Goal: Task Accomplishment & Management: Use online tool/utility

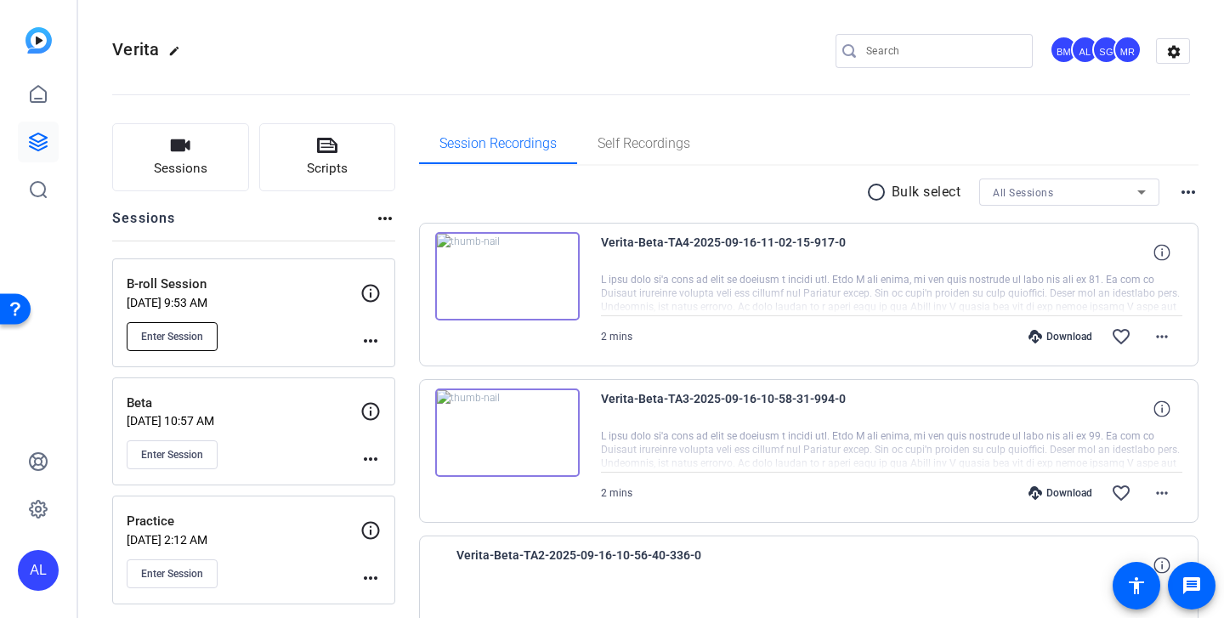
click at [153, 332] on span "Enter Session" at bounding box center [172, 337] width 62 height 14
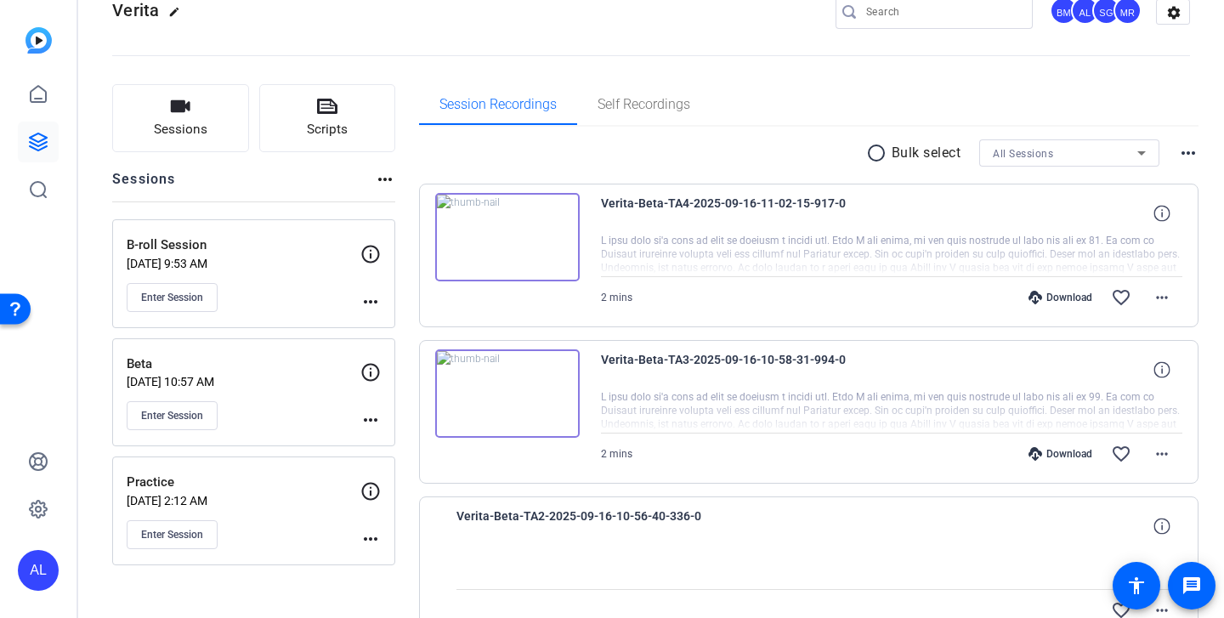
scroll to position [50, 0]
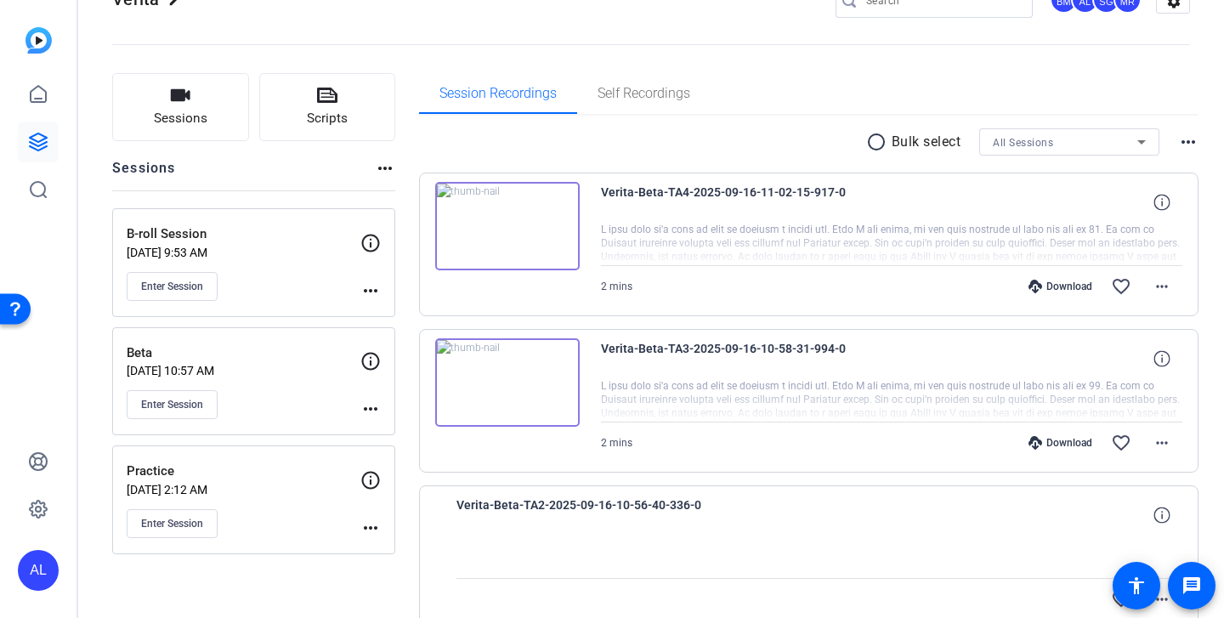
click at [374, 349] on div "Beta Aug 13, 2025 @ 10:57 AM Enter Session more_horiz" at bounding box center [253, 381] width 283 height 109
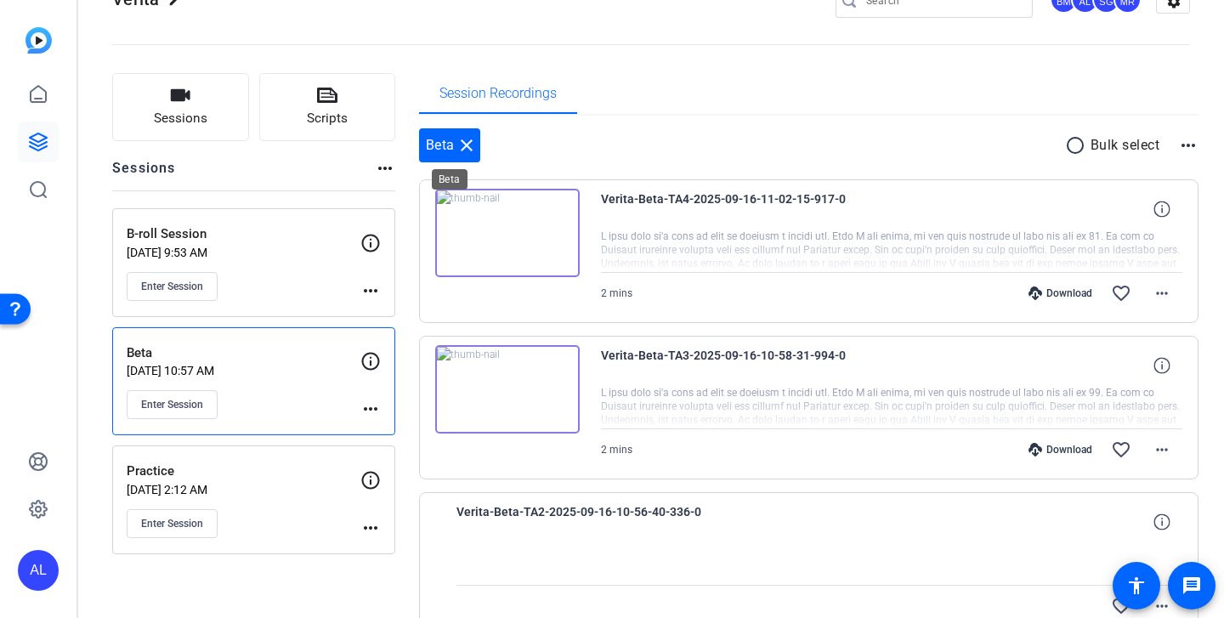
click at [471, 149] on mat-icon "close" at bounding box center [467, 145] width 20 height 20
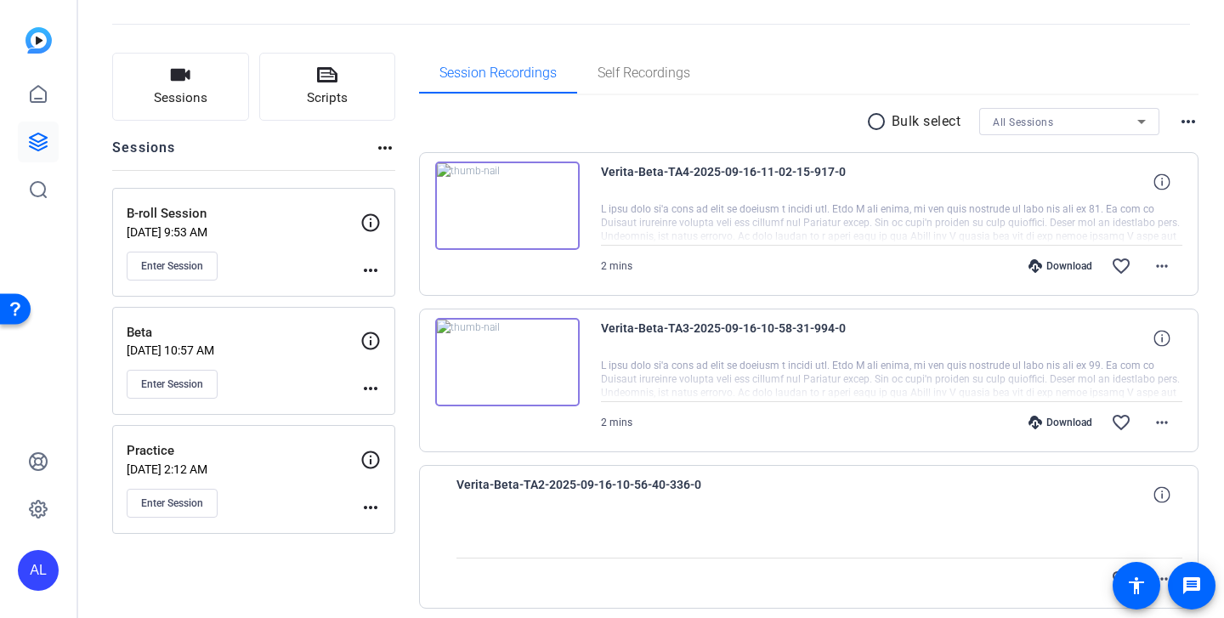
scroll to position [71, 0]
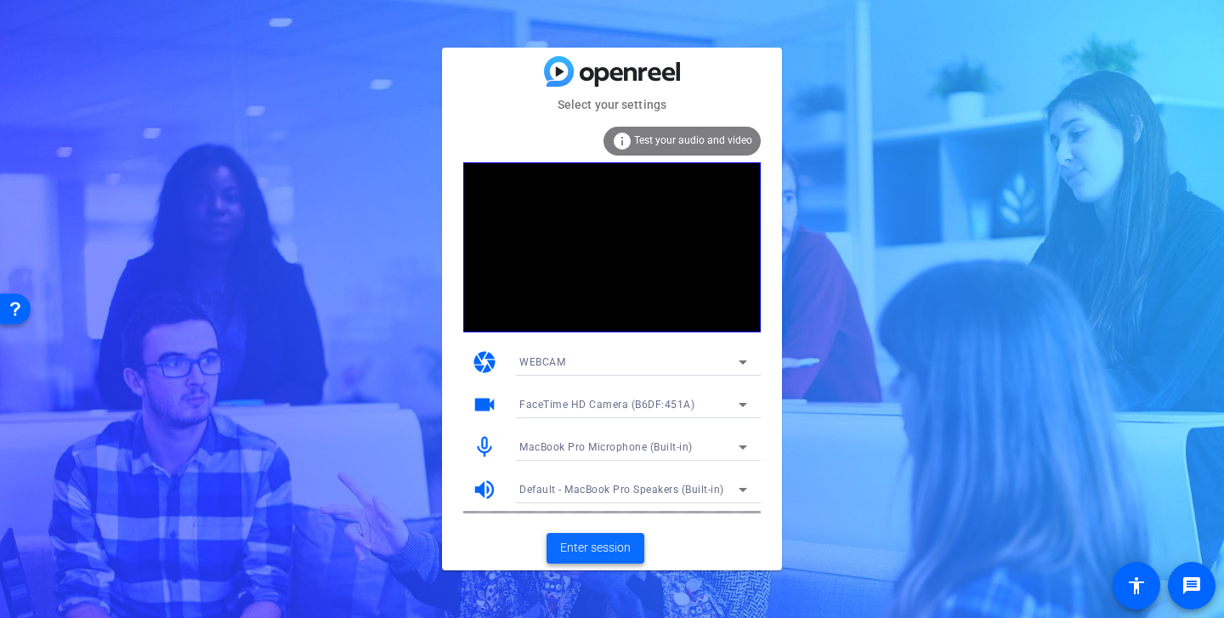
click at [610, 547] on span "Enter session" at bounding box center [595, 548] width 71 height 18
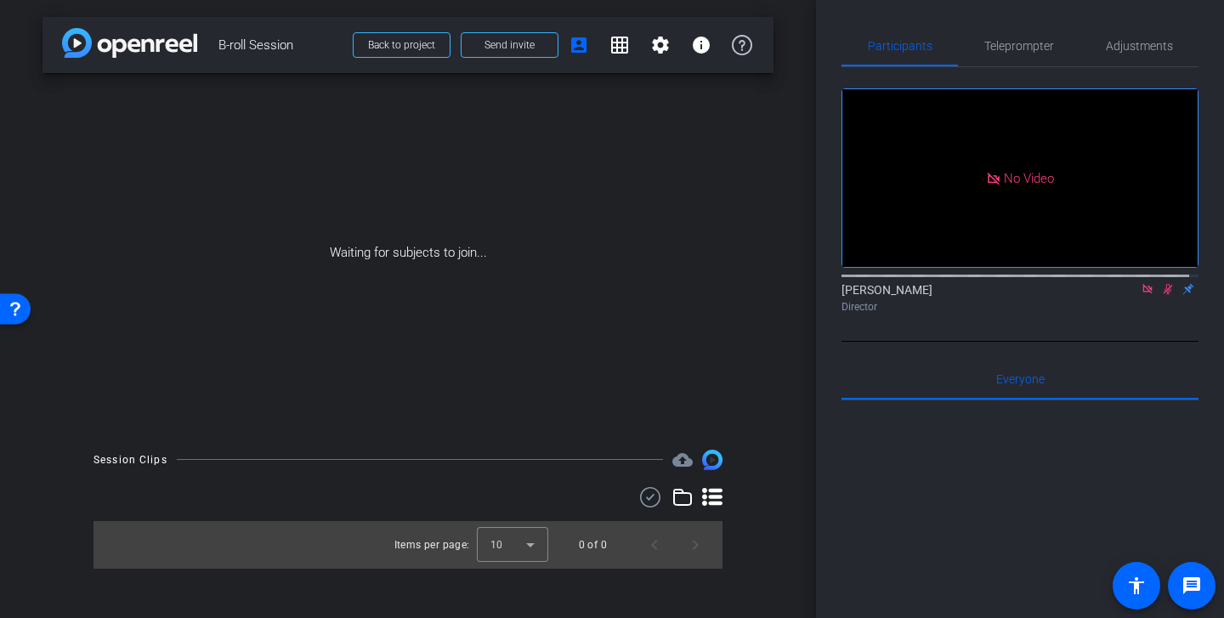
click at [1141, 295] on icon at bounding box center [1148, 289] width 14 height 12
click at [523, 48] on span "Send invite" at bounding box center [510, 45] width 50 height 14
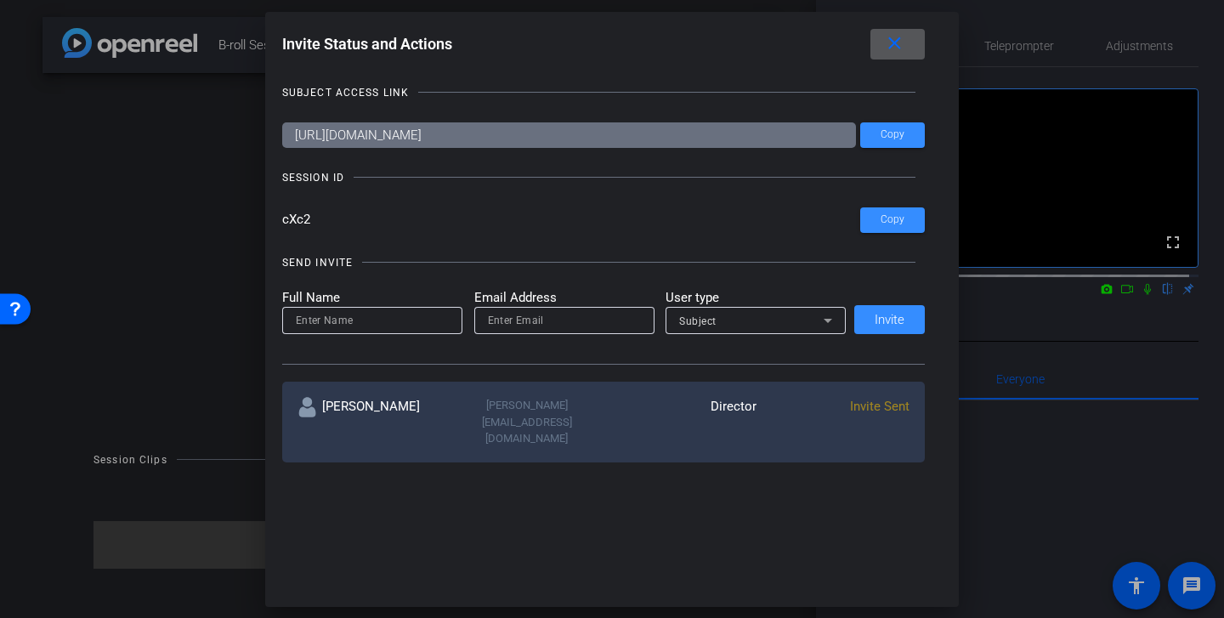
click at [897, 46] on mat-icon "close" at bounding box center [894, 43] width 21 height 21
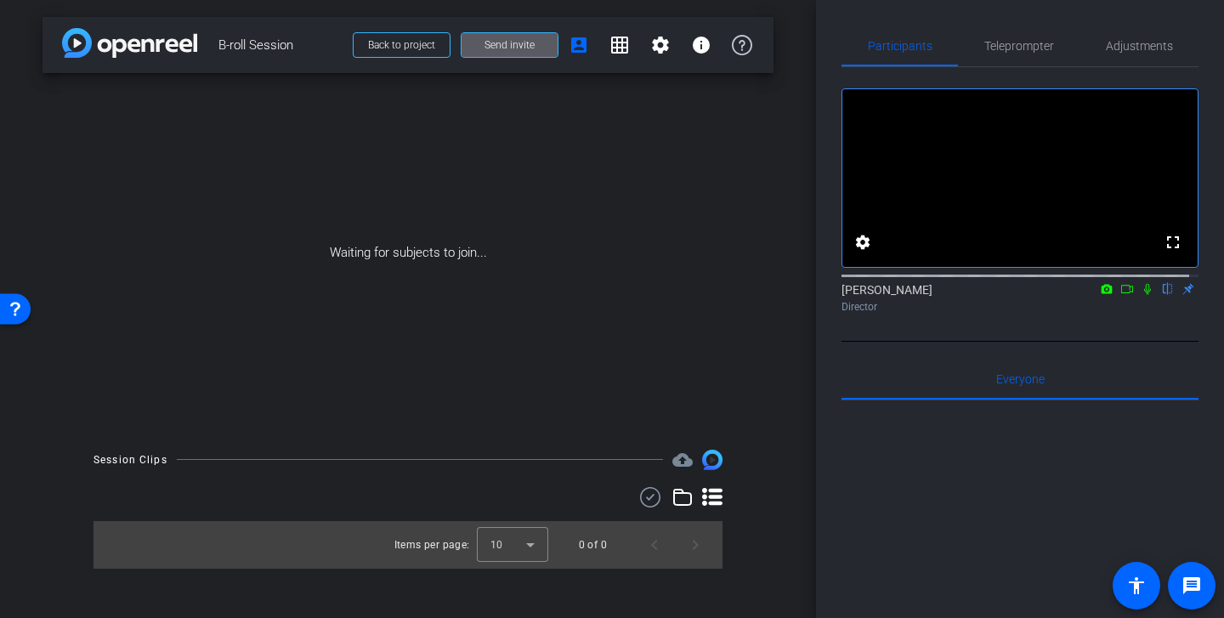
click at [520, 50] on span "Send invite" at bounding box center [510, 45] width 50 height 14
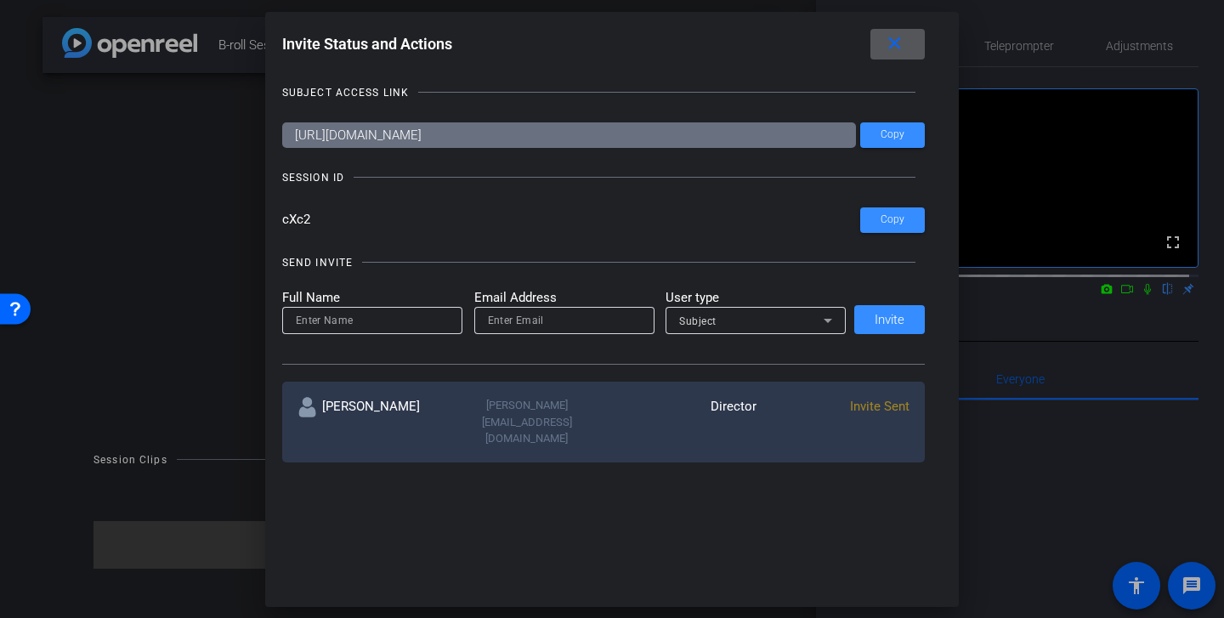
click at [899, 45] on mat-icon "close" at bounding box center [894, 43] width 21 height 21
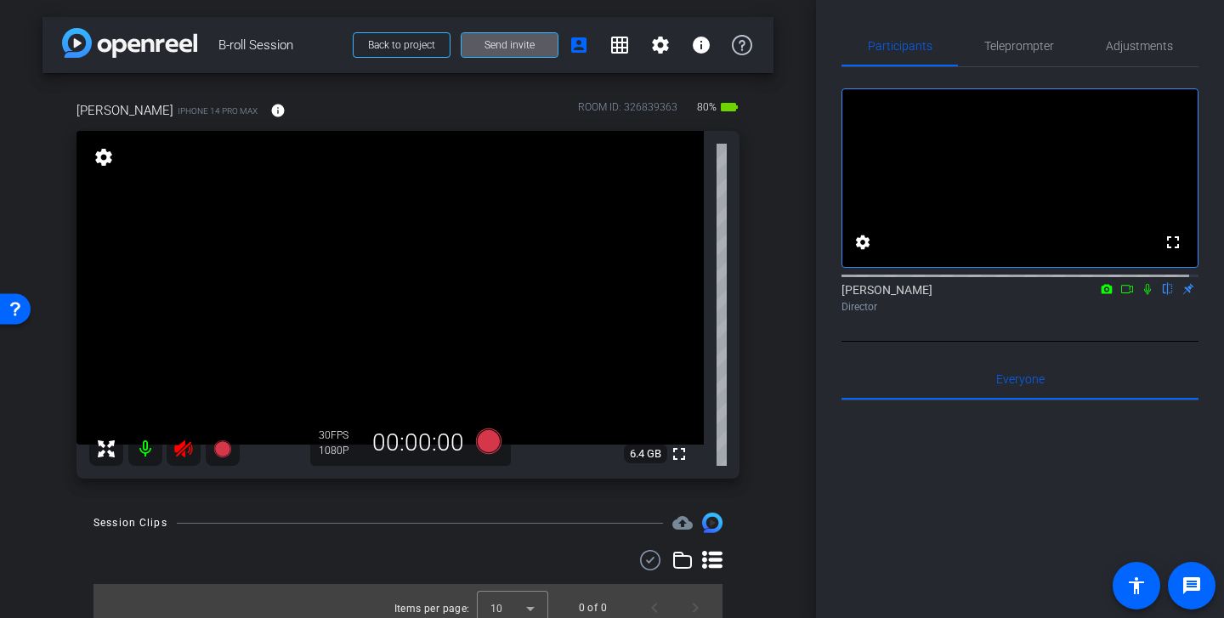
click at [169, 450] on mat-icon at bounding box center [184, 449] width 34 height 34
click at [1140, 43] on span "Adjustments" at bounding box center [1139, 46] width 67 height 12
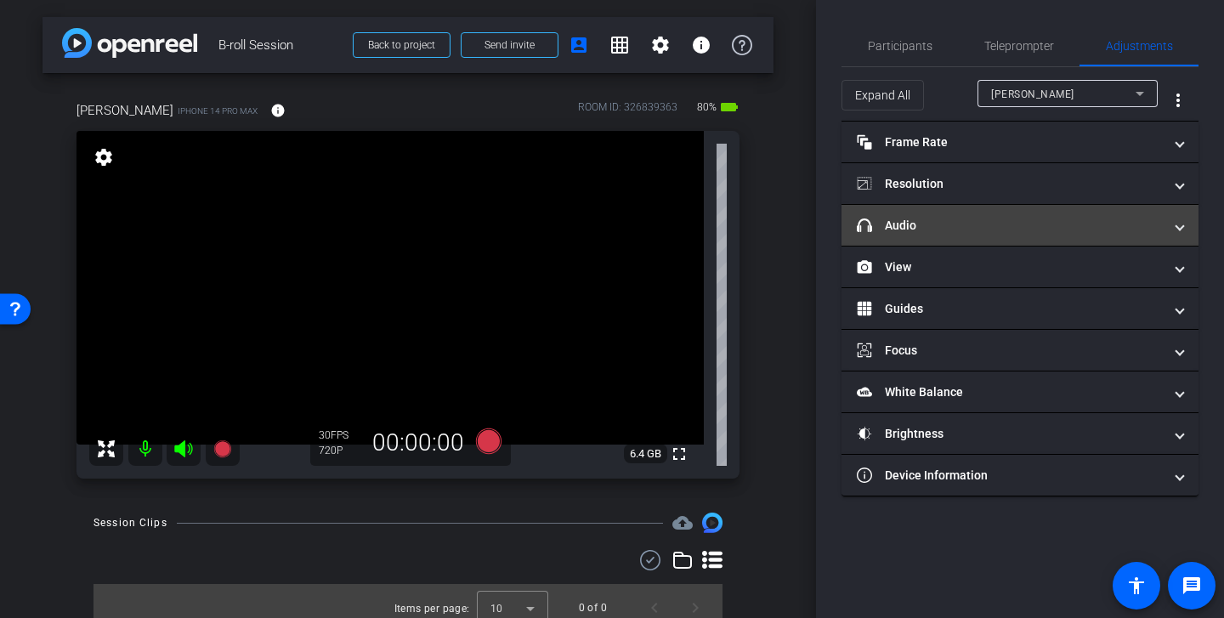
click at [986, 221] on mat-panel-title "headphone icon Audio" at bounding box center [1010, 226] width 306 height 18
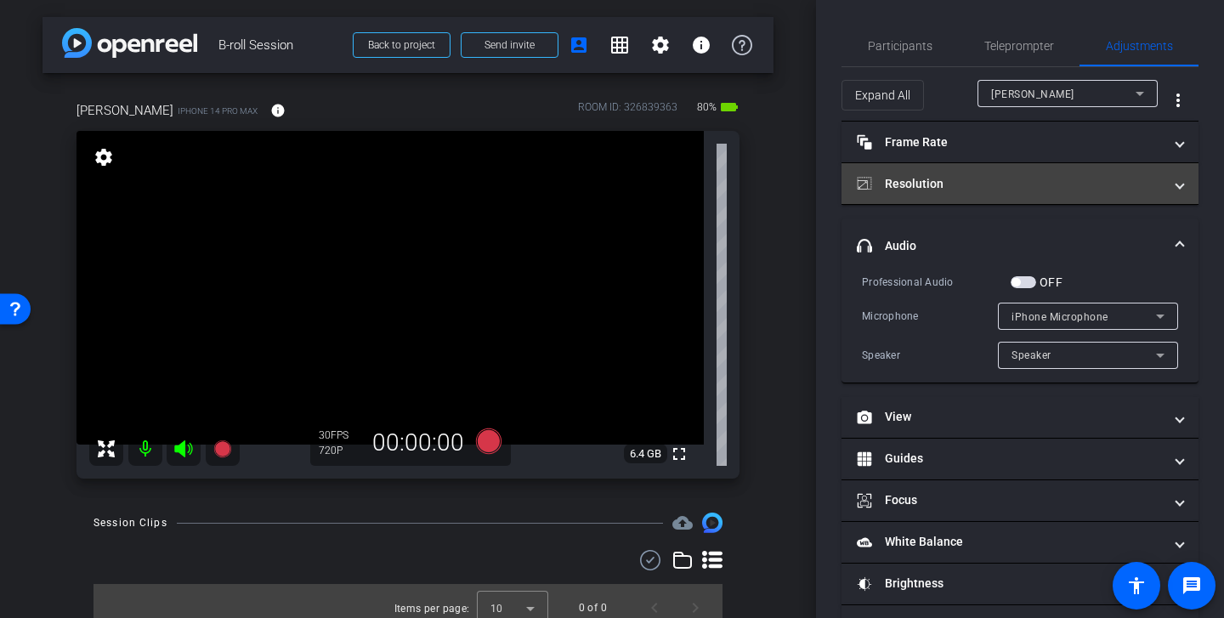
click at [1000, 195] on mat-expansion-panel-header "Resolution" at bounding box center [1020, 183] width 357 height 41
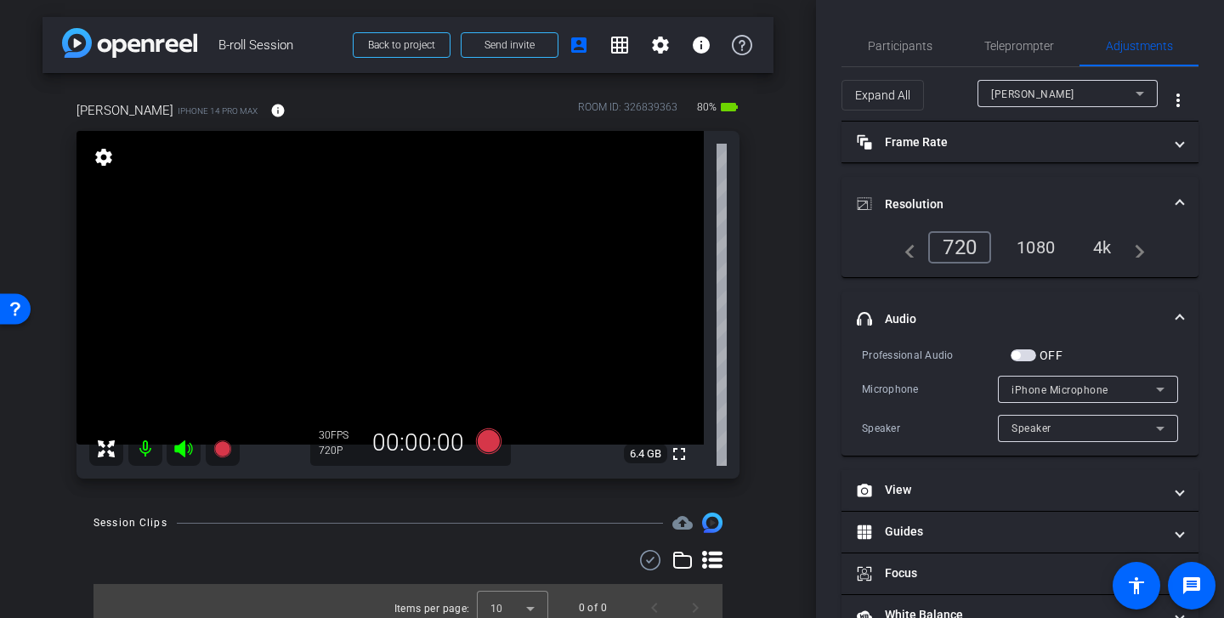
click at [1035, 249] on div "1080" at bounding box center [1036, 247] width 64 height 29
click at [1009, 178] on mat-expansion-panel-header "Resolution" at bounding box center [1020, 204] width 357 height 54
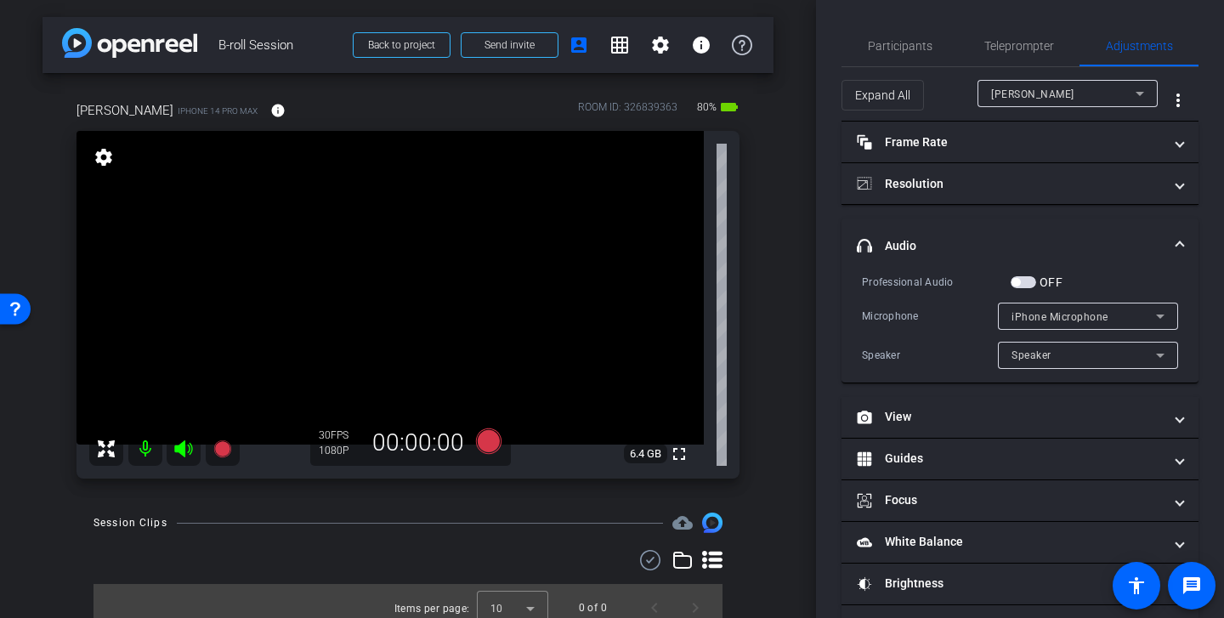
click at [1030, 230] on mat-expansion-panel-header "headphone icon Audio" at bounding box center [1020, 245] width 357 height 54
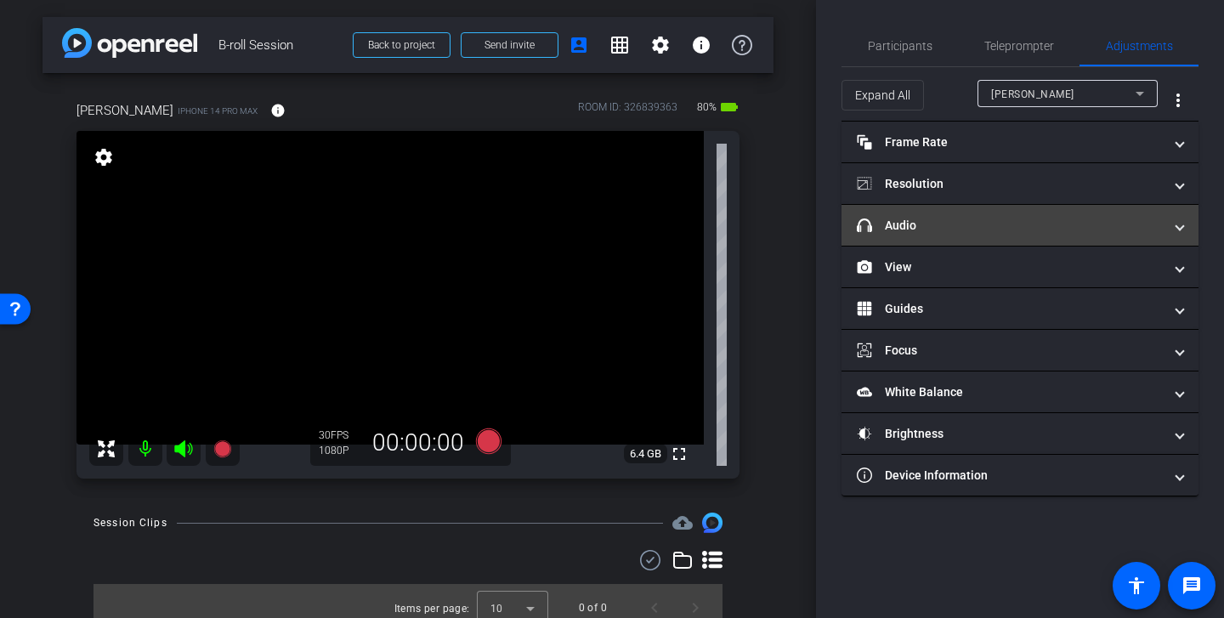
click at [952, 241] on mat-expansion-panel-header "headphone icon Audio" at bounding box center [1020, 225] width 357 height 41
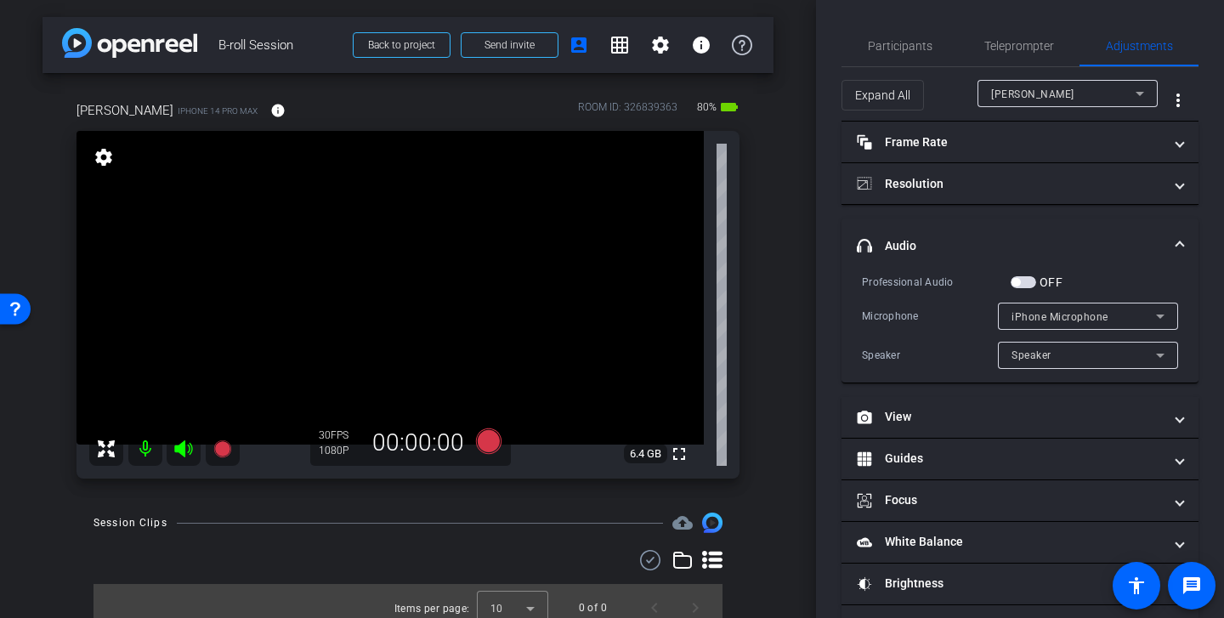
click at [944, 232] on mat-expansion-panel-header "headphone icon Audio" at bounding box center [1020, 245] width 357 height 54
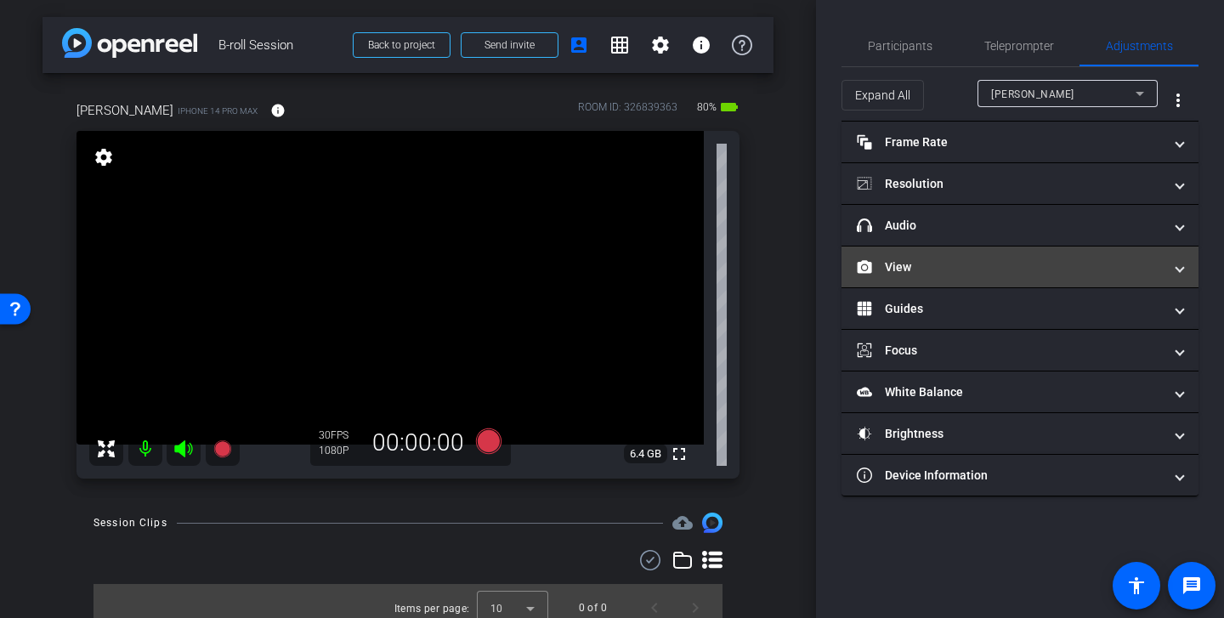
click at [936, 268] on mat-panel-title "View" at bounding box center [1010, 267] width 306 height 18
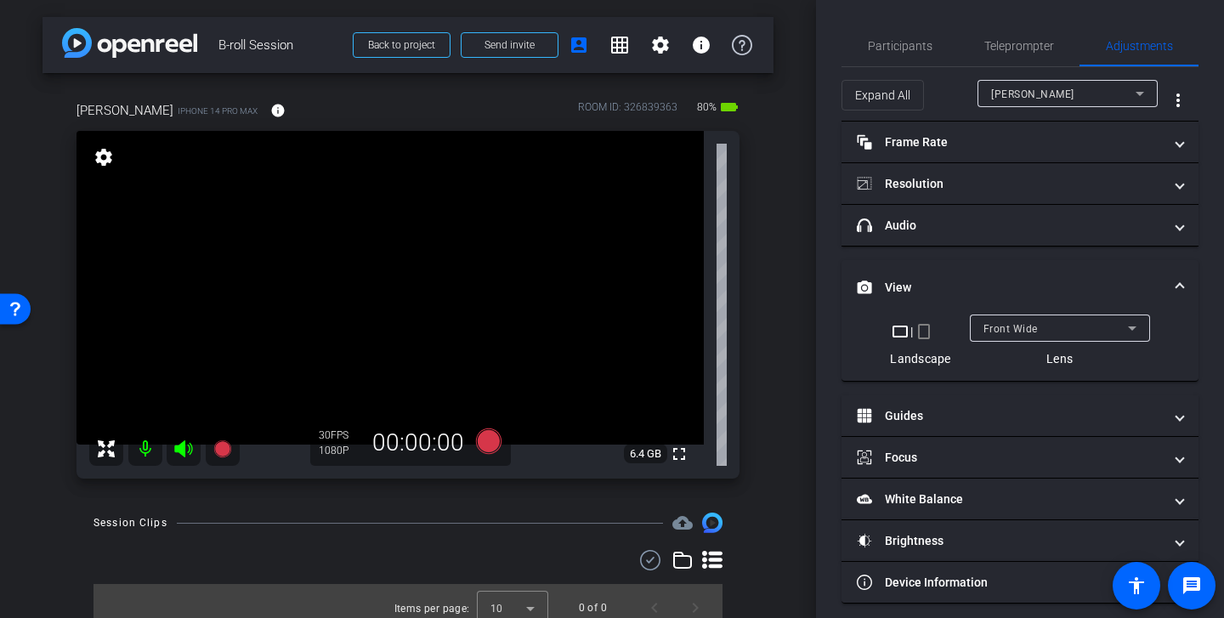
click at [1024, 327] on span "Front Wide" at bounding box center [1011, 329] width 54 height 12
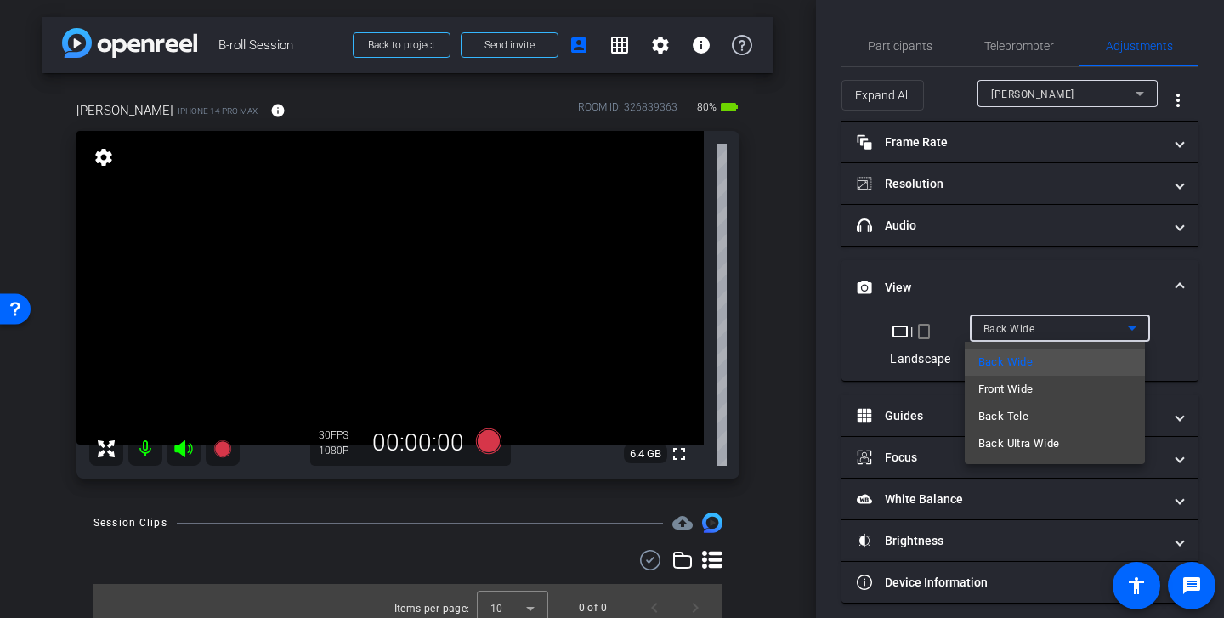
click at [907, 49] on div at bounding box center [612, 309] width 1224 height 618
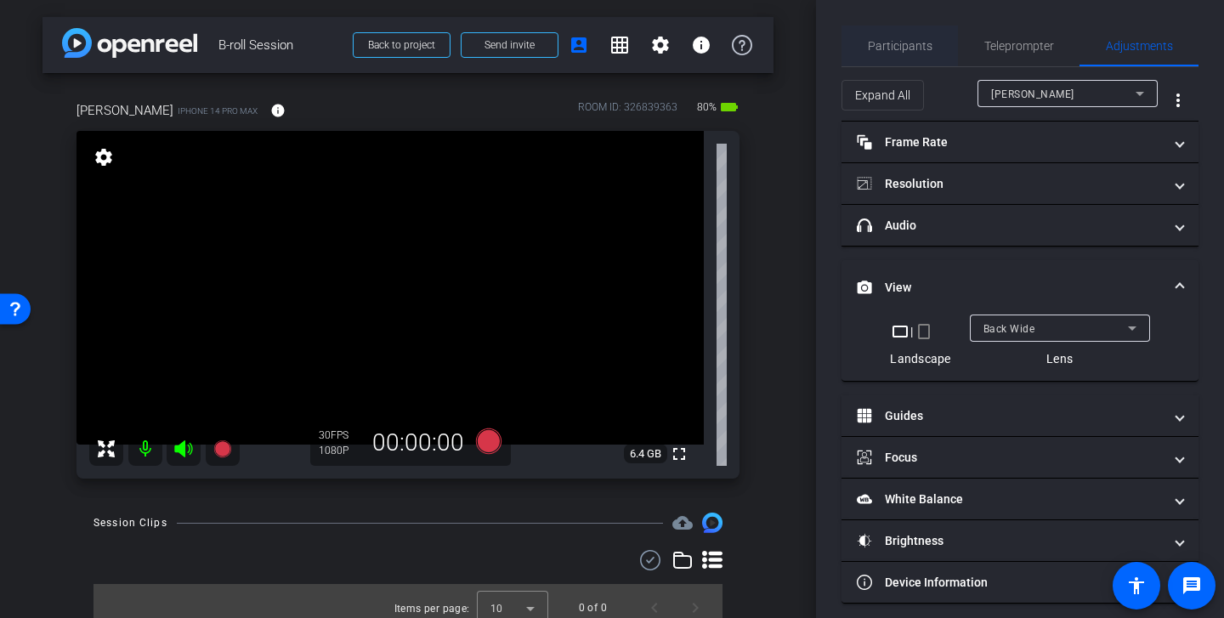
click at [928, 41] on span "Participants" at bounding box center [900, 46] width 65 height 12
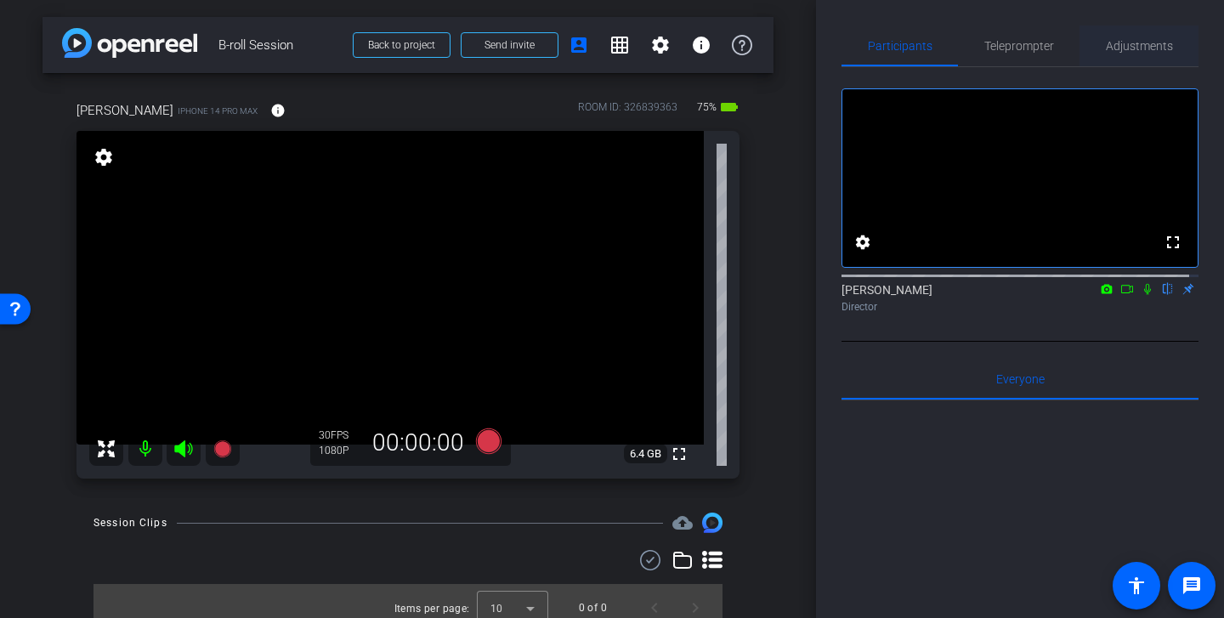
click at [1145, 44] on span "Adjustments" at bounding box center [1139, 46] width 67 height 12
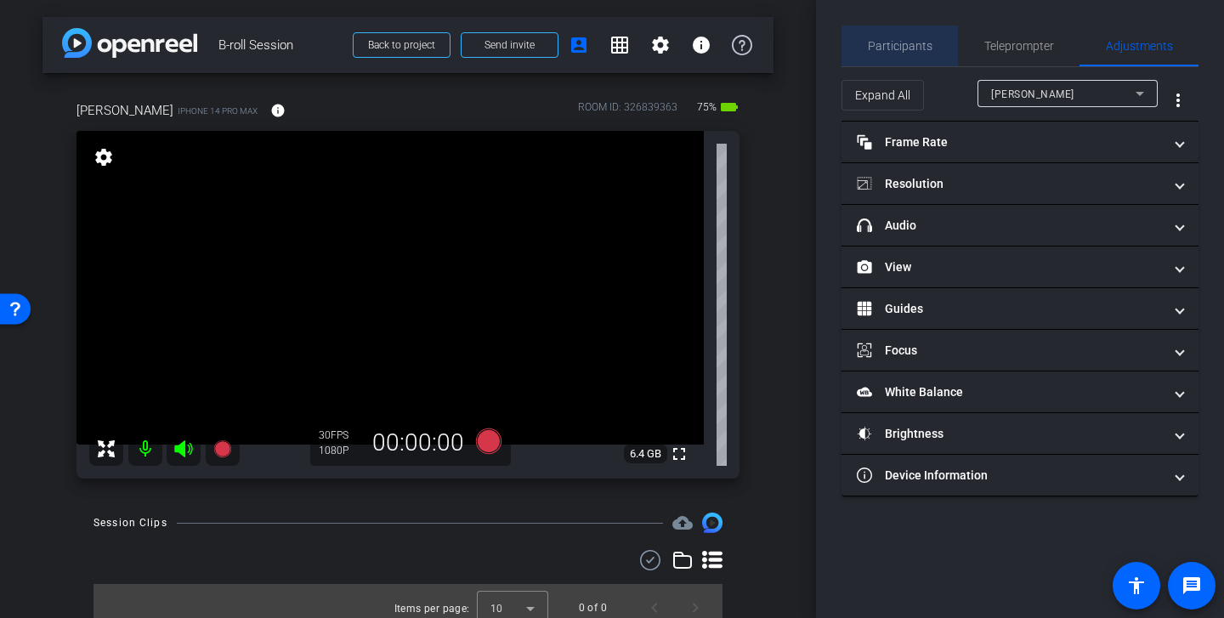
click at [926, 51] on span "Participants" at bounding box center [900, 46] width 65 height 12
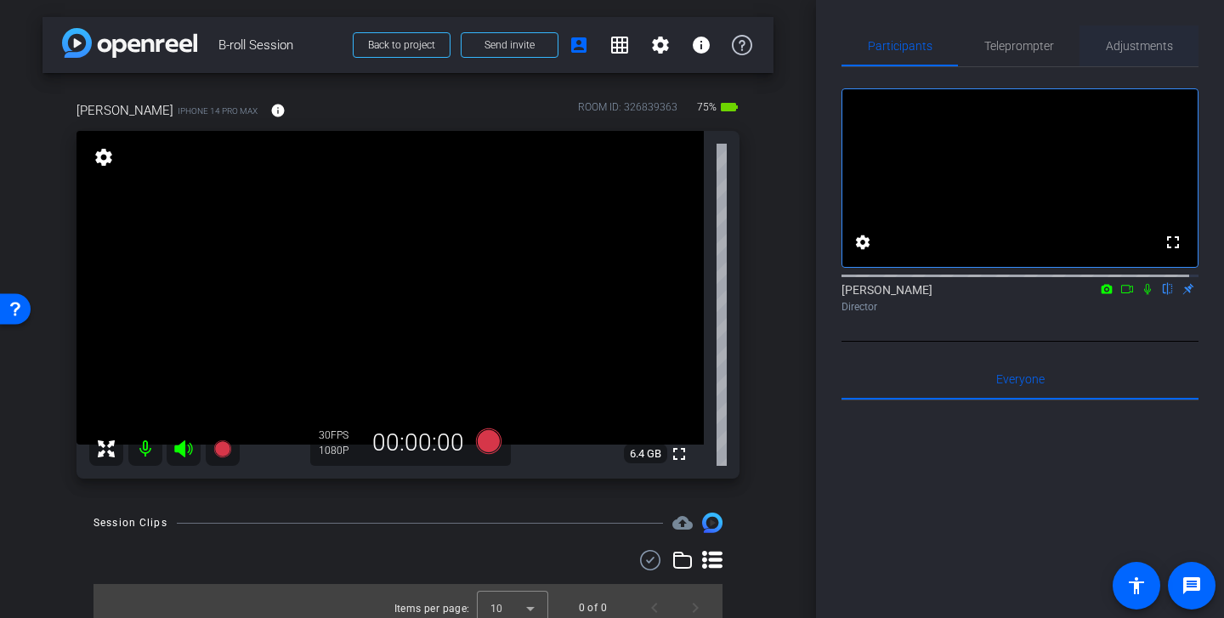
click at [1142, 48] on span "Adjustments" at bounding box center [1139, 46] width 67 height 12
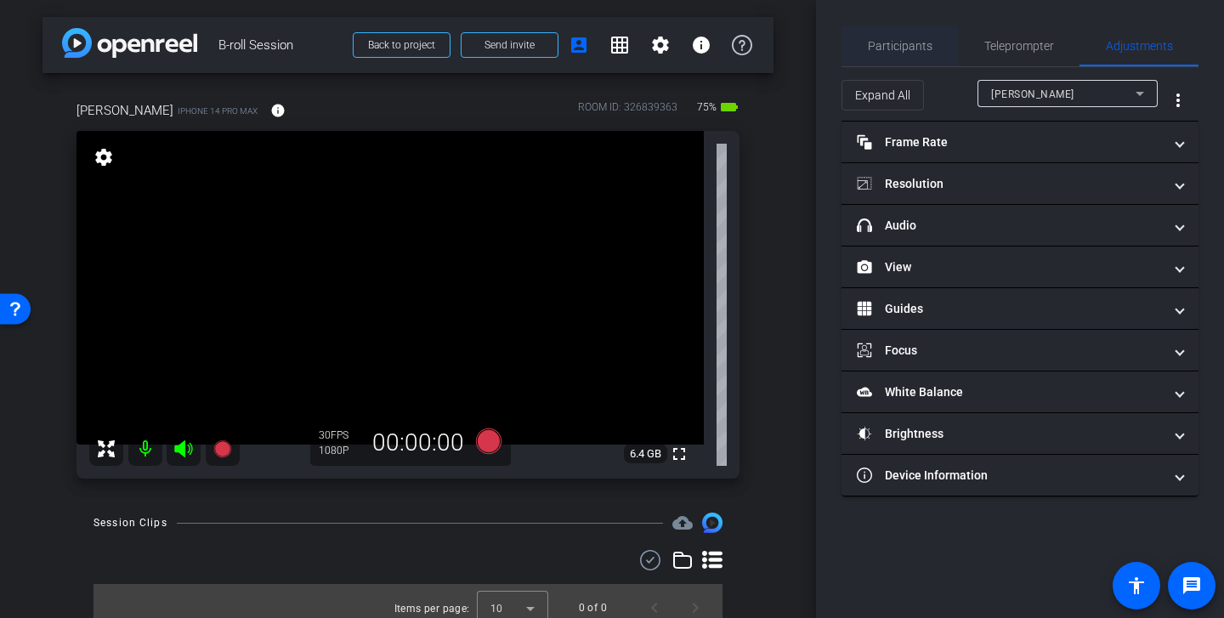
click at [913, 36] on span "Participants" at bounding box center [900, 46] width 65 height 41
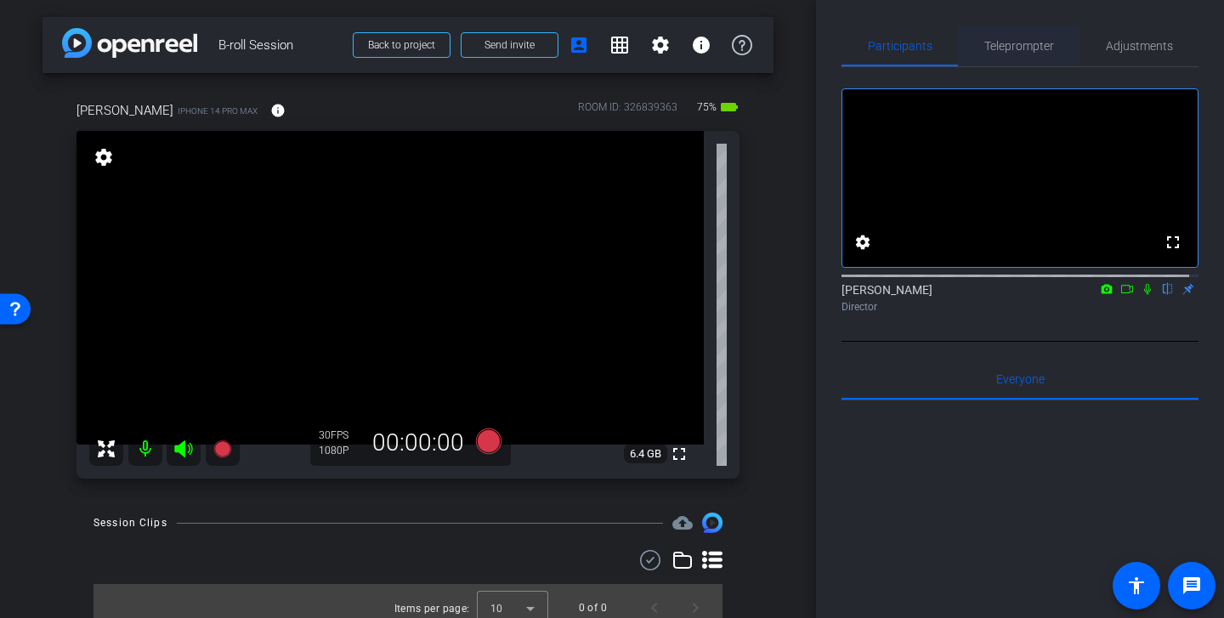
click at [1041, 59] on span "Teleprompter" at bounding box center [1019, 46] width 70 height 41
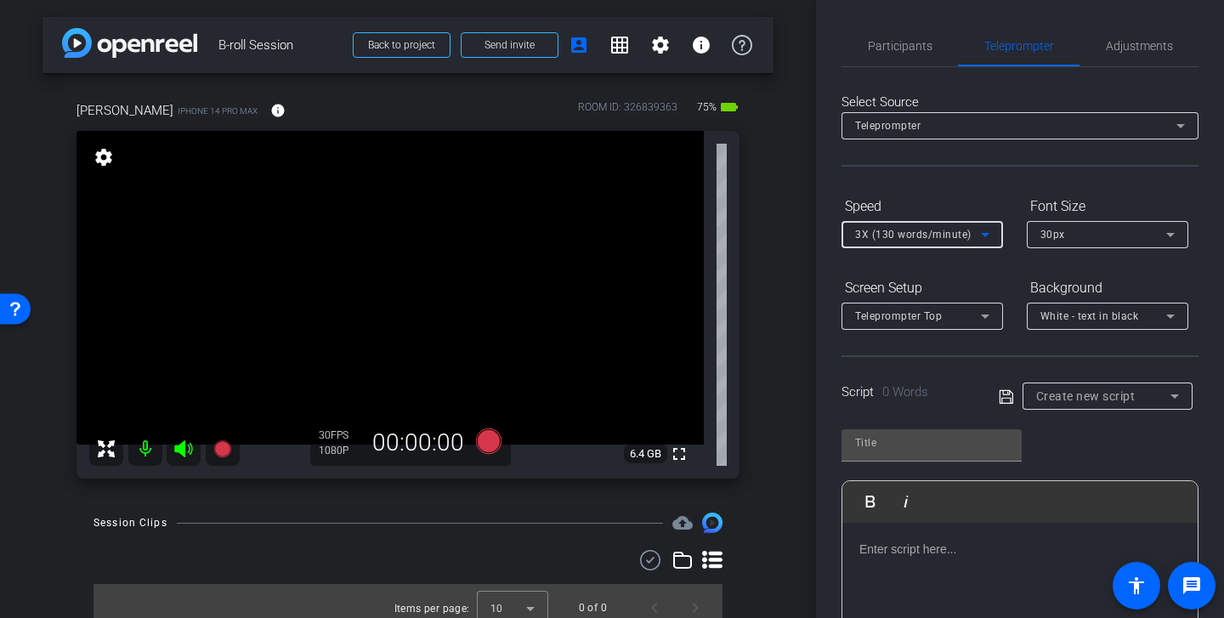
click at [971, 233] on div "3X (130 words/minute)" at bounding box center [918, 234] width 126 height 21
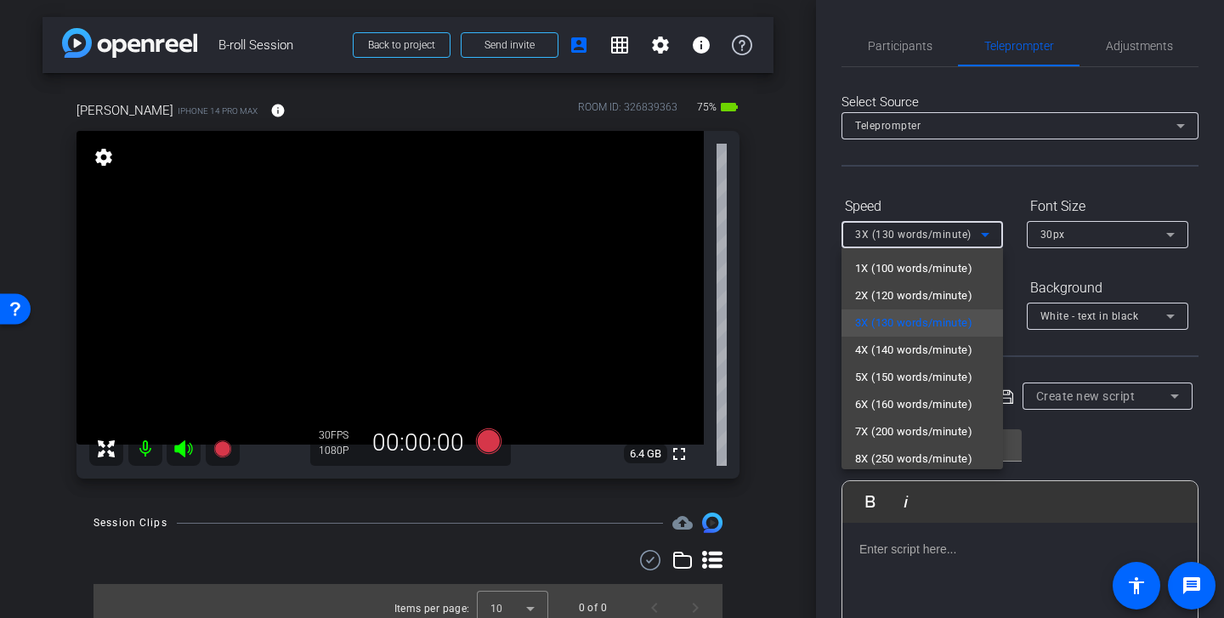
click at [987, 224] on div at bounding box center [612, 309] width 1224 height 618
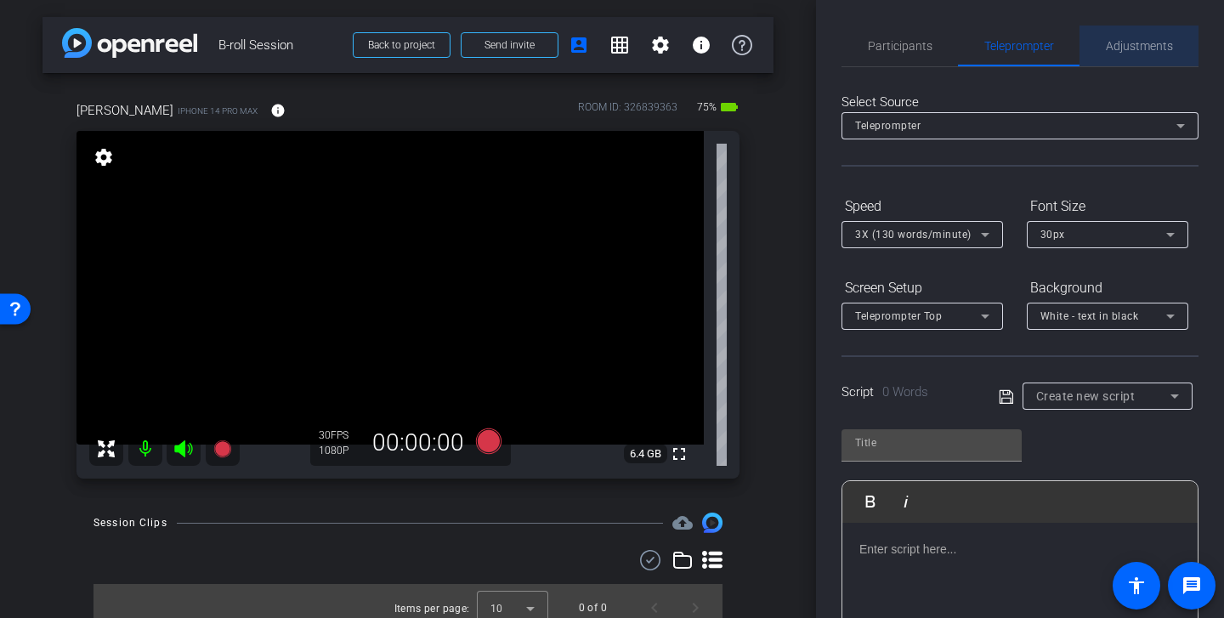
click at [1137, 44] on span "Adjustments" at bounding box center [1139, 46] width 67 height 12
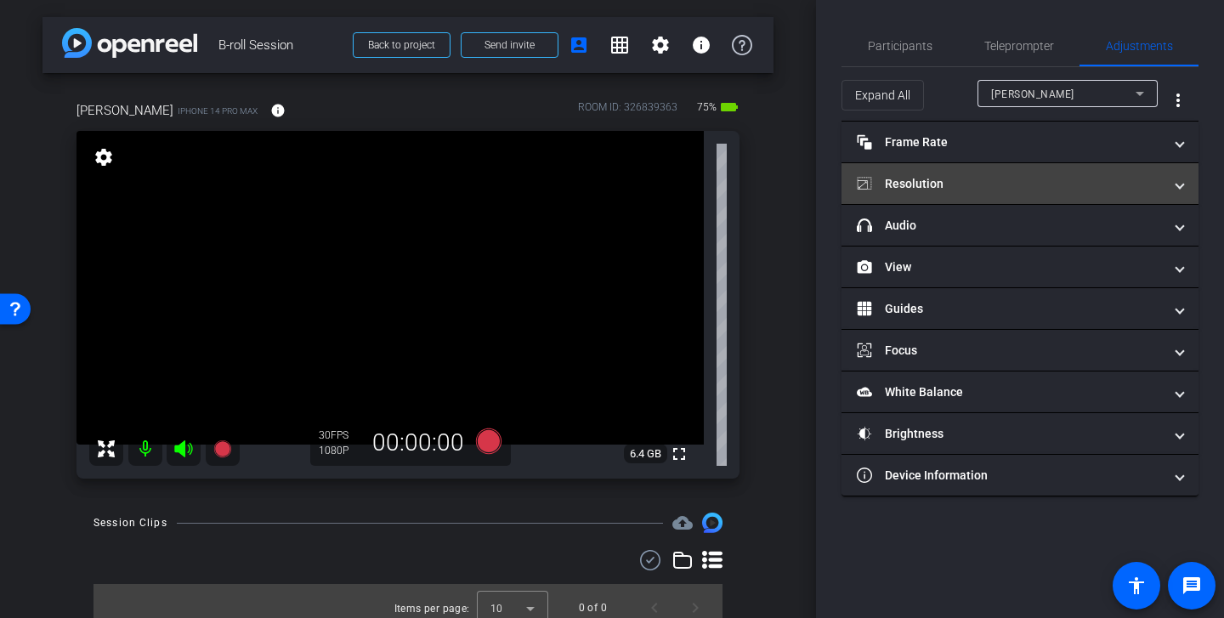
click at [1034, 196] on mat-expansion-panel-header "Resolution" at bounding box center [1020, 183] width 357 height 41
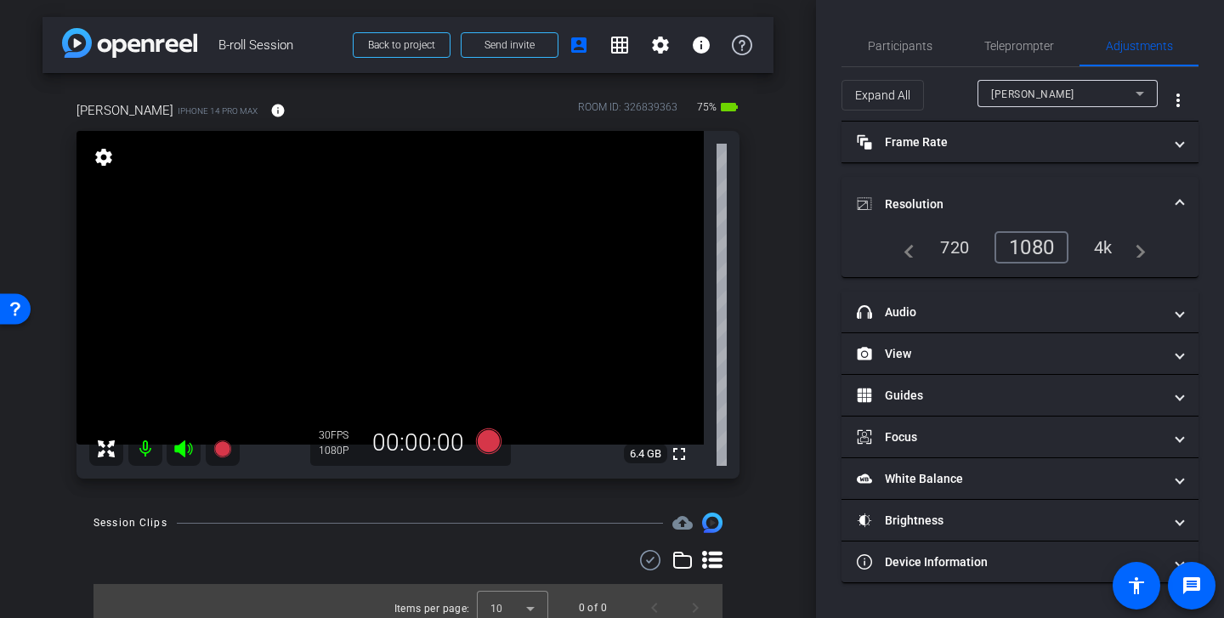
click at [1025, 189] on mat-expansion-panel-header "Resolution" at bounding box center [1020, 204] width 357 height 54
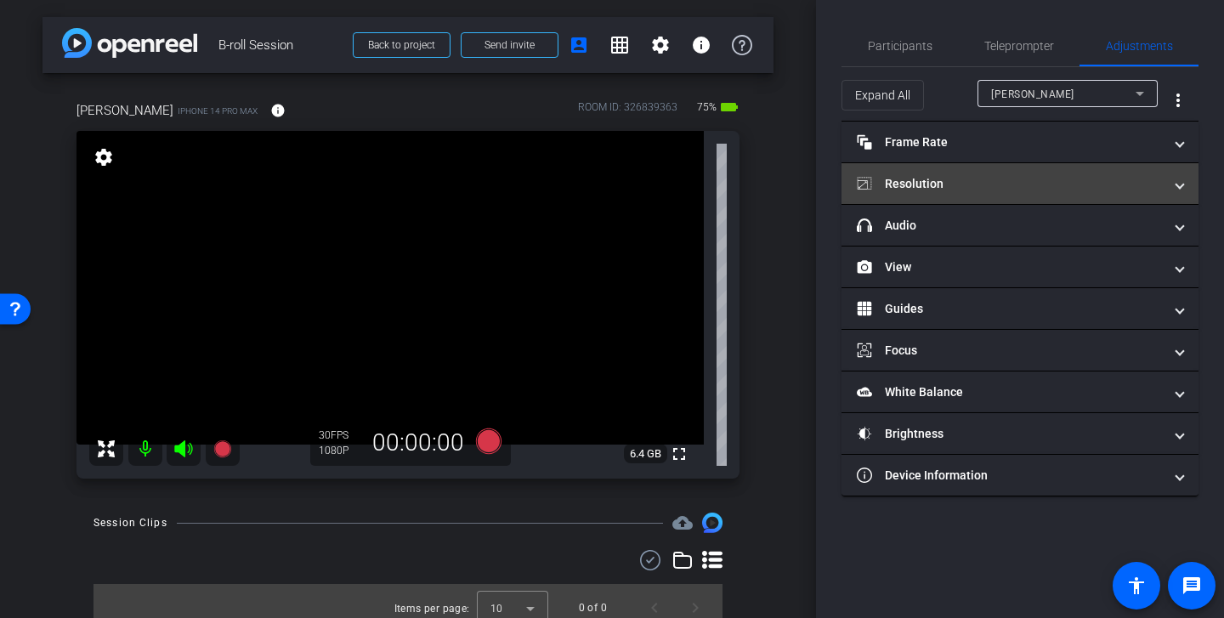
click at [1085, 188] on mat-panel-title "Resolution" at bounding box center [1010, 184] width 306 height 18
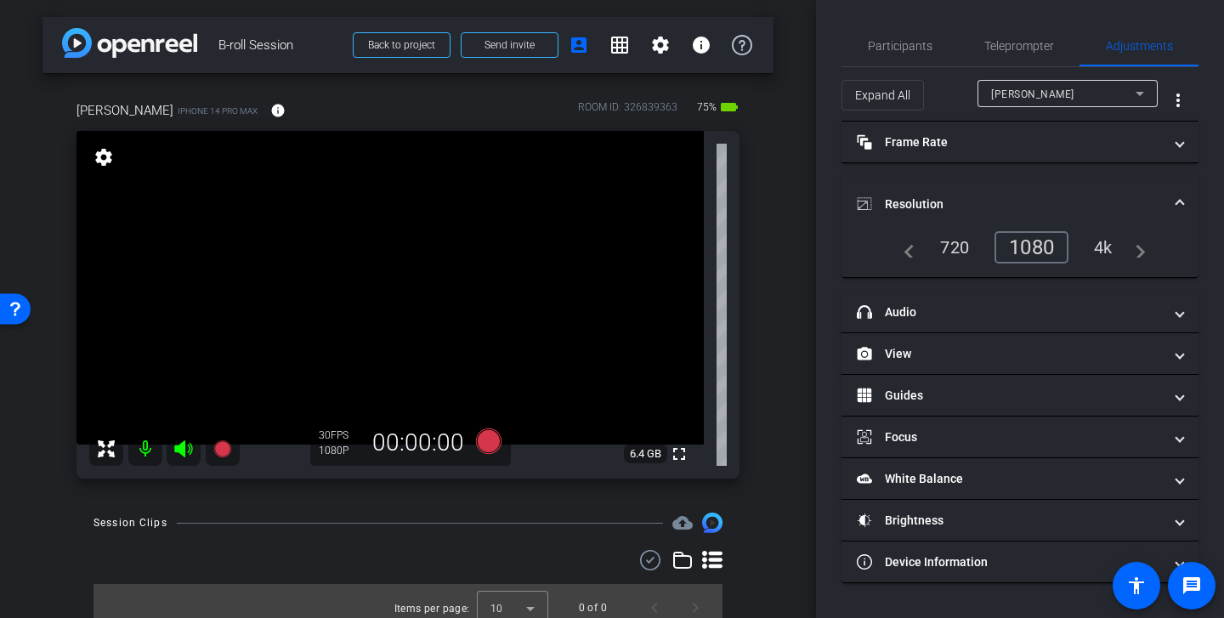
click at [1085, 188] on mat-expansion-panel-header "Resolution" at bounding box center [1020, 204] width 357 height 54
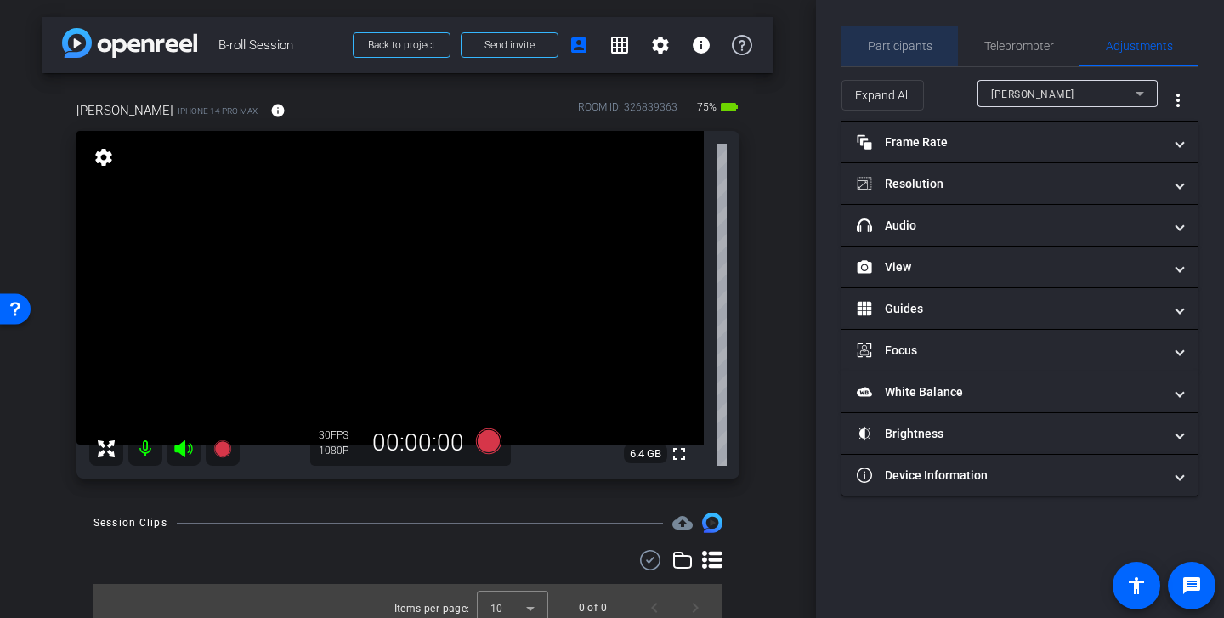
click at [917, 46] on span "Participants" at bounding box center [900, 46] width 65 height 12
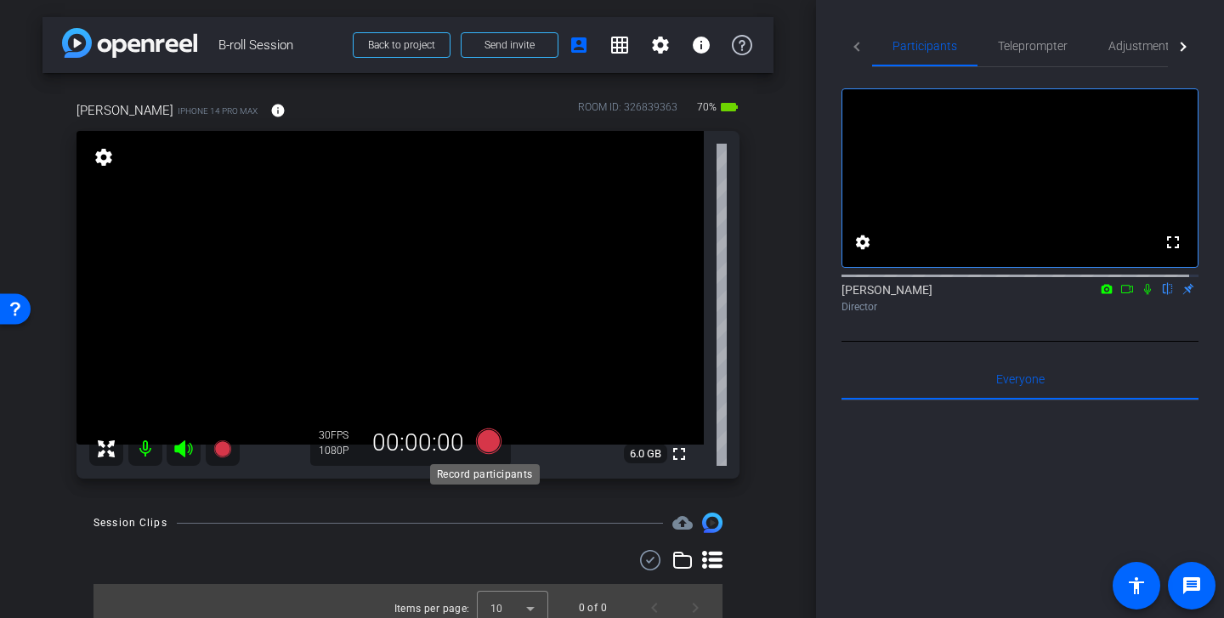
click at [485, 439] on icon at bounding box center [489, 441] width 26 height 26
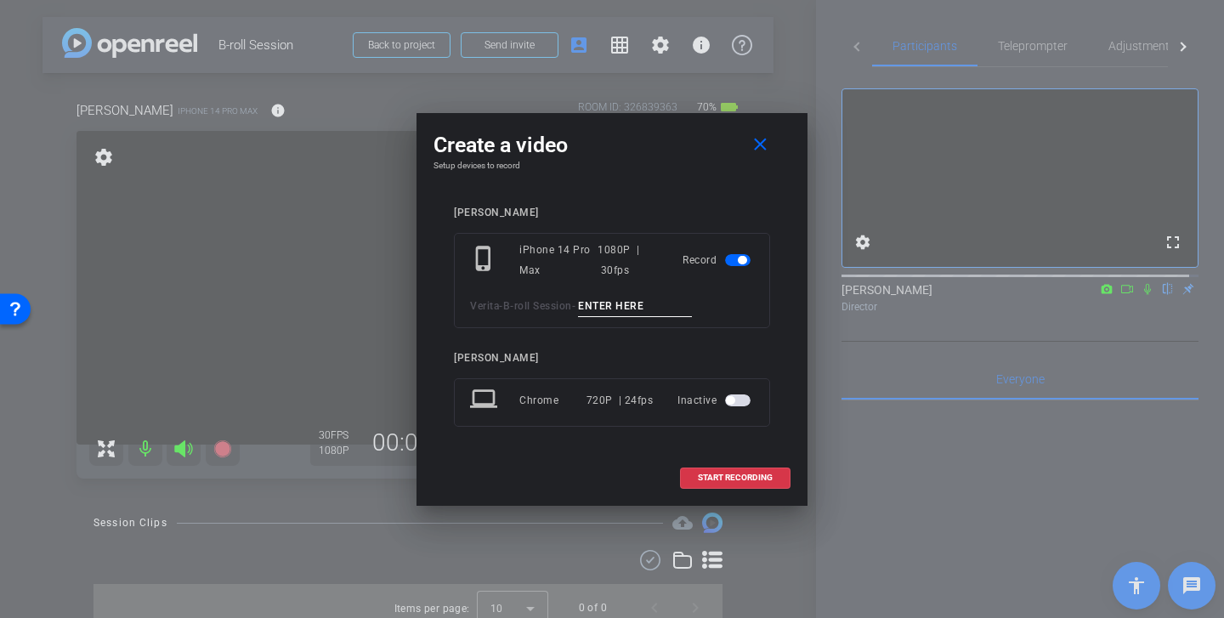
click at [628, 302] on input at bounding box center [635, 306] width 114 height 21
drag, startPoint x: 666, startPoint y: 305, endPoint x: 590, endPoint y: 305, distance: 76.5
click at [590, 305] on input "team meeting" at bounding box center [635, 306] width 114 height 21
click at [664, 305] on input "team meeting" at bounding box center [635, 306] width 114 height 21
drag, startPoint x: 669, startPoint y: 305, endPoint x: 517, endPoint y: 301, distance: 152.2
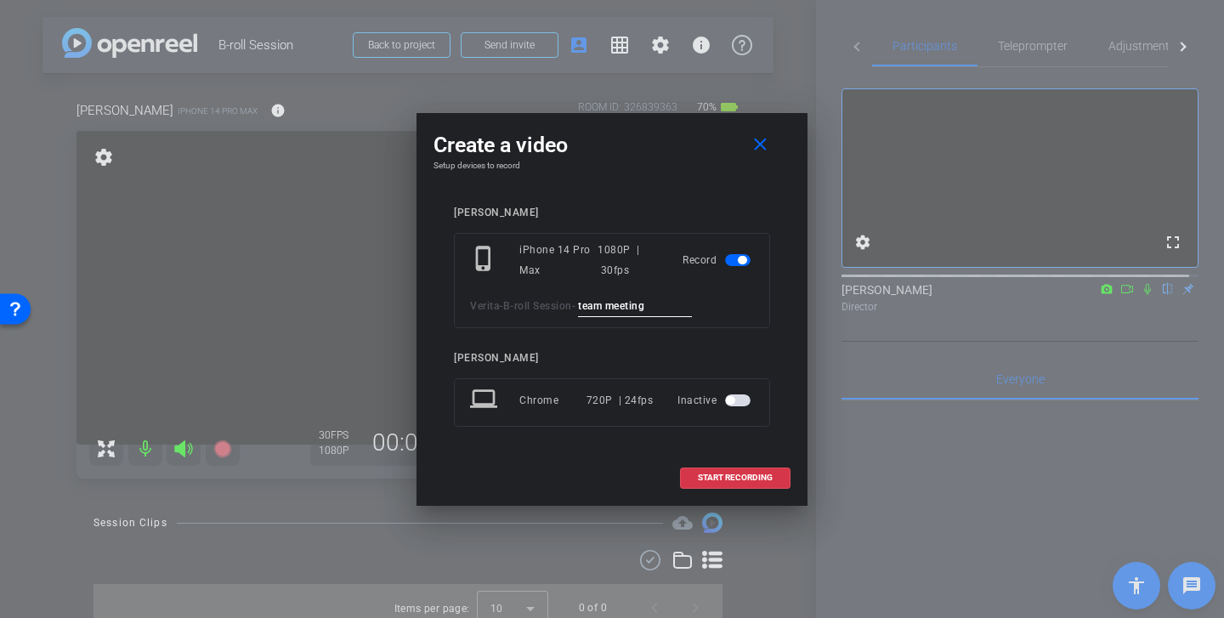
click at [517, 301] on div "Verita - B-roll Session - team meeting" at bounding box center [612, 306] width 284 height 21
type input "team meeting"
click at [765, 161] on span at bounding box center [763, 145] width 54 height 41
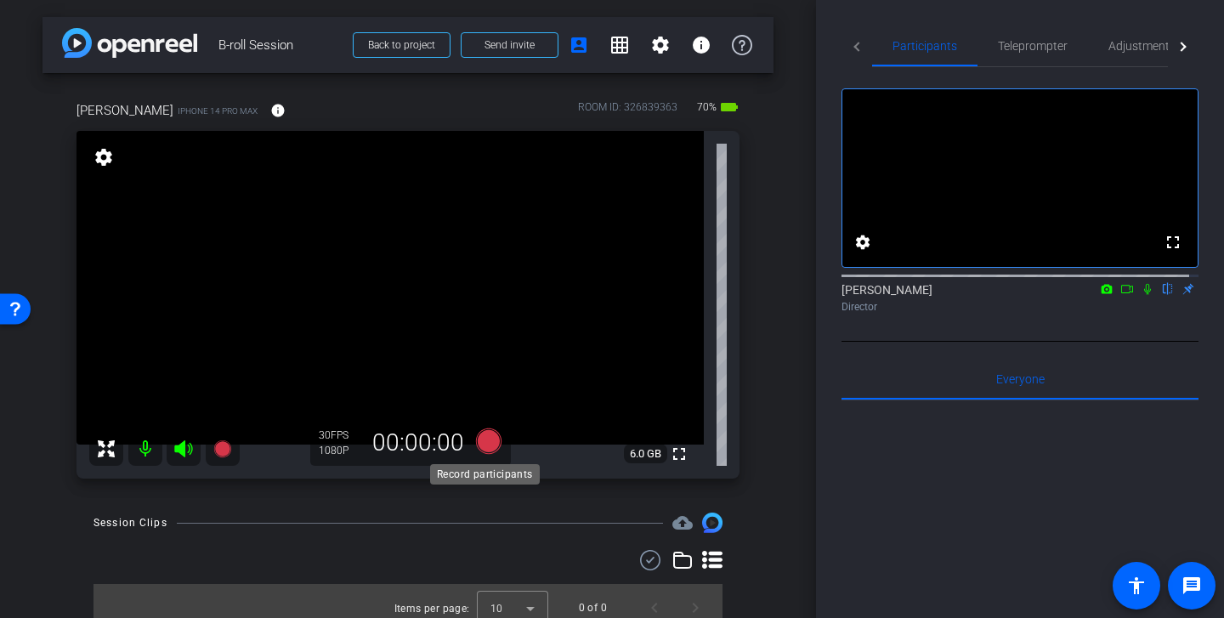
click at [489, 444] on icon at bounding box center [489, 441] width 26 height 26
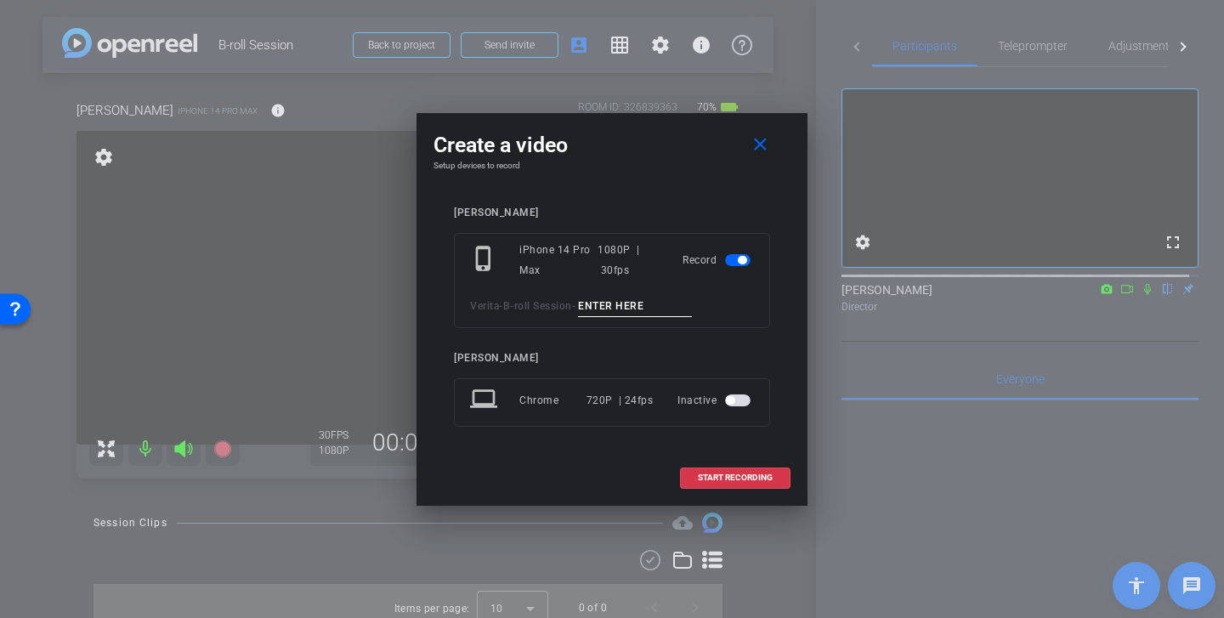
click at [644, 304] on input at bounding box center [635, 306] width 114 height 21
paste input "team meeting"
type input "team meeting"
click at [742, 474] on span "START RECORDING" at bounding box center [735, 478] width 75 height 9
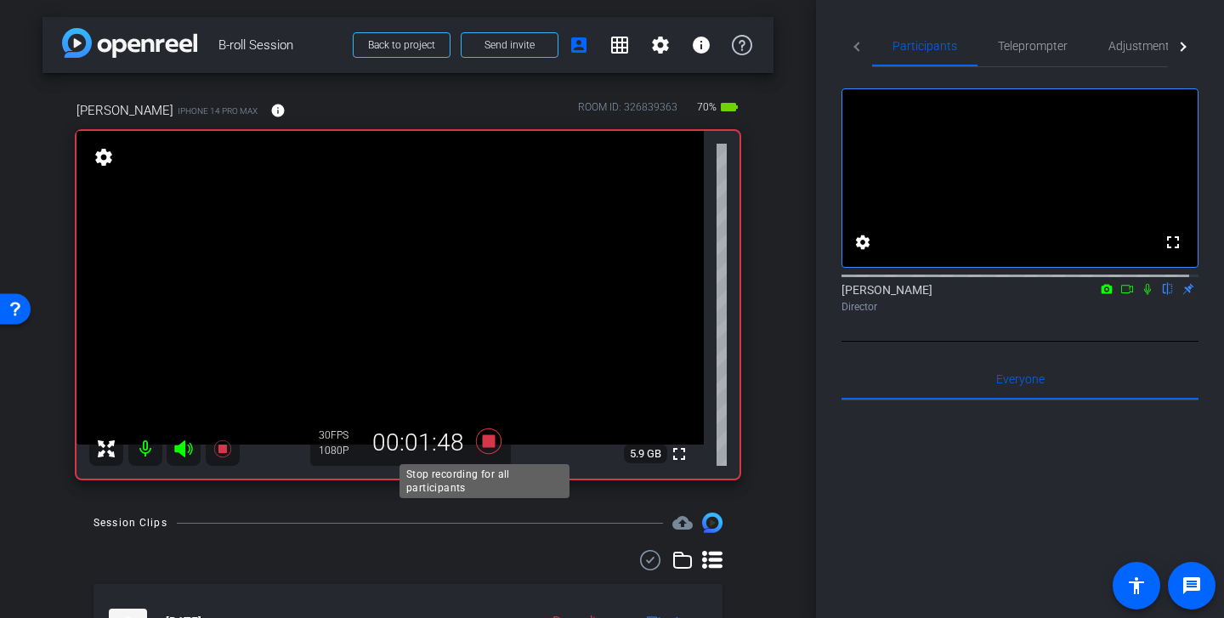
click at [485, 442] on icon at bounding box center [489, 441] width 26 height 26
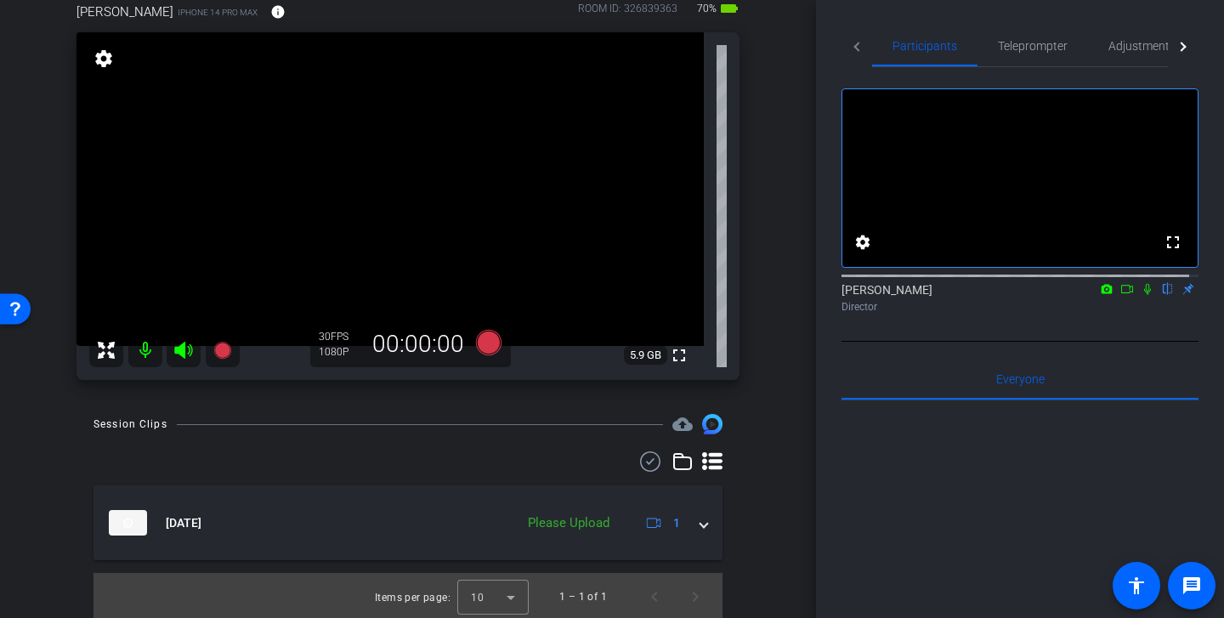
scroll to position [101, 0]
click at [641, 460] on use at bounding box center [650, 459] width 20 height 20
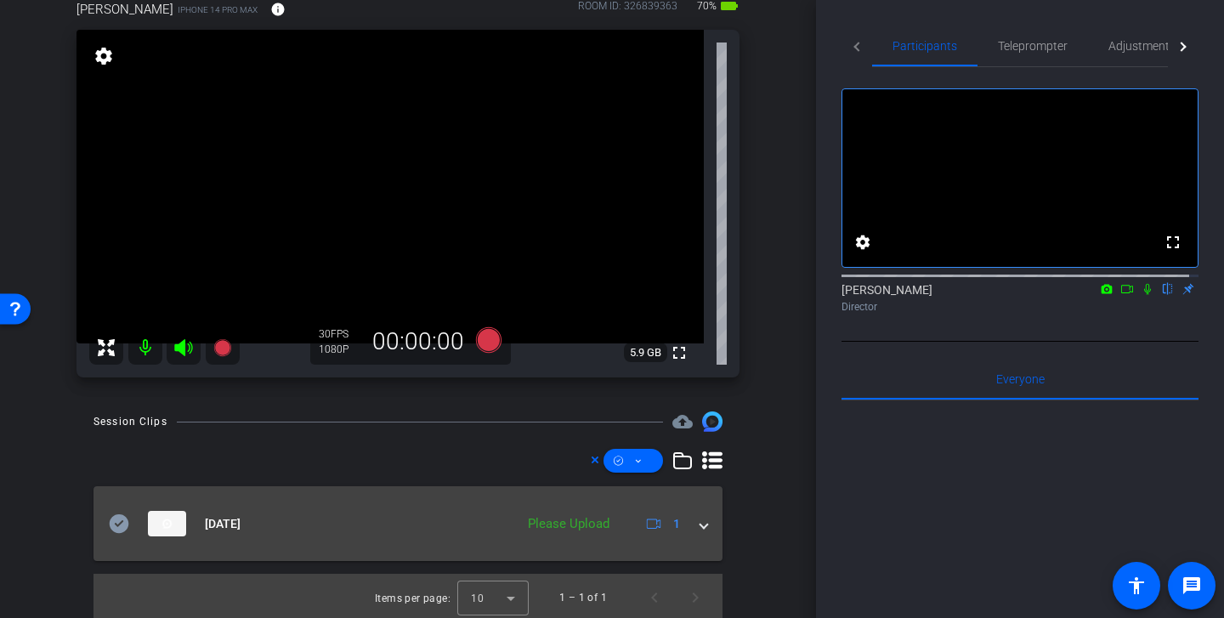
click at [124, 525] on icon at bounding box center [120, 523] width 20 height 19
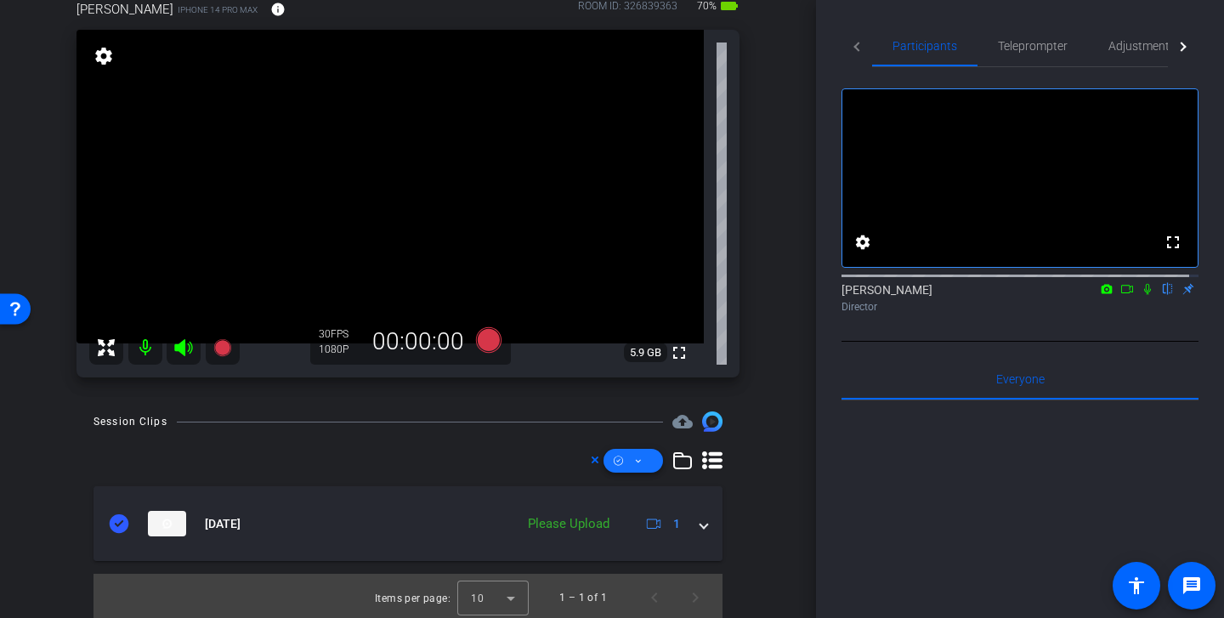
click at [639, 466] on span at bounding box center [634, 460] width 60 height 41
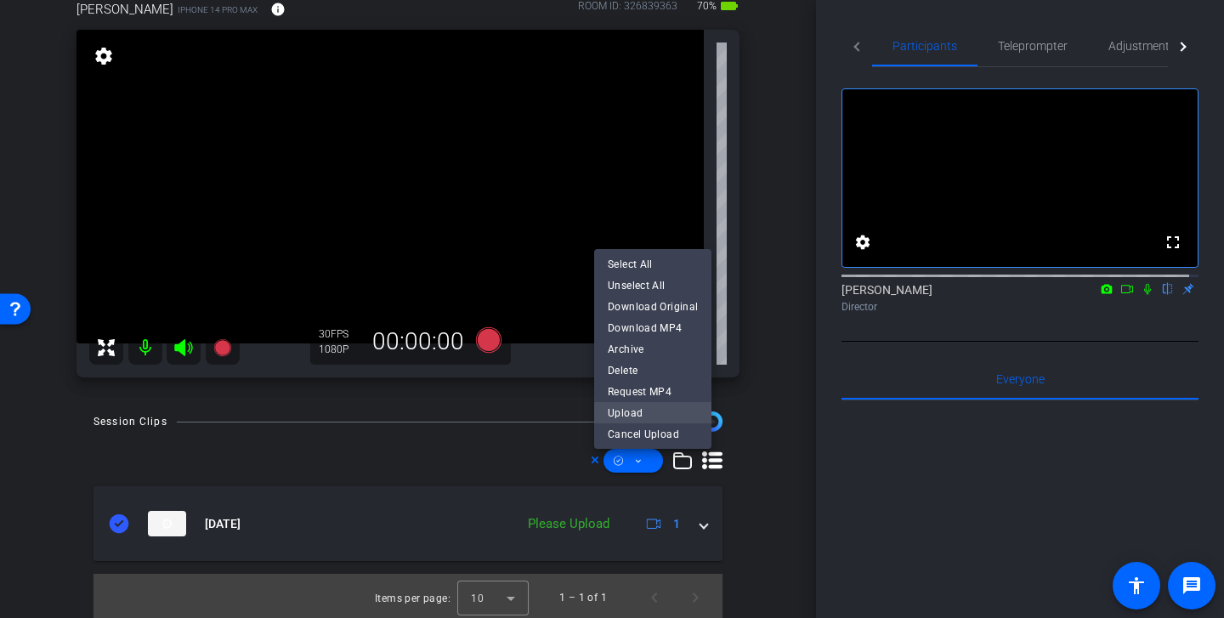
click at [662, 413] on span "Upload" at bounding box center [653, 413] width 90 height 20
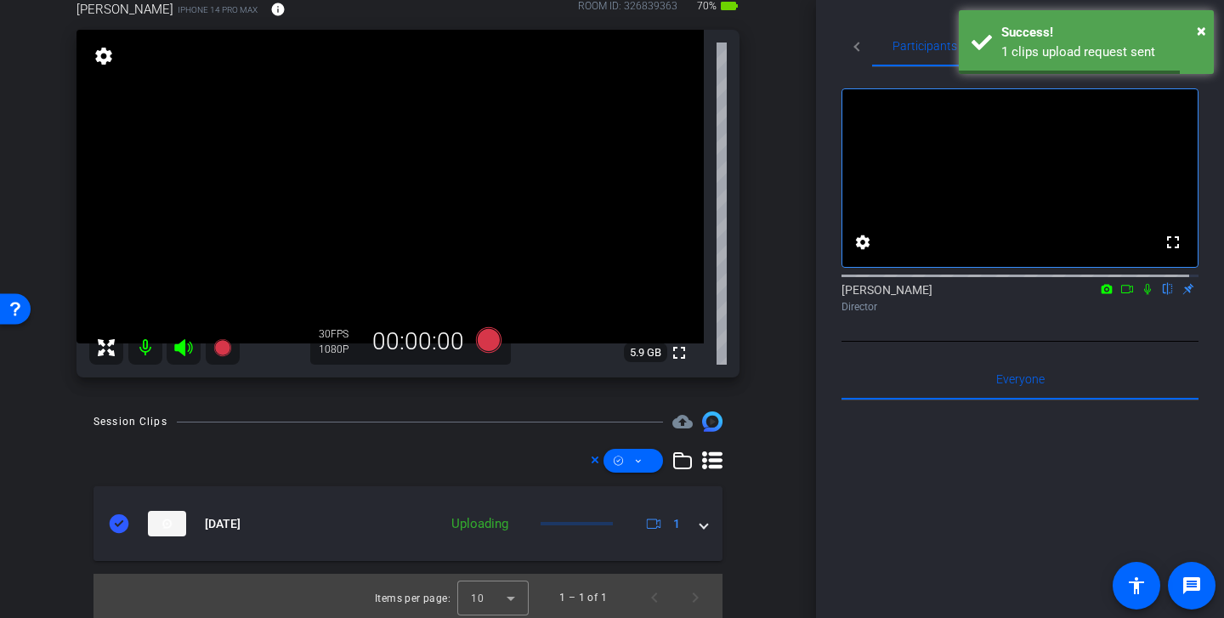
click at [740, 428] on div "Session Clips cloud_upload Oct 1, 2025 Uploading 1 Items per page: 10 1 – 1 of 1" at bounding box center [408, 516] width 731 height 210
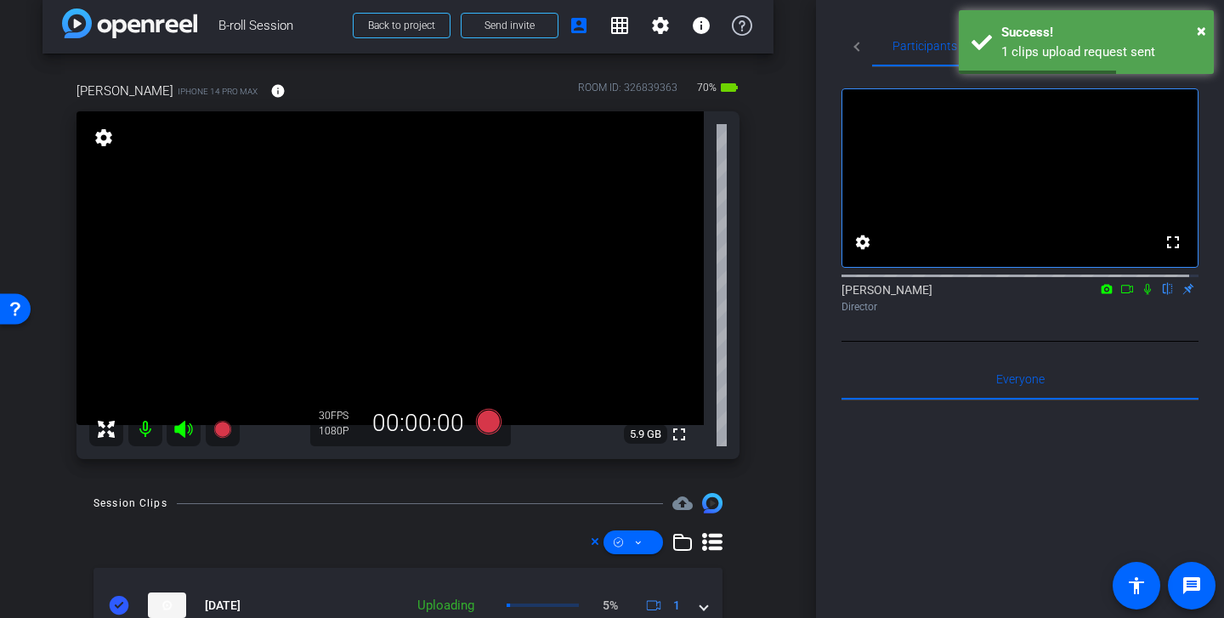
scroll to position [19, 0]
click at [484, 423] on icon at bounding box center [489, 423] width 26 height 26
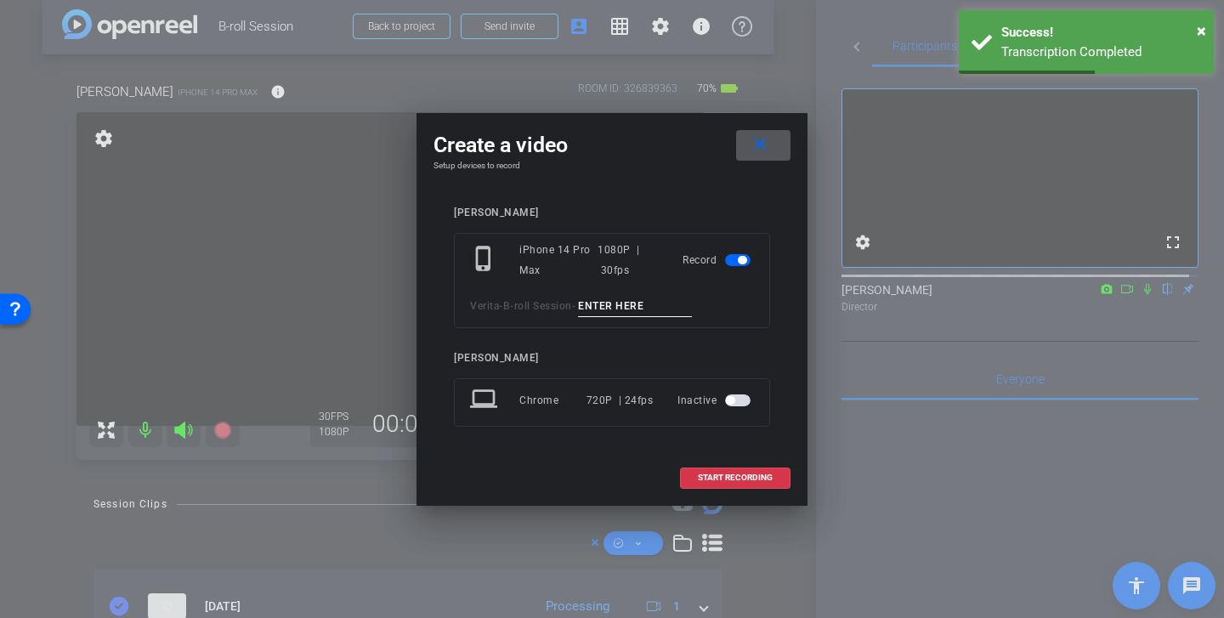
click at [643, 301] on input at bounding box center [635, 306] width 114 height 21
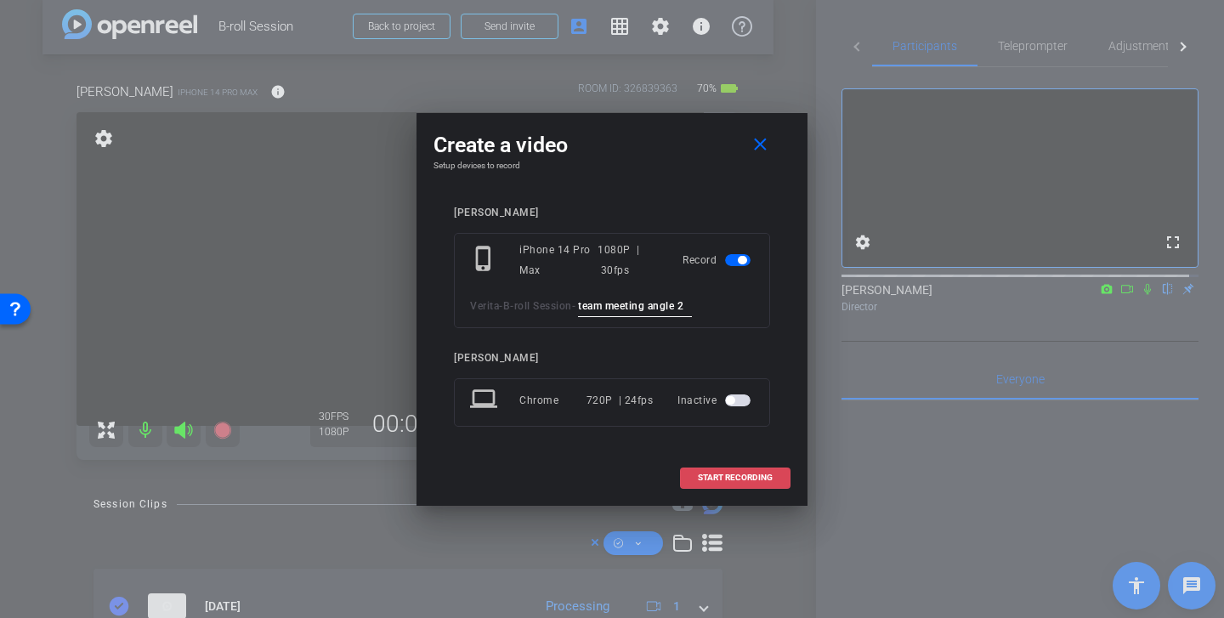
type input "team meeting angle 2"
click at [747, 479] on span "START RECORDING" at bounding box center [735, 478] width 75 height 9
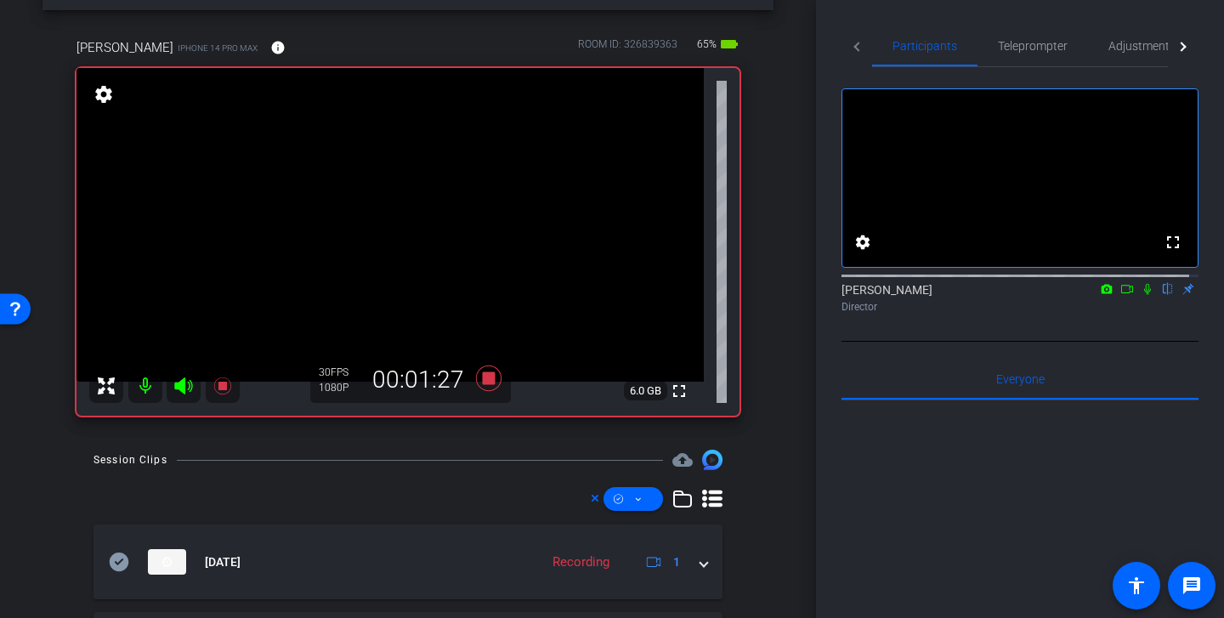
scroll to position [62, 0]
click at [485, 380] on icon at bounding box center [489, 379] width 26 height 26
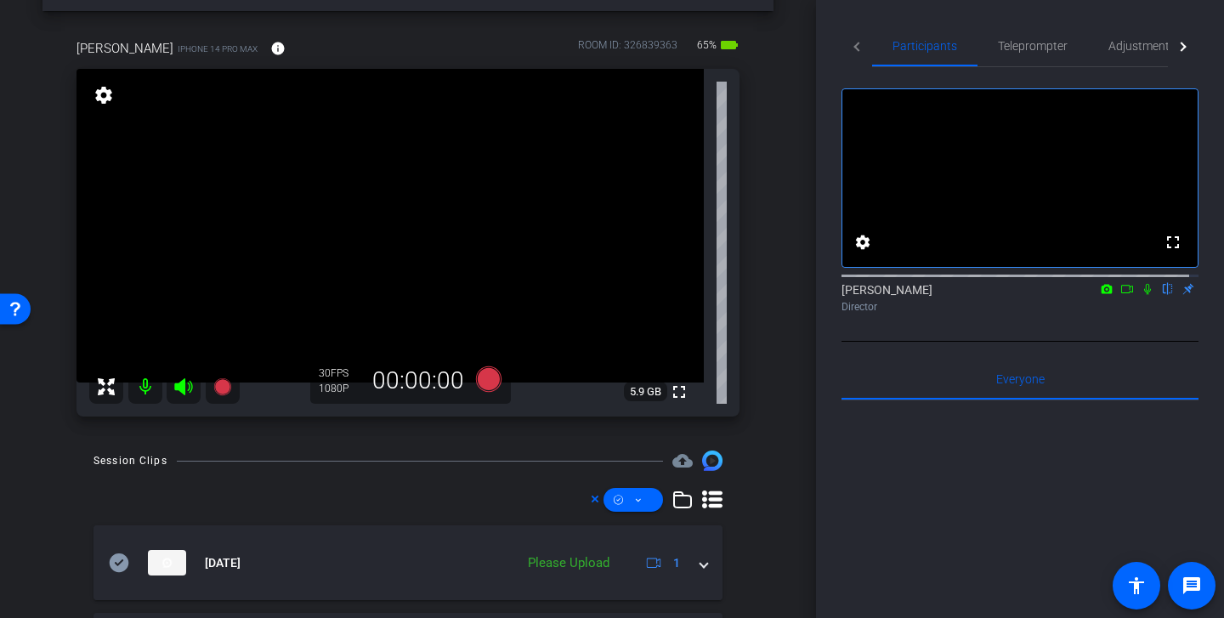
scroll to position [112, 0]
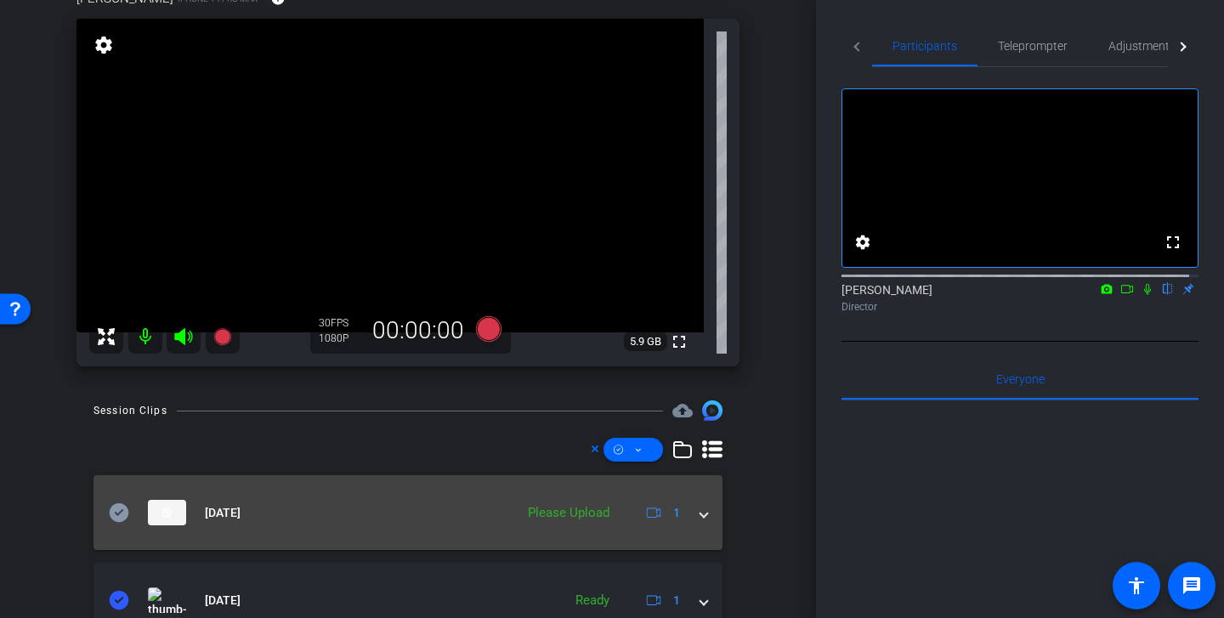
click at [122, 513] on icon at bounding box center [120, 512] width 20 height 19
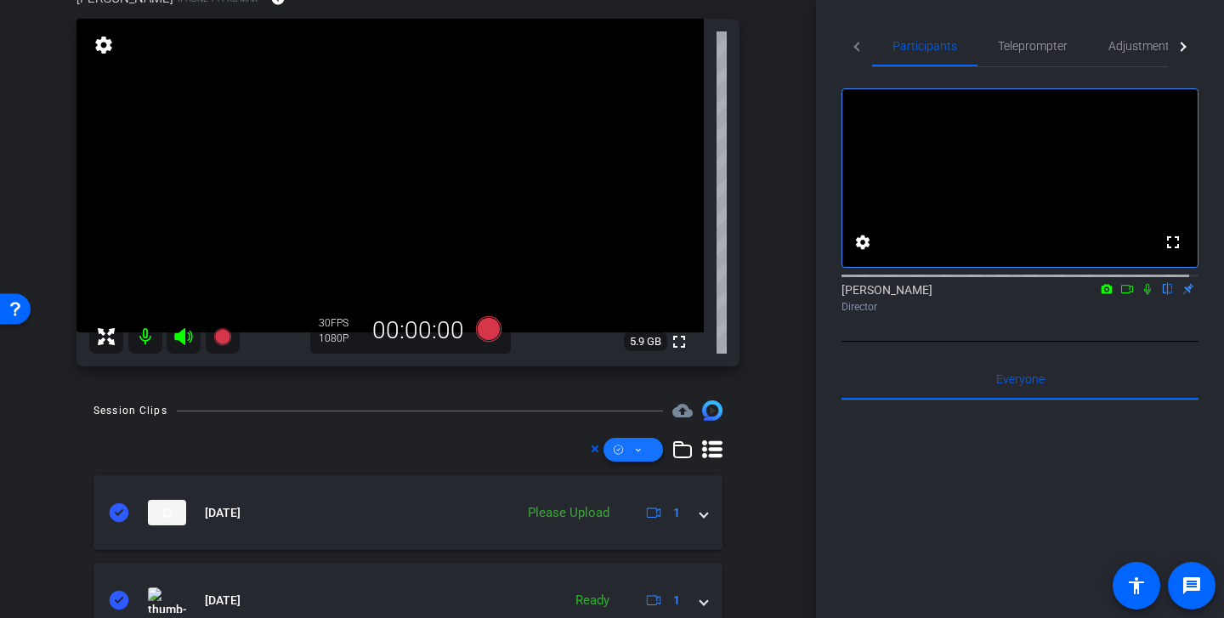
click at [642, 453] on span at bounding box center [634, 449] width 60 height 41
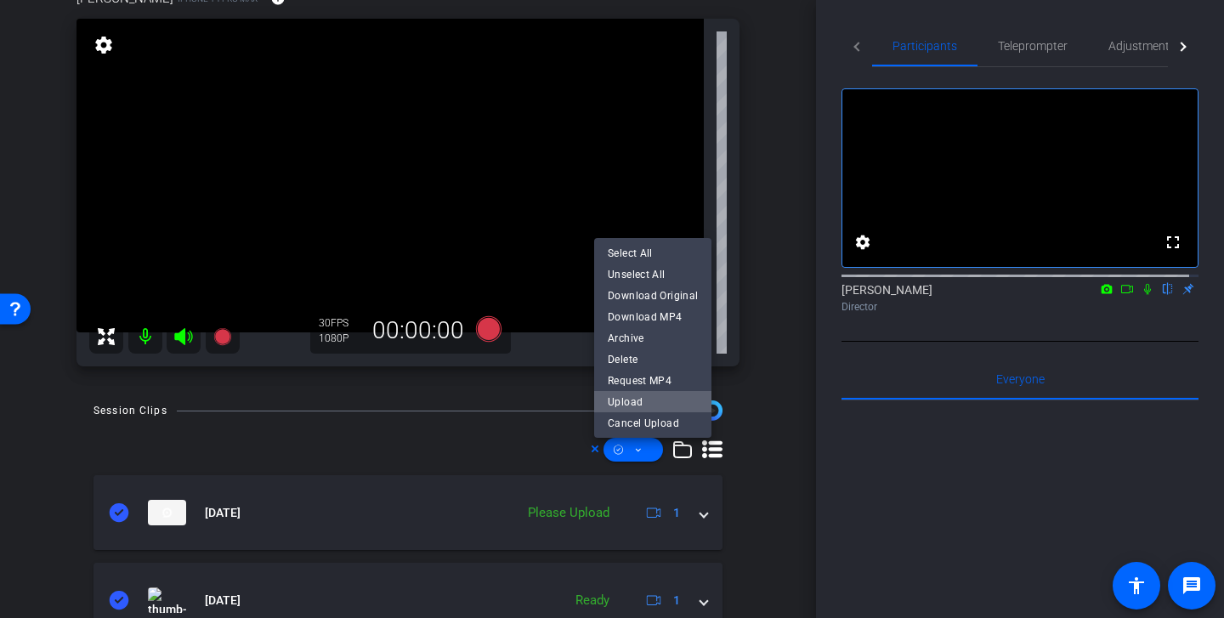
click at [658, 396] on span "Upload" at bounding box center [653, 402] width 90 height 20
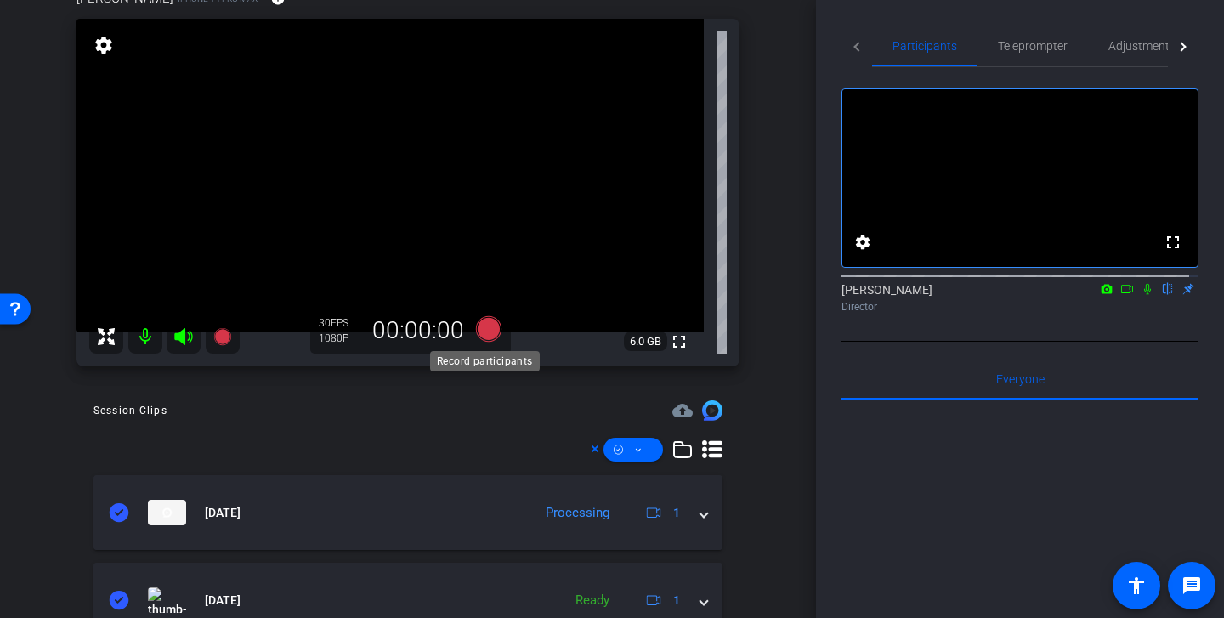
click at [491, 330] on icon at bounding box center [489, 329] width 26 height 26
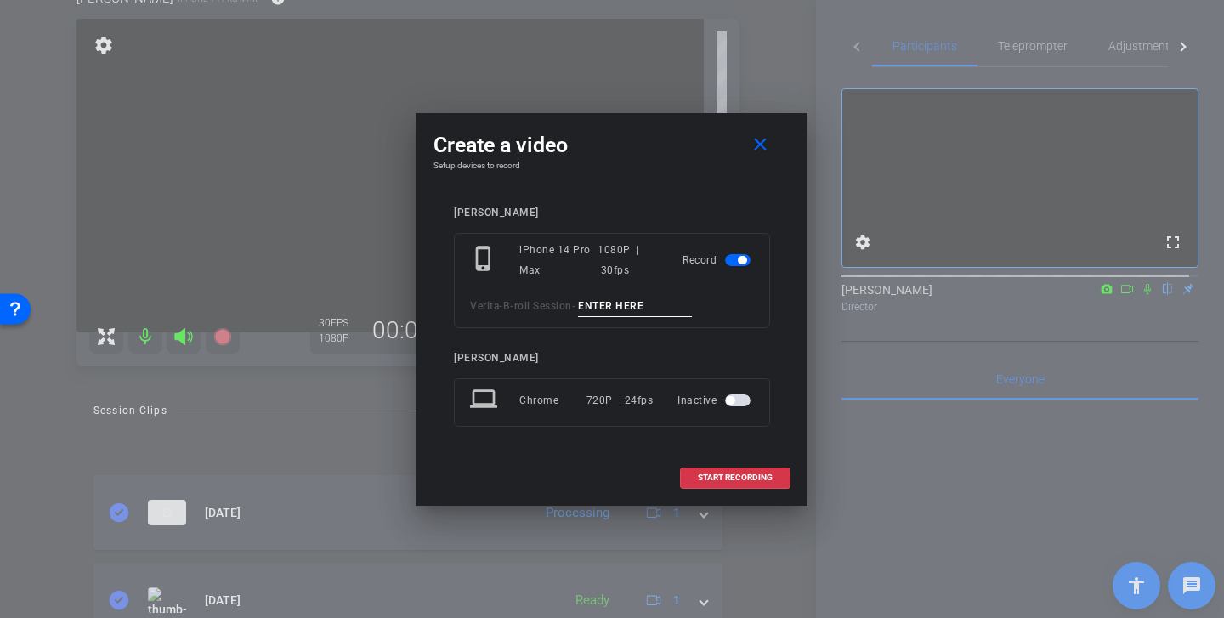
click at [656, 304] on input at bounding box center [635, 306] width 114 height 21
type input "team meeting angle 3"
click at [753, 484] on span at bounding box center [735, 477] width 109 height 41
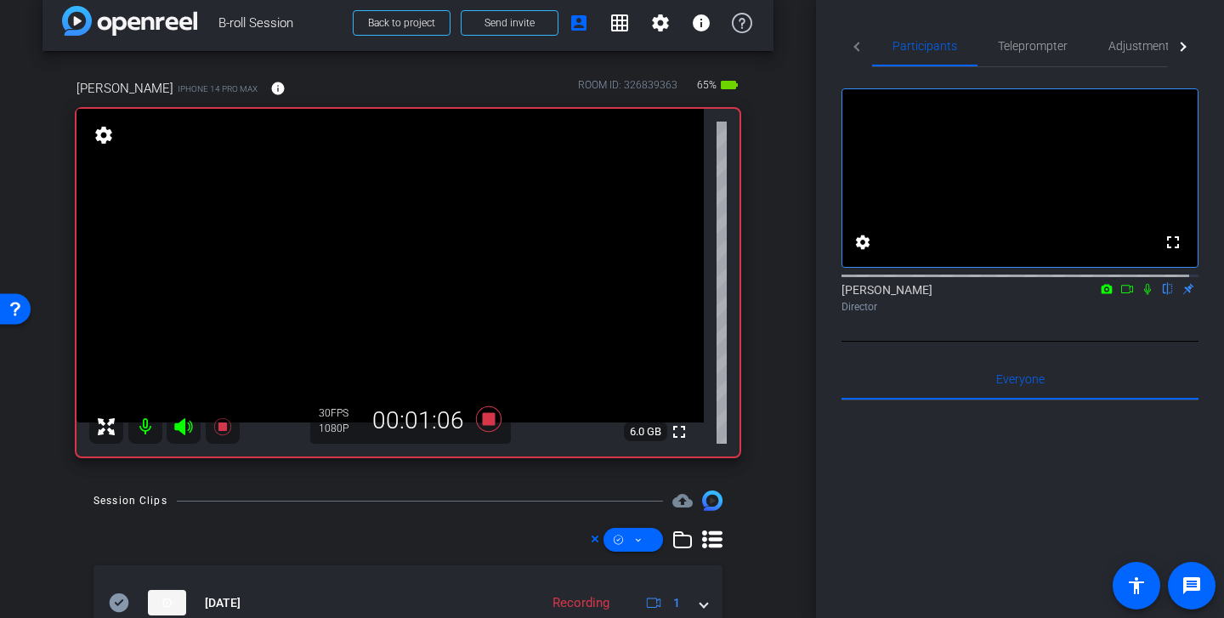
scroll to position [0, 0]
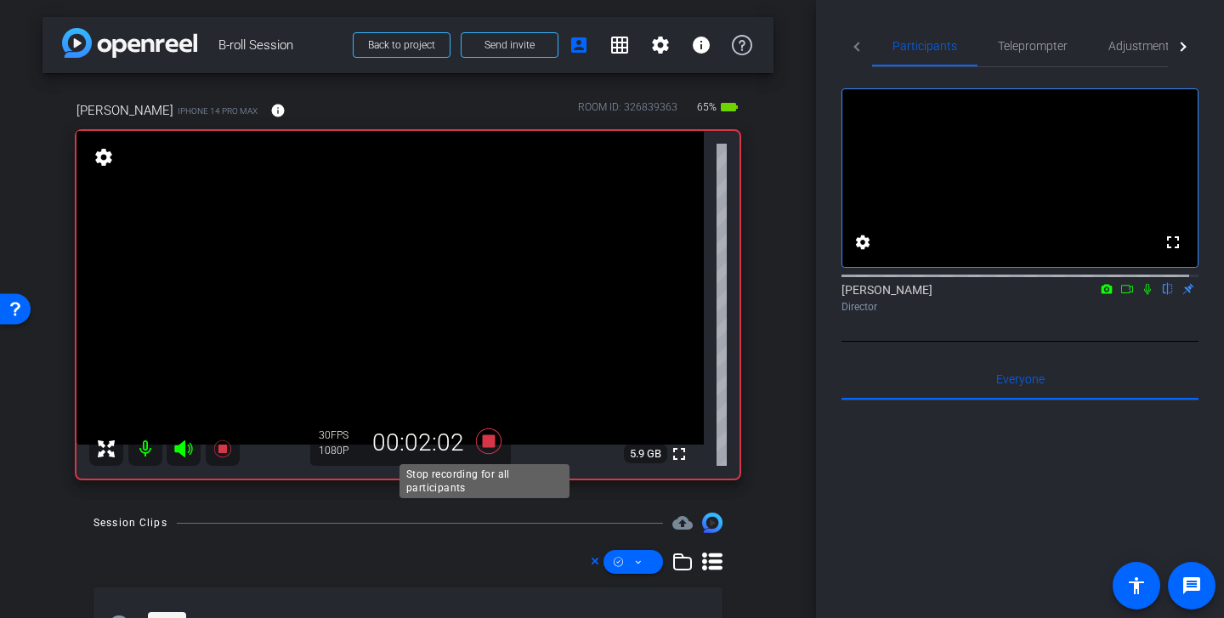
click at [485, 441] on icon at bounding box center [489, 441] width 26 height 26
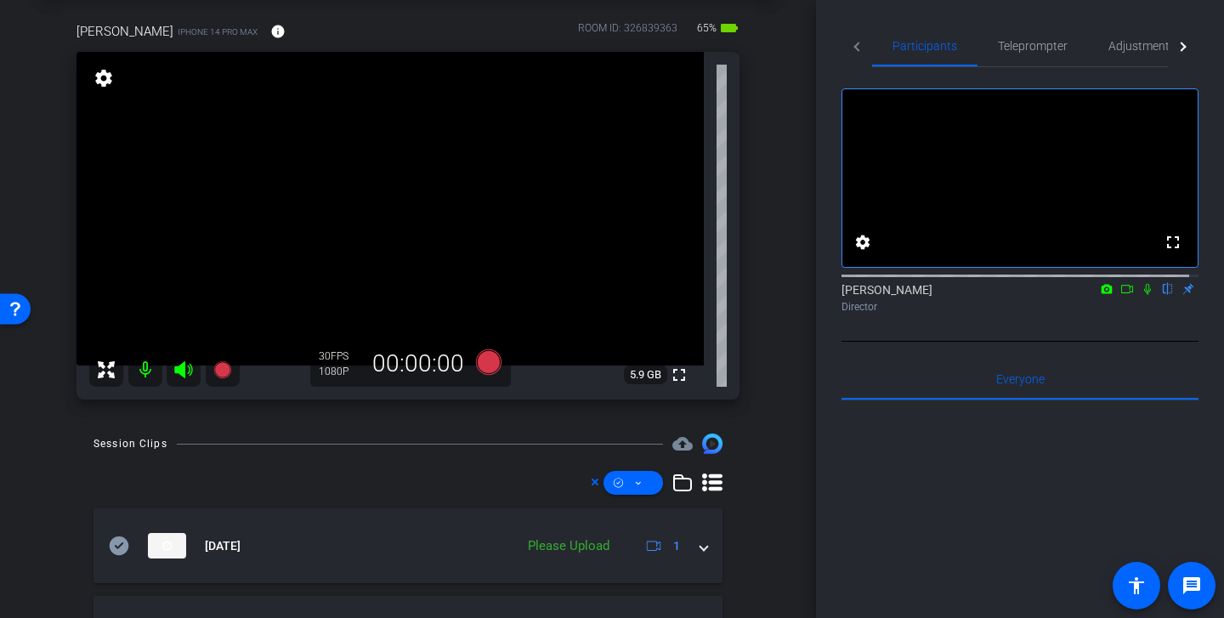
scroll to position [147, 0]
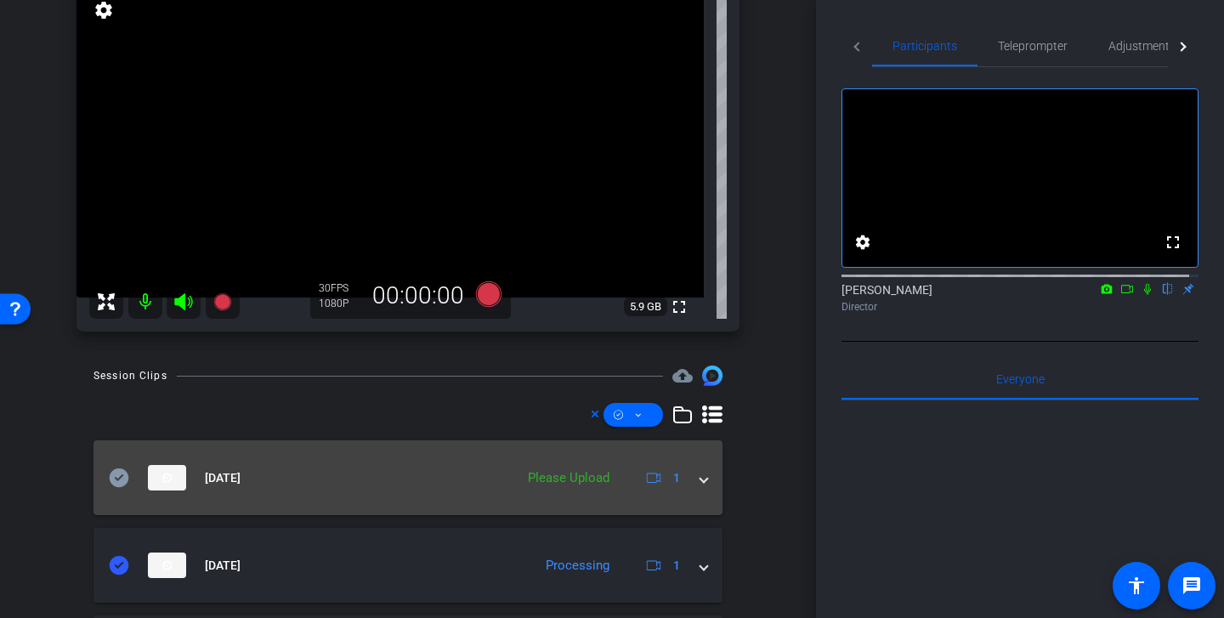
click at [121, 474] on icon at bounding box center [120, 477] width 20 height 19
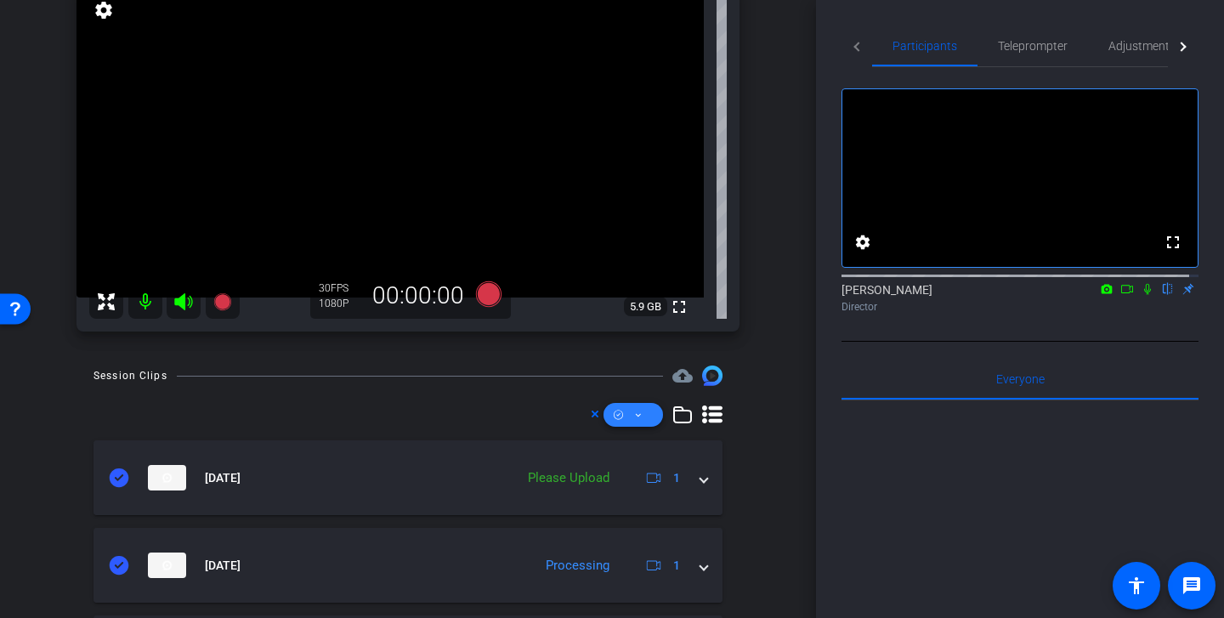
click at [634, 416] on span at bounding box center [634, 414] width 60 height 41
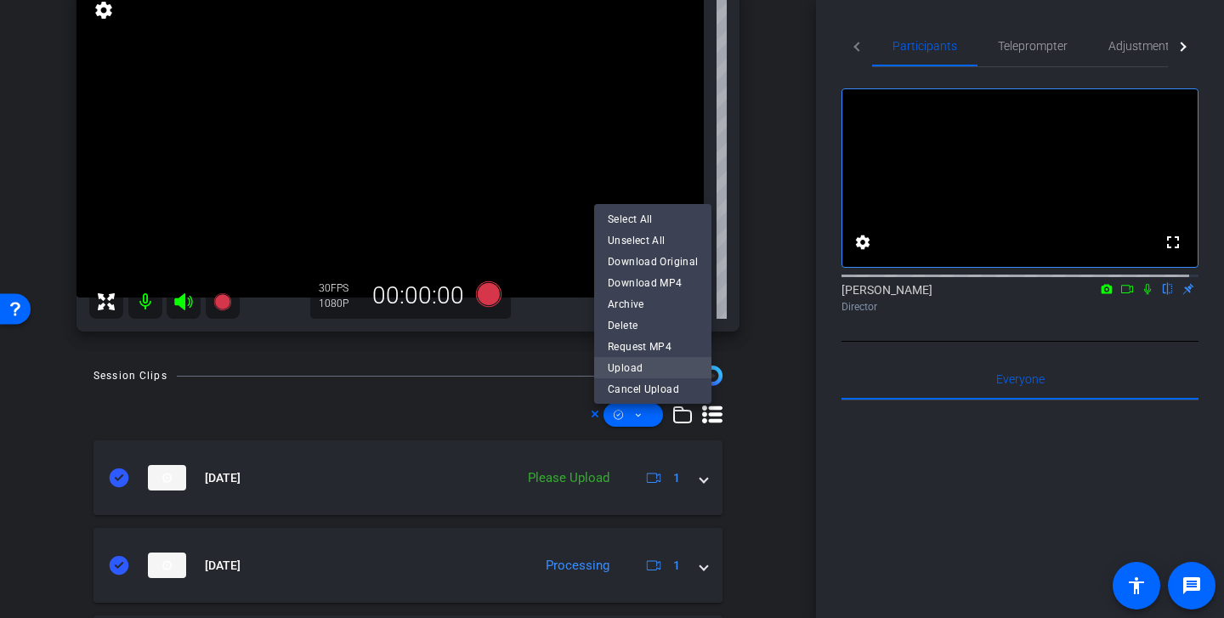
click at [660, 369] on span "Upload" at bounding box center [653, 367] width 90 height 20
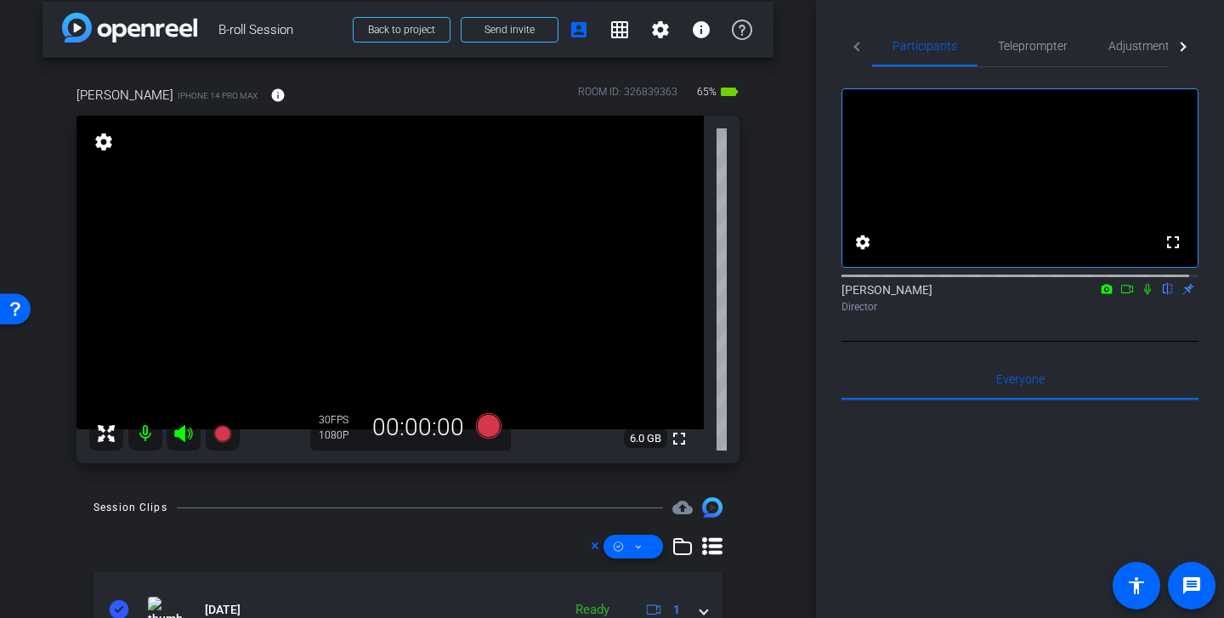
scroll to position [0, 0]
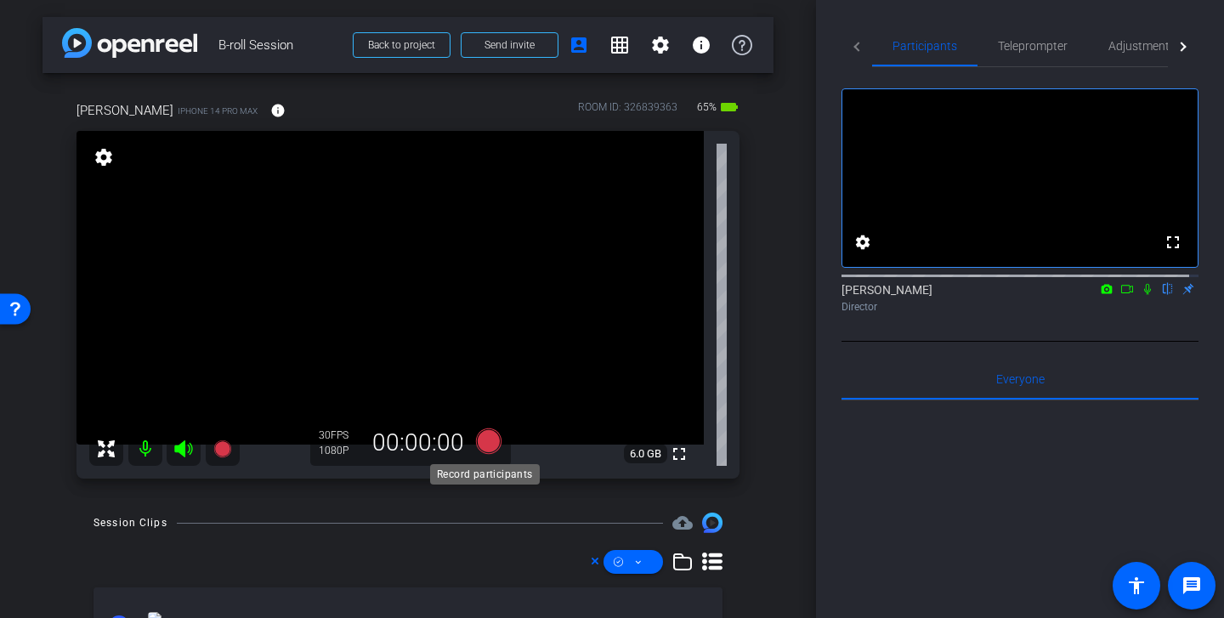
click at [495, 435] on icon at bounding box center [488, 441] width 41 height 31
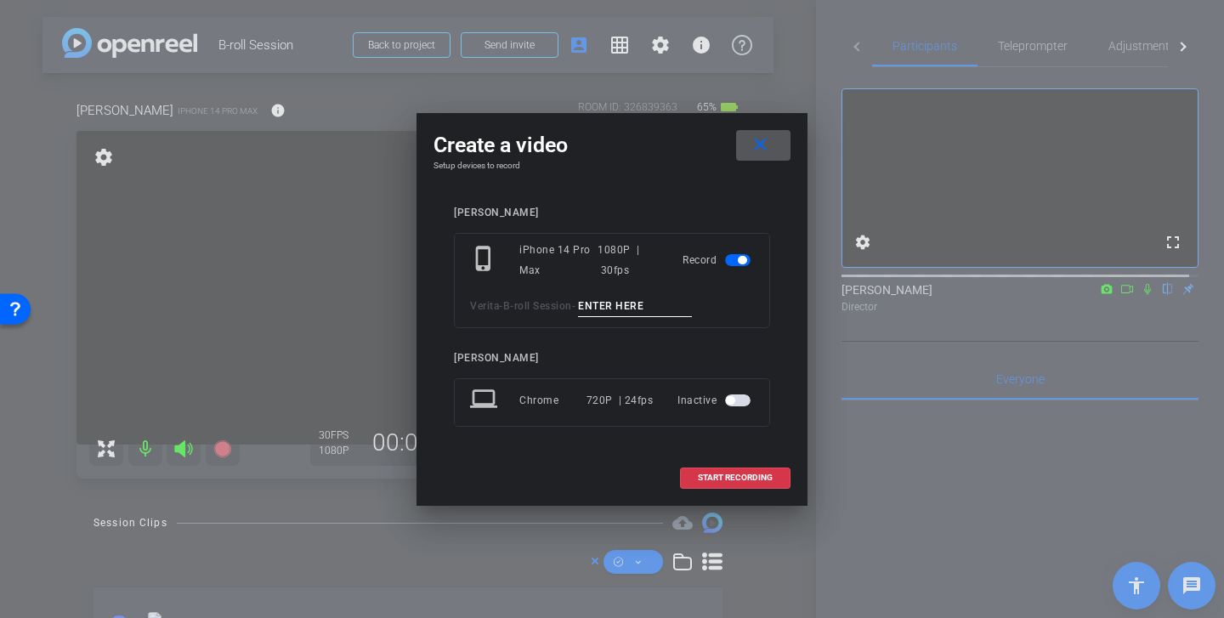
click at [649, 308] on input at bounding box center [635, 306] width 114 height 21
drag, startPoint x: 672, startPoint y: 311, endPoint x: 543, endPoint y: 309, distance: 129.2
click at [543, 309] on div "Verita - B-roll Session - chris working" at bounding box center [612, 306] width 284 height 21
type input "chris working"
click at [748, 149] on span at bounding box center [763, 145] width 54 height 41
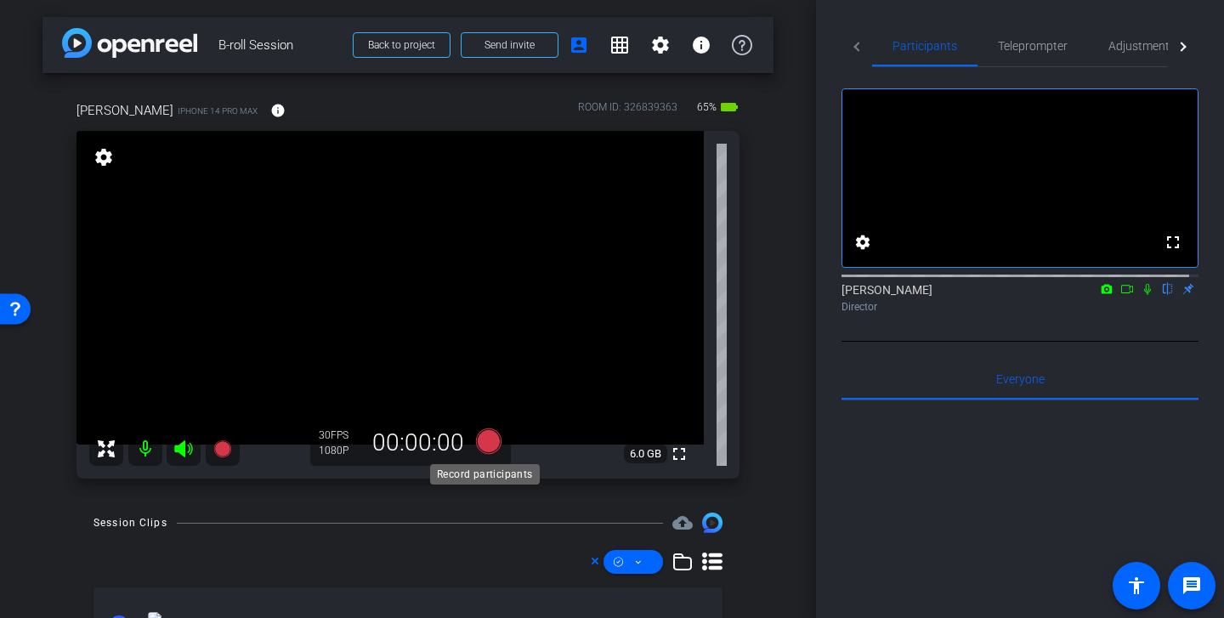
click at [481, 437] on icon at bounding box center [489, 441] width 26 height 26
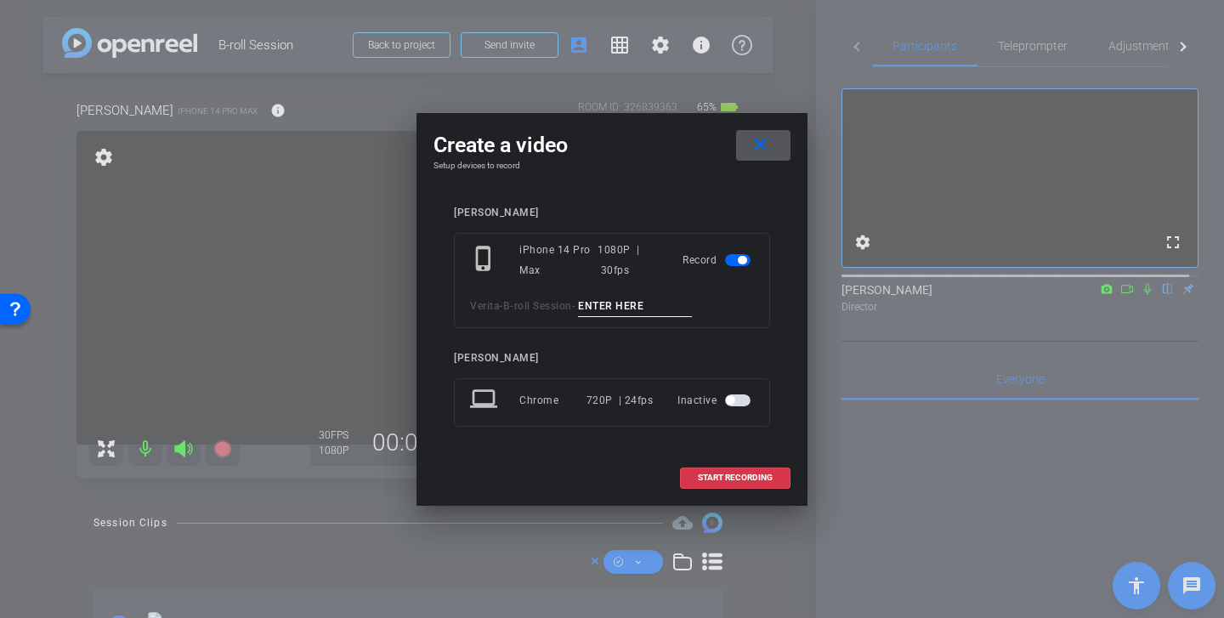
click at [661, 309] on input at bounding box center [635, 306] width 114 height 21
paste input "chris working"
type input "chris working"
click at [754, 474] on span "START RECORDING" at bounding box center [735, 478] width 75 height 9
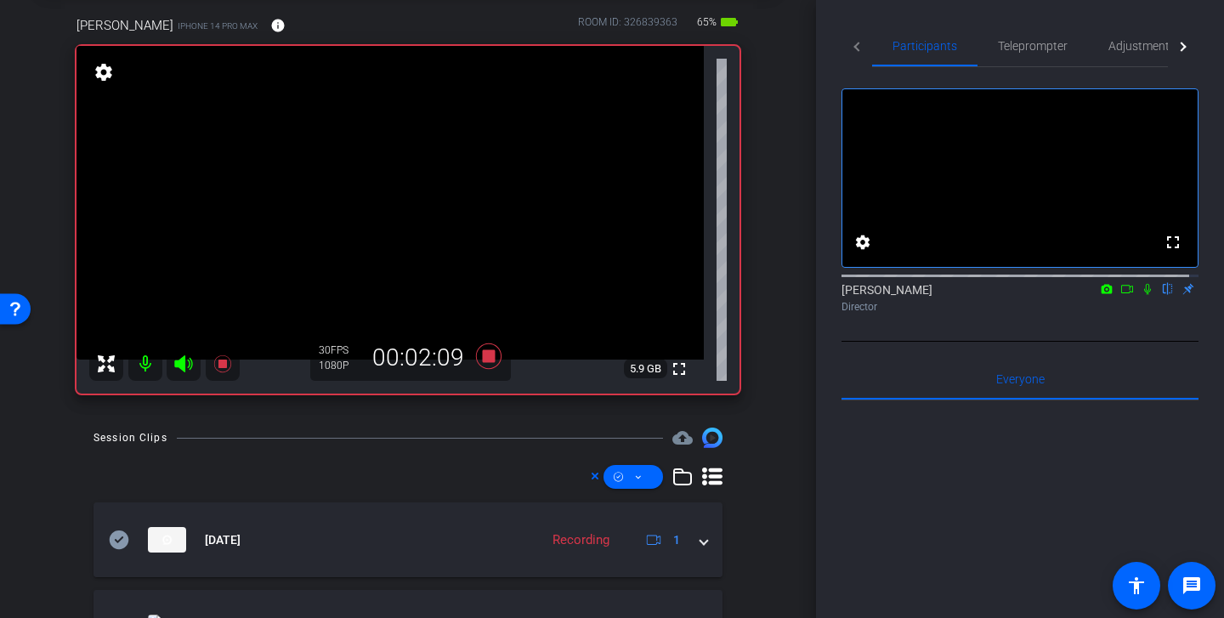
scroll to position [84, 0]
click at [490, 349] on icon at bounding box center [488, 357] width 41 height 31
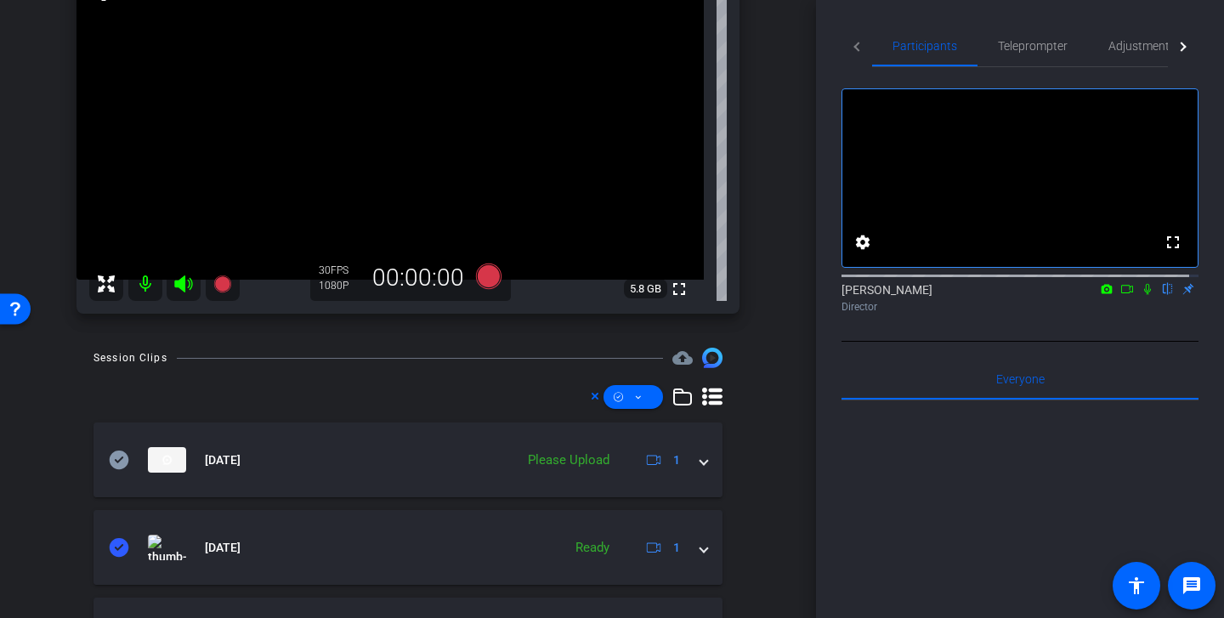
scroll to position [190, 0]
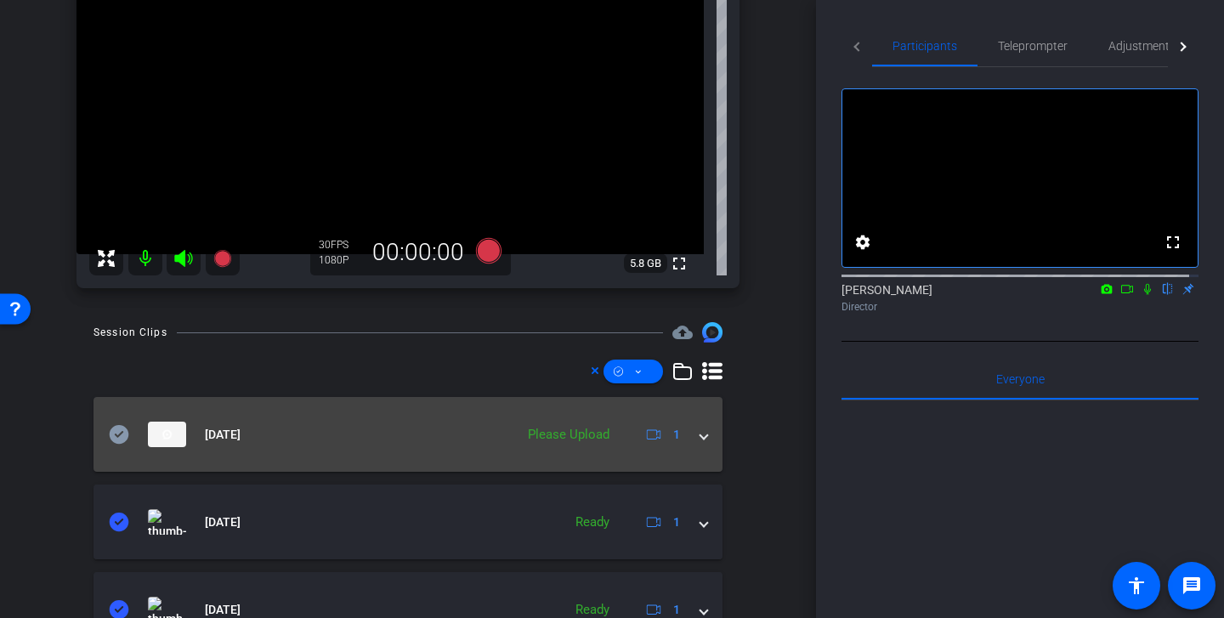
click at [114, 432] on icon at bounding box center [120, 434] width 20 height 19
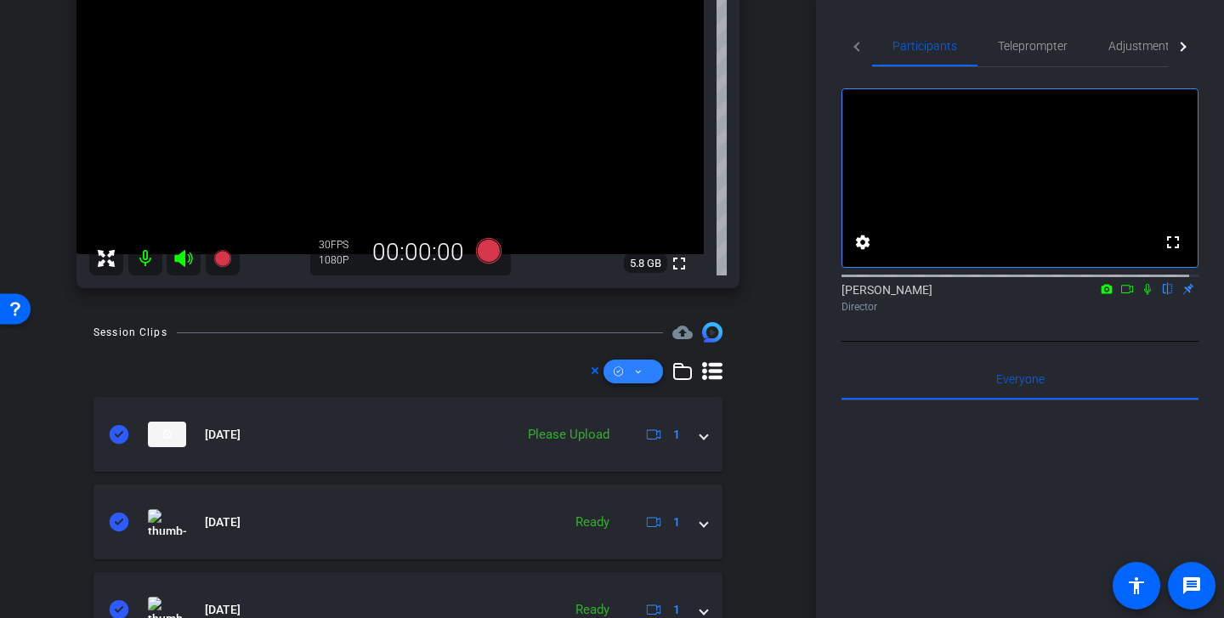
click at [625, 376] on button at bounding box center [634, 372] width 60 height 24
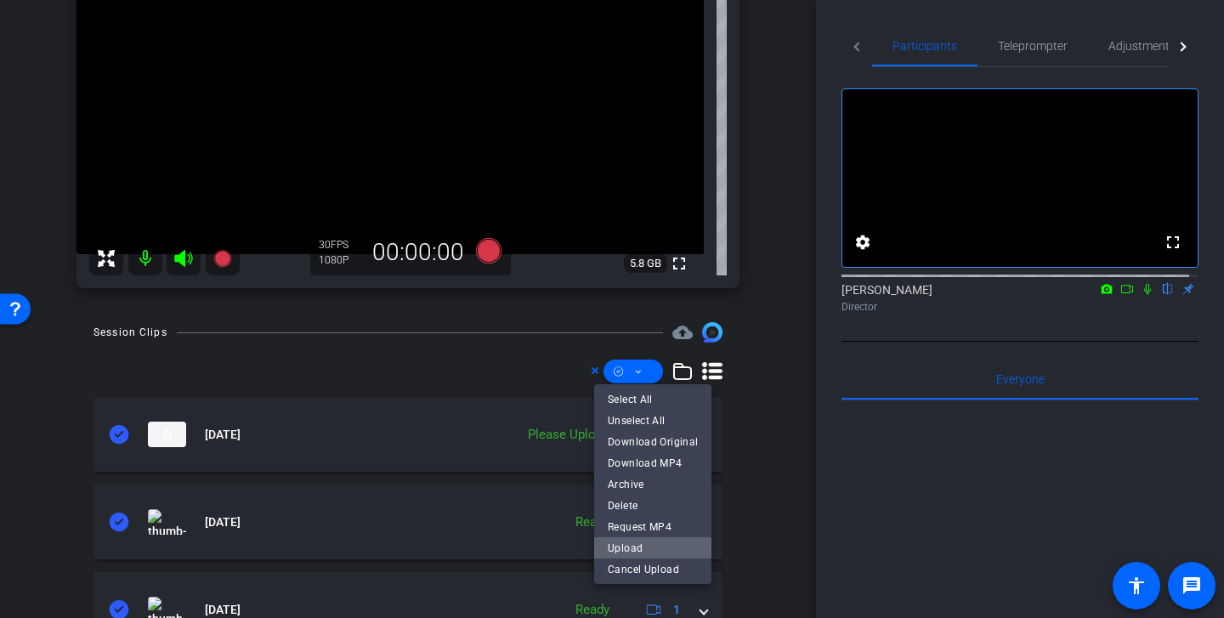
click at [638, 542] on span "Upload" at bounding box center [653, 547] width 90 height 20
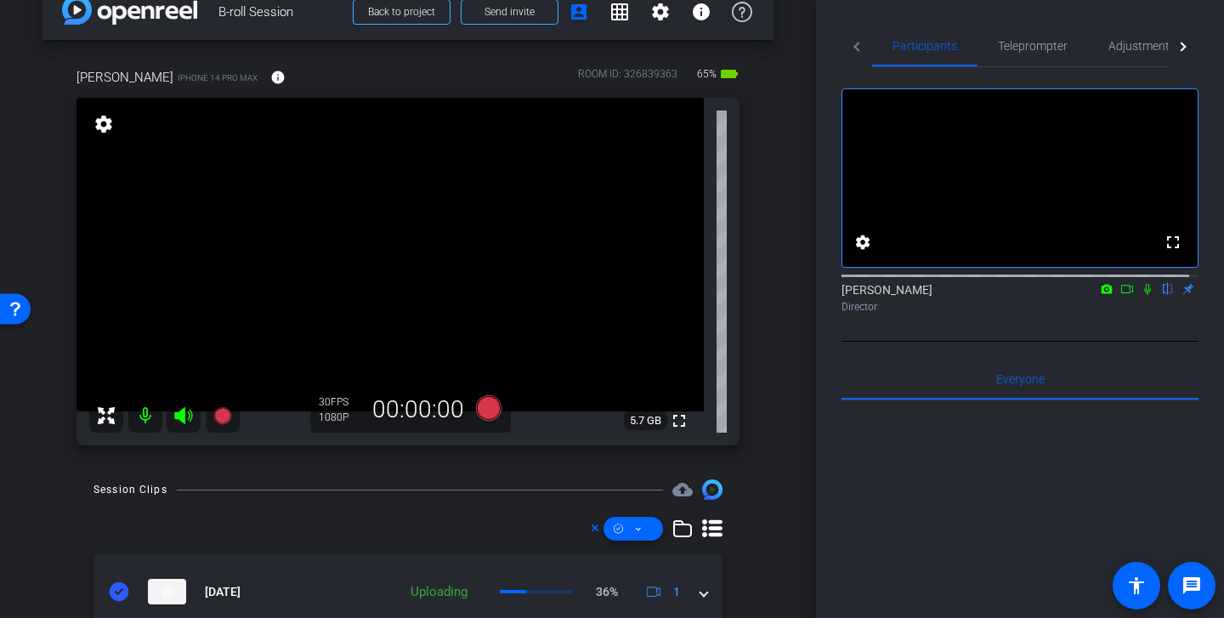
scroll to position [31, 0]
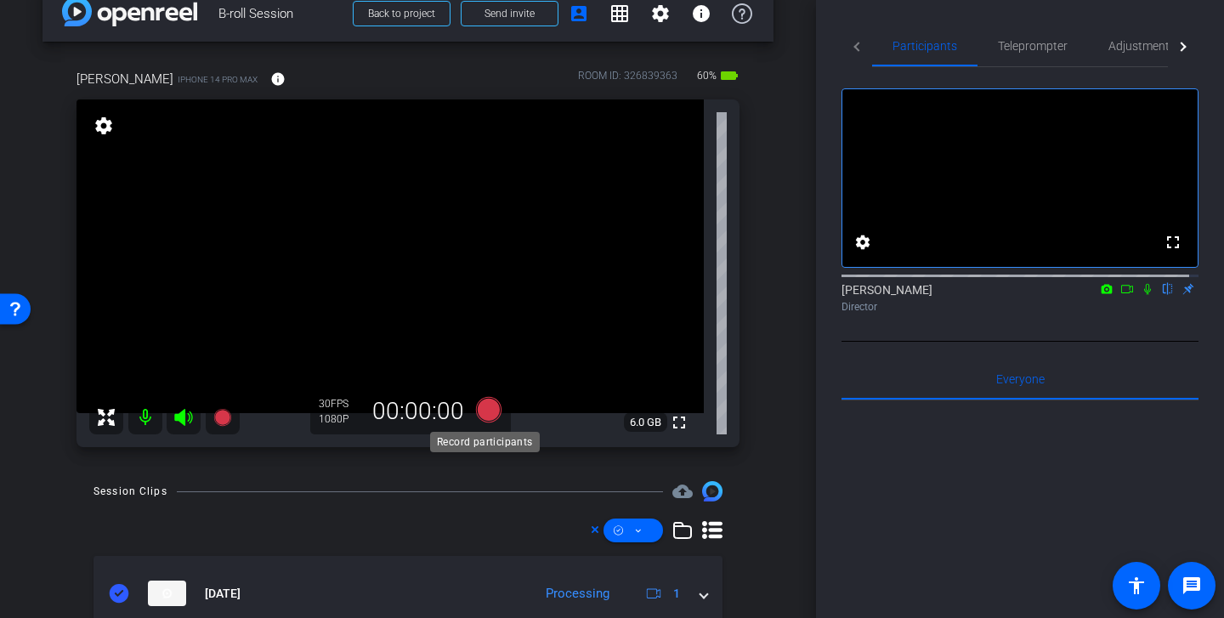
click at [483, 402] on icon at bounding box center [489, 410] width 26 height 26
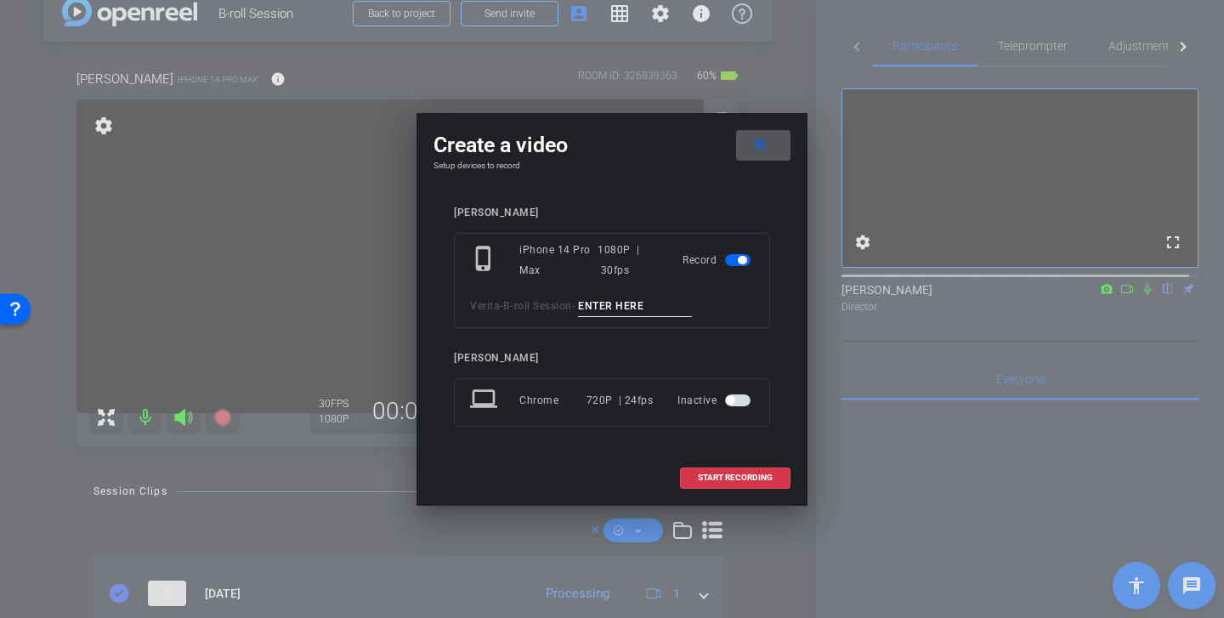
click at [637, 303] on input at bounding box center [635, 306] width 114 height 21
drag, startPoint x: 678, startPoint y: 309, endPoint x: 507, endPoint y: 302, distance: 171.0
click at [508, 302] on div "Verita - B-roll Session - armans office" at bounding box center [612, 306] width 284 height 21
type input "armans office"
click at [768, 146] on mat-icon "close" at bounding box center [760, 144] width 21 height 21
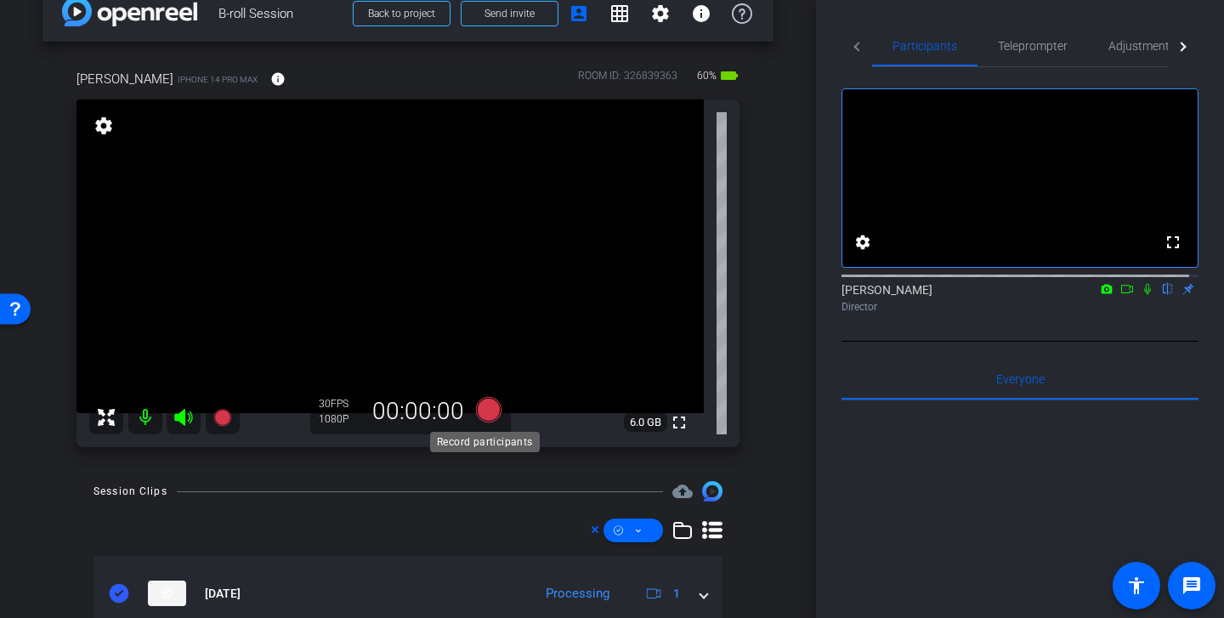
click at [489, 407] on icon at bounding box center [489, 410] width 26 height 26
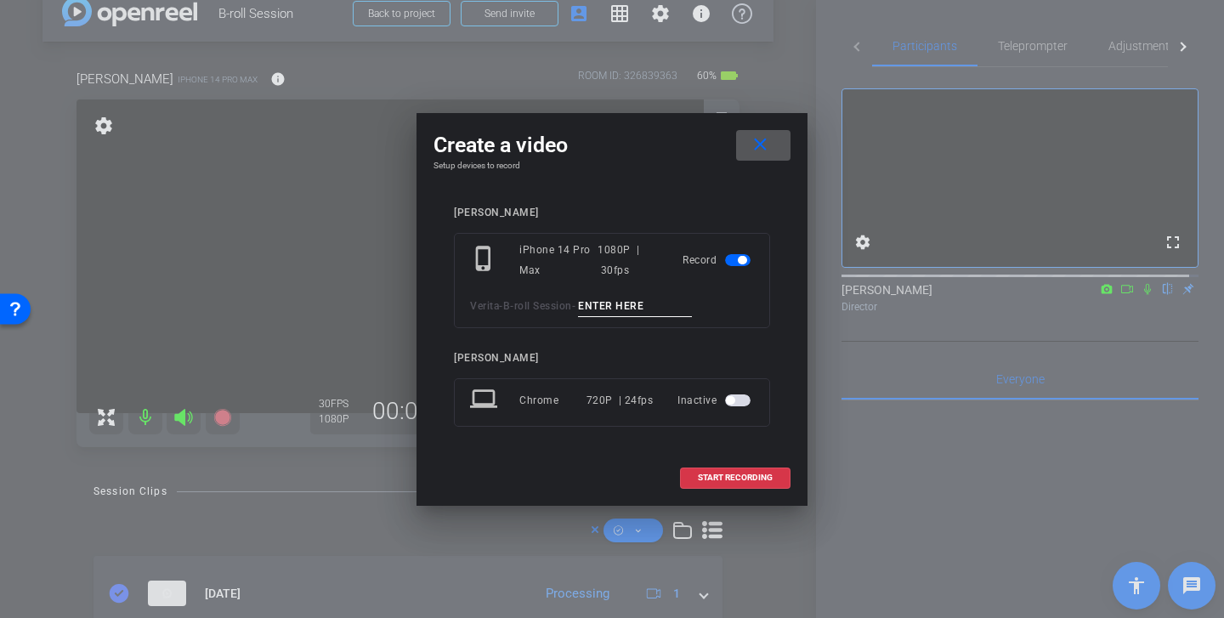
click at [649, 303] on input at bounding box center [635, 306] width 114 height 21
paste input "armans office"
type input "armans office"
click at [743, 475] on span "START RECORDING" at bounding box center [735, 478] width 75 height 9
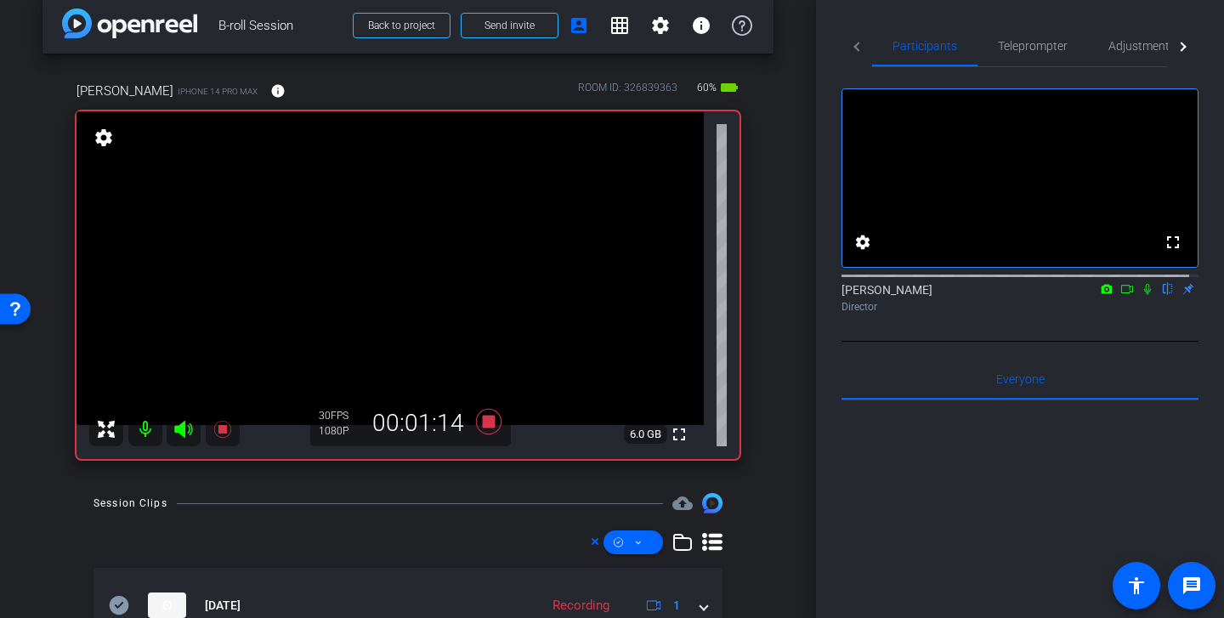
scroll to position [20, 0]
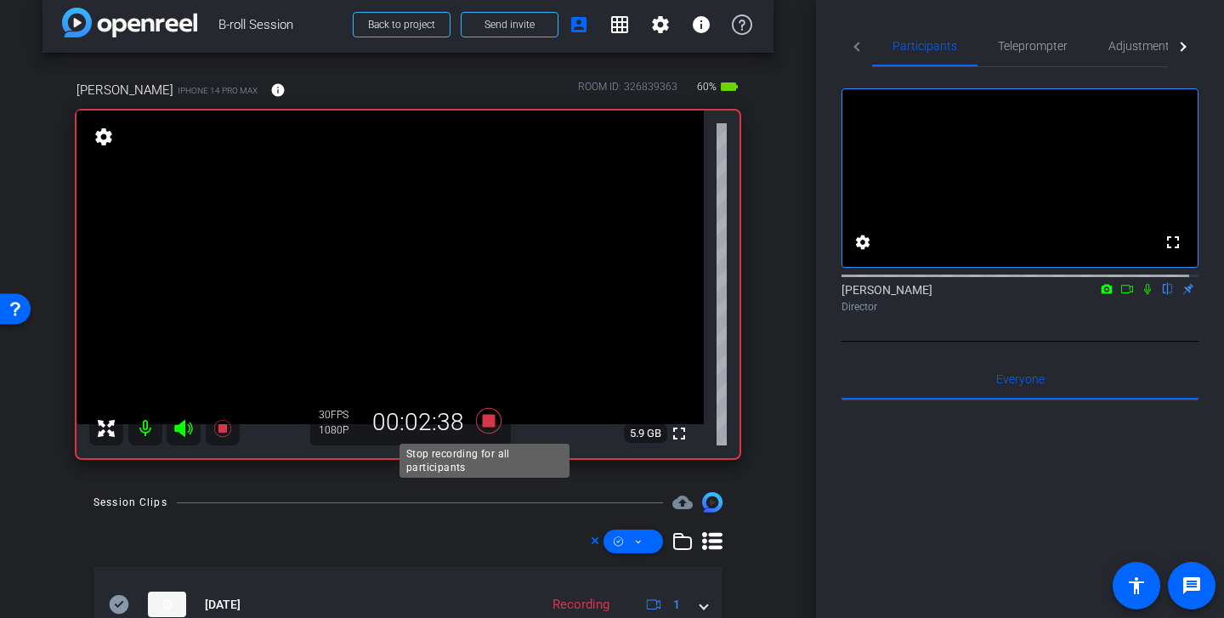
click at [484, 417] on icon at bounding box center [489, 421] width 26 height 26
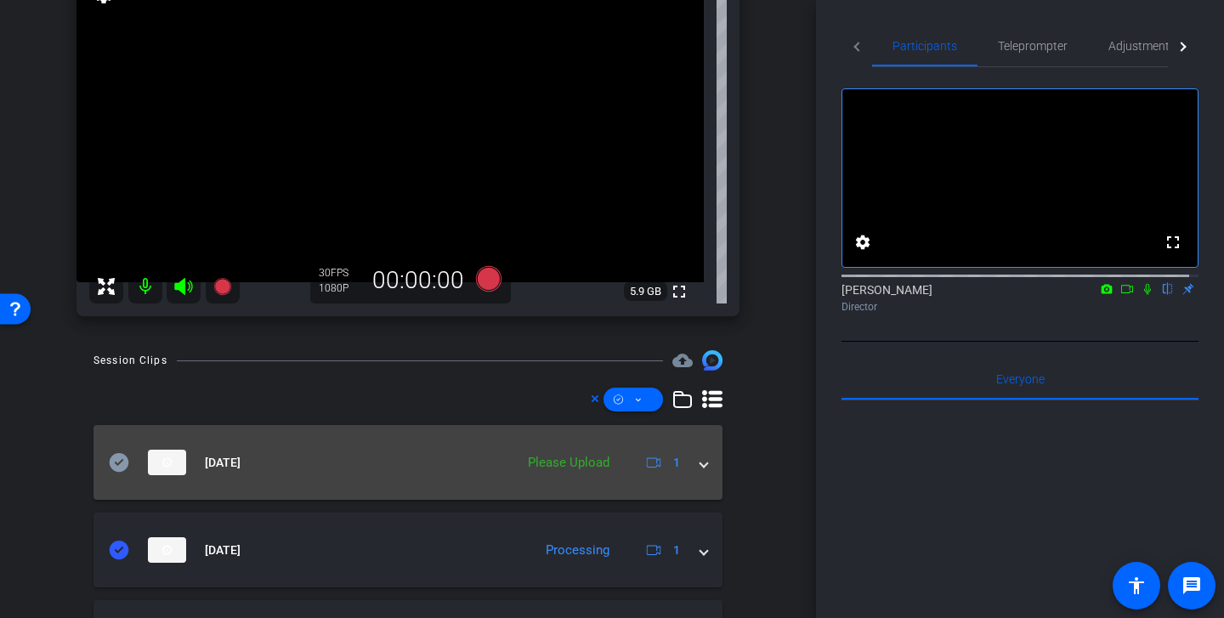
scroll to position [174, 0]
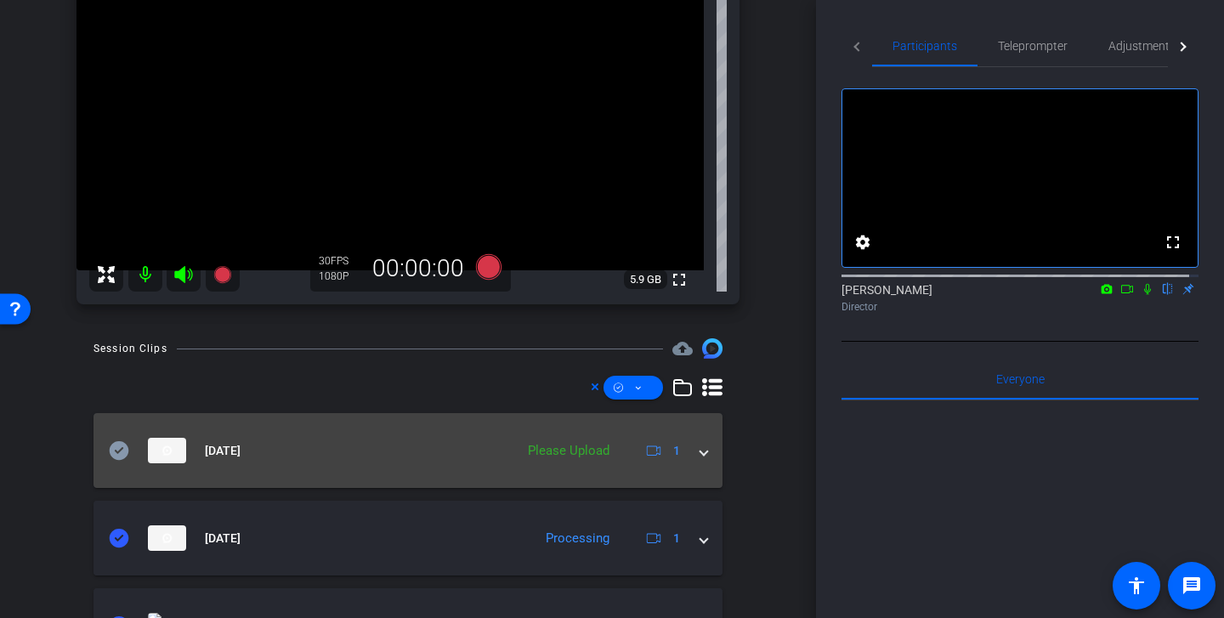
click at [119, 445] on icon at bounding box center [120, 450] width 20 height 19
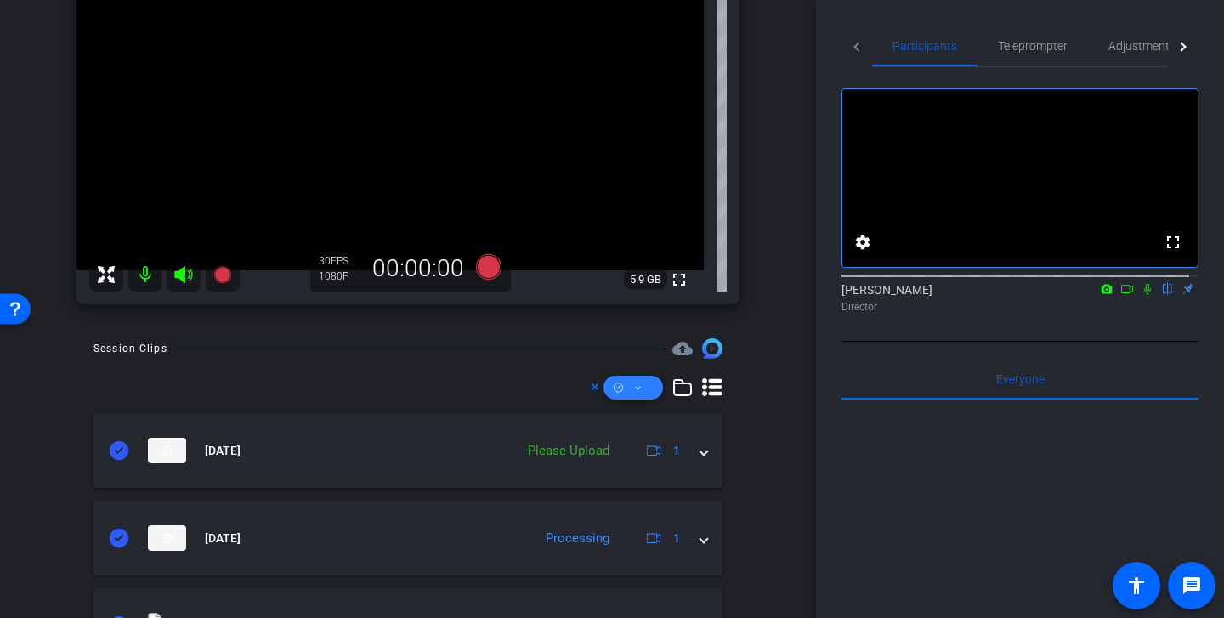
click at [634, 383] on span at bounding box center [634, 387] width 60 height 41
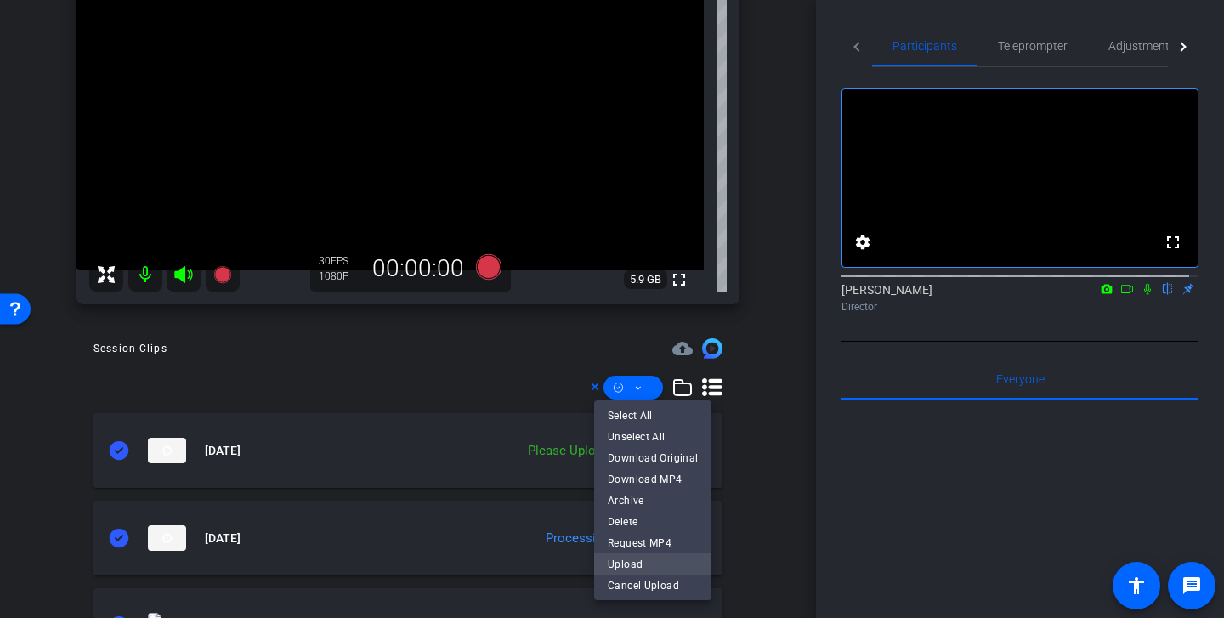
click at [654, 567] on span "Upload" at bounding box center [653, 563] width 90 height 20
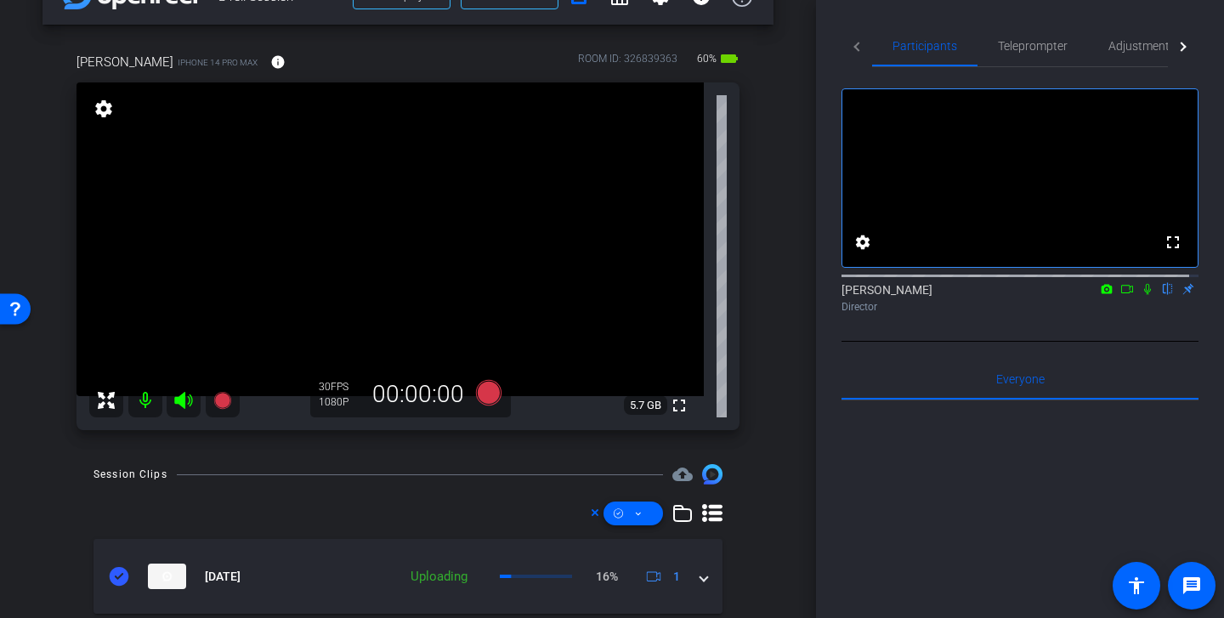
scroll to position [0, 0]
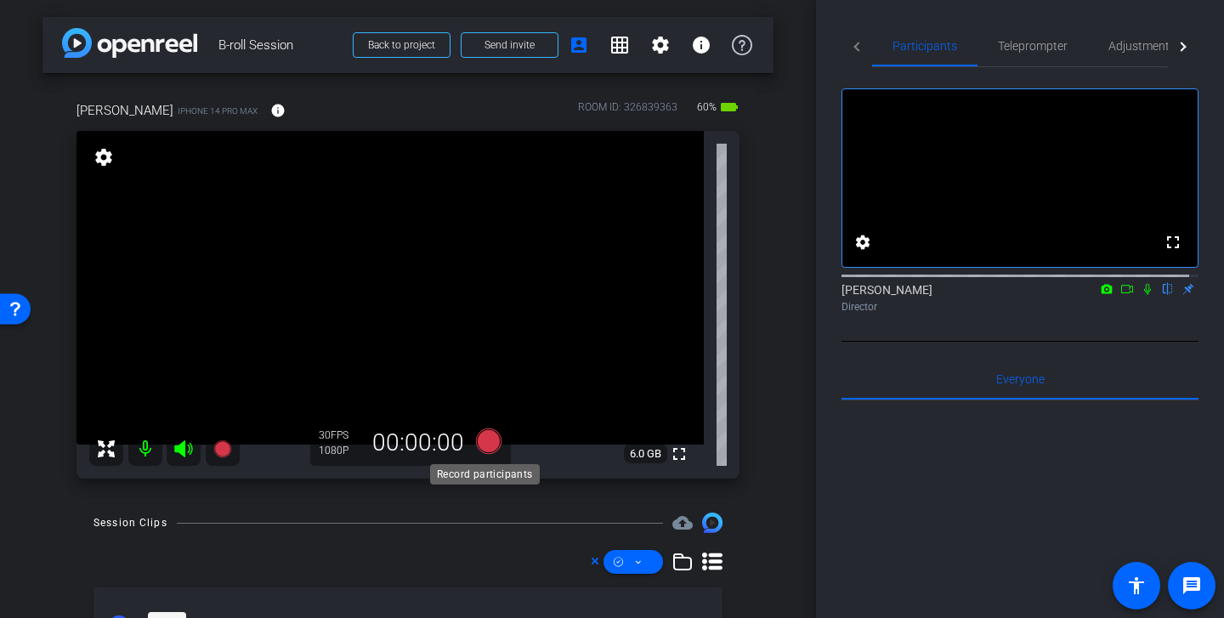
click at [487, 437] on icon at bounding box center [489, 441] width 26 height 26
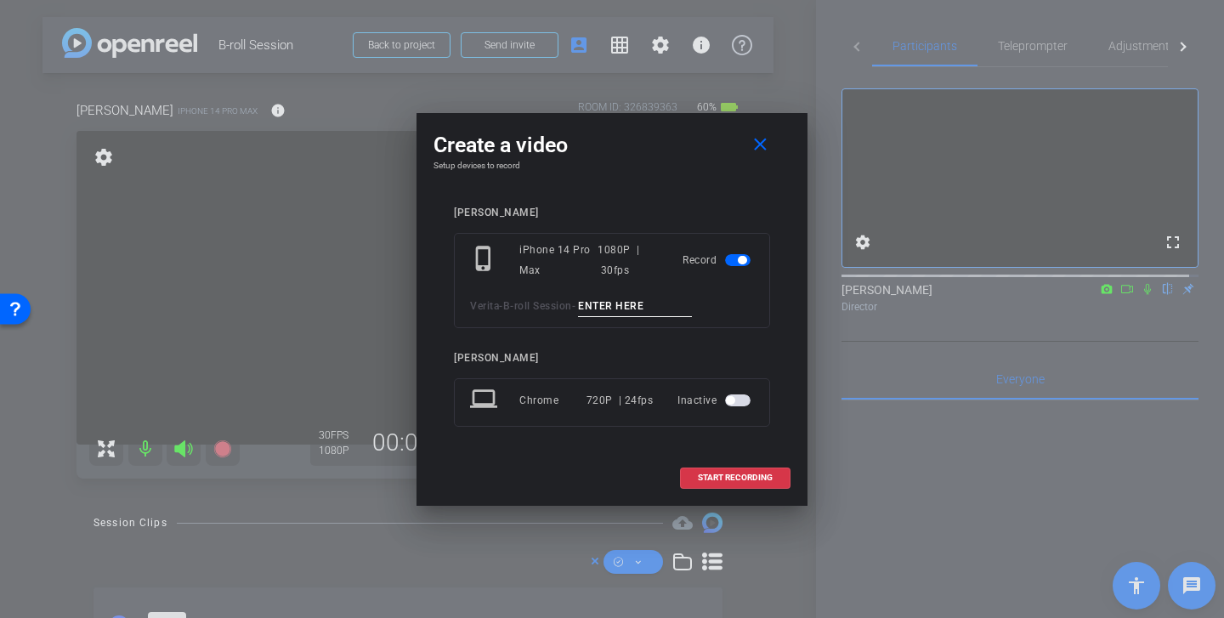
click at [628, 313] on input at bounding box center [635, 306] width 114 height 21
type input "dan"
click at [763, 139] on mat-icon "close" at bounding box center [760, 144] width 21 height 21
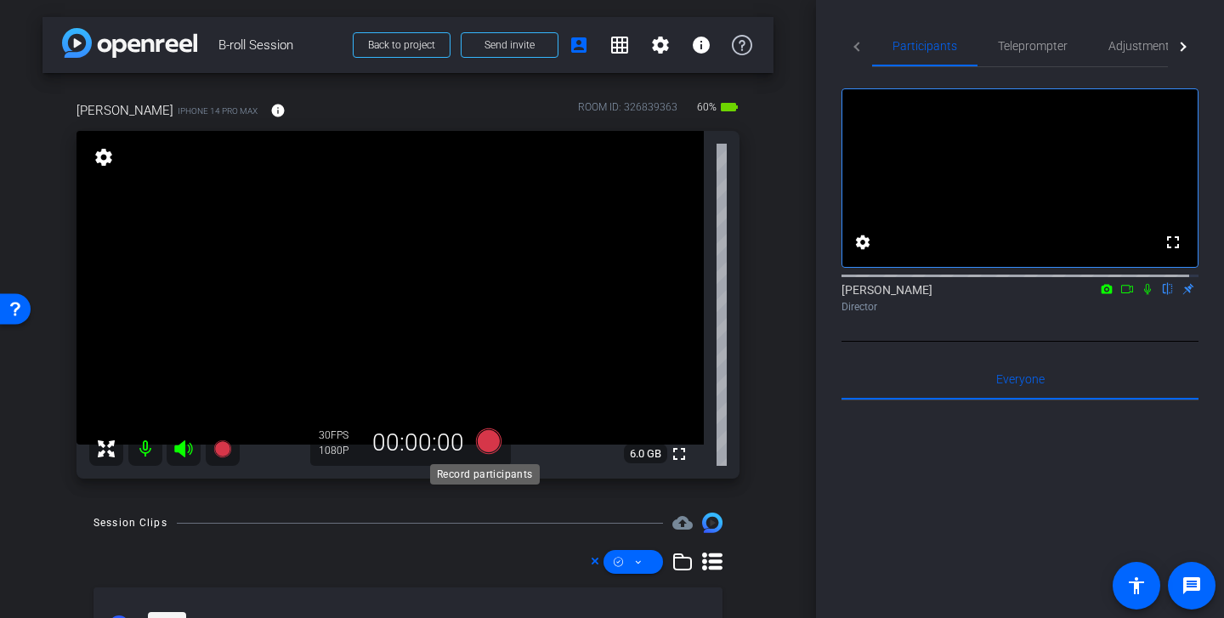
click at [485, 435] on icon at bounding box center [489, 441] width 26 height 26
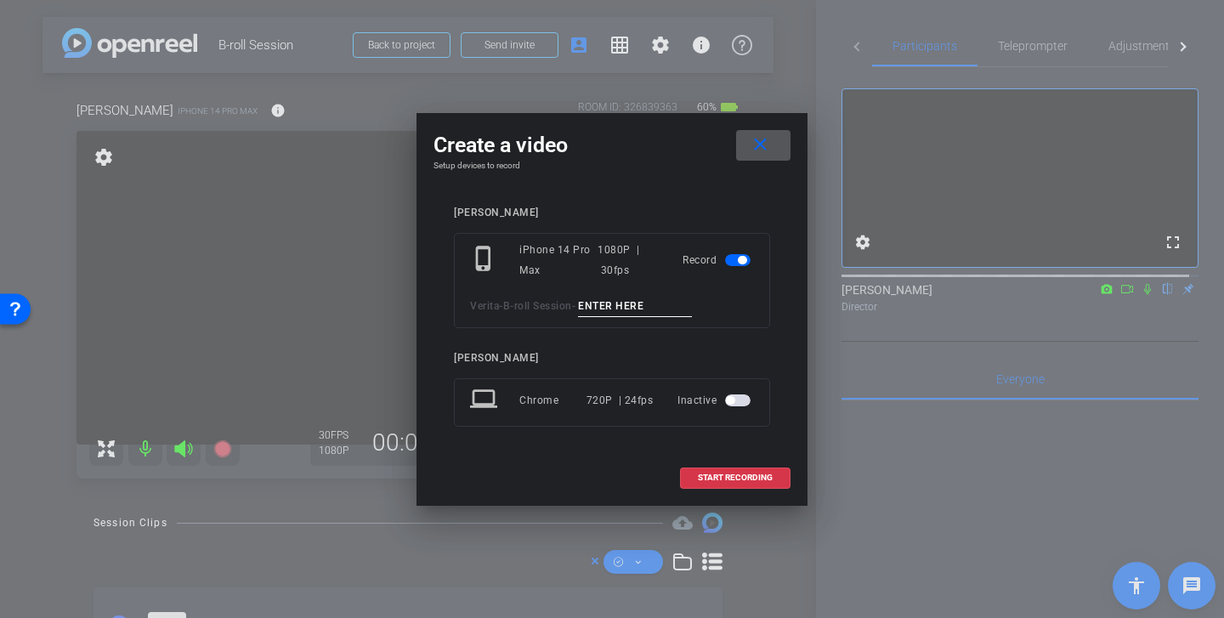
click at [780, 145] on span at bounding box center [763, 145] width 54 height 41
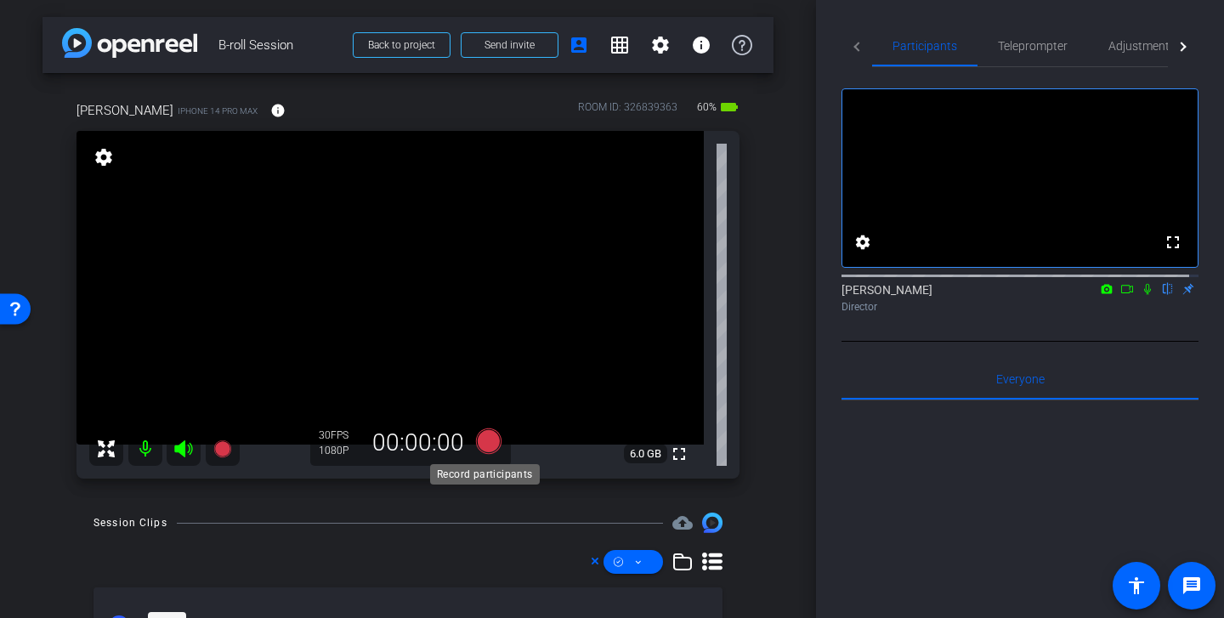
click at [487, 441] on icon at bounding box center [489, 441] width 26 height 26
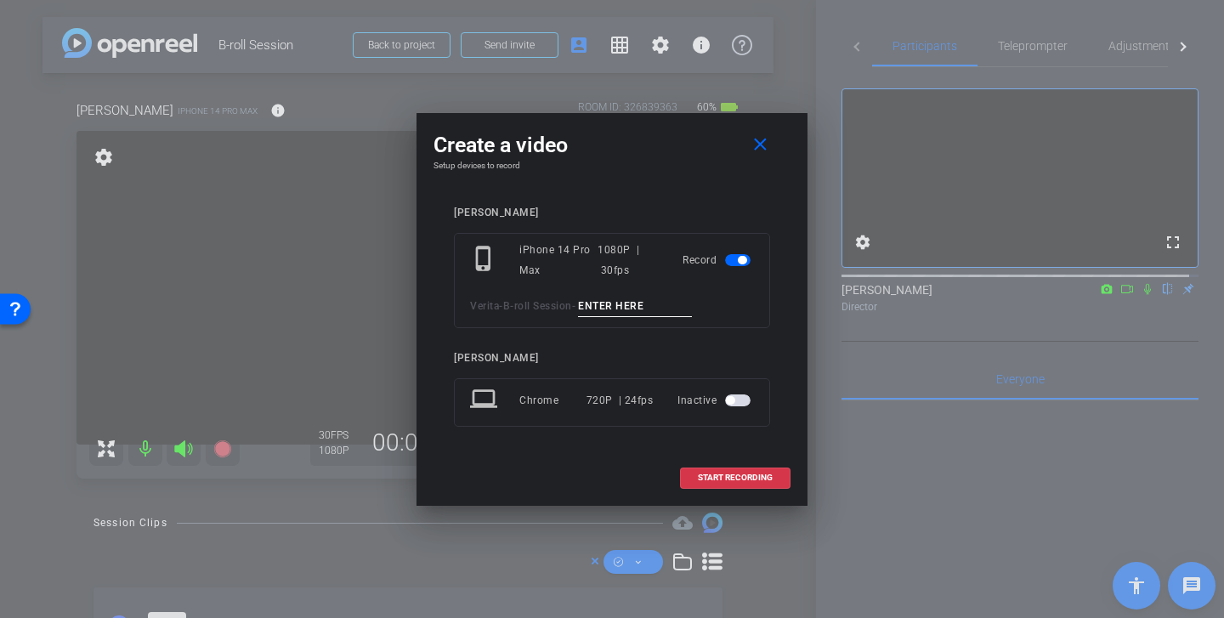
click at [639, 311] on input at bounding box center [635, 306] width 114 height 21
type input "dans office"
click at [724, 477] on span "START RECORDING" at bounding box center [735, 478] width 75 height 9
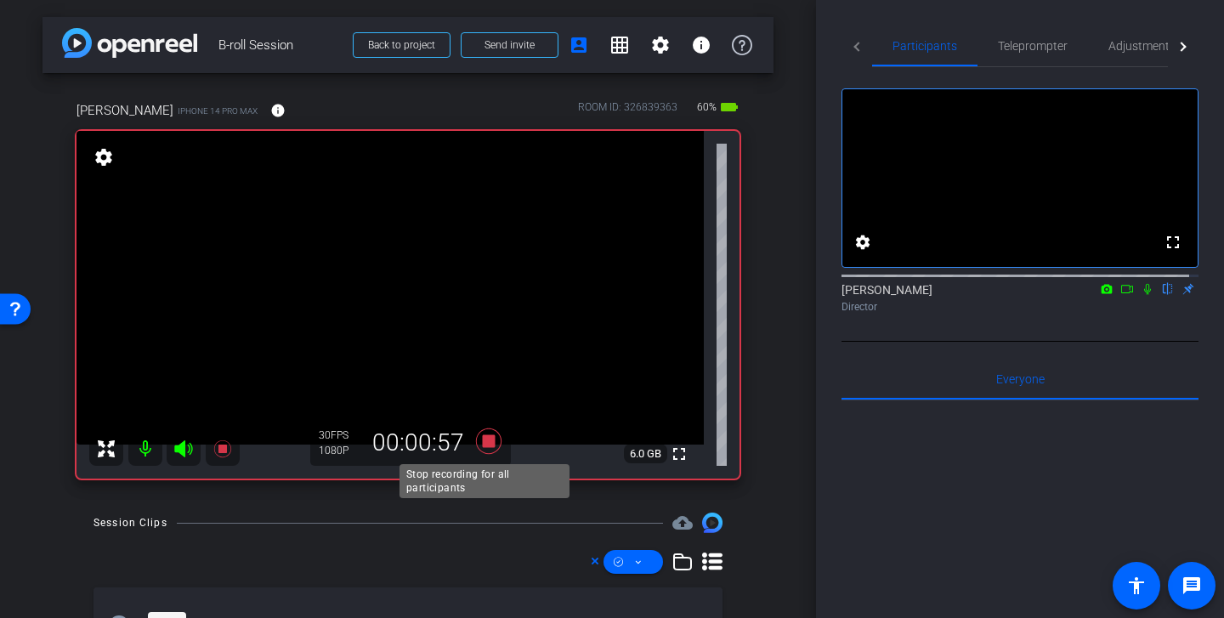
click at [483, 440] on icon at bounding box center [489, 441] width 26 height 26
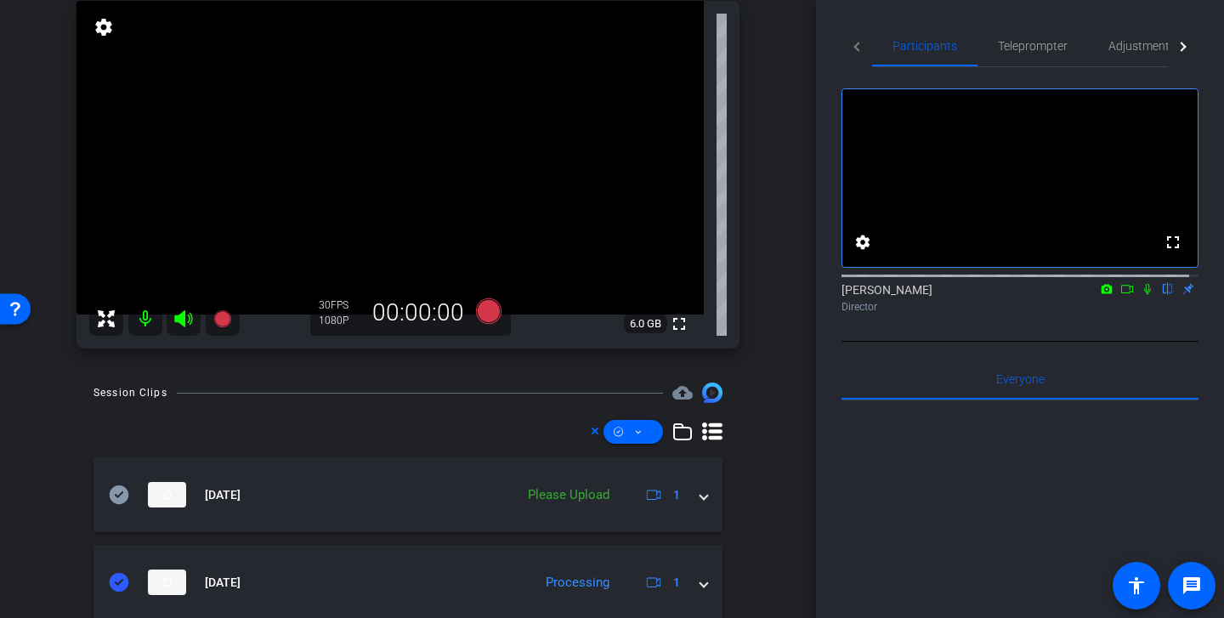
scroll to position [171, 0]
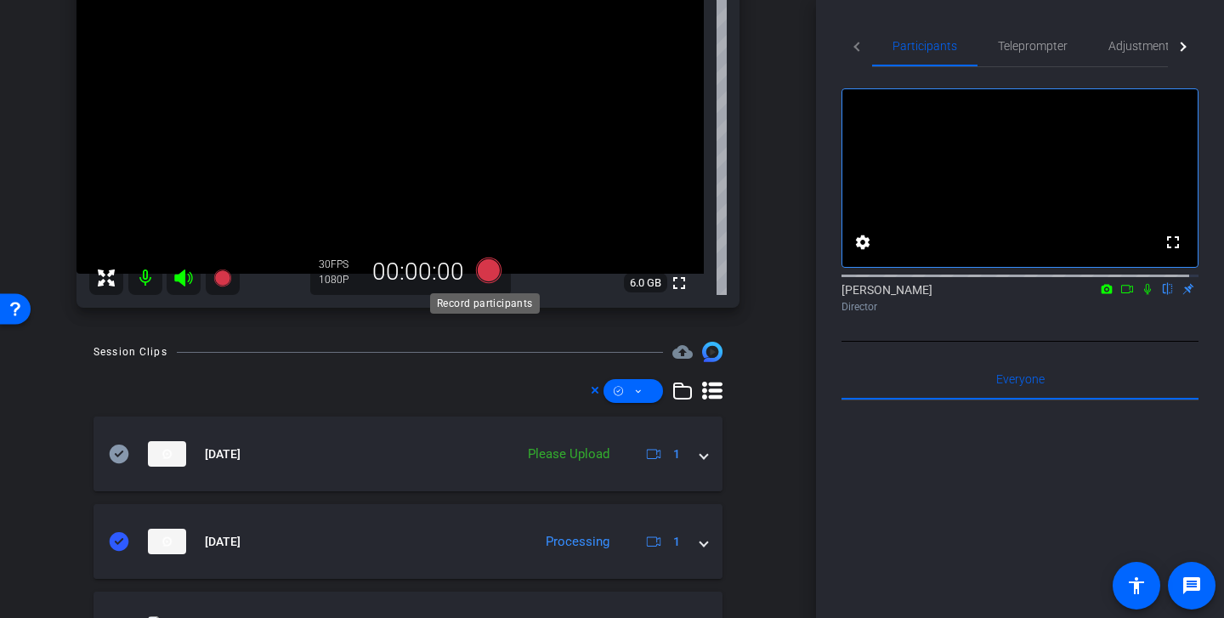
click at [483, 266] on icon at bounding box center [489, 271] width 26 height 26
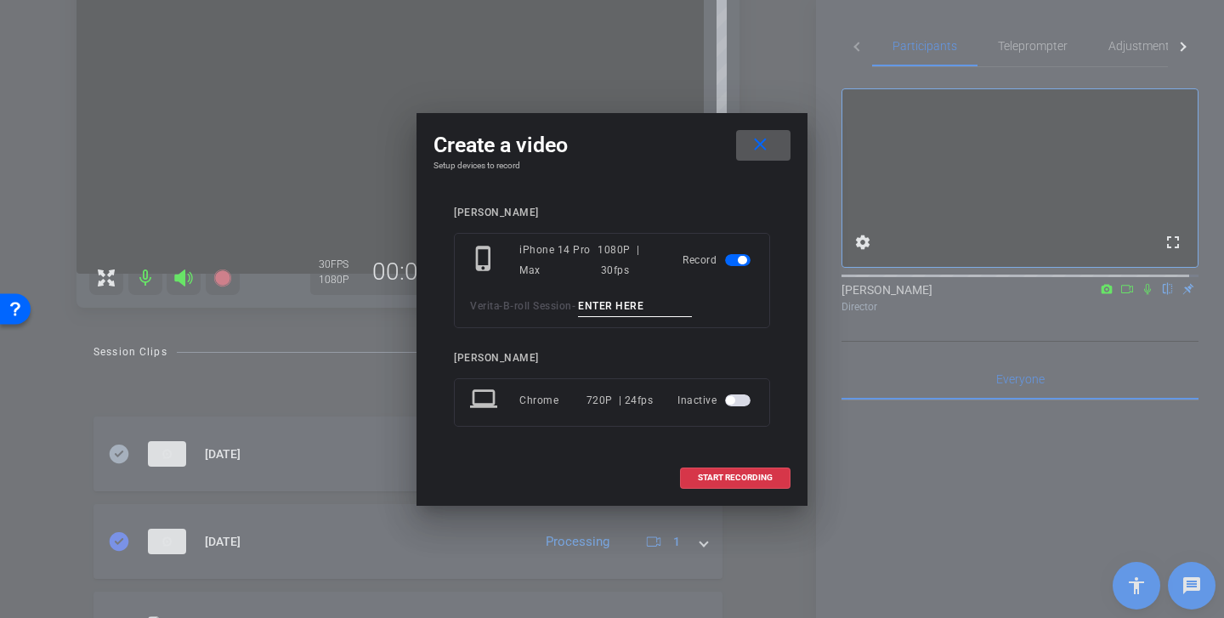
click at [610, 315] on input at bounding box center [635, 306] width 114 height 21
type input "dan office 2"
click at [730, 479] on span "START RECORDING" at bounding box center [735, 478] width 75 height 9
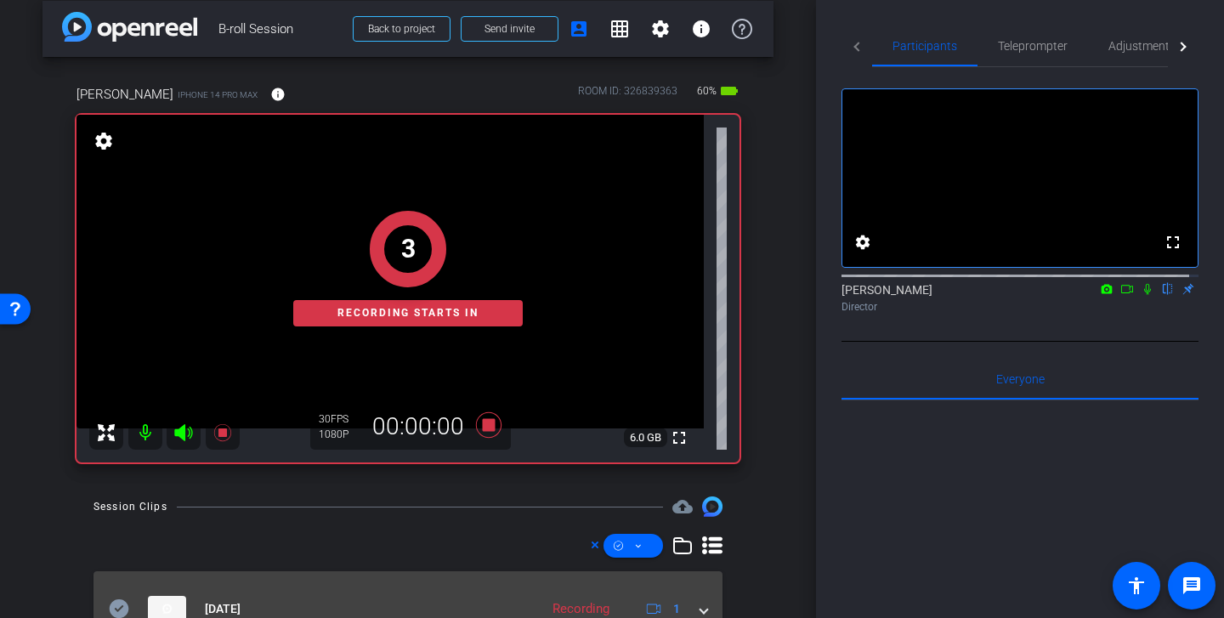
scroll to position [0, 0]
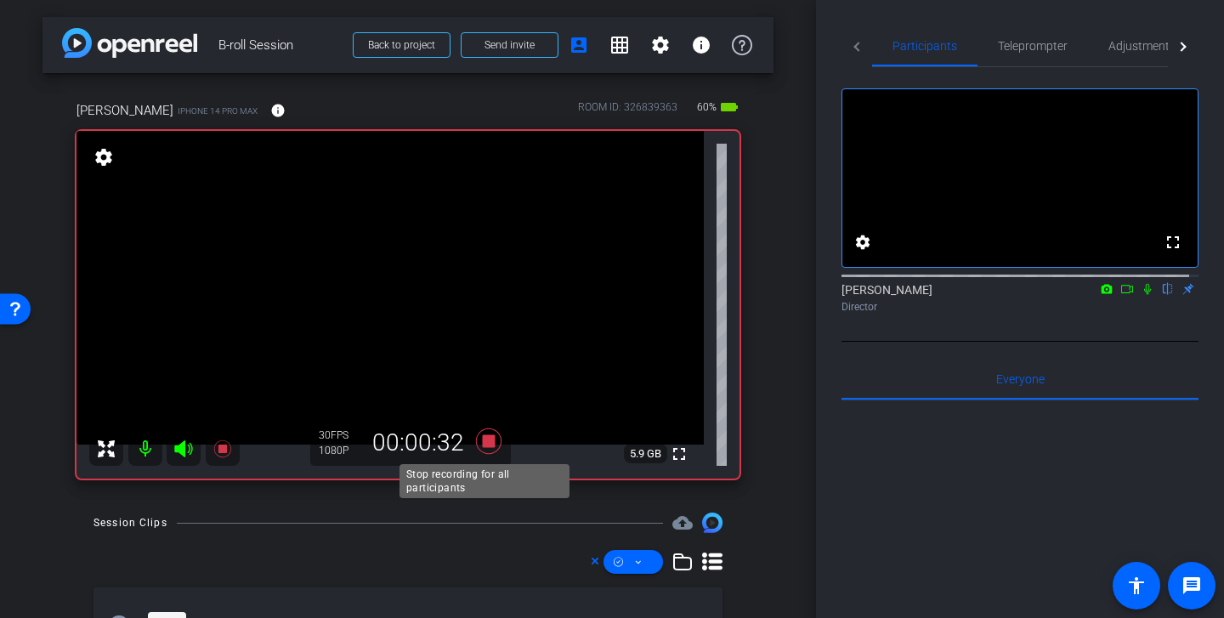
click at [491, 441] on icon at bounding box center [488, 441] width 41 height 31
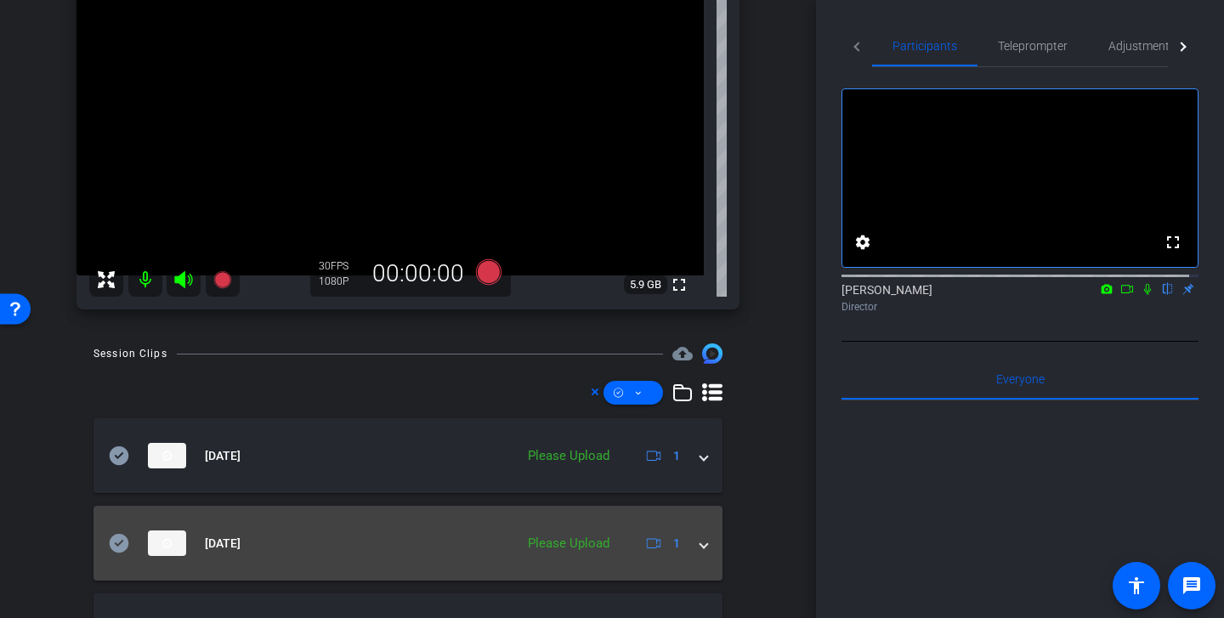
scroll to position [250, 0]
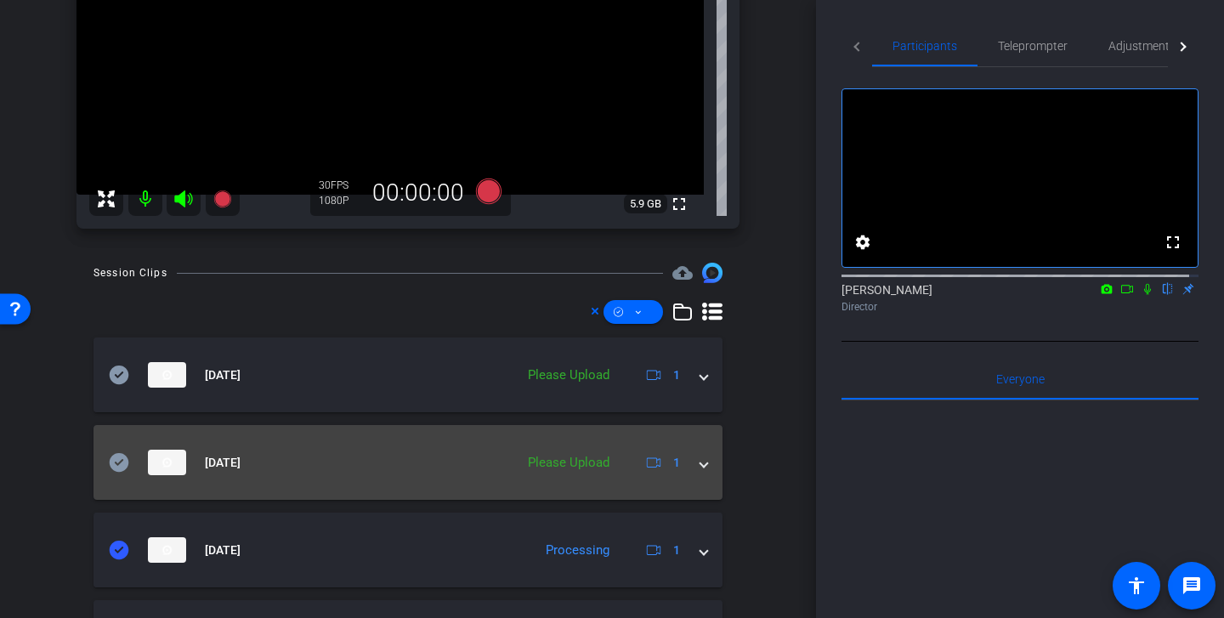
click at [123, 463] on icon at bounding box center [120, 462] width 20 height 19
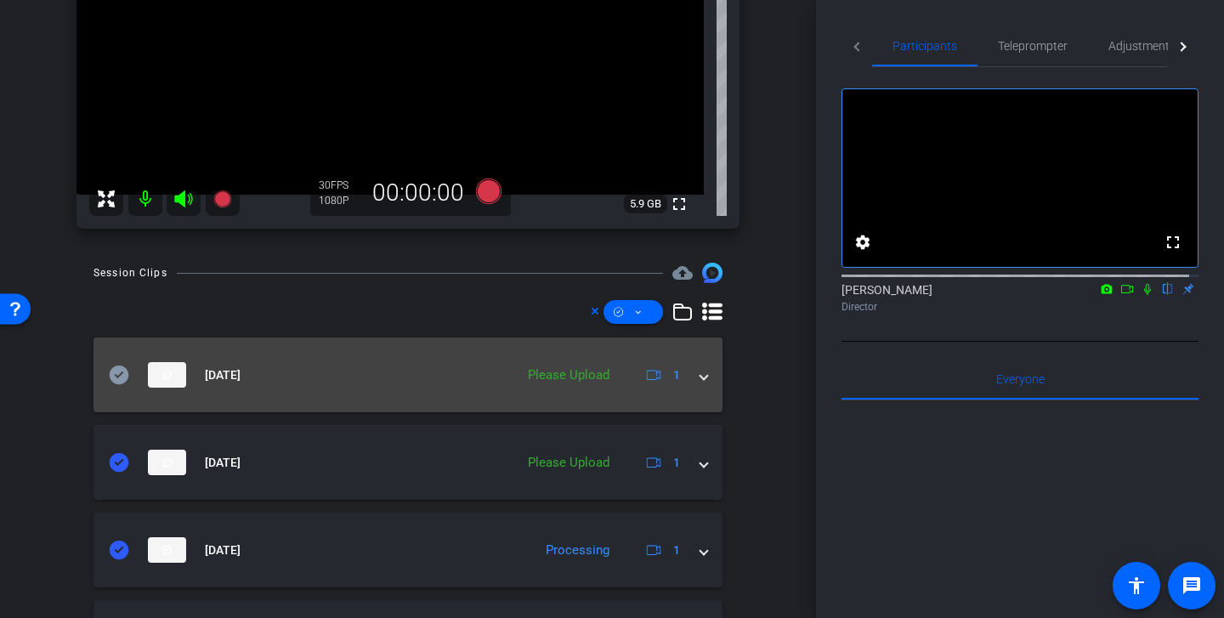
click at [121, 377] on icon at bounding box center [120, 375] width 20 height 19
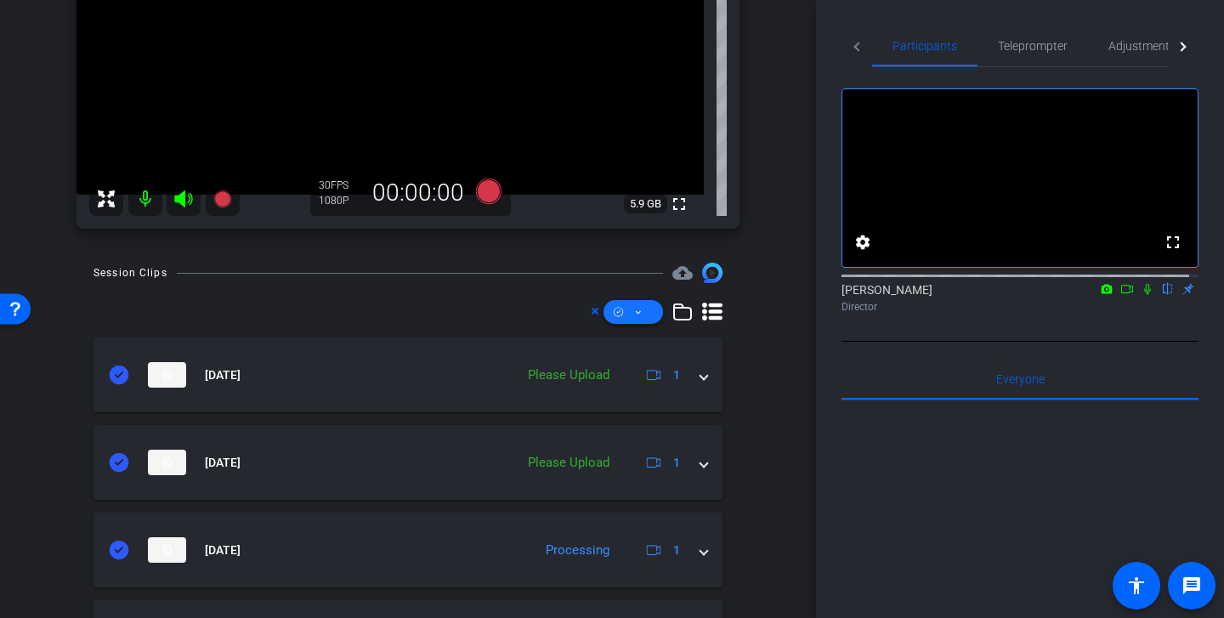
click at [644, 309] on span at bounding box center [634, 312] width 60 height 41
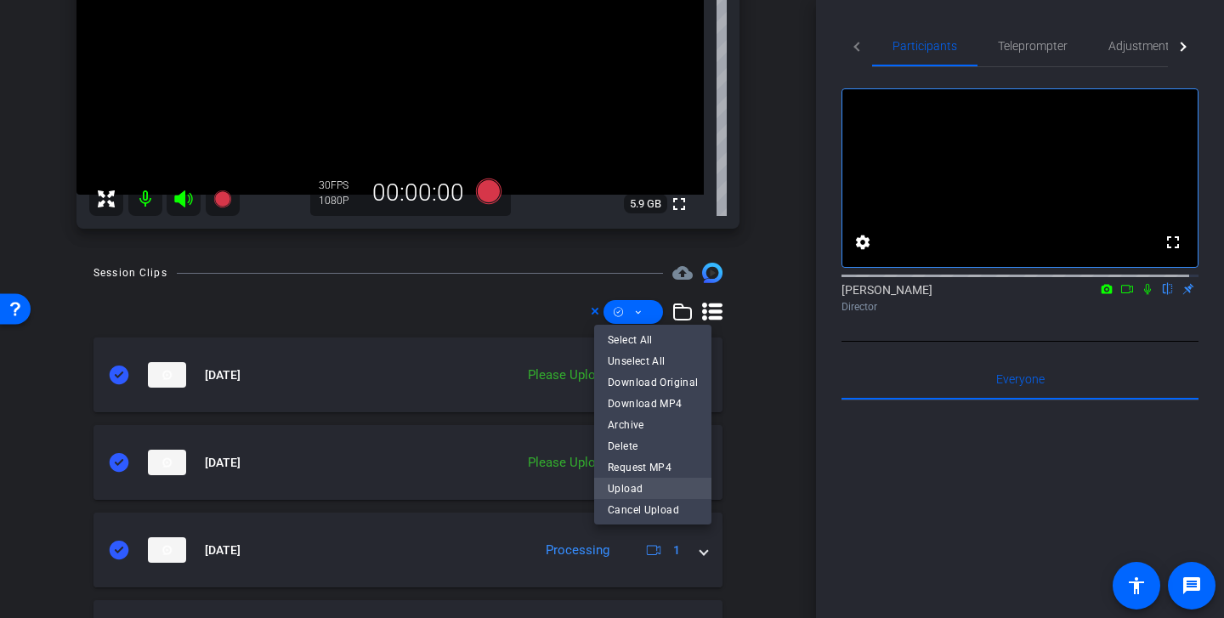
click at [648, 490] on span "Upload" at bounding box center [653, 488] width 90 height 20
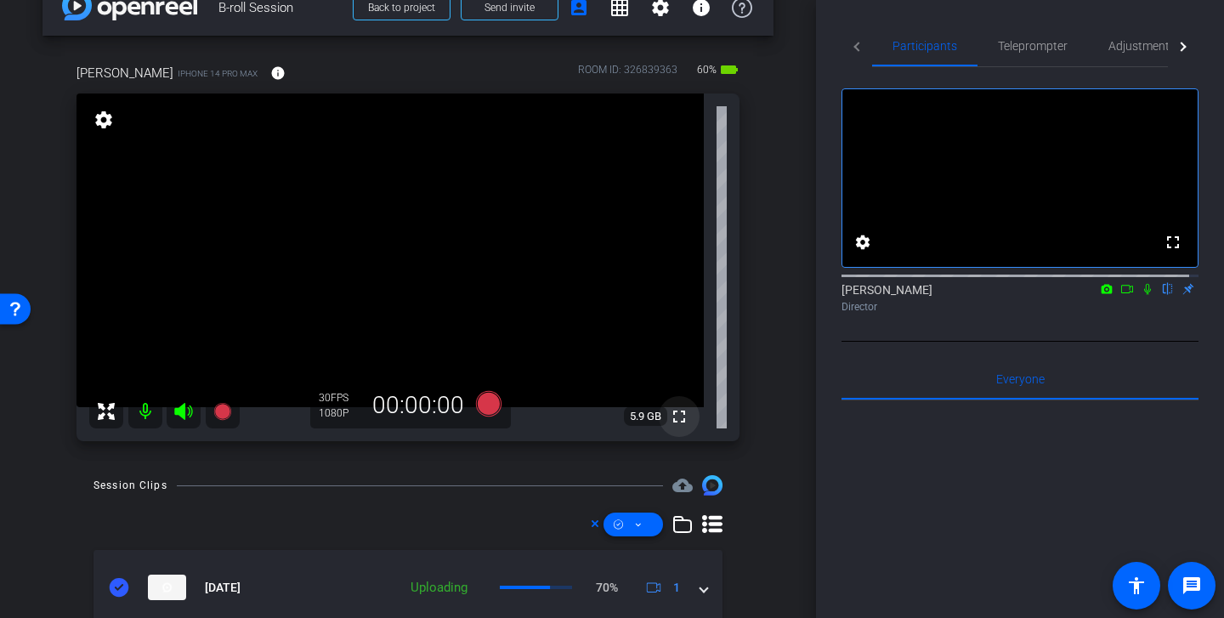
scroll to position [0, 0]
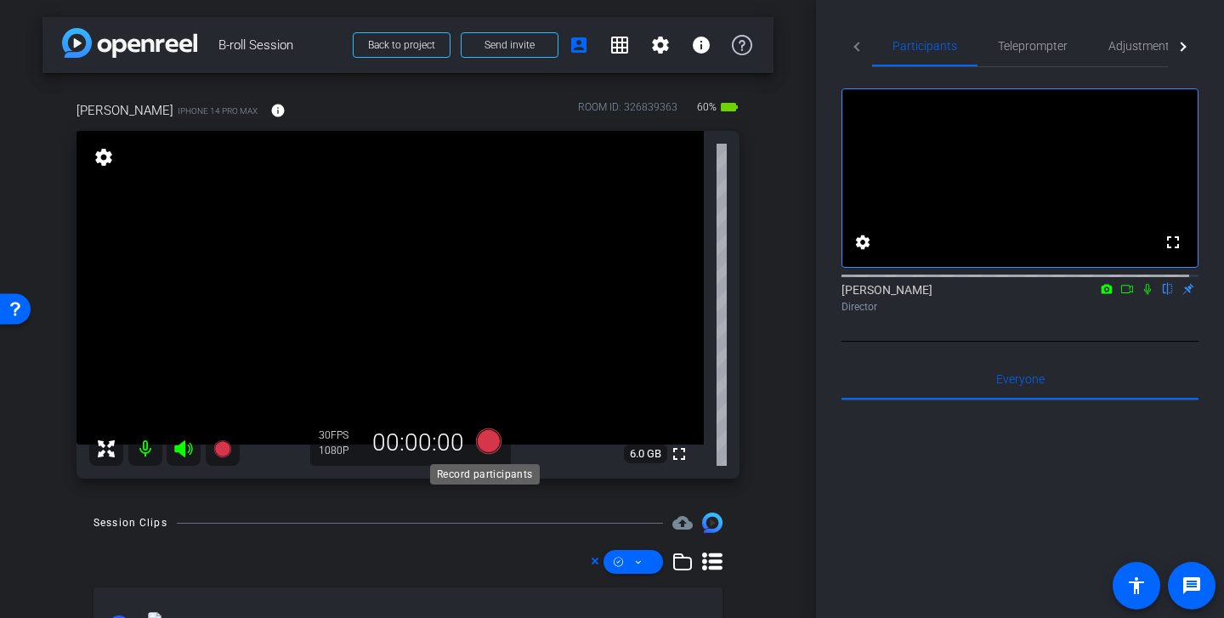
click at [488, 439] on icon at bounding box center [489, 441] width 26 height 26
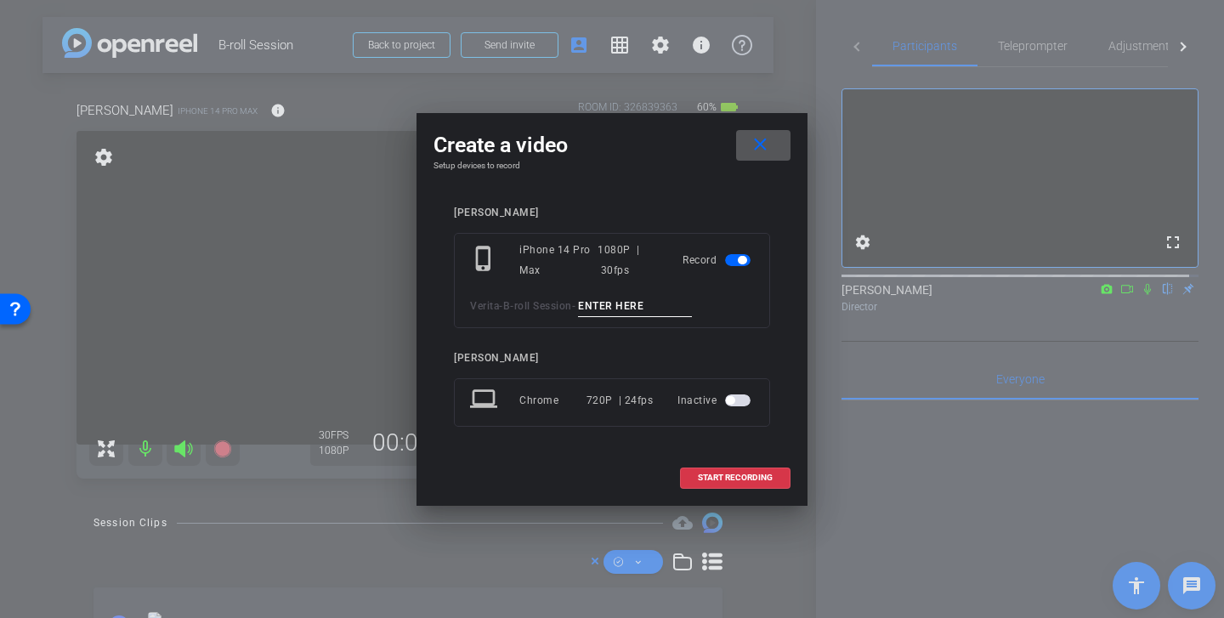
click at [788, 137] on span at bounding box center [763, 145] width 54 height 41
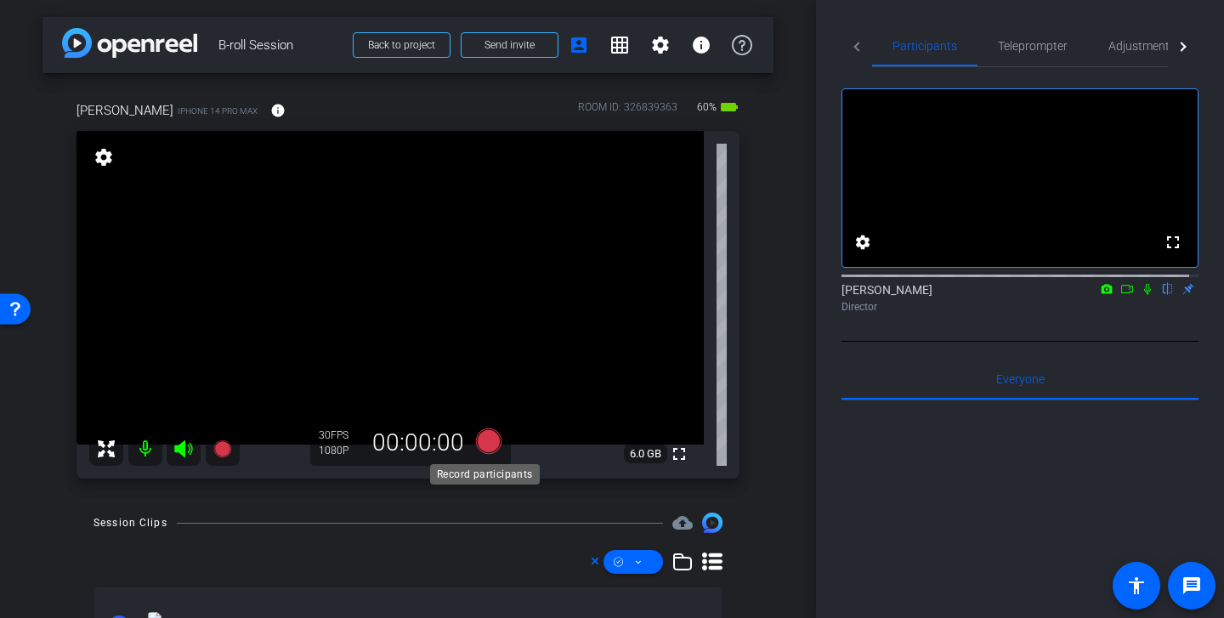
click at [483, 446] on icon at bounding box center [489, 441] width 26 height 26
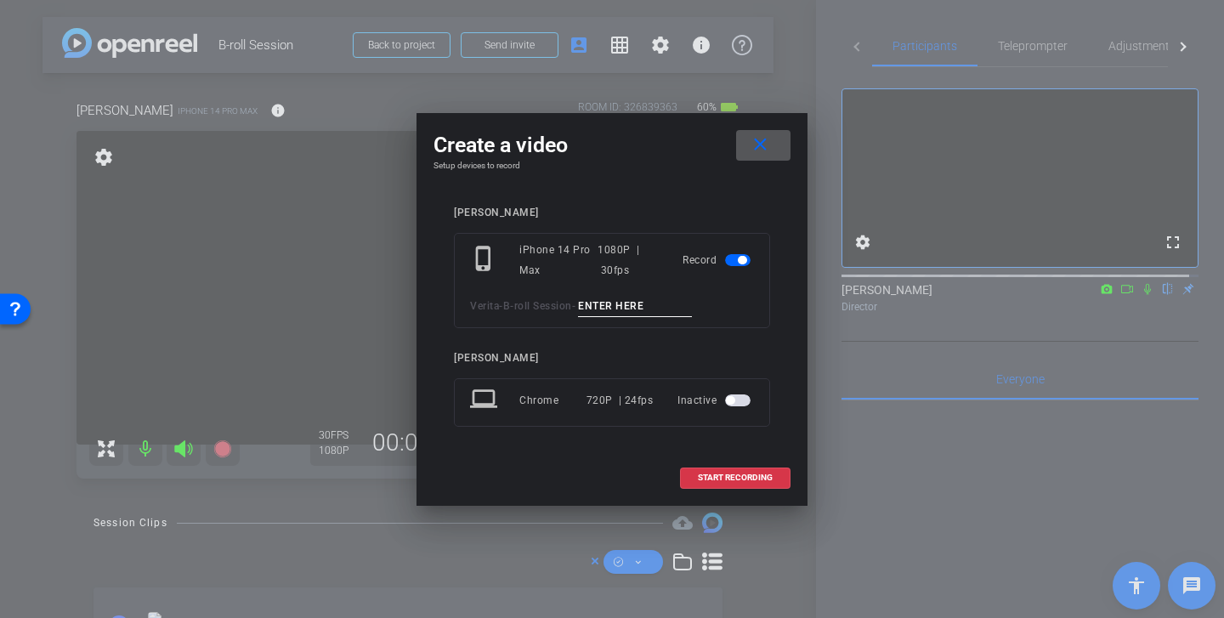
click at [622, 302] on input at bounding box center [635, 306] width 114 height 21
click at [620, 307] on input "austin office" at bounding box center [635, 306] width 114 height 21
drag, startPoint x: 667, startPoint y: 305, endPoint x: 538, endPoint y: 303, distance: 129.2
click at [538, 303] on div "Verita - B-roll Session - austin office" at bounding box center [612, 306] width 284 height 21
type input "austin office"
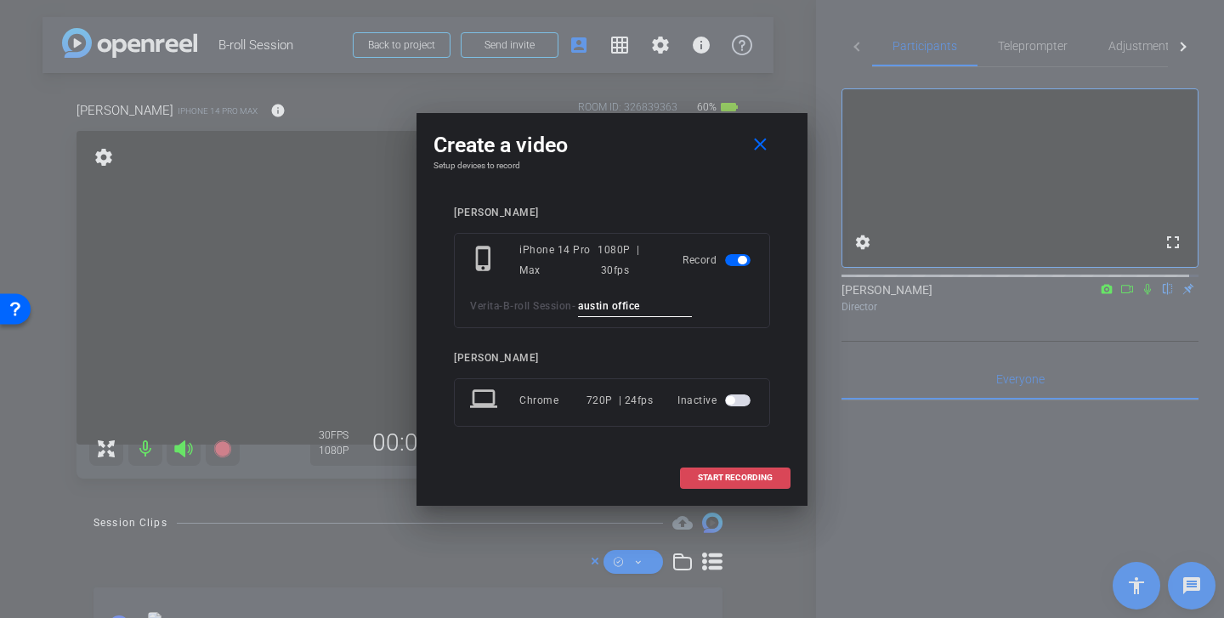
click at [734, 479] on span "START RECORDING" at bounding box center [735, 478] width 75 height 9
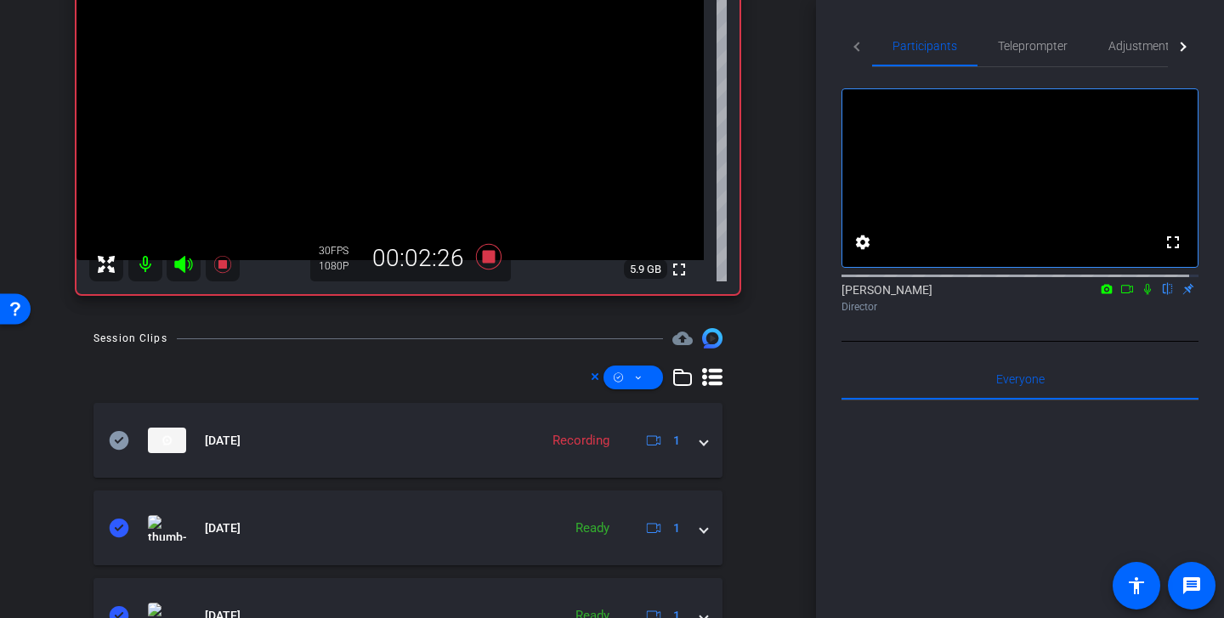
scroll to position [270, 0]
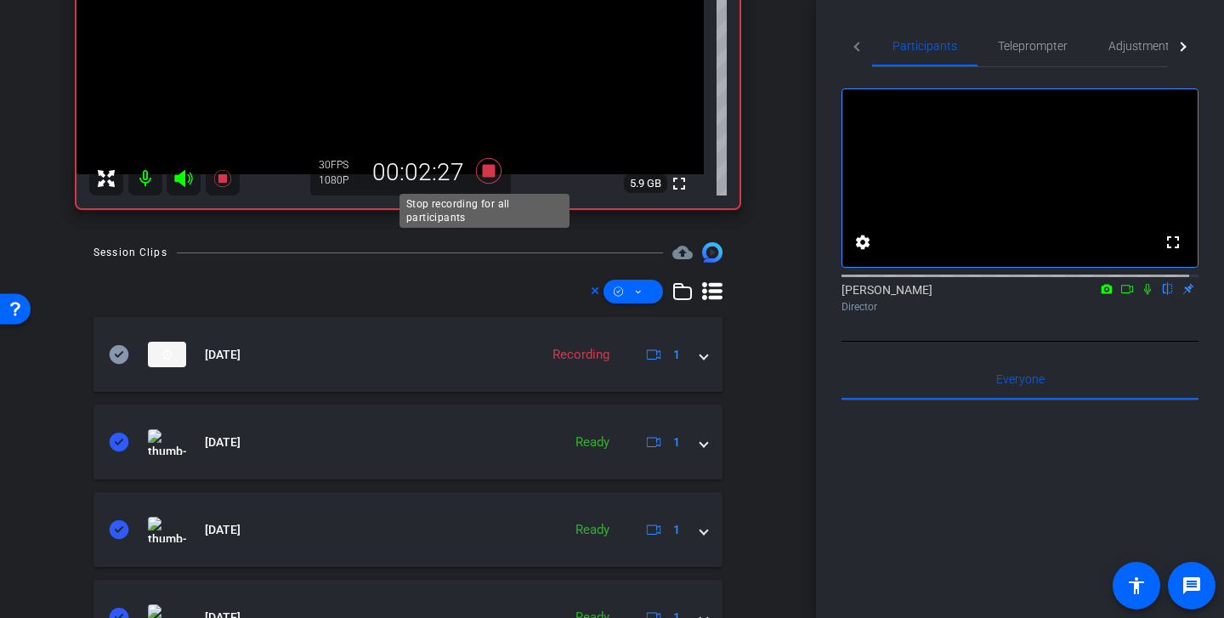
click at [490, 171] on icon at bounding box center [489, 171] width 26 height 26
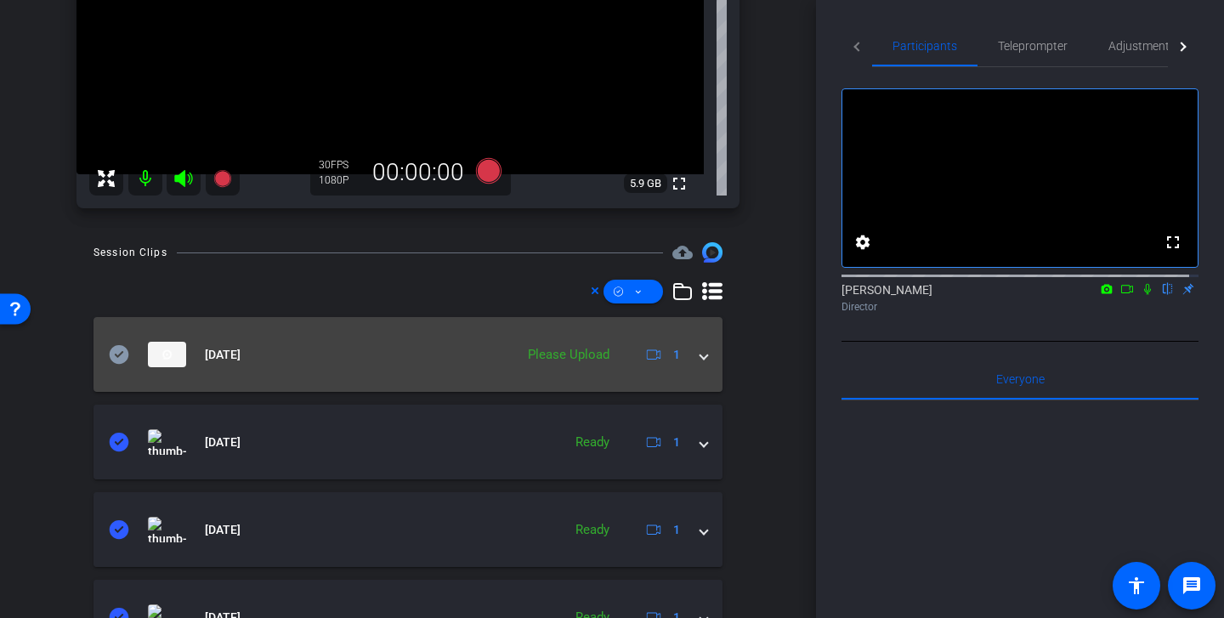
click at [120, 349] on icon at bounding box center [120, 354] width 20 height 19
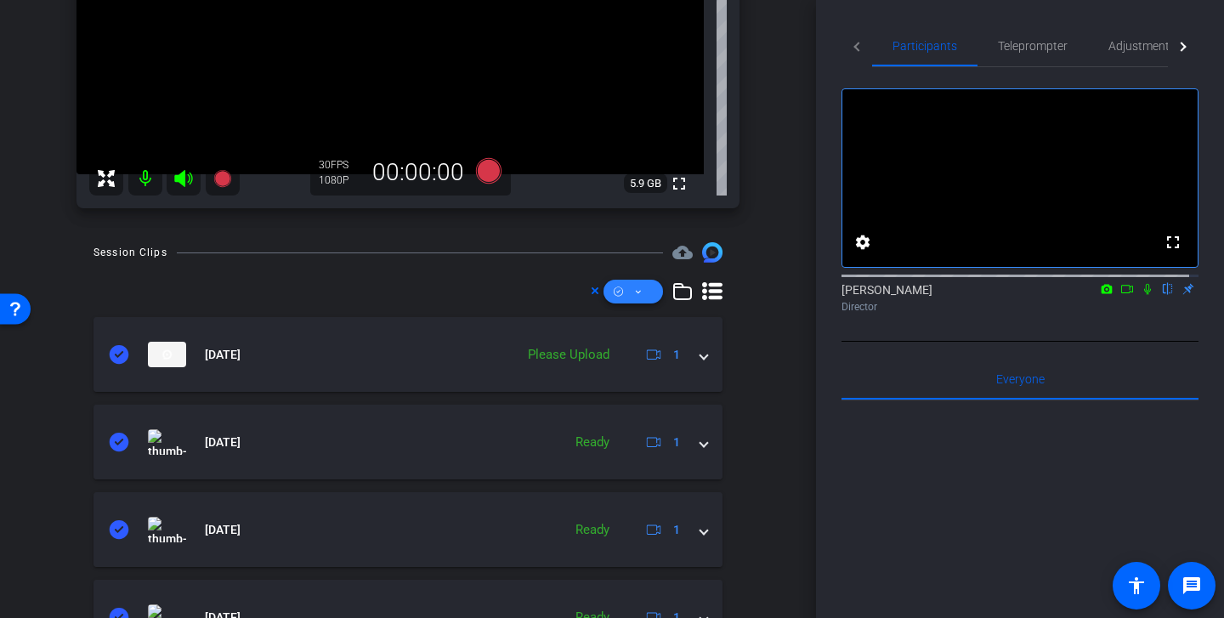
click at [649, 294] on span at bounding box center [634, 291] width 60 height 41
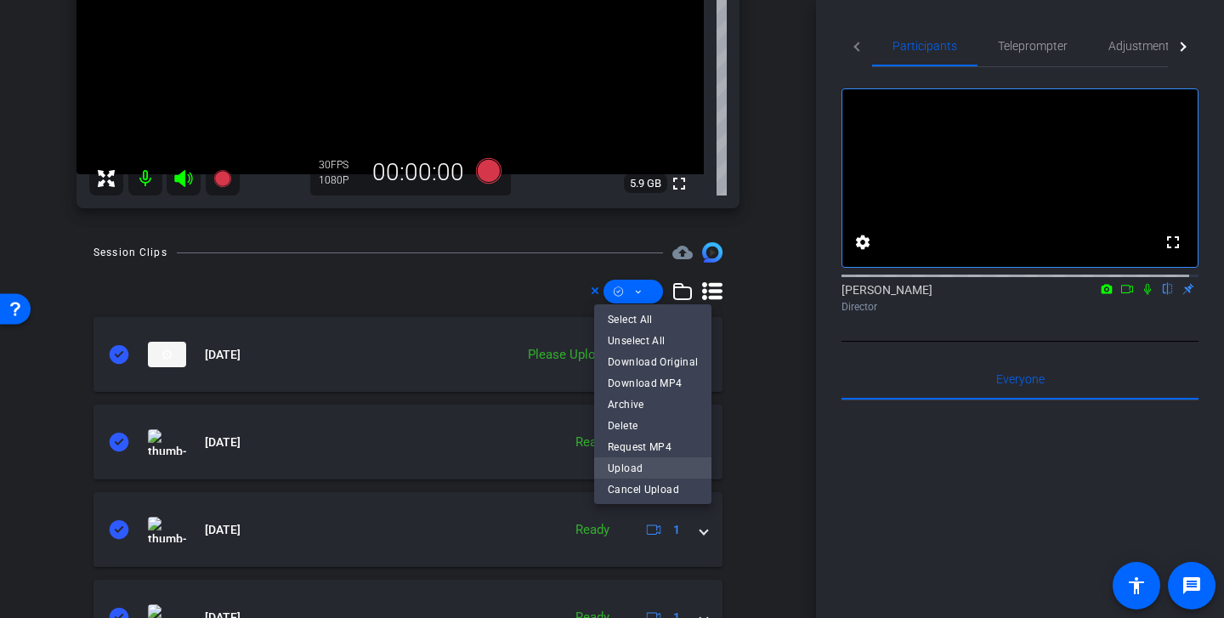
click at [639, 468] on span "Upload" at bounding box center [653, 467] width 90 height 20
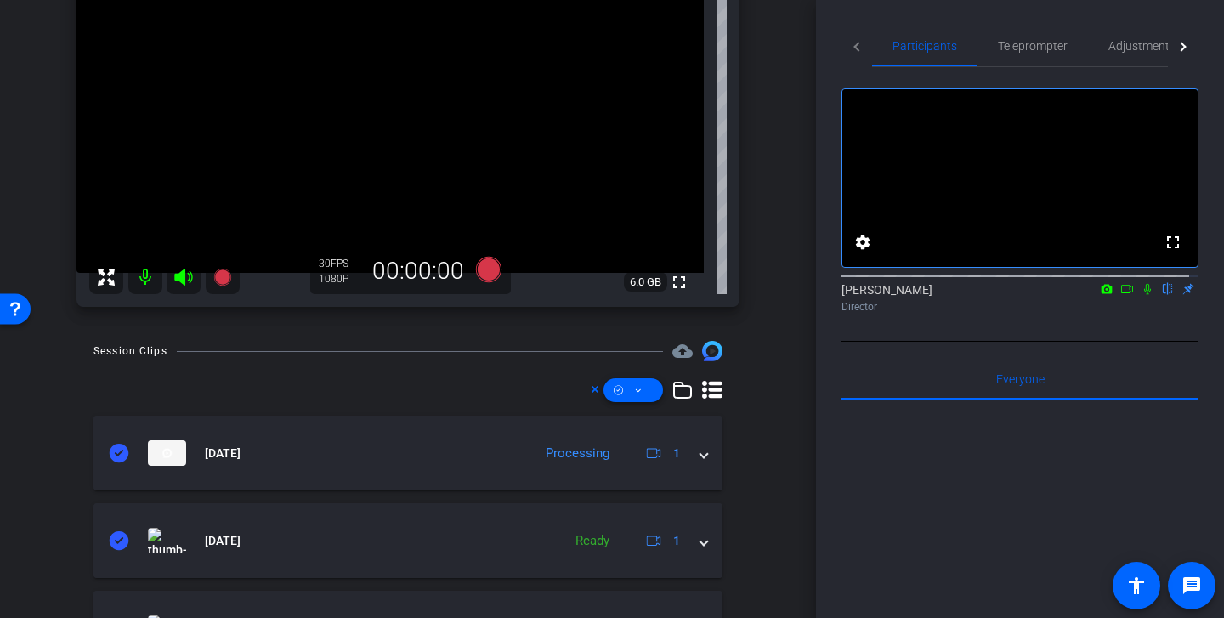
scroll to position [0, 0]
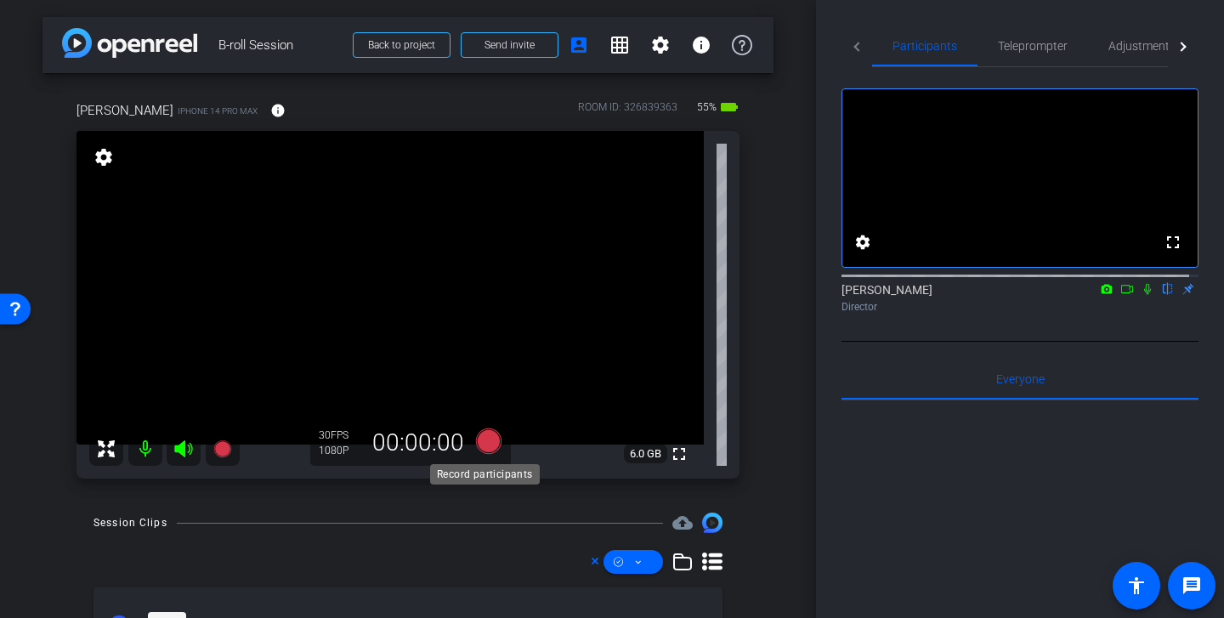
click at [488, 436] on icon at bounding box center [489, 441] width 26 height 26
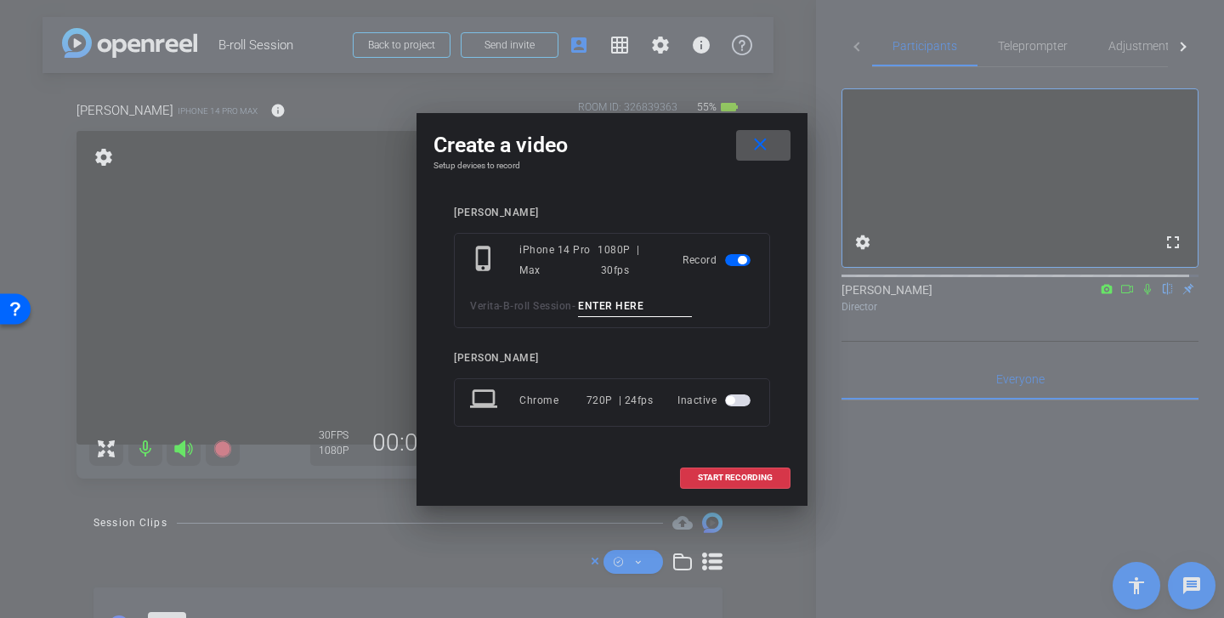
click at [654, 308] on input at bounding box center [635, 306] width 114 height 21
drag, startPoint x: 674, startPoint y: 301, endPoint x: 485, endPoint y: 299, distance: 189.6
click at [485, 299] on div "Verita - B-roll Session - anthony office" at bounding box center [612, 306] width 284 height 21
type input "anthony office"
click at [760, 150] on mat-icon "close" at bounding box center [760, 144] width 21 height 21
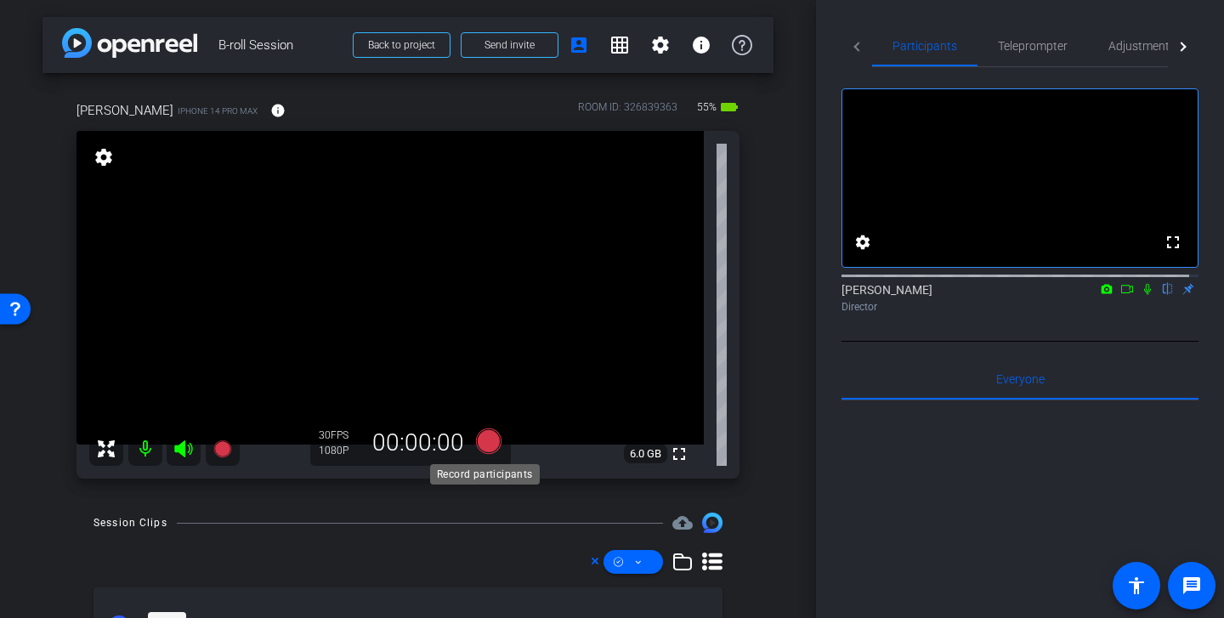
click at [485, 445] on icon at bounding box center [489, 441] width 26 height 26
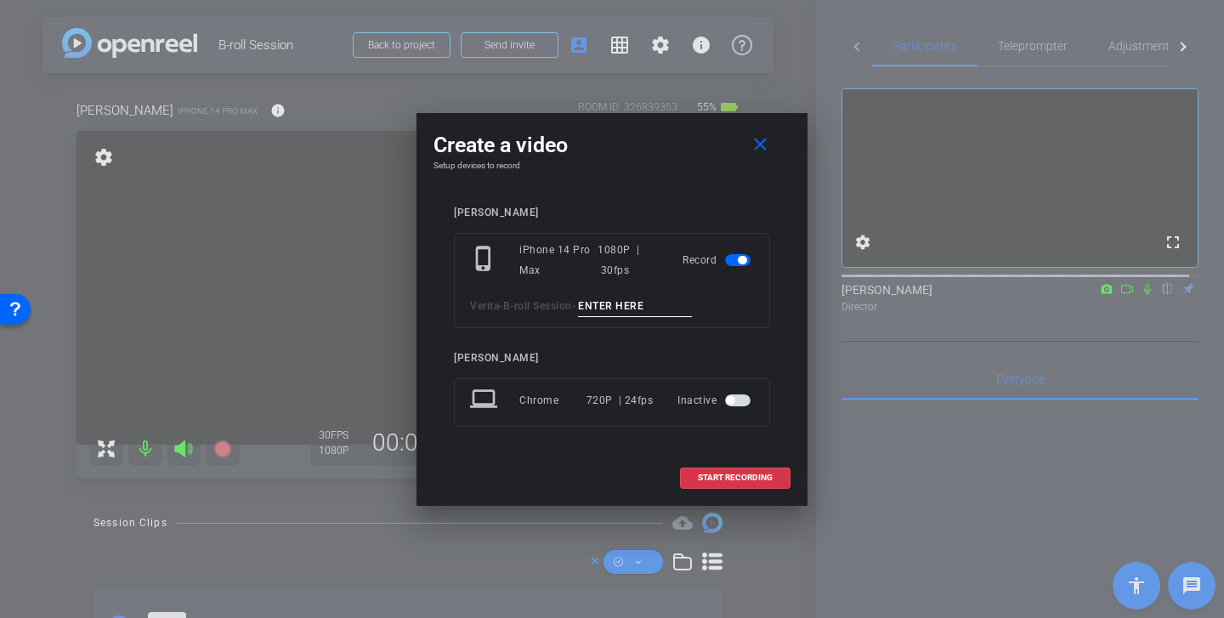
click at [636, 311] on input at bounding box center [635, 306] width 114 height 21
type input "Anthony office"
click at [742, 477] on span "START RECORDING" at bounding box center [735, 478] width 75 height 9
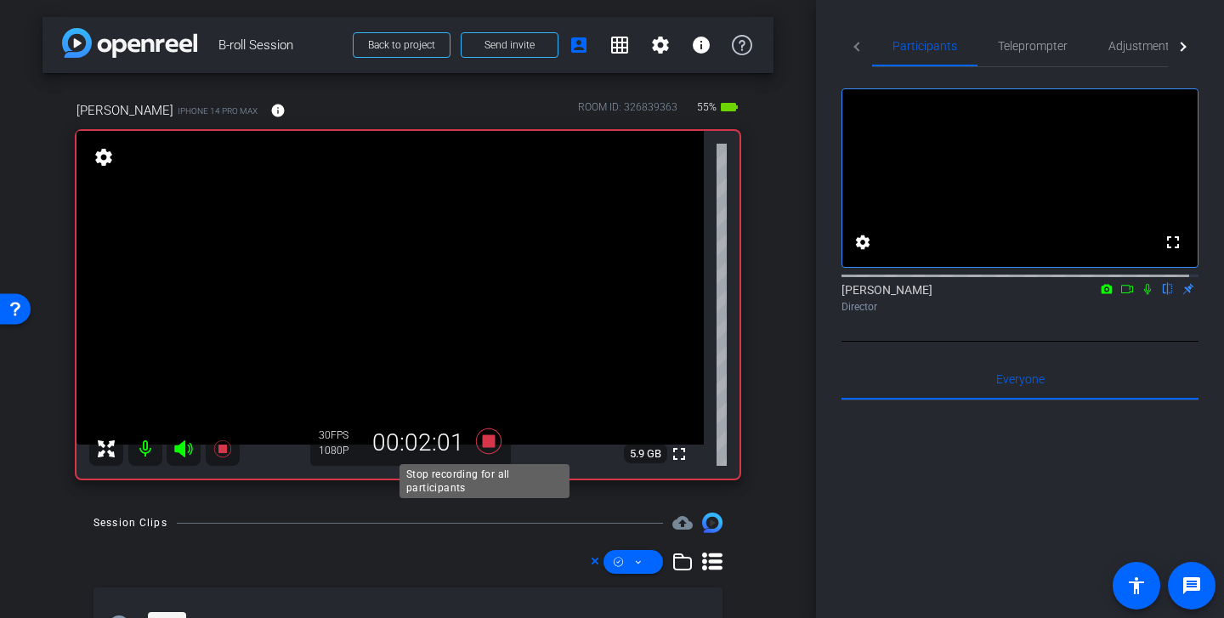
click at [489, 442] on icon at bounding box center [489, 441] width 26 height 26
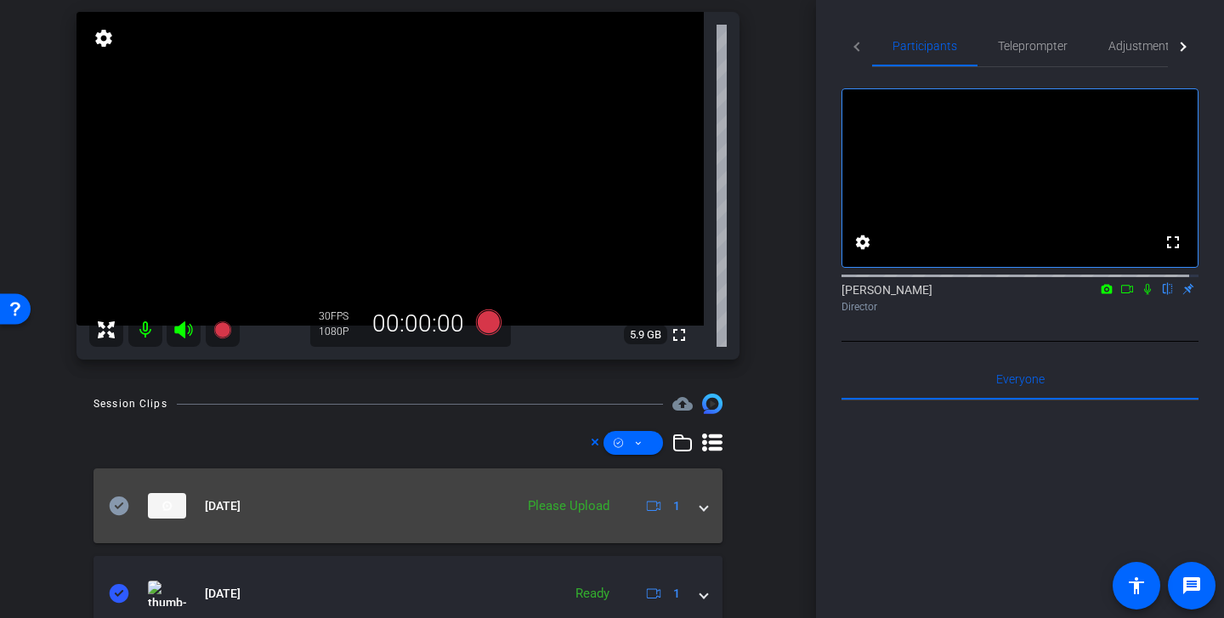
scroll to position [128, 0]
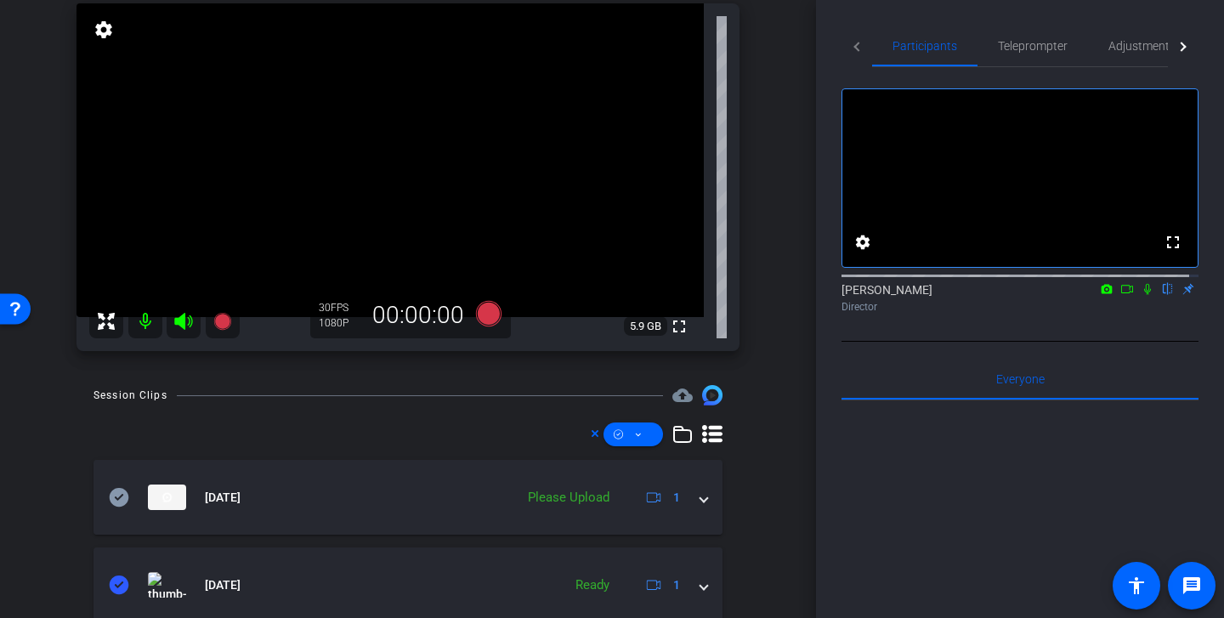
click at [492, 309] on icon at bounding box center [489, 314] width 26 height 26
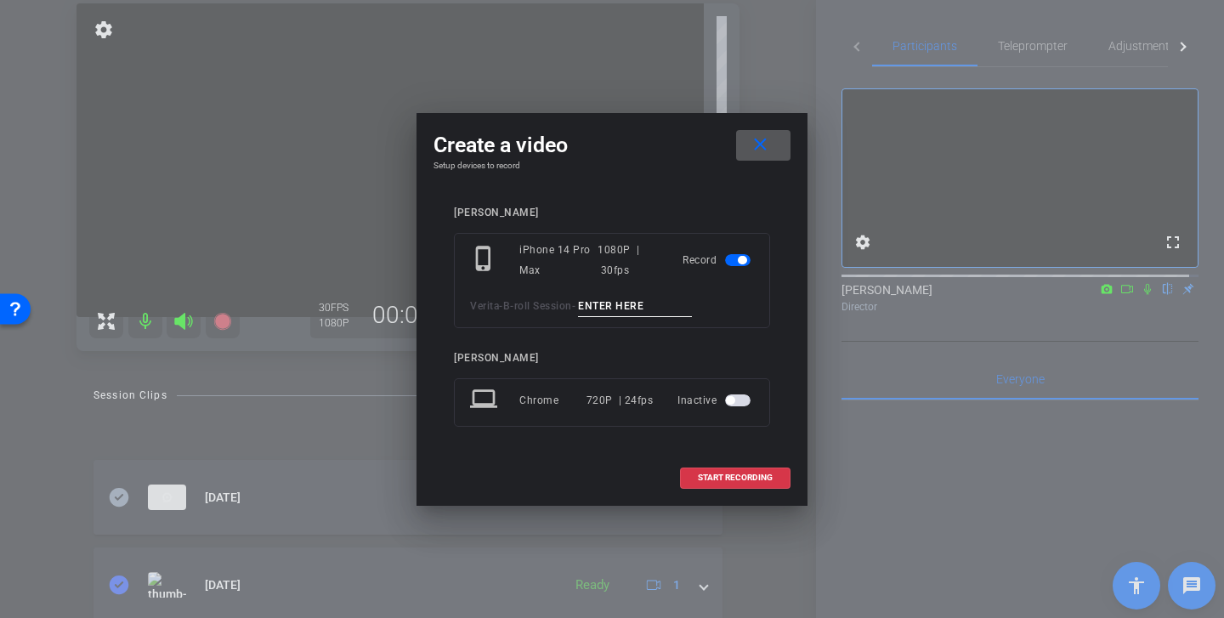
click at [641, 294] on div "phone_iphone iPhone 14 Pro Max 1080P | 30fps Record Verita - B-roll Session -" at bounding box center [612, 280] width 316 height 95
click at [645, 311] on input at bounding box center [635, 306] width 114 height 21
type input "anthony office 2"
click at [728, 474] on span "START RECORDING" at bounding box center [735, 478] width 75 height 9
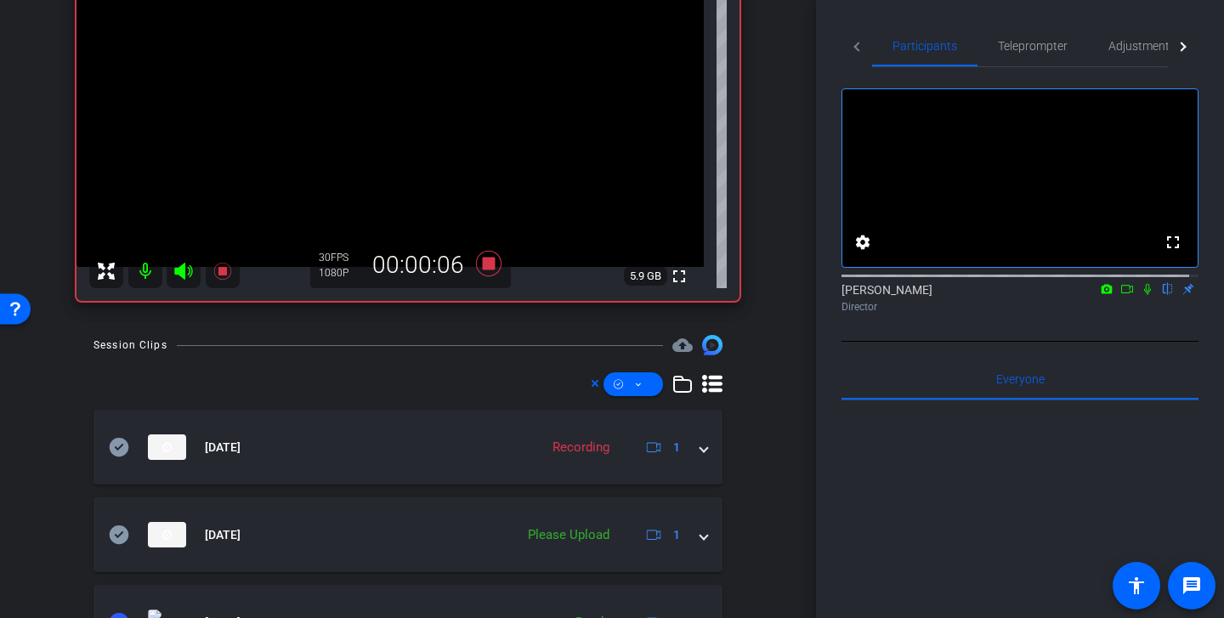
scroll to position [179, 0]
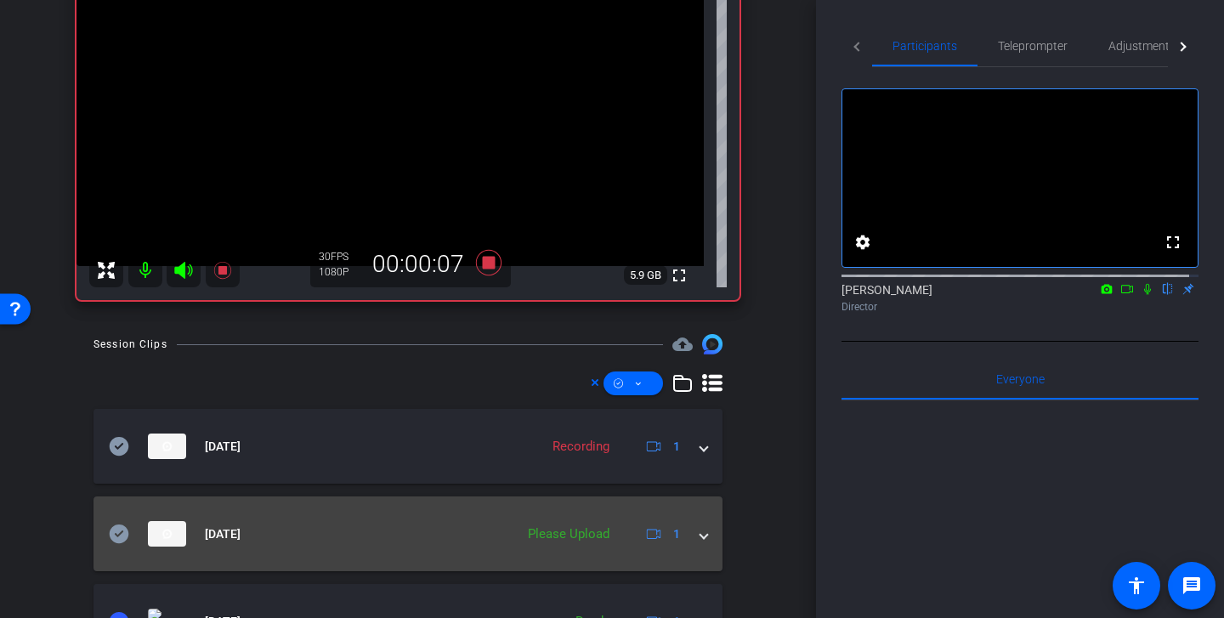
click at [125, 532] on icon at bounding box center [120, 534] width 20 height 19
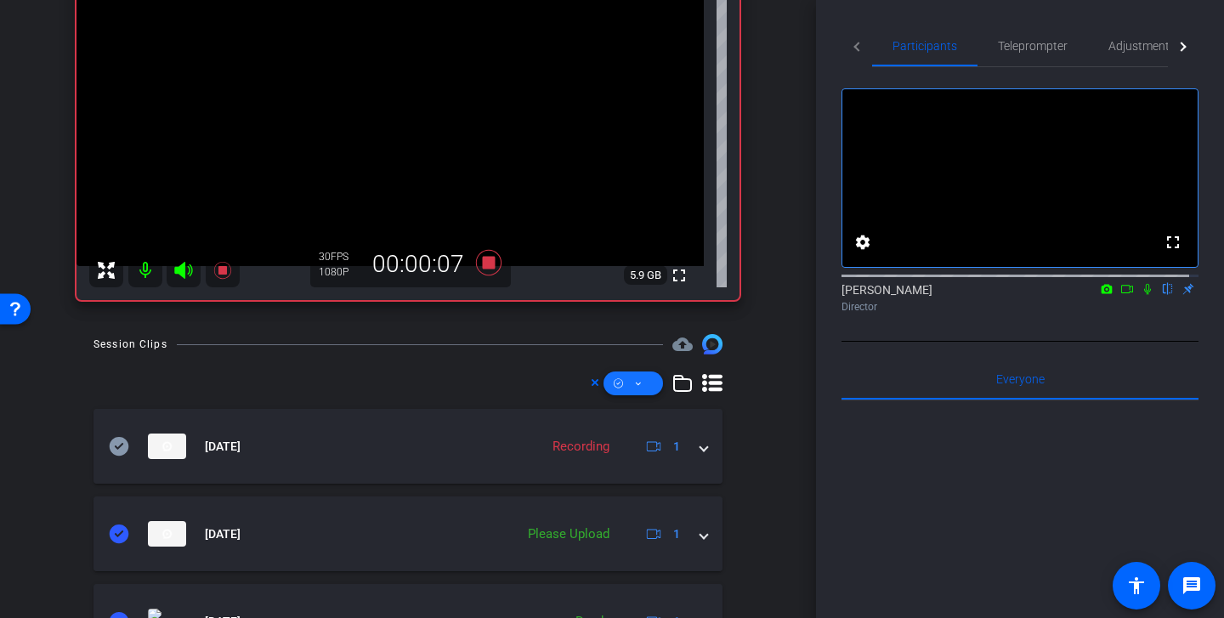
click at [640, 389] on span at bounding box center [634, 383] width 60 height 41
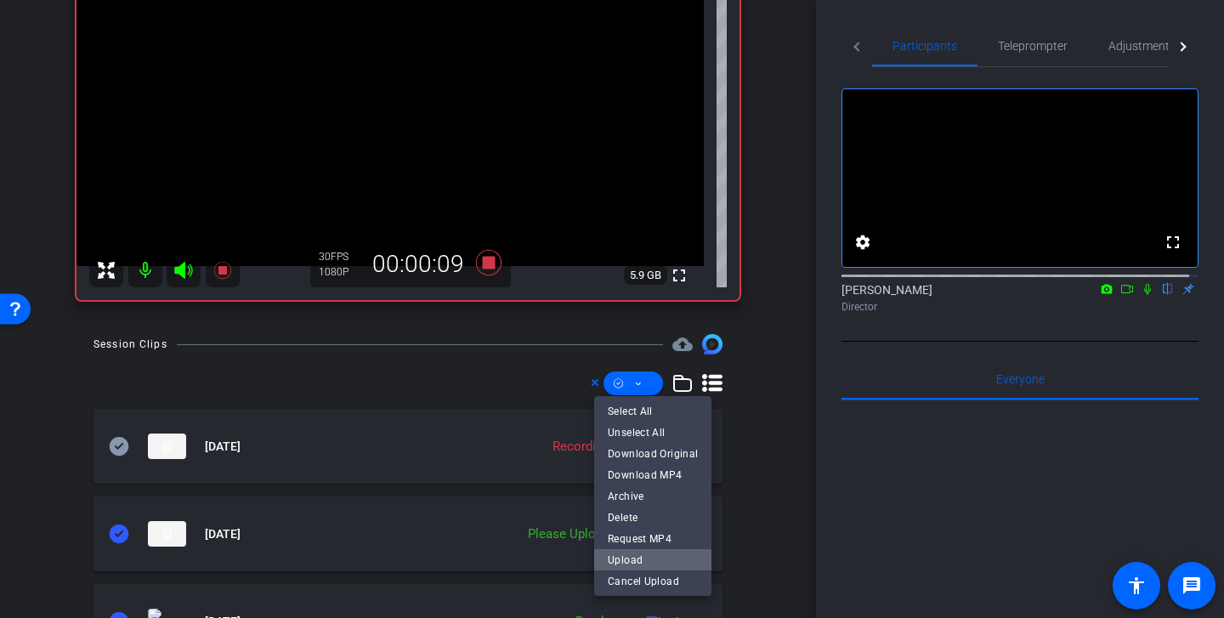
click at [637, 557] on span "Upload" at bounding box center [653, 559] width 90 height 20
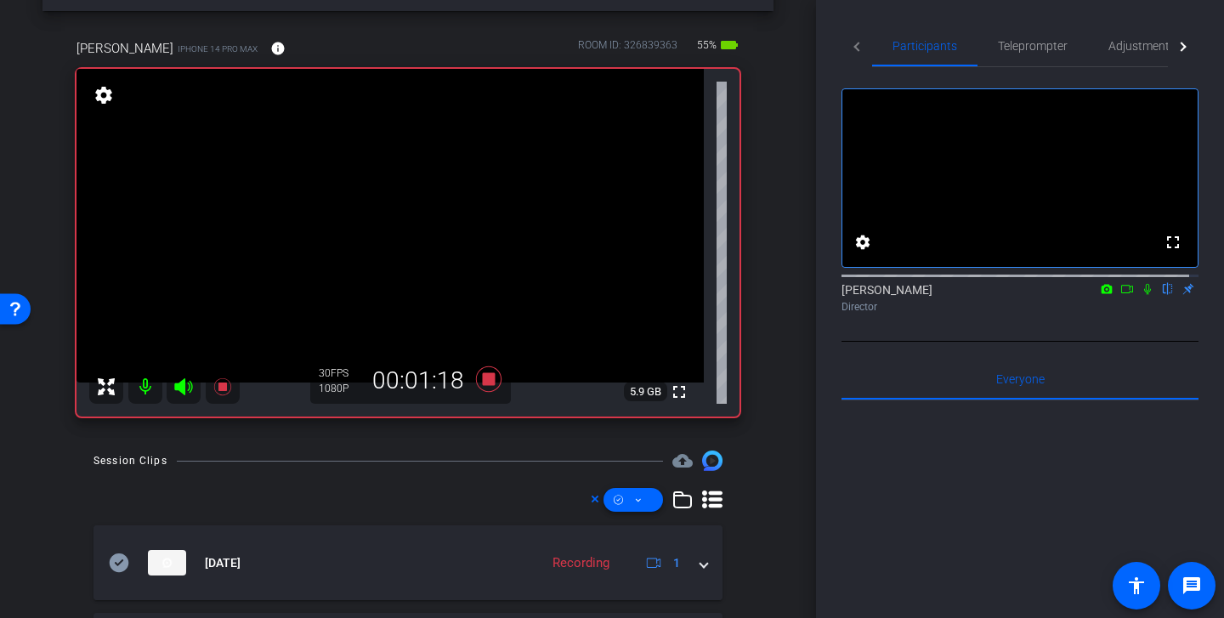
scroll to position [63, 0]
click at [491, 377] on icon at bounding box center [488, 378] width 41 height 31
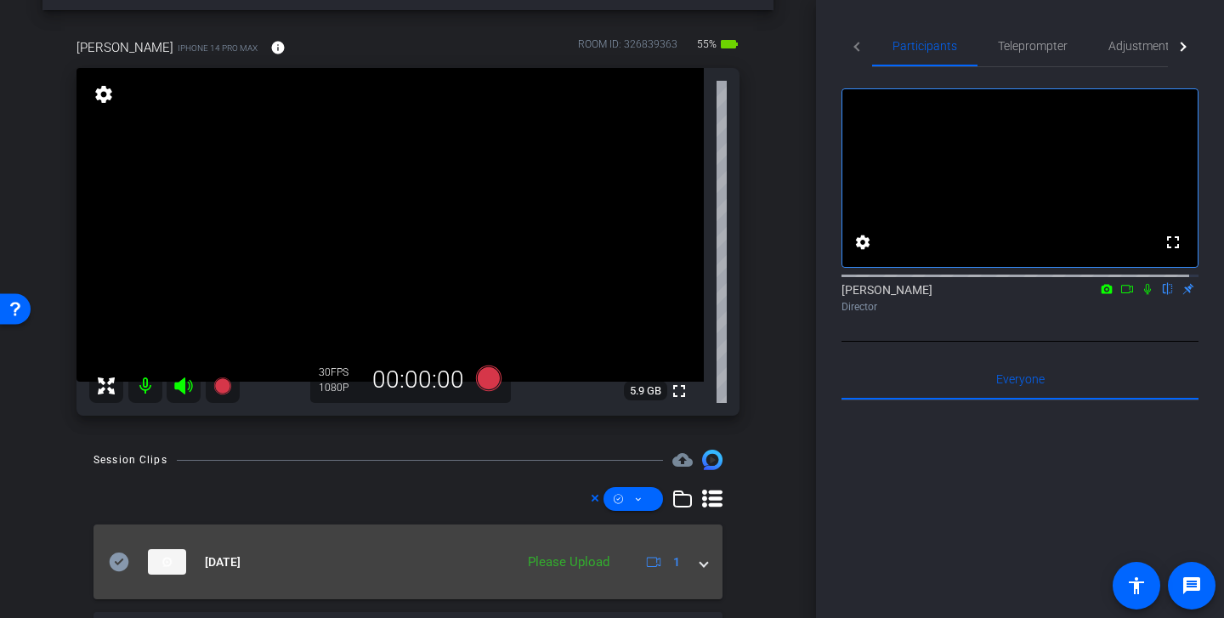
click at [109, 563] on icon at bounding box center [119, 562] width 20 height 20
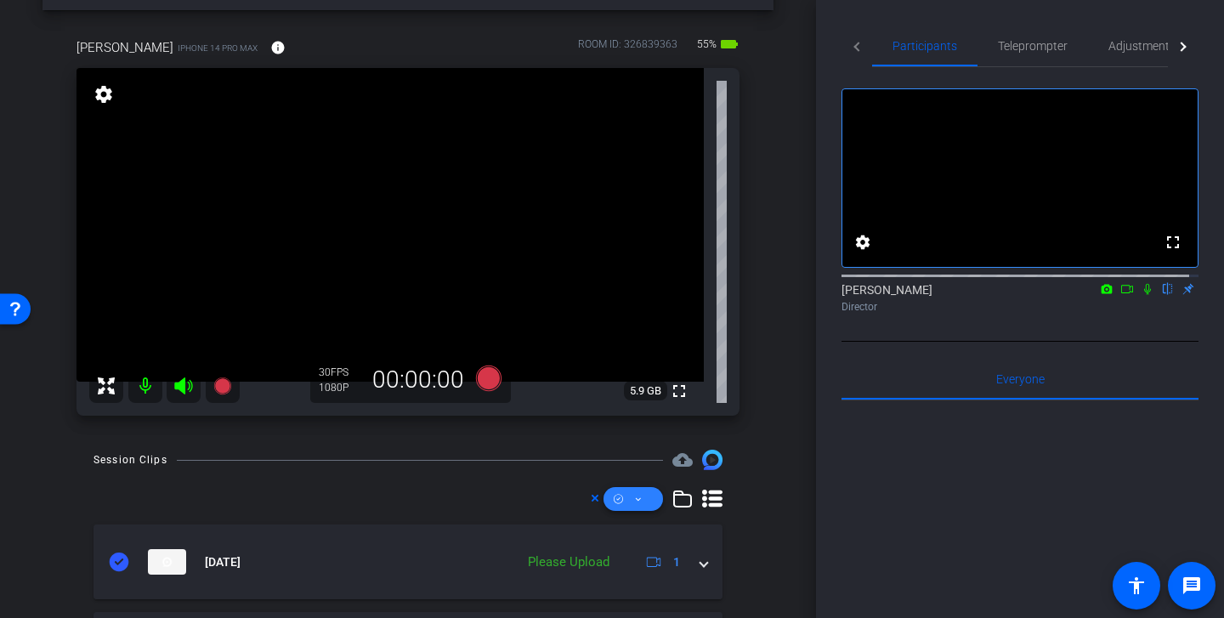
click at [641, 505] on span at bounding box center [634, 499] width 60 height 41
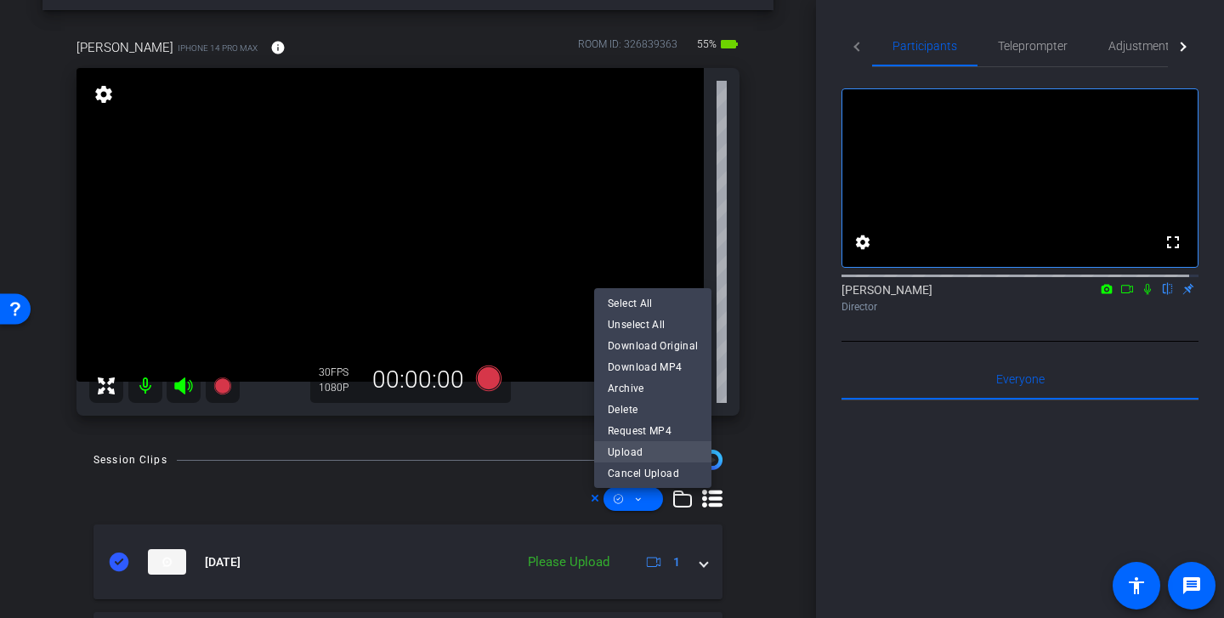
click at [667, 452] on span "Upload" at bounding box center [653, 451] width 90 height 20
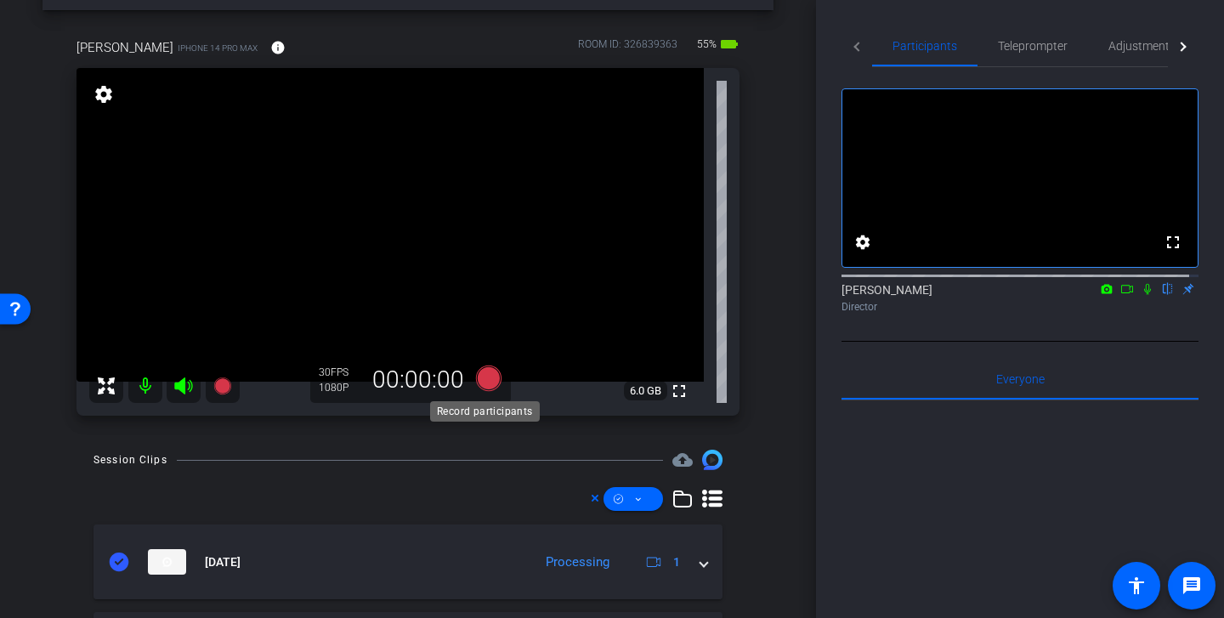
click at [485, 375] on icon at bounding box center [489, 379] width 26 height 26
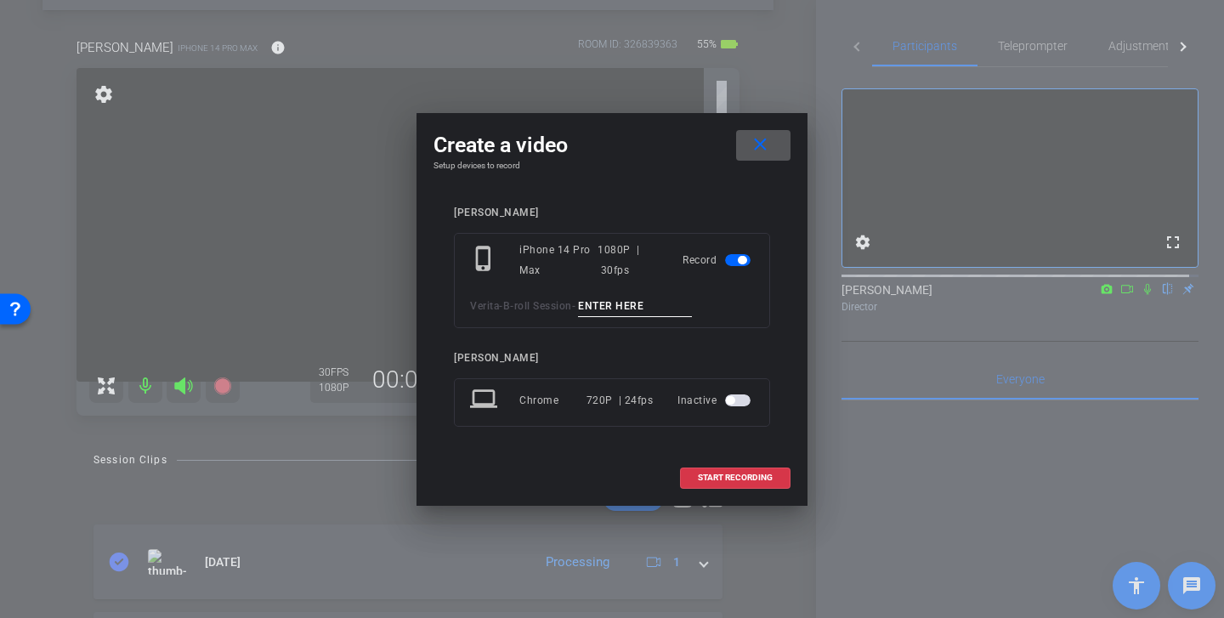
click at [780, 149] on span at bounding box center [763, 145] width 54 height 41
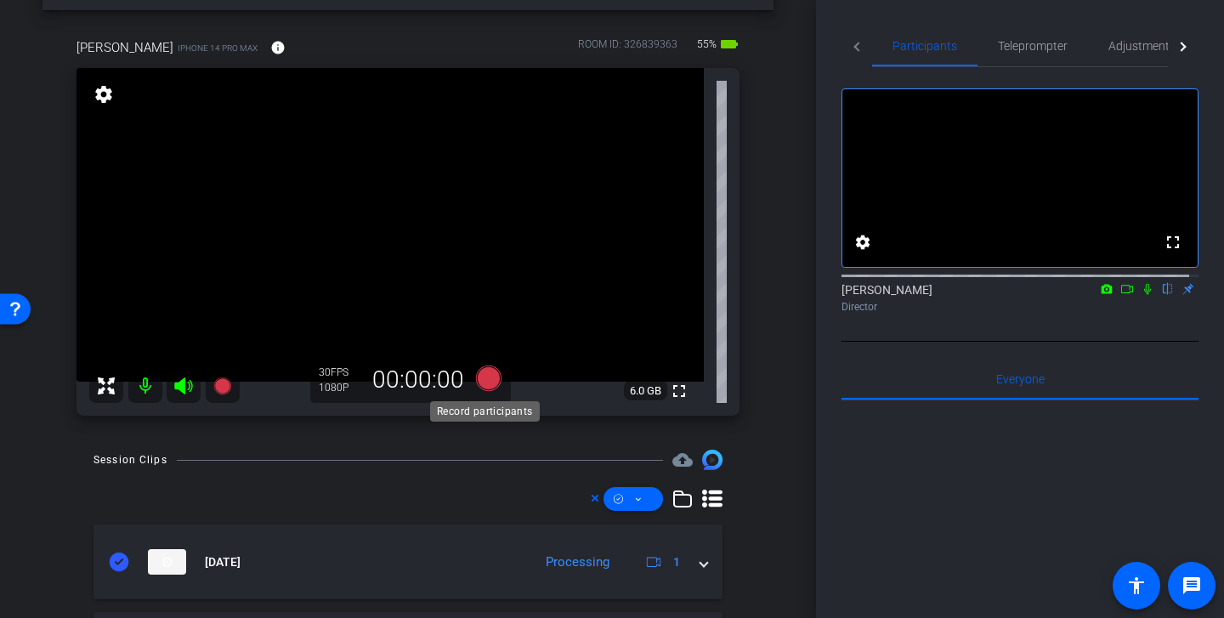
click at [481, 375] on icon at bounding box center [489, 379] width 26 height 26
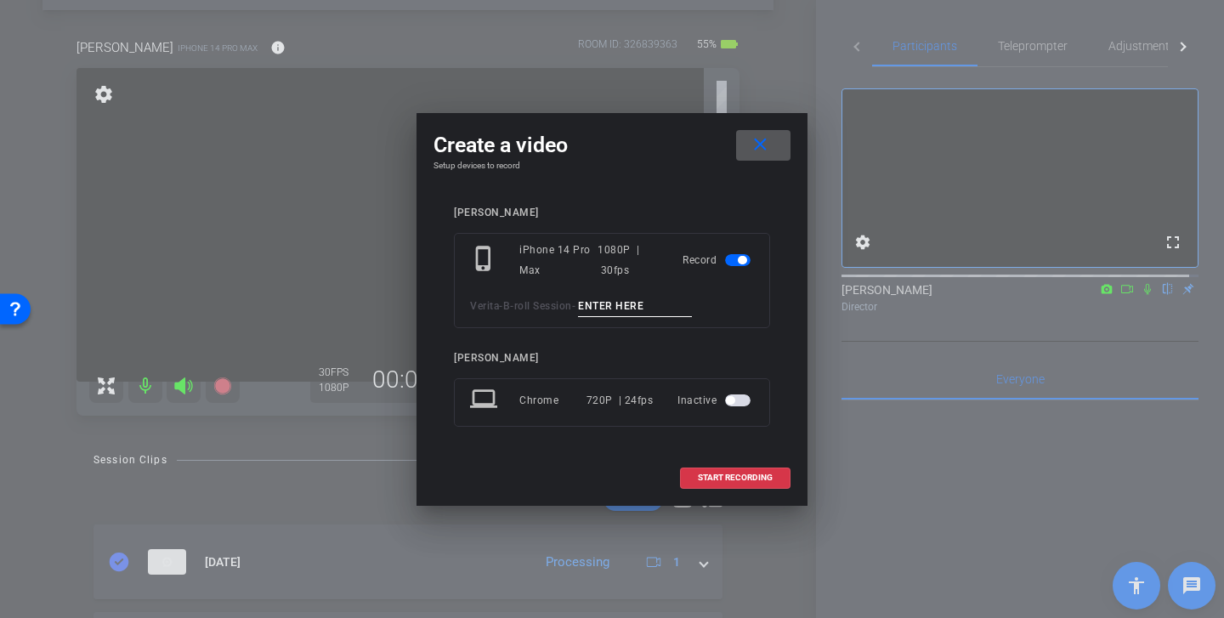
click at [615, 304] on input at bounding box center [635, 306] width 114 height 21
drag, startPoint x: 684, startPoint y: 298, endPoint x: 550, endPoint y: 298, distance: 134.3
click at [550, 298] on div "Verita - B-roll Session - group lobby shot" at bounding box center [612, 306] width 284 height 21
type input "group lobby shot"
click at [768, 139] on mat-icon "close" at bounding box center [760, 144] width 21 height 21
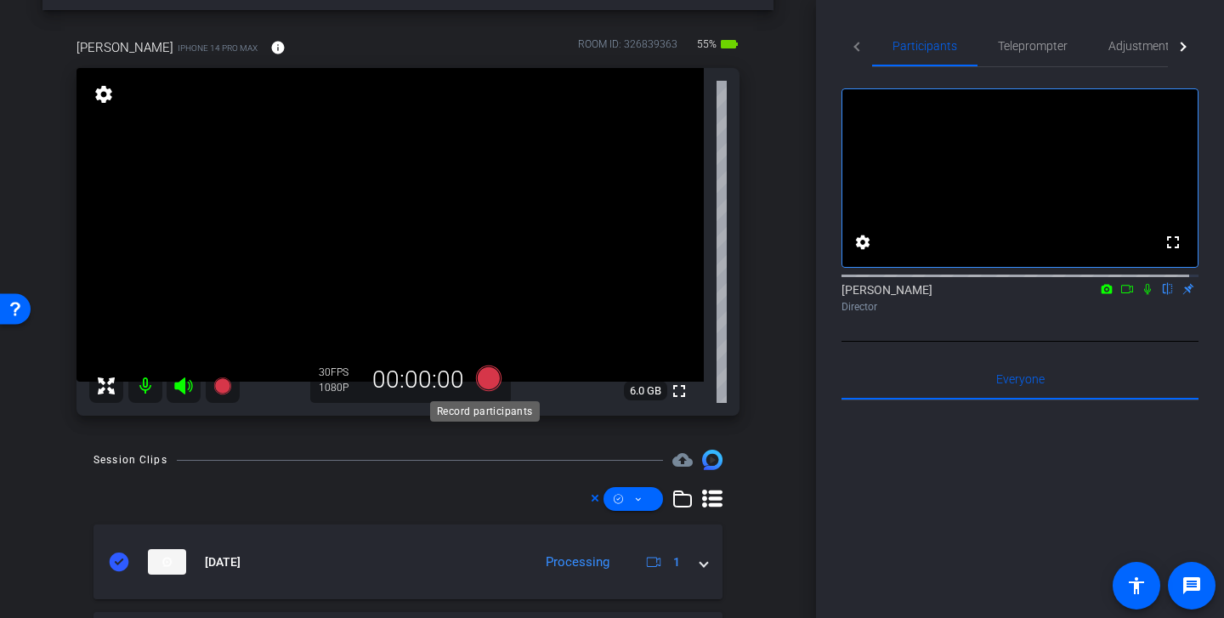
click at [485, 380] on icon at bounding box center [489, 379] width 26 height 26
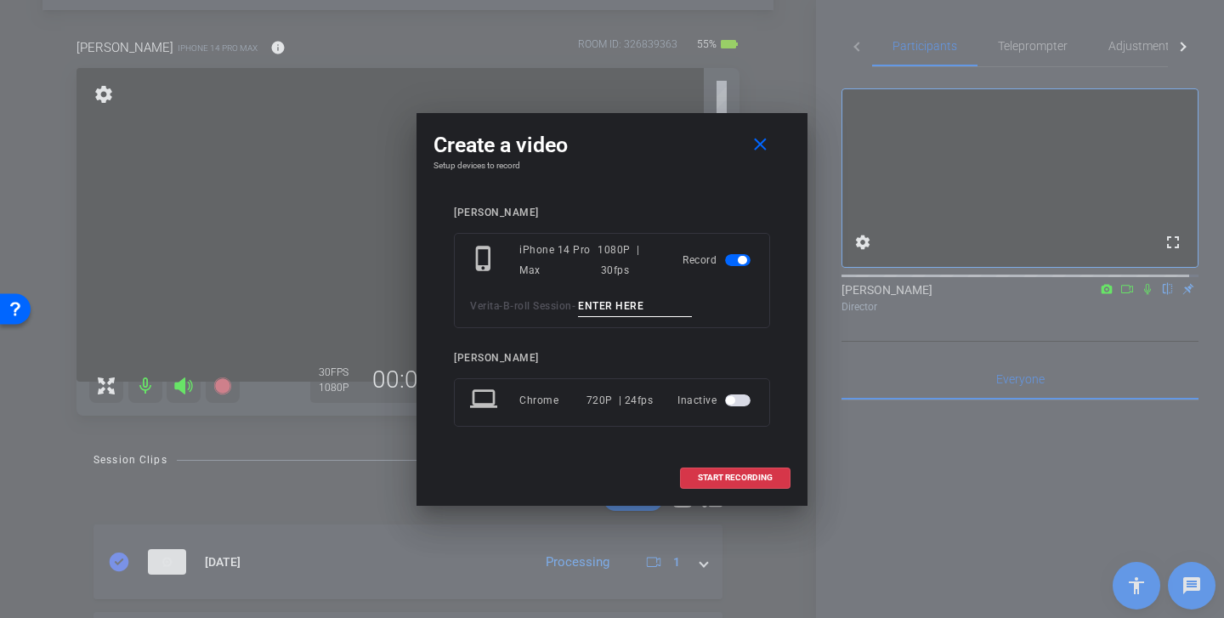
click at [628, 303] on input at bounding box center [635, 306] width 114 height 21
paste input "group lobby shot"
type input "group lobby shot"
click at [737, 479] on span "START RECORDING" at bounding box center [735, 478] width 75 height 9
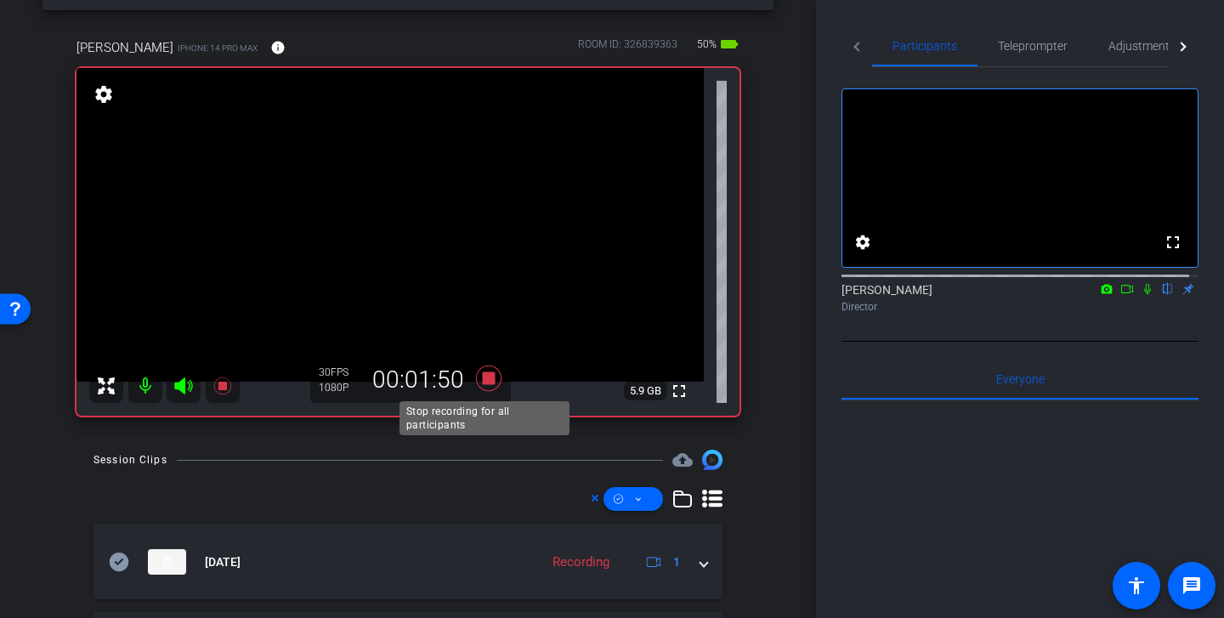
click at [485, 377] on icon at bounding box center [489, 379] width 26 height 26
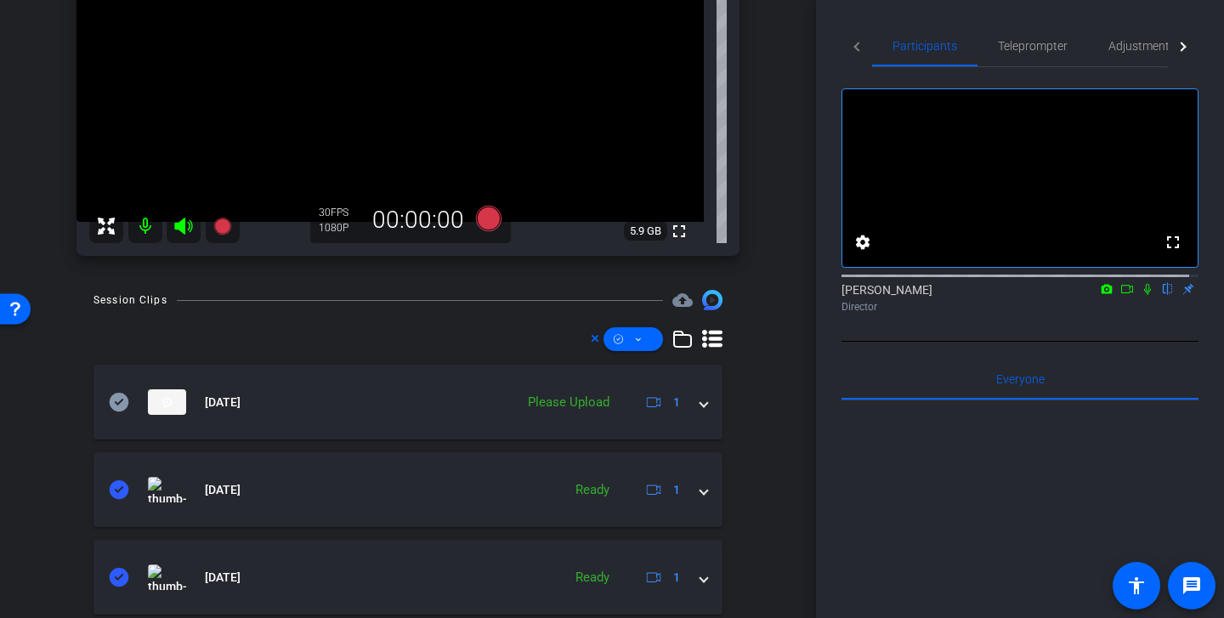
scroll to position [262, 0]
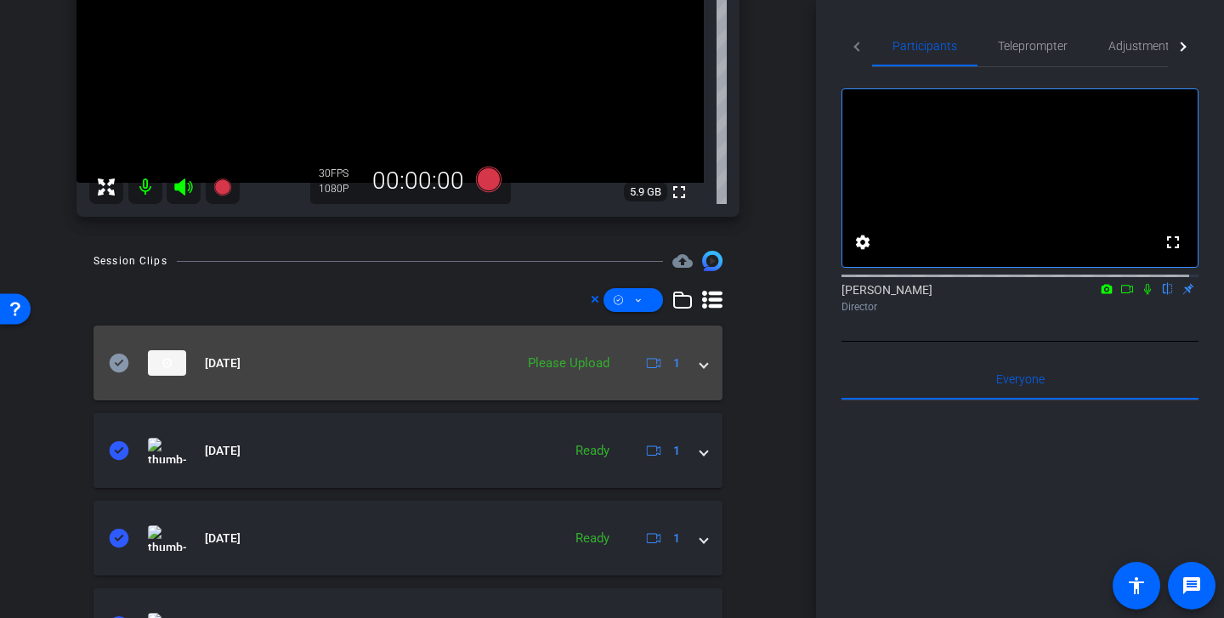
click at [123, 364] on icon at bounding box center [120, 363] width 20 height 19
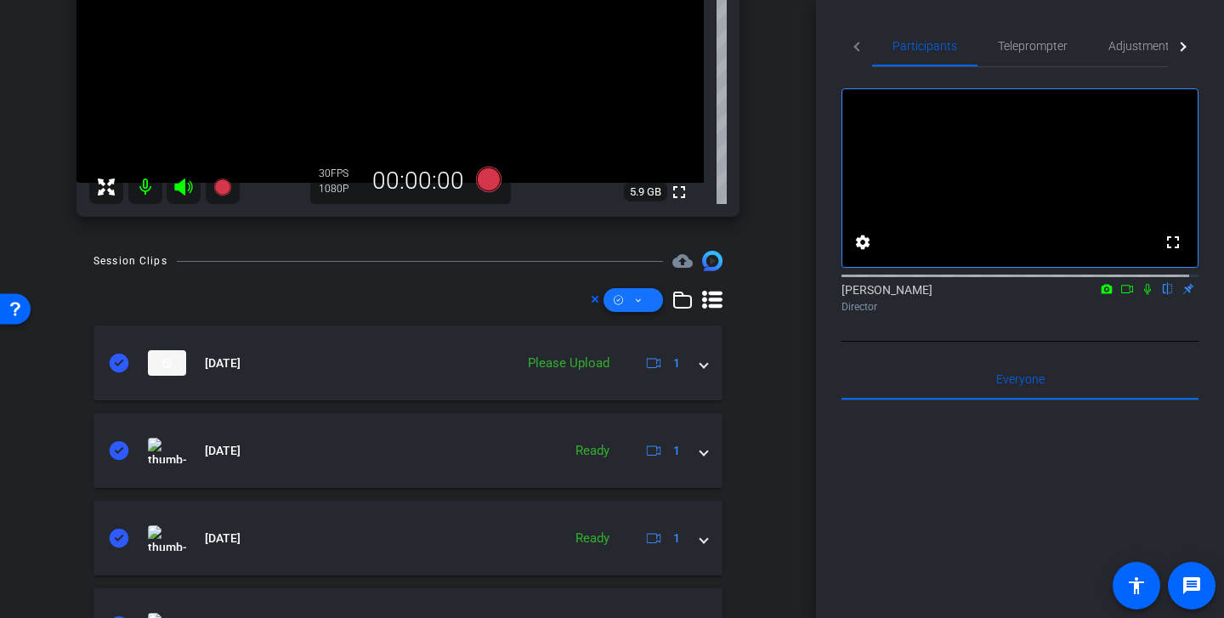
click at [621, 300] on span at bounding box center [634, 300] width 60 height 41
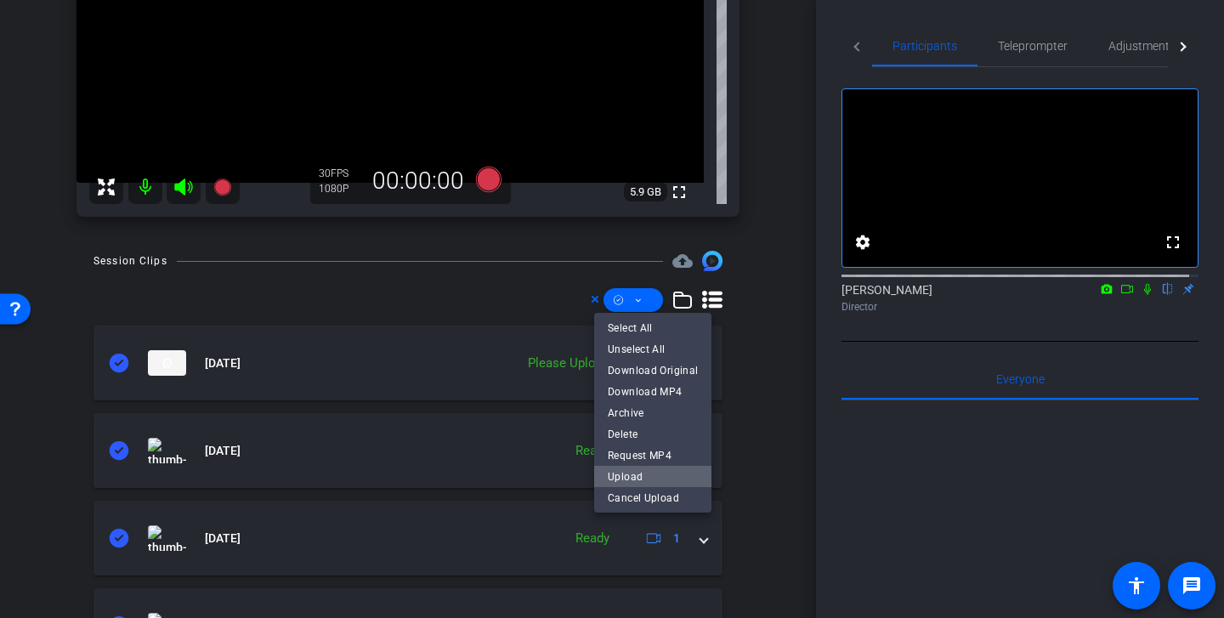
click at [663, 475] on span "Upload" at bounding box center [653, 476] width 90 height 20
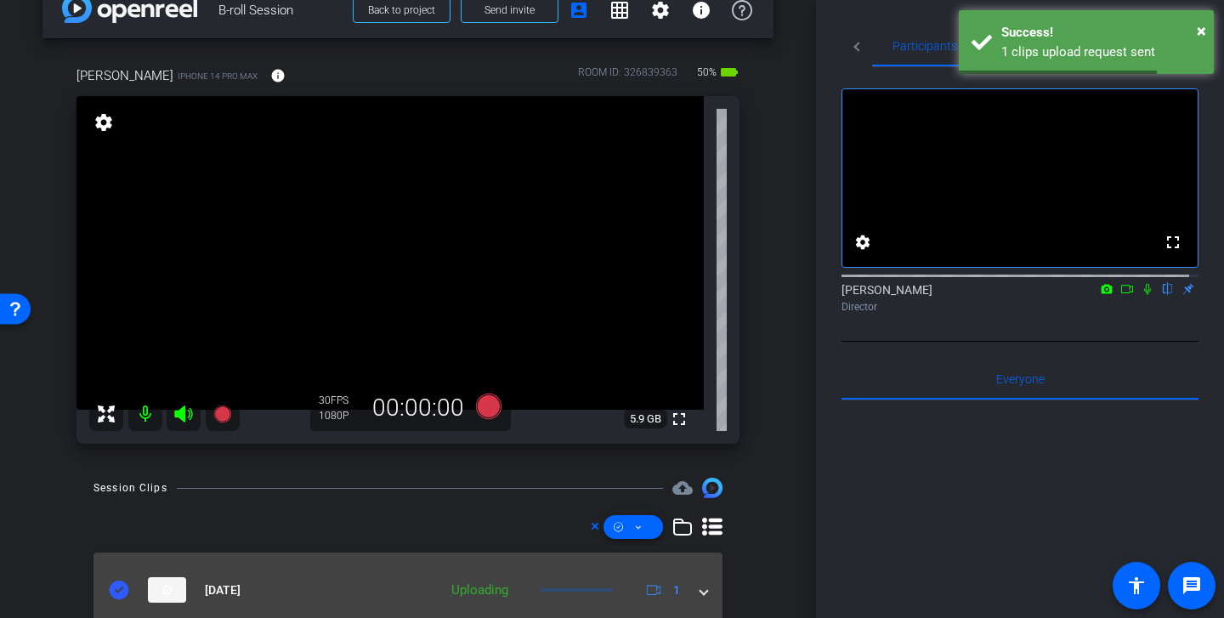
scroll to position [31, 0]
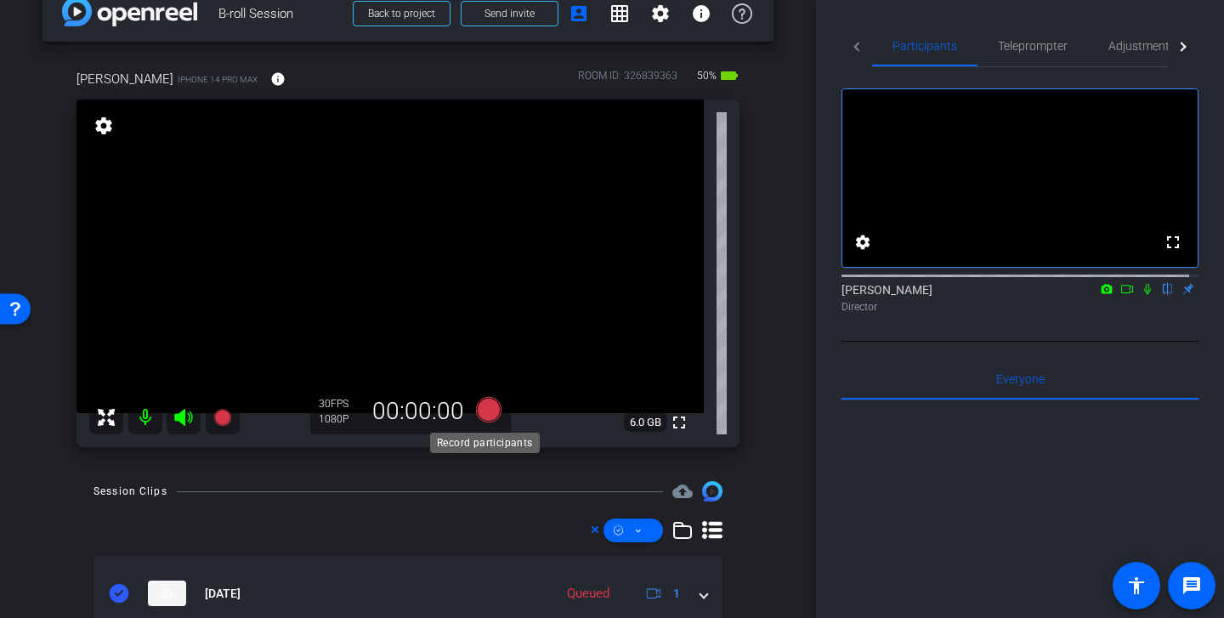
click at [490, 417] on icon at bounding box center [489, 410] width 26 height 26
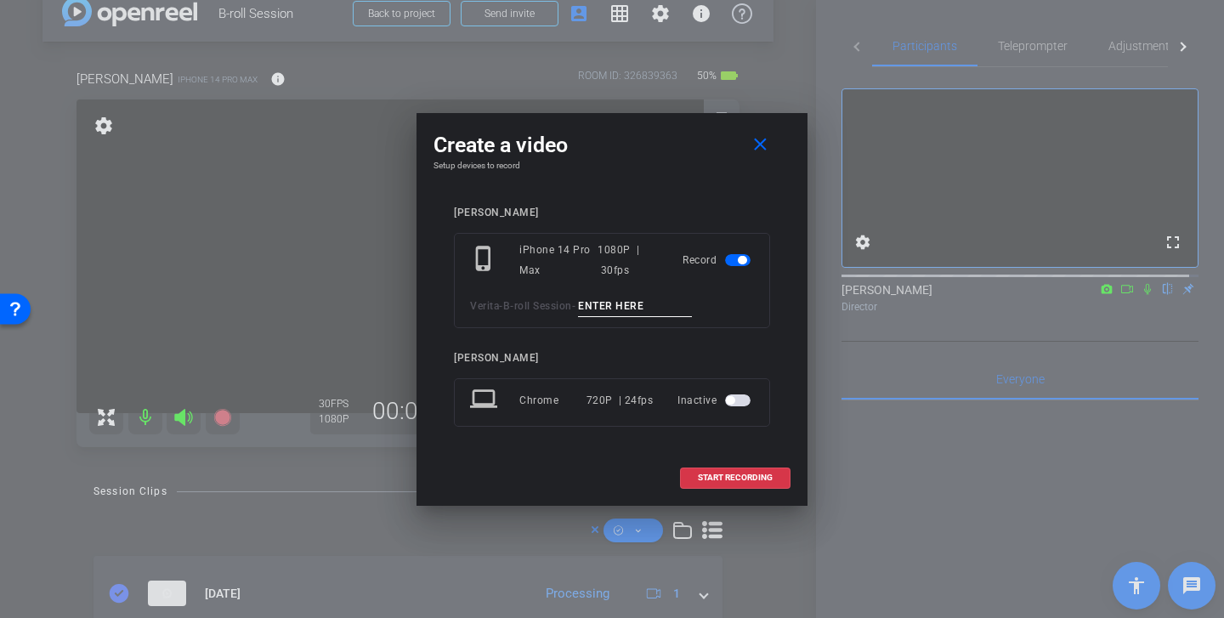
click at [659, 303] on input at bounding box center [635, 306] width 114 height 21
type input "sign on wall"
click at [747, 479] on span "START RECORDING" at bounding box center [735, 478] width 75 height 9
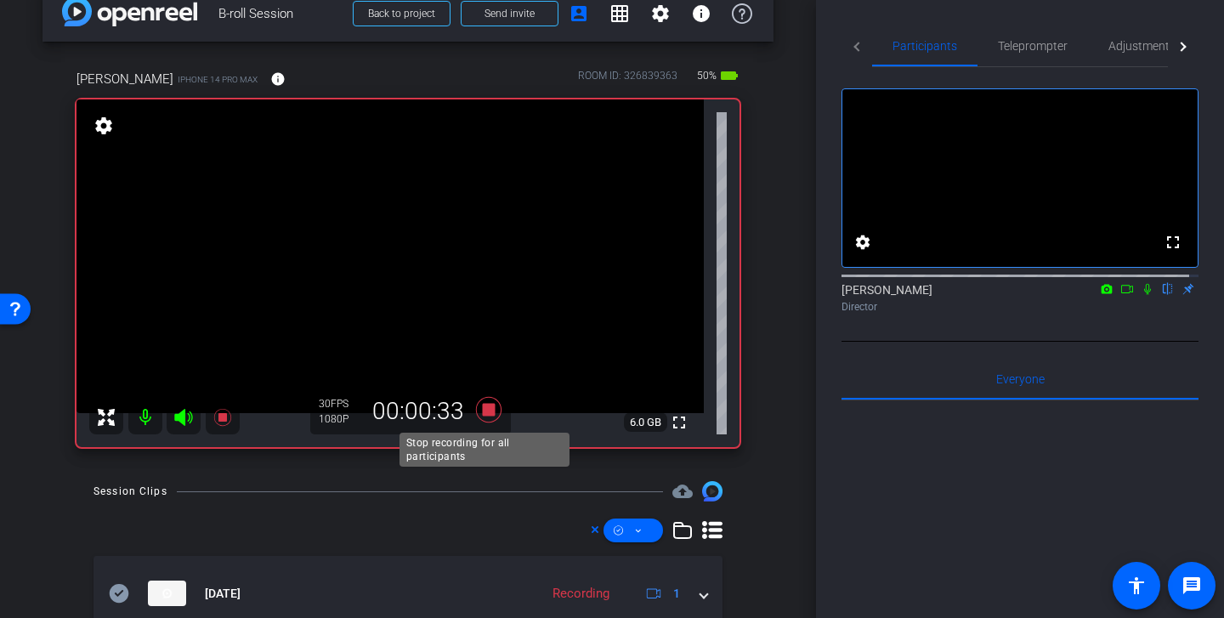
click at [485, 407] on icon at bounding box center [489, 410] width 26 height 26
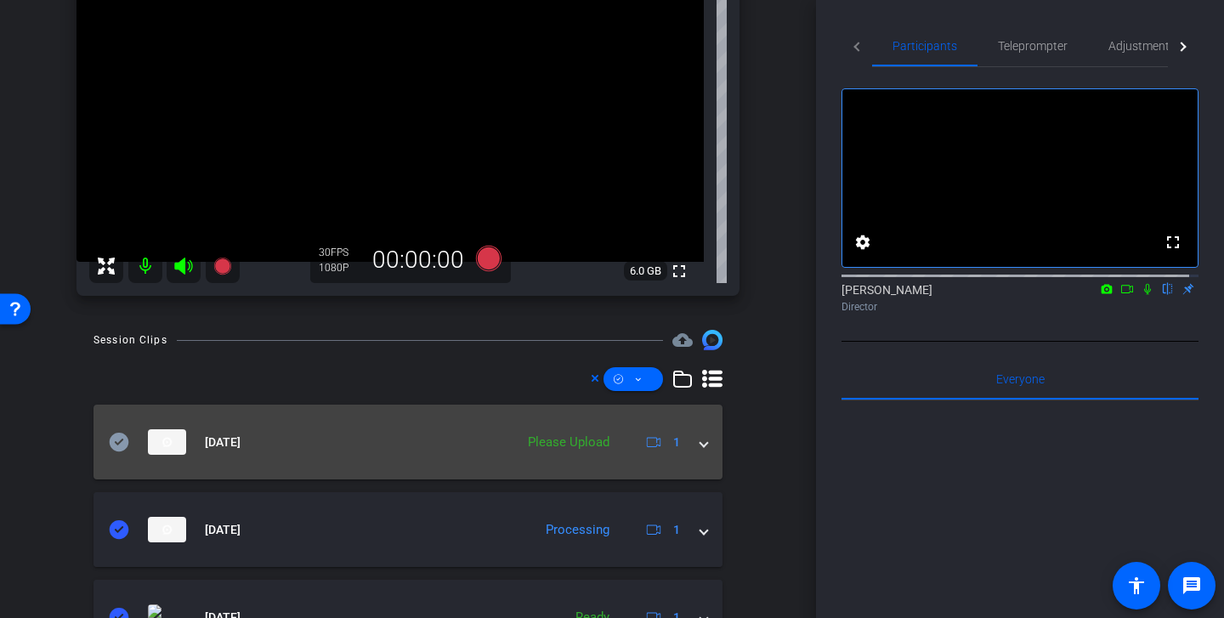
scroll to position [200, 0]
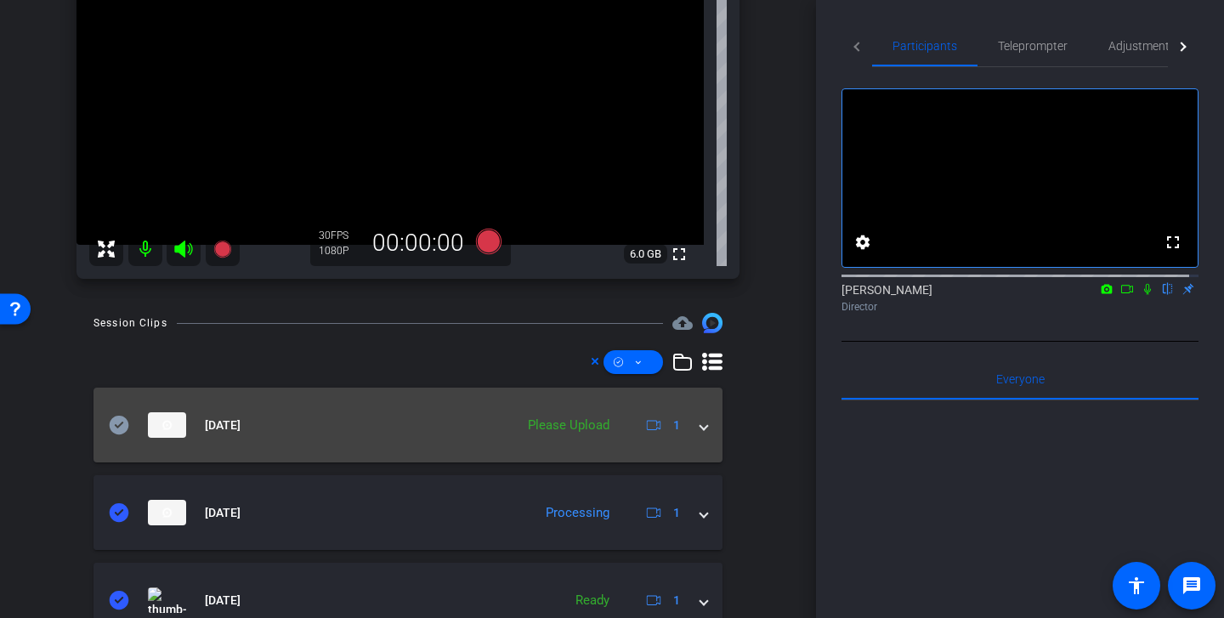
click at [119, 431] on icon at bounding box center [120, 425] width 20 height 19
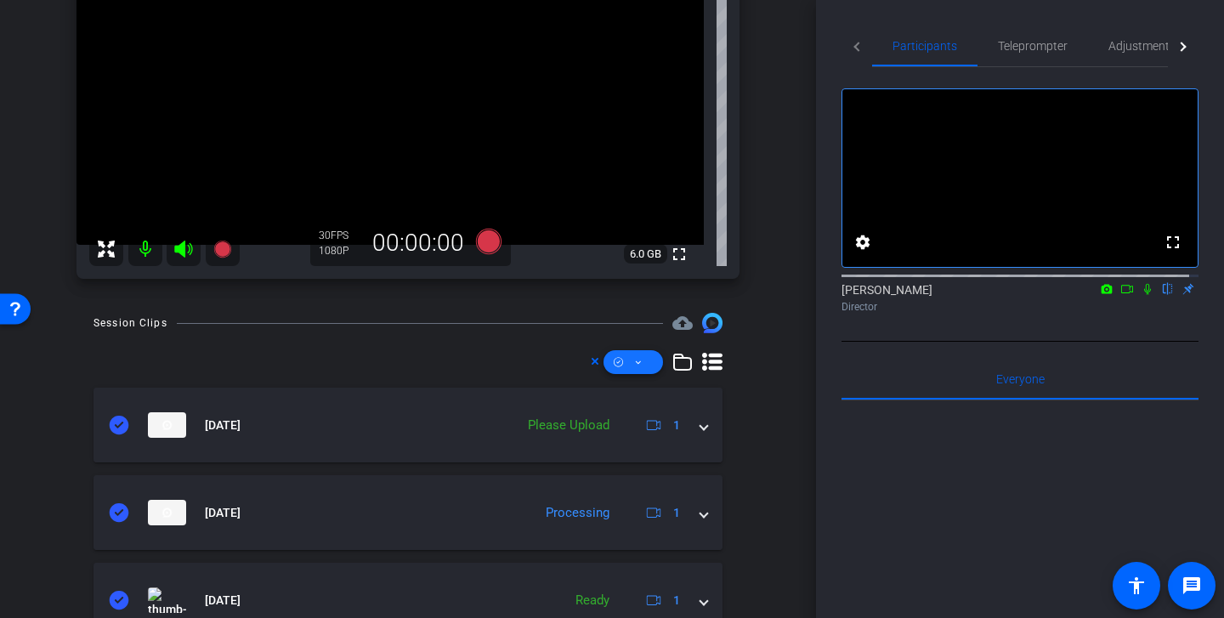
click at [641, 355] on span at bounding box center [634, 362] width 60 height 41
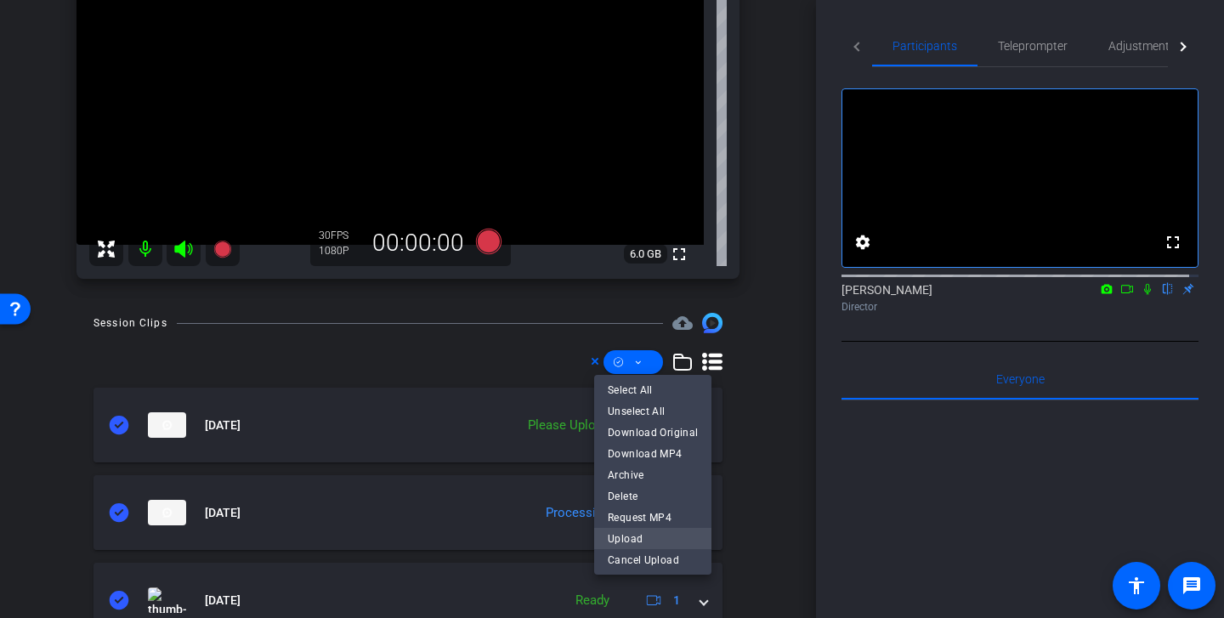
click at [639, 535] on span "Upload" at bounding box center [653, 538] width 90 height 20
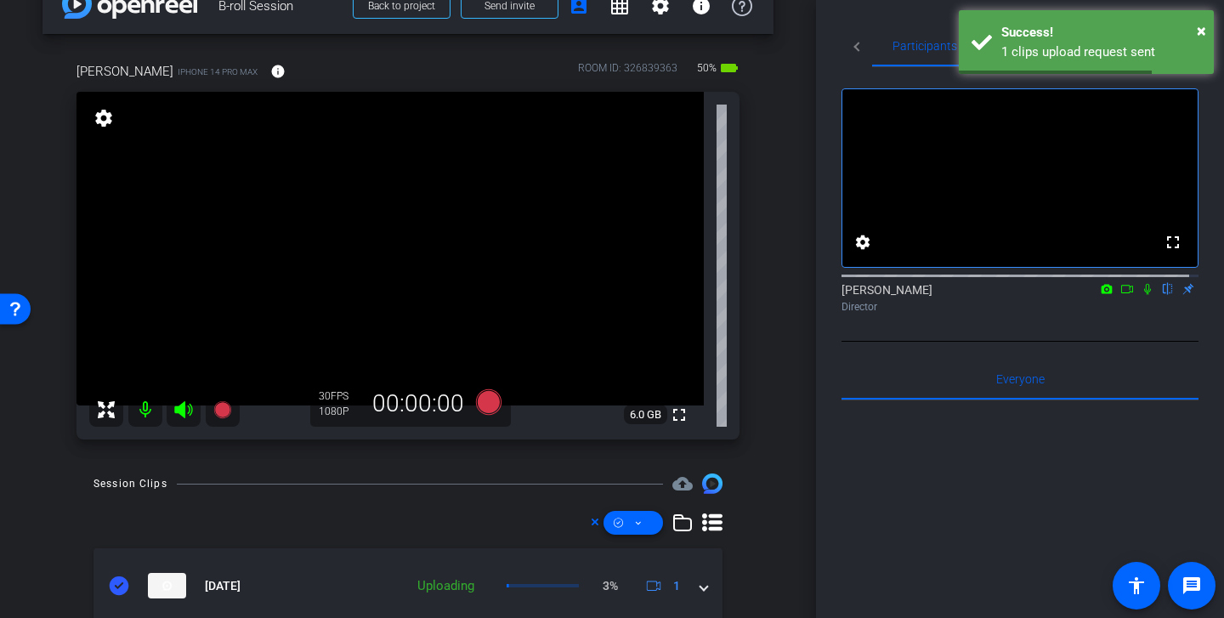
scroll to position [37, 0]
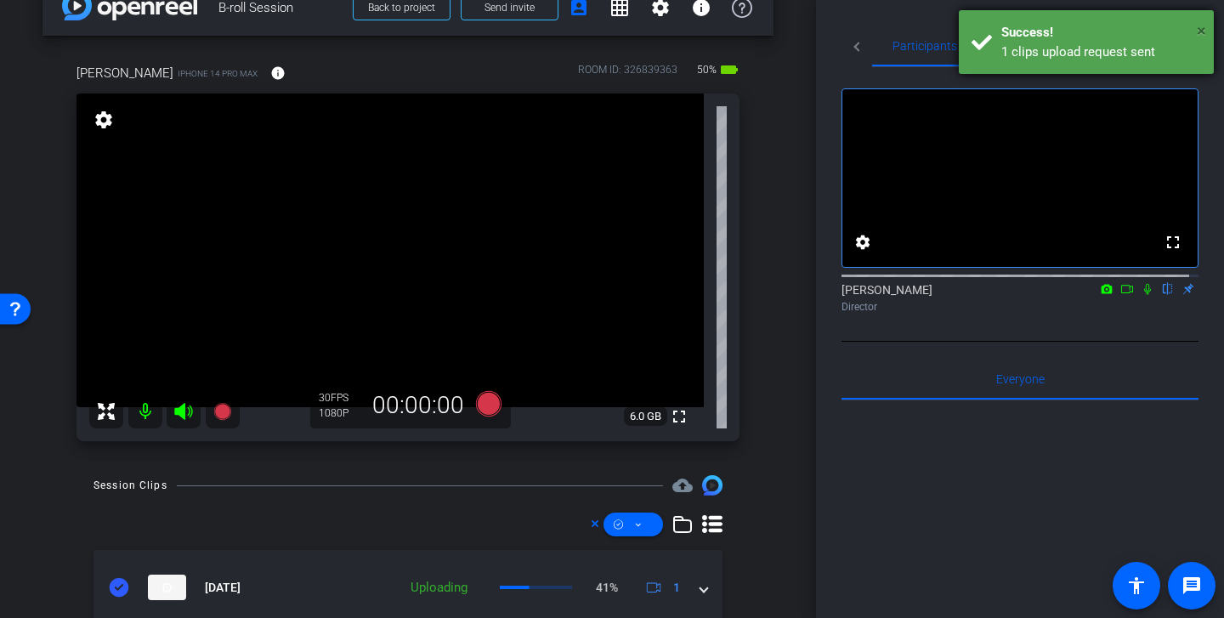
click at [1197, 31] on span "×" at bounding box center [1201, 30] width 9 height 20
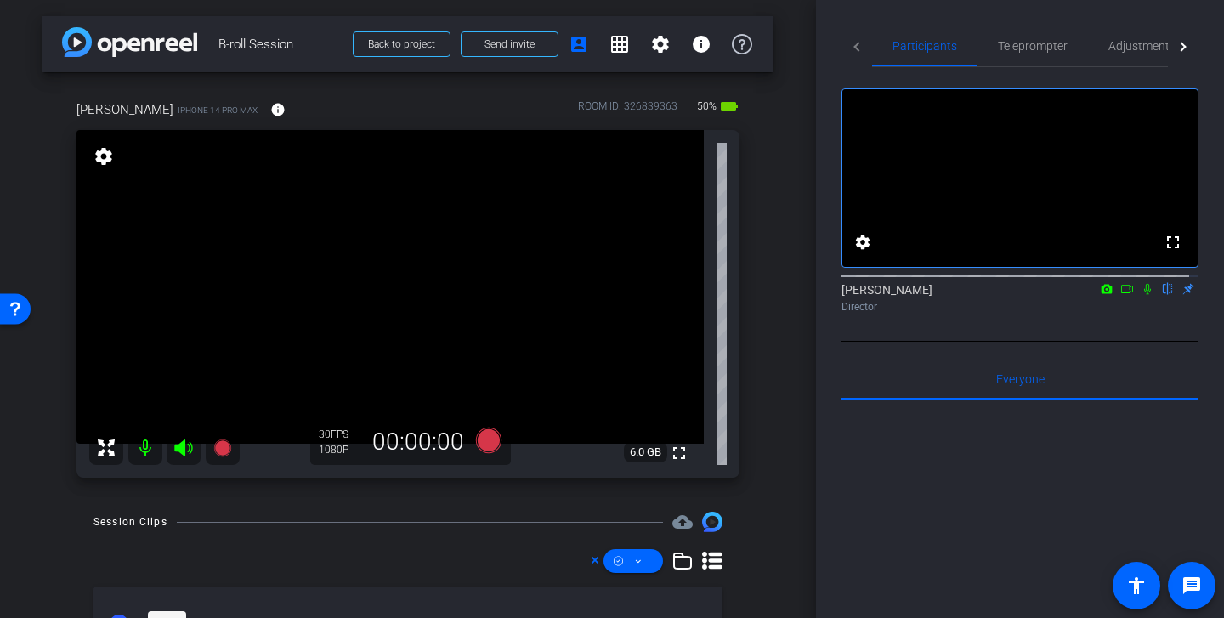
scroll to position [70, 0]
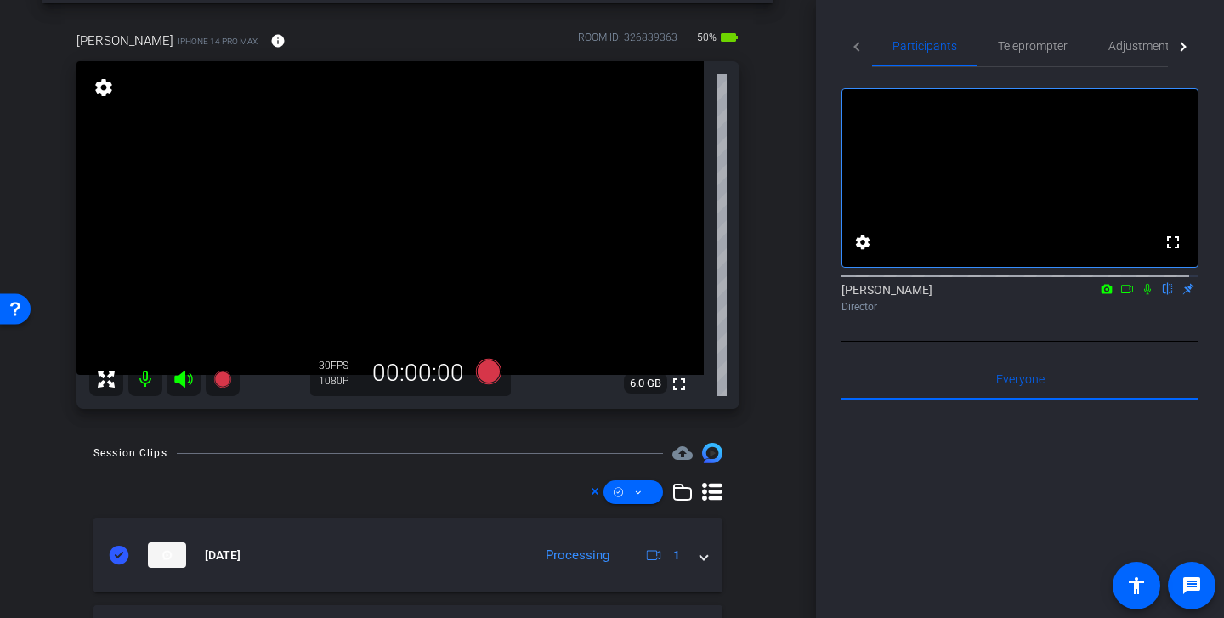
click at [454, 223] on video at bounding box center [390, 218] width 627 height 314
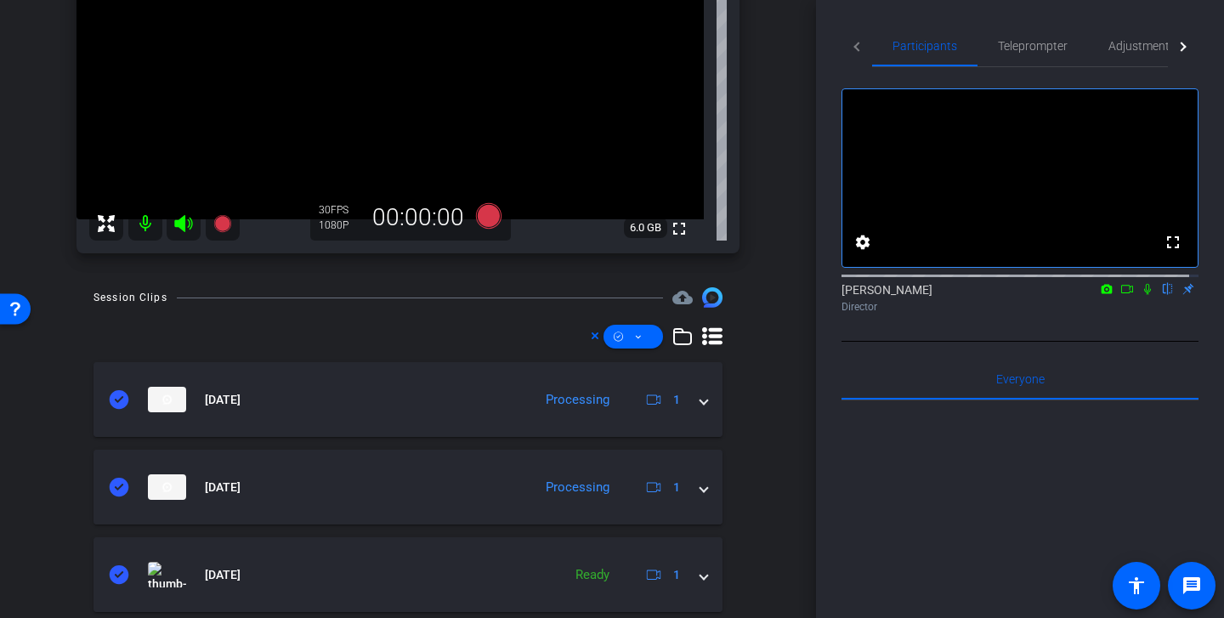
scroll to position [0, 0]
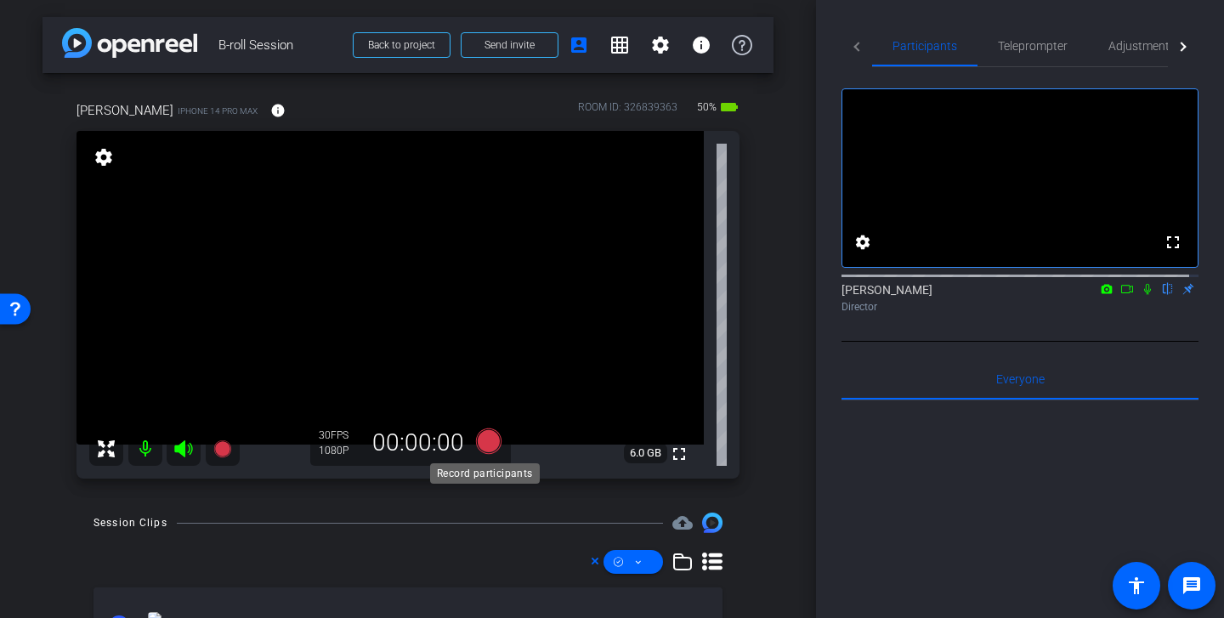
click at [489, 439] on icon at bounding box center [489, 441] width 26 height 26
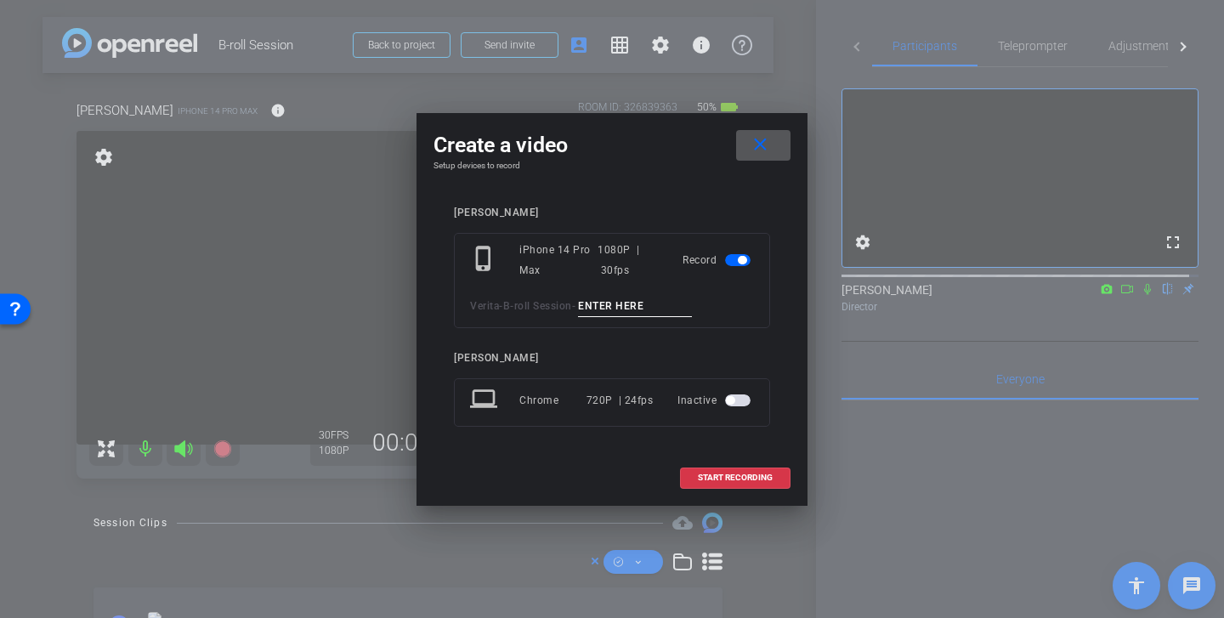
click at [638, 303] on input at bounding box center [635, 306] width 114 height 21
drag, startPoint x: 686, startPoint y: 306, endPoint x: 530, endPoint y: 294, distance: 156.0
click at [530, 296] on div "Verita - B-roll Session - anthony zoom call" at bounding box center [612, 306] width 284 height 21
type input "anthony zoom call"
click at [768, 153] on mat-icon "close" at bounding box center [760, 144] width 21 height 21
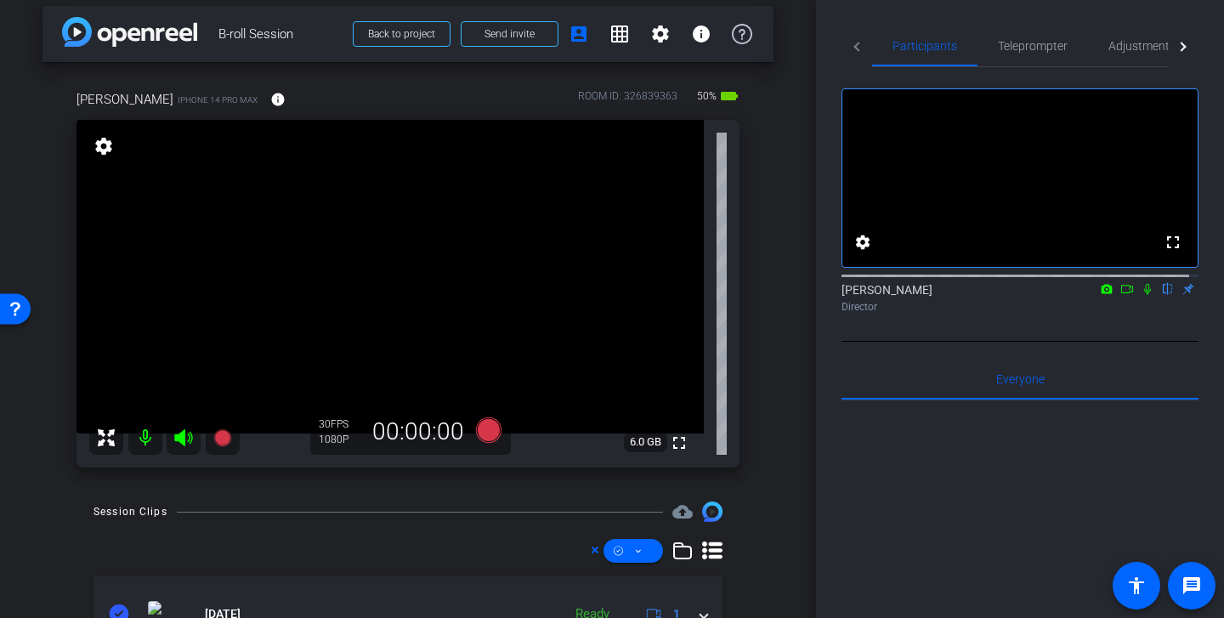
scroll to position [21, 0]
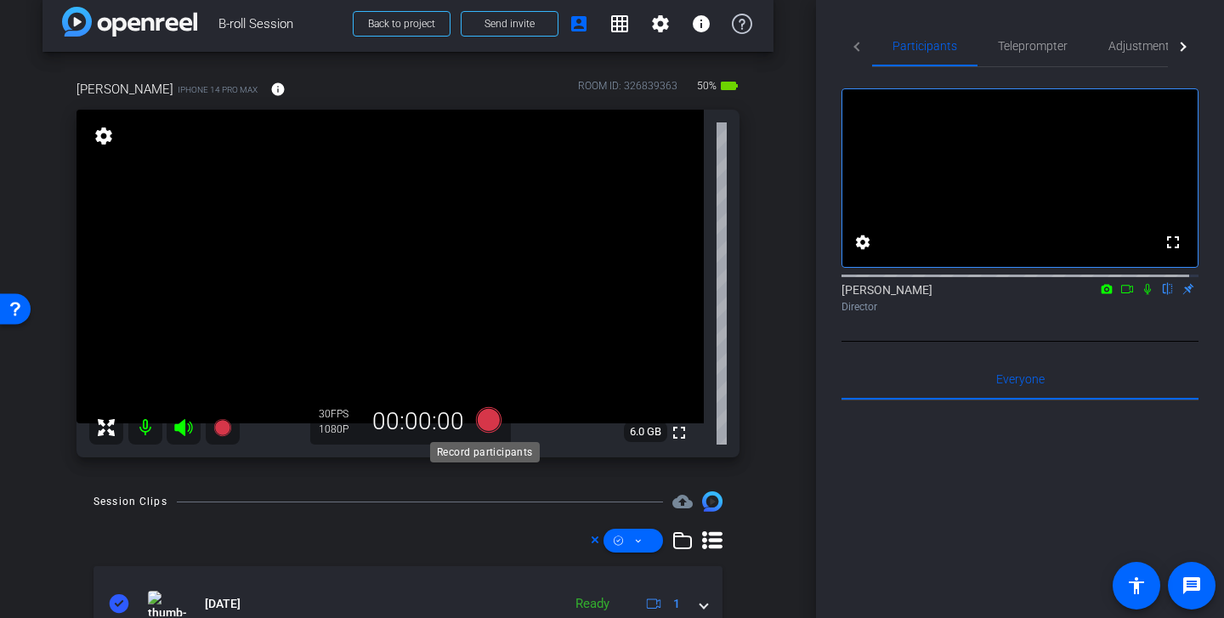
click at [485, 419] on icon at bounding box center [489, 420] width 26 height 26
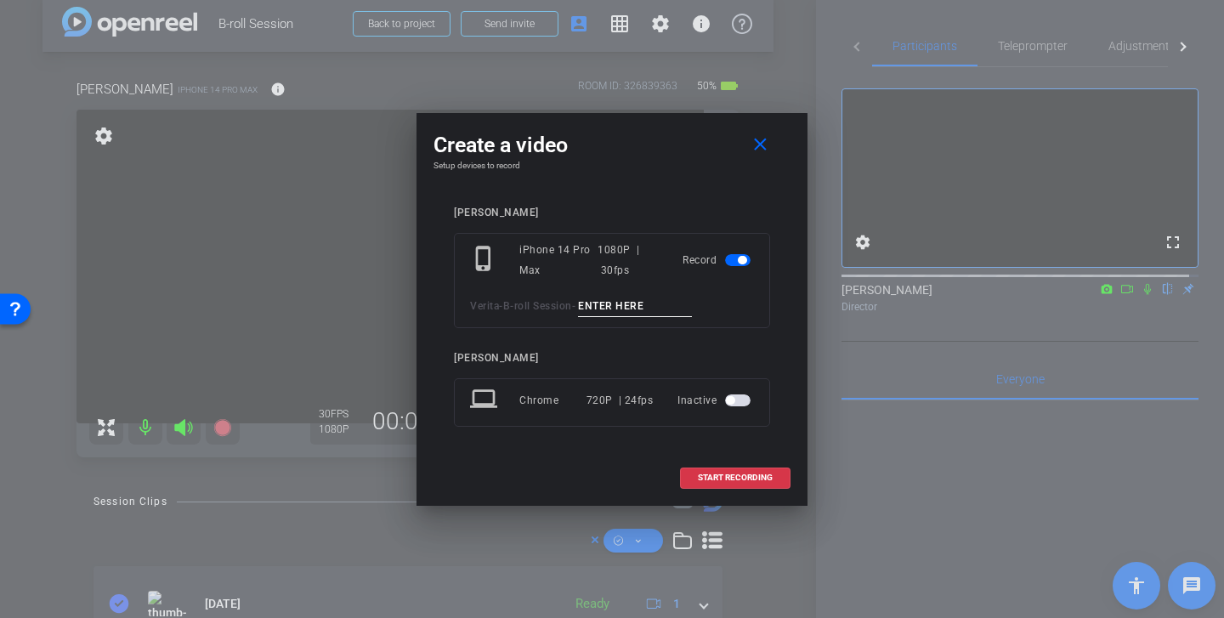
click at [654, 307] on input at bounding box center [635, 306] width 114 height 21
paste input "anthony zoom call"
type input "anthony zoom call"
click at [778, 139] on span at bounding box center [763, 145] width 54 height 41
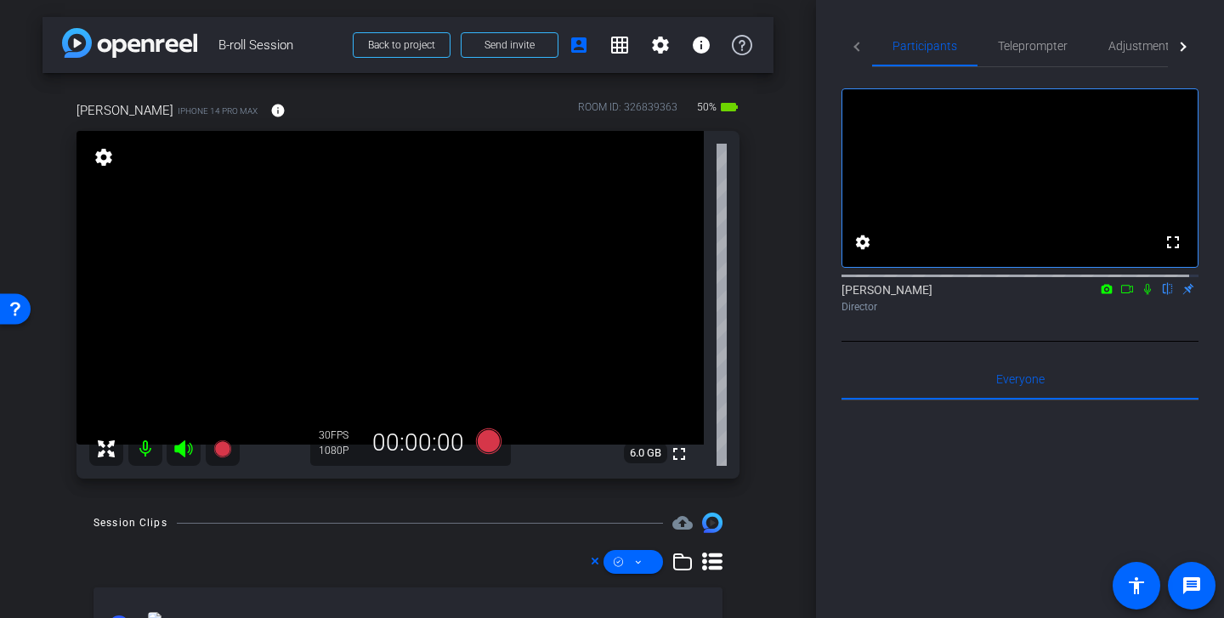
scroll to position [1, 0]
click at [491, 438] on icon at bounding box center [489, 441] width 26 height 26
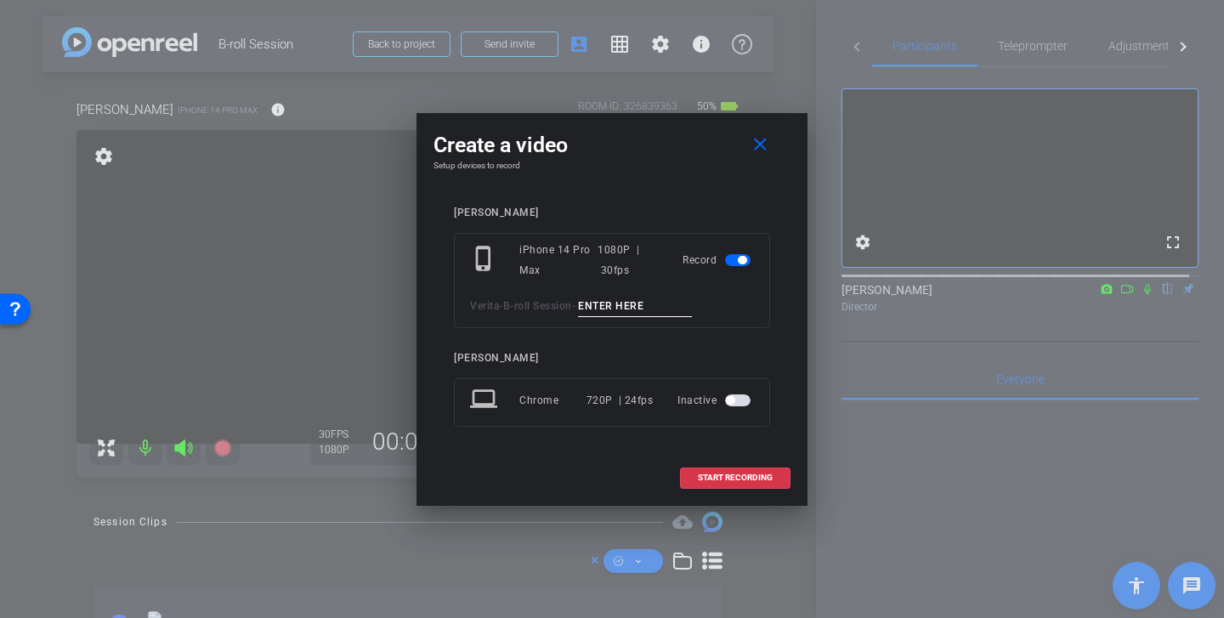
click at [625, 302] on input at bounding box center [635, 306] width 114 height 21
paste input "anthony zoom call"
type input "anthony zoom call"
click at [738, 476] on span "START RECORDING" at bounding box center [735, 478] width 75 height 9
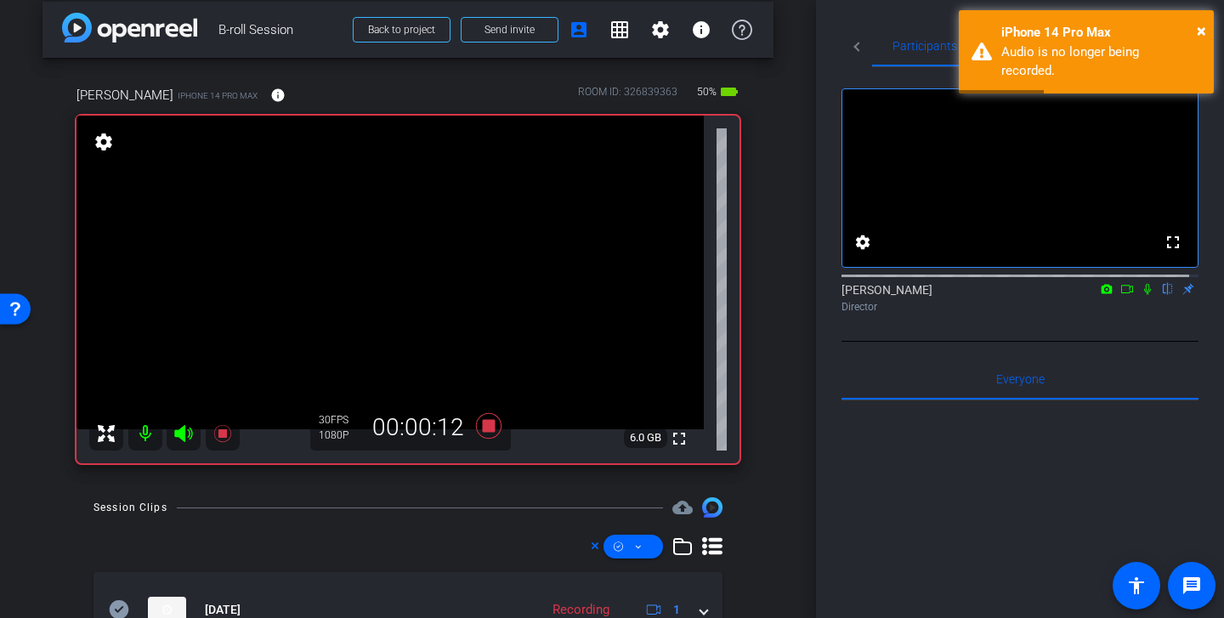
scroll to position [24, 0]
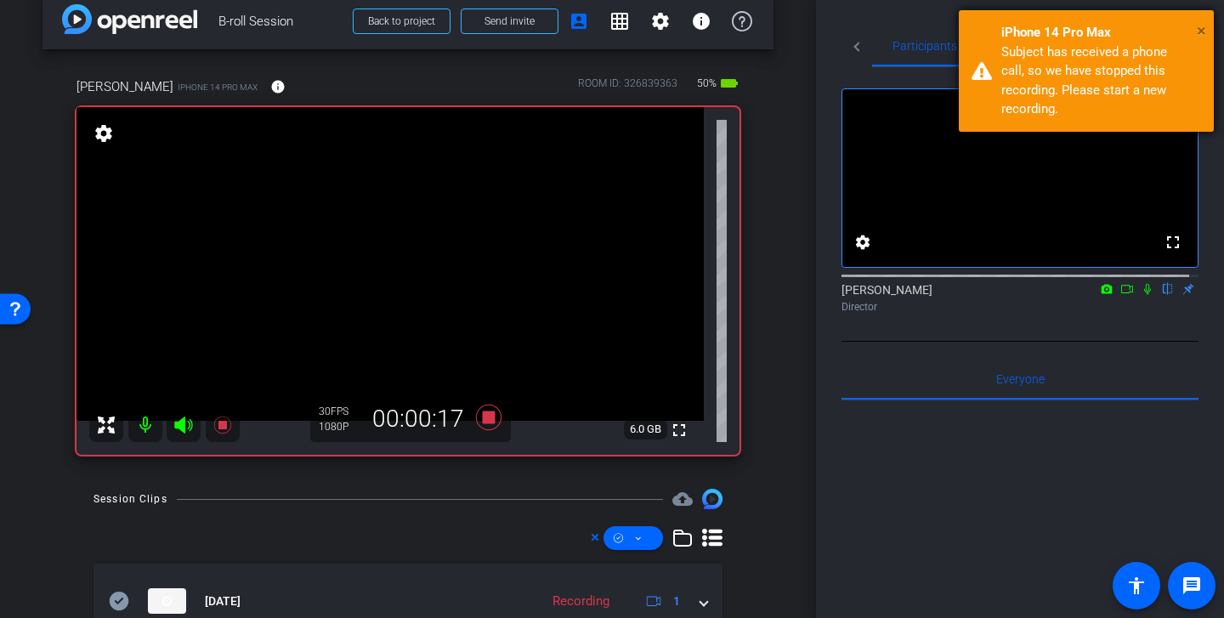
click at [1200, 20] on span "×" at bounding box center [1201, 30] width 9 height 20
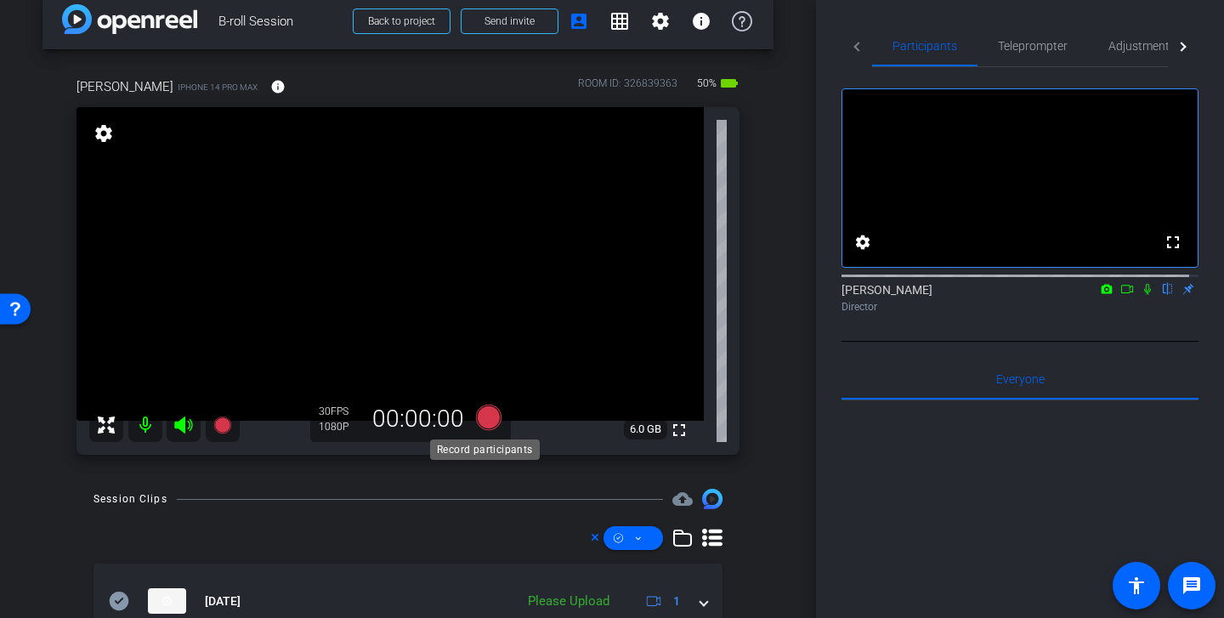
click at [496, 425] on icon at bounding box center [488, 417] width 41 height 31
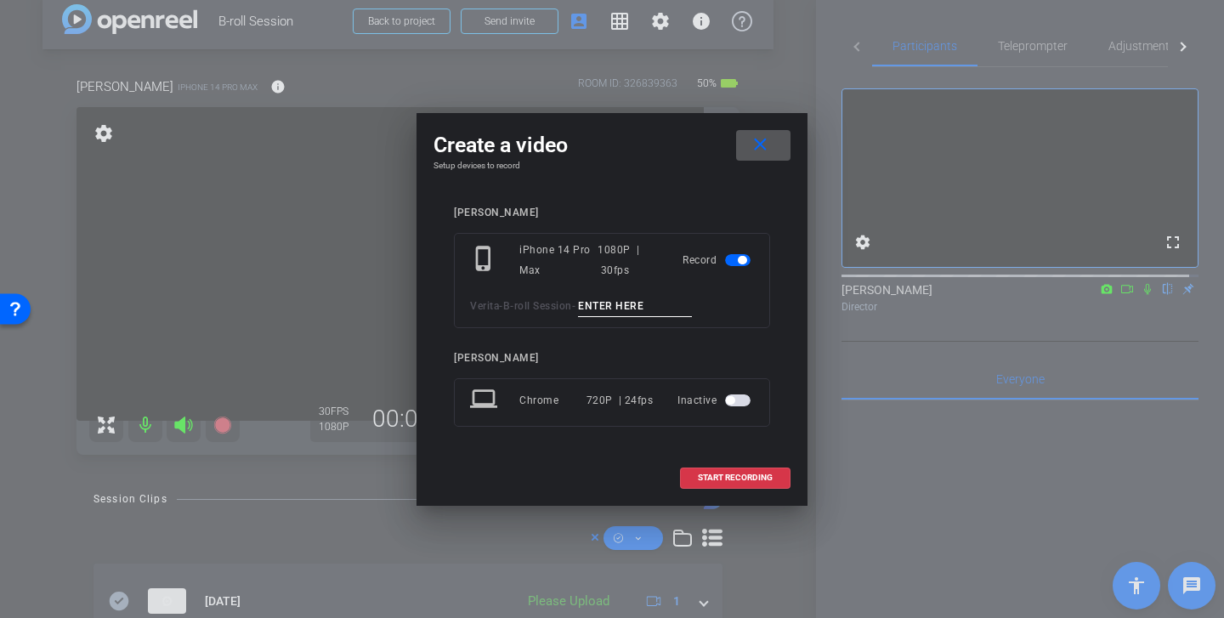
click at [631, 298] on input at bounding box center [635, 306] width 114 height 21
type input "zoom"
click at [707, 476] on span "START RECORDING" at bounding box center [735, 478] width 75 height 9
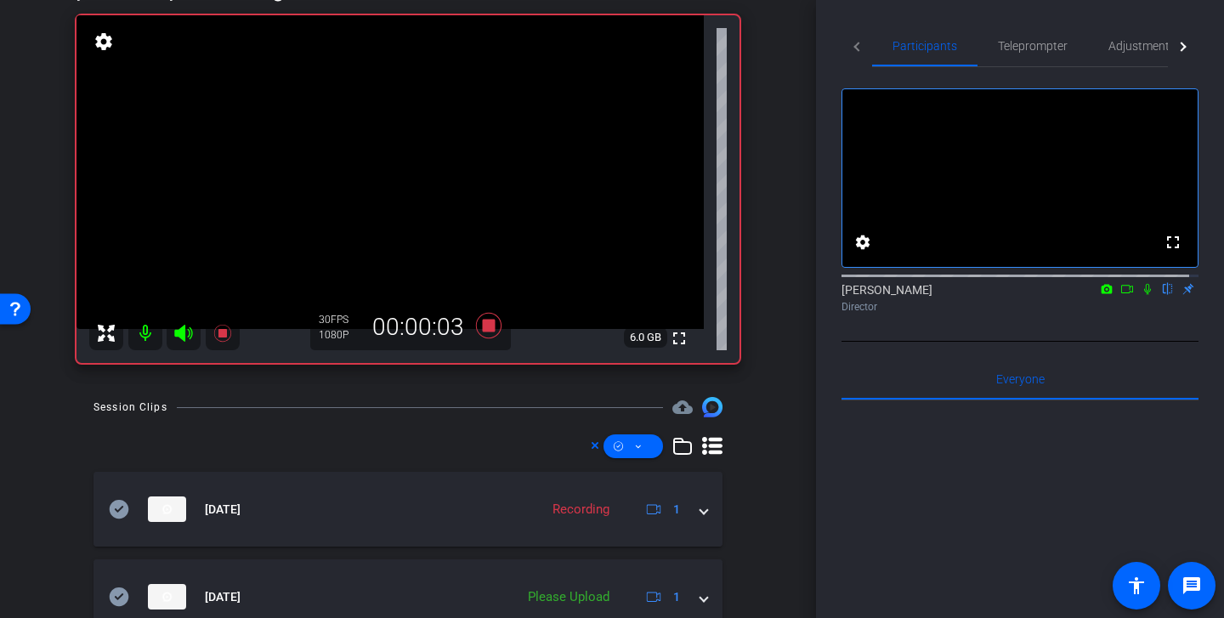
scroll to position [190, 0]
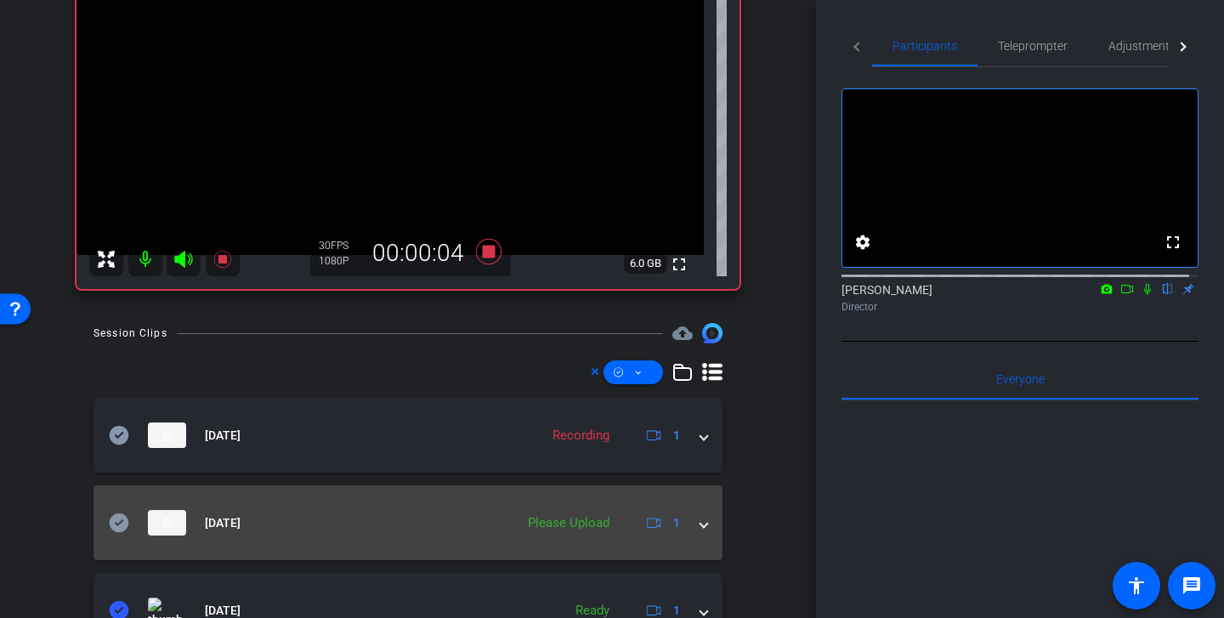
click at [125, 521] on icon at bounding box center [120, 522] width 20 height 19
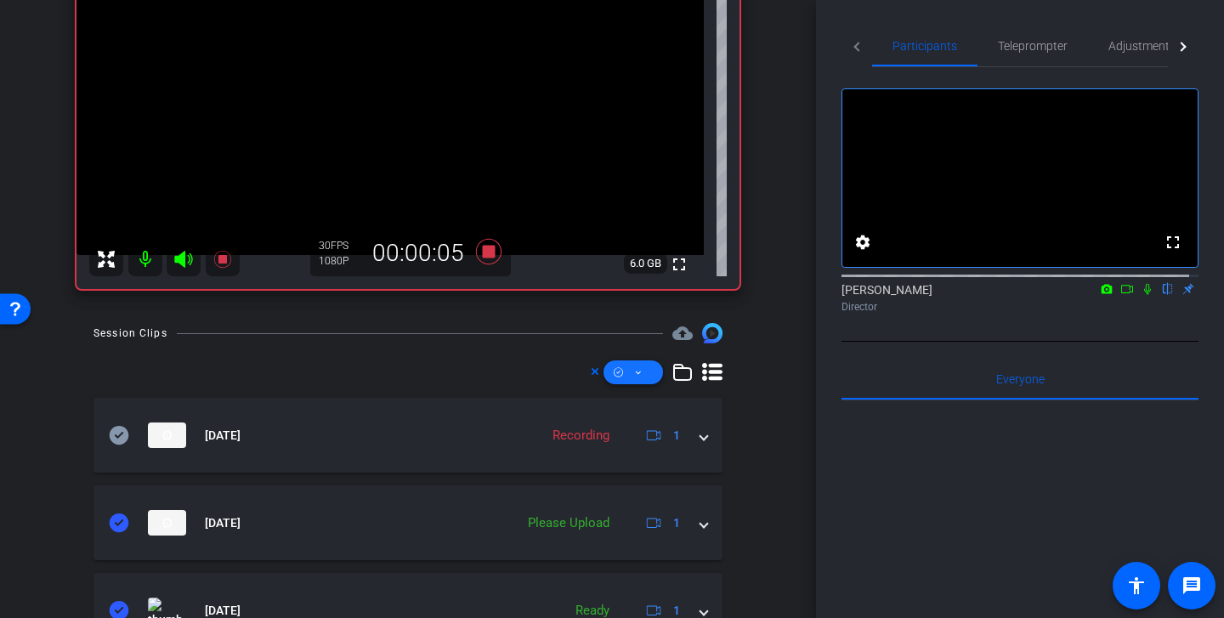
click at [640, 372] on span at bounding box center [634, 372] width 60 height 41
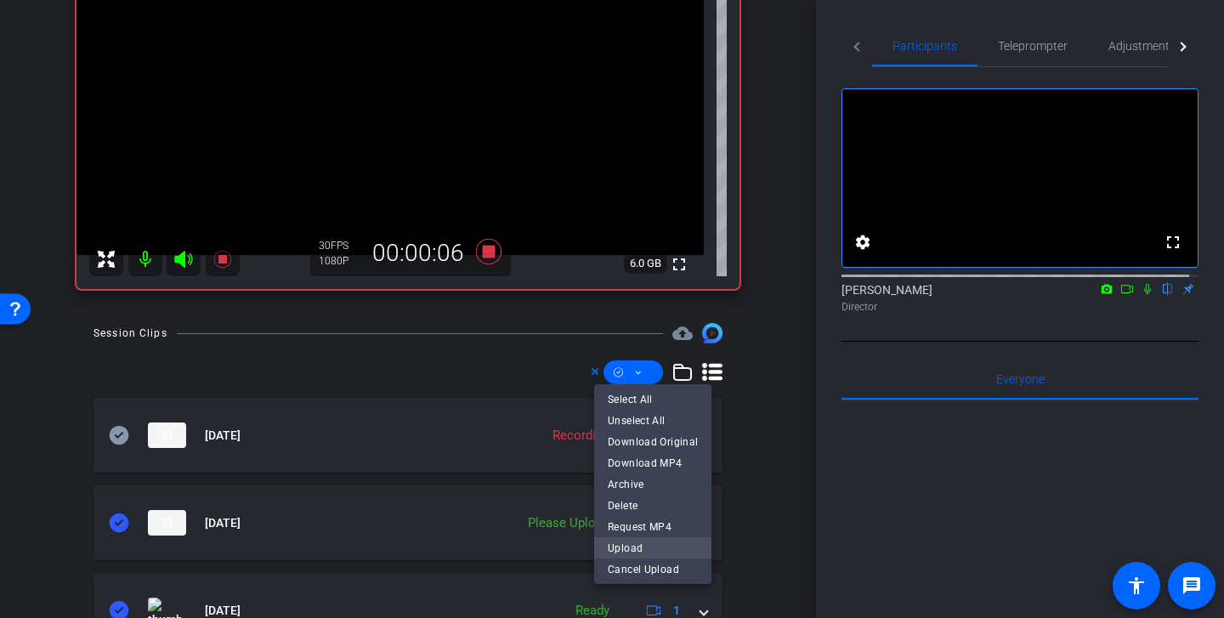
click at [649, 548] on span "Upload" at bounding box center [653, 548] width 90 height 20
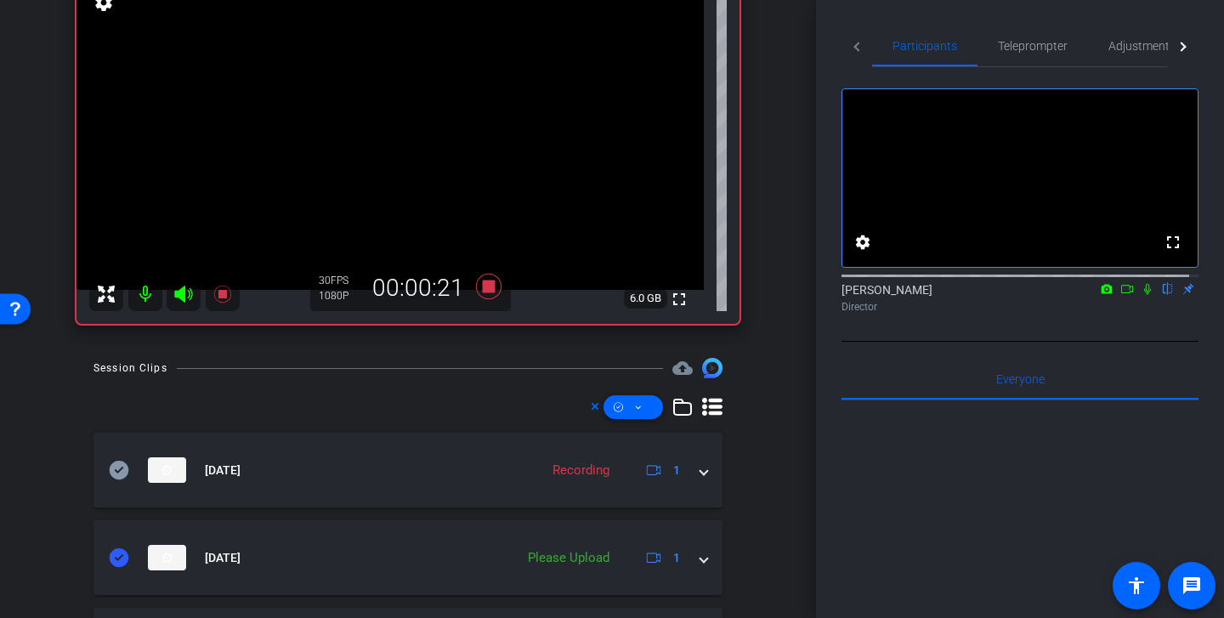
scroll to position [169, 0]
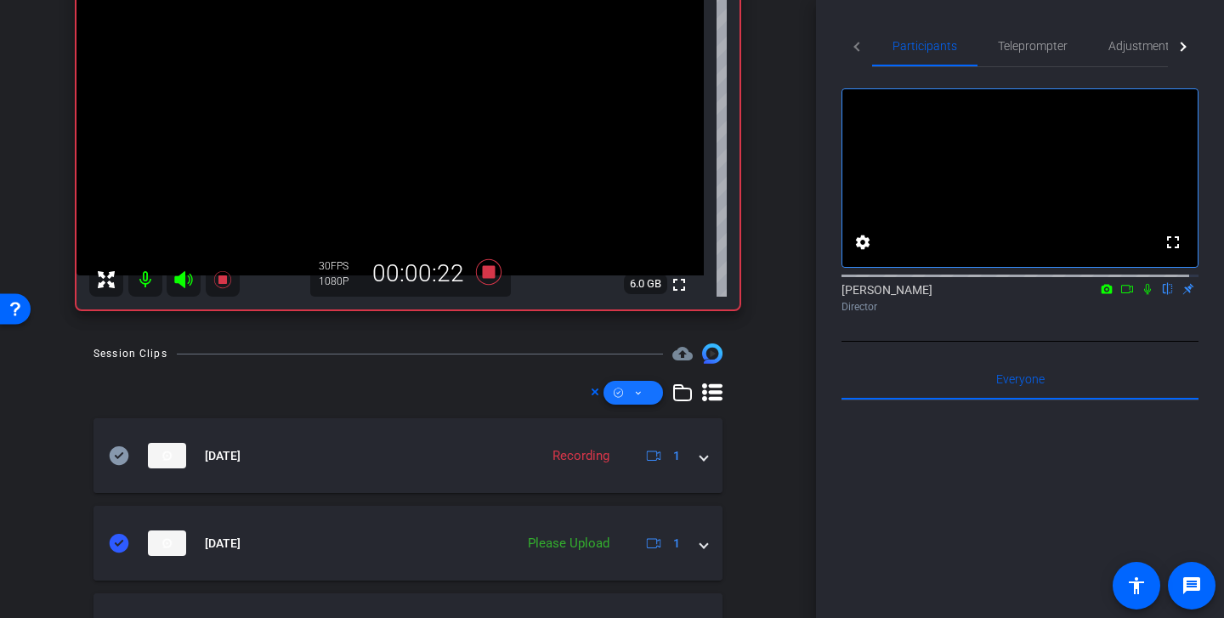
click at [637, 383] on span at bounding box center [634, 392] width 60 height 41
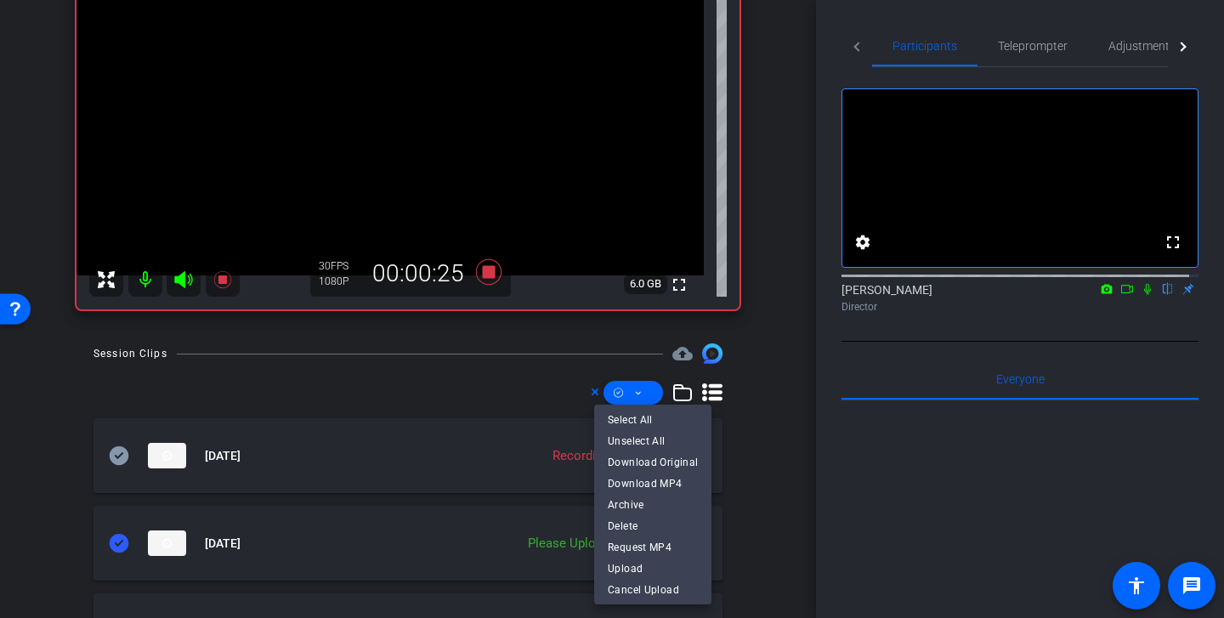
click at [757, 468] on div at bounding box center [612, 309] width 1224 height 618
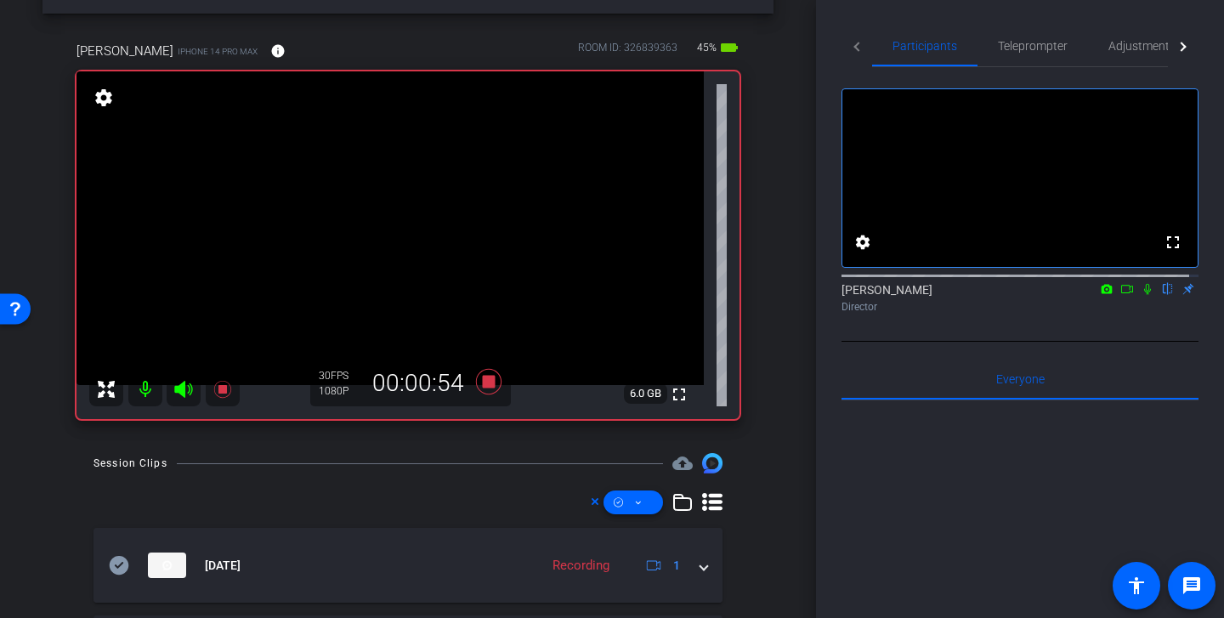
scroll to position [57, 0]
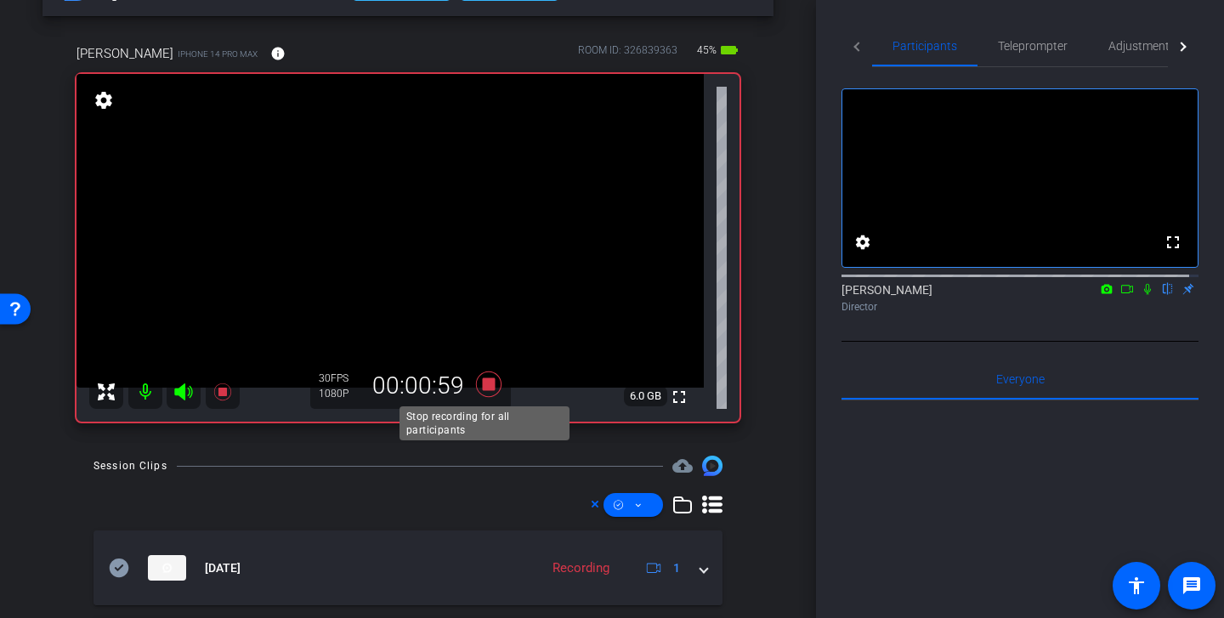
click at [485, 390] on icon at bounding box center [489, 385] width 26 height 26
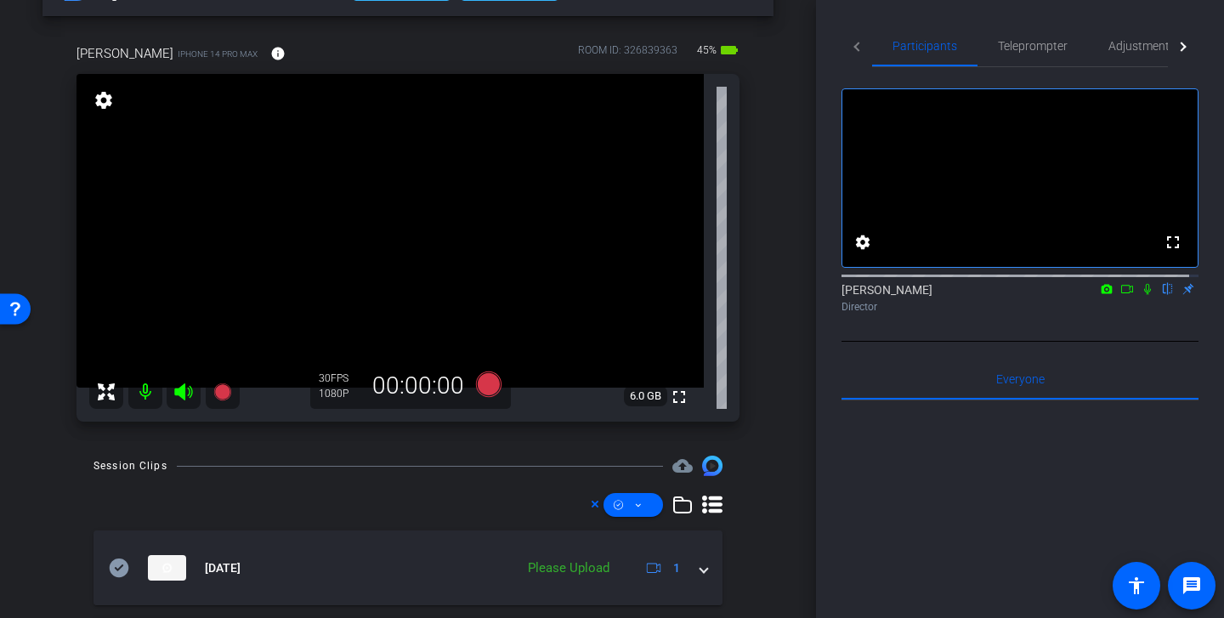
scroll to position [99, 0]
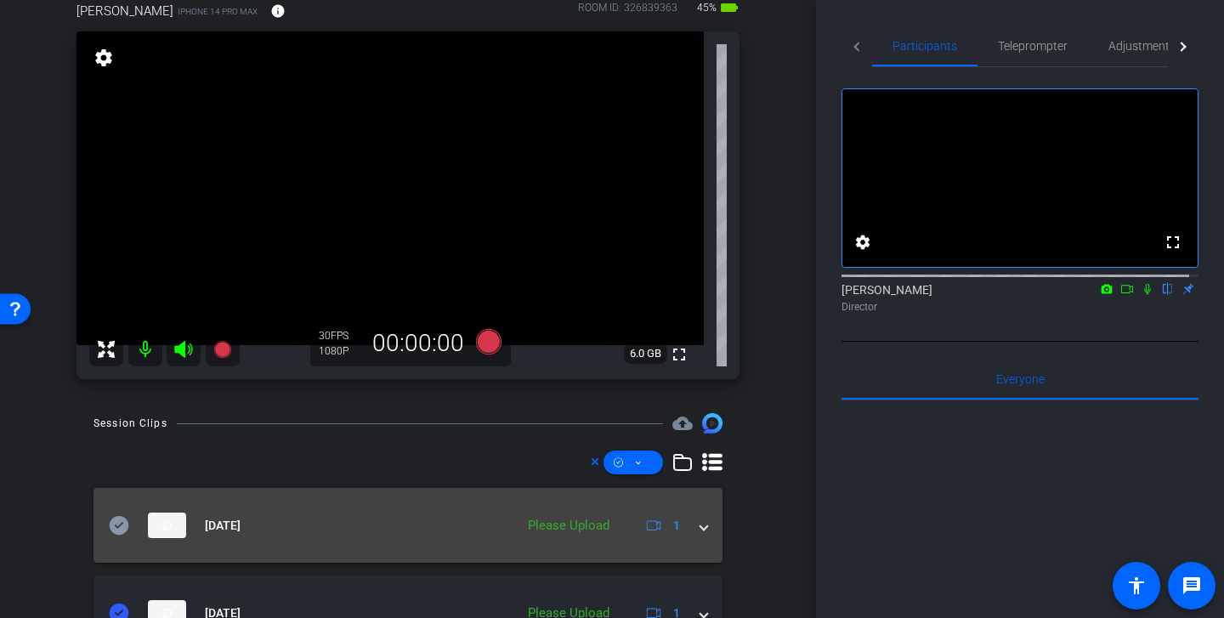
click at [122, 523] on icon at bounding box center [119, 525] width 20 height 20
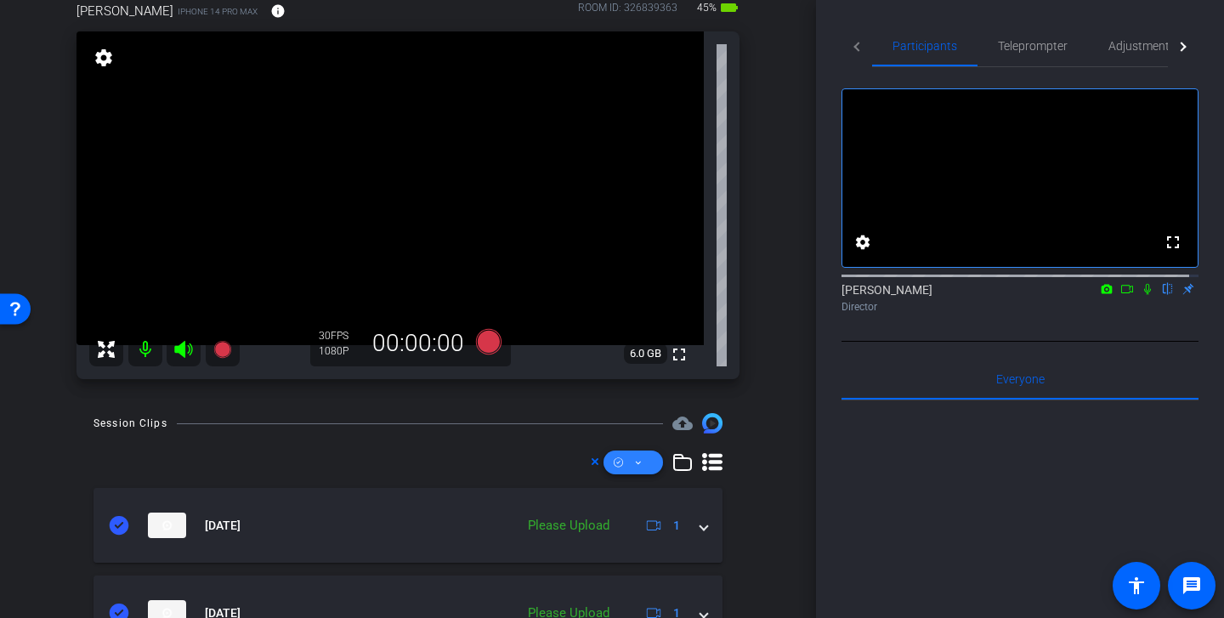
click at [642, 460] on span at bounding box center [634, 462] width 60 height 41
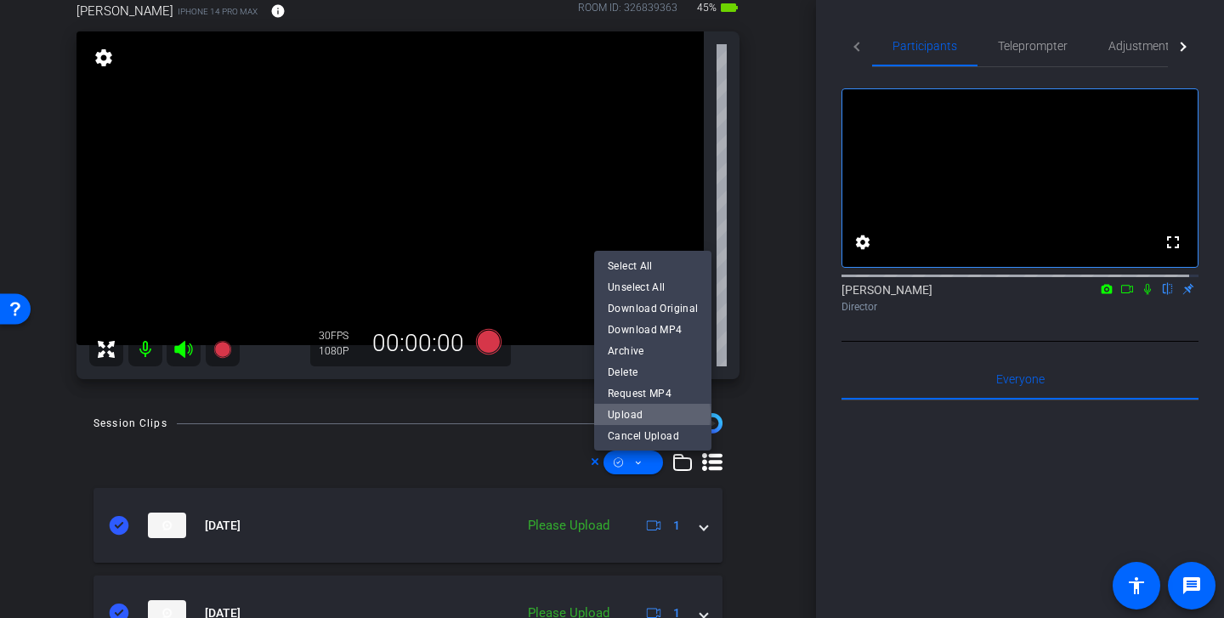
click at [647, 413] on span "Upload" at bounding box center [653, 415] width 90 height 20
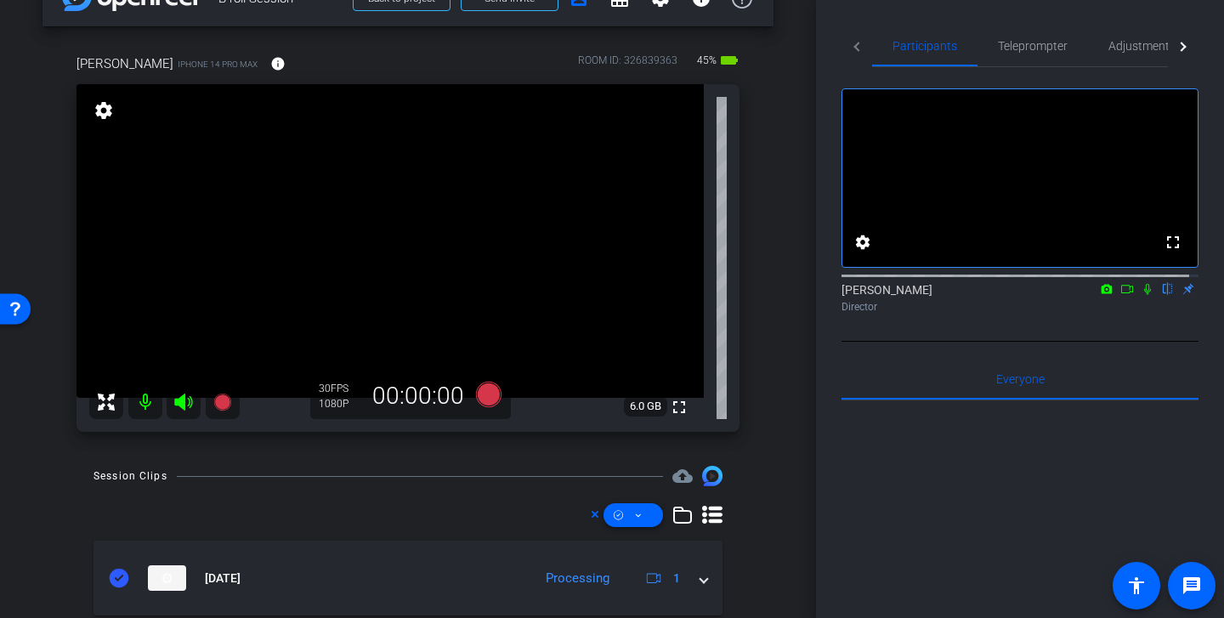
scroll to position [43, 0]
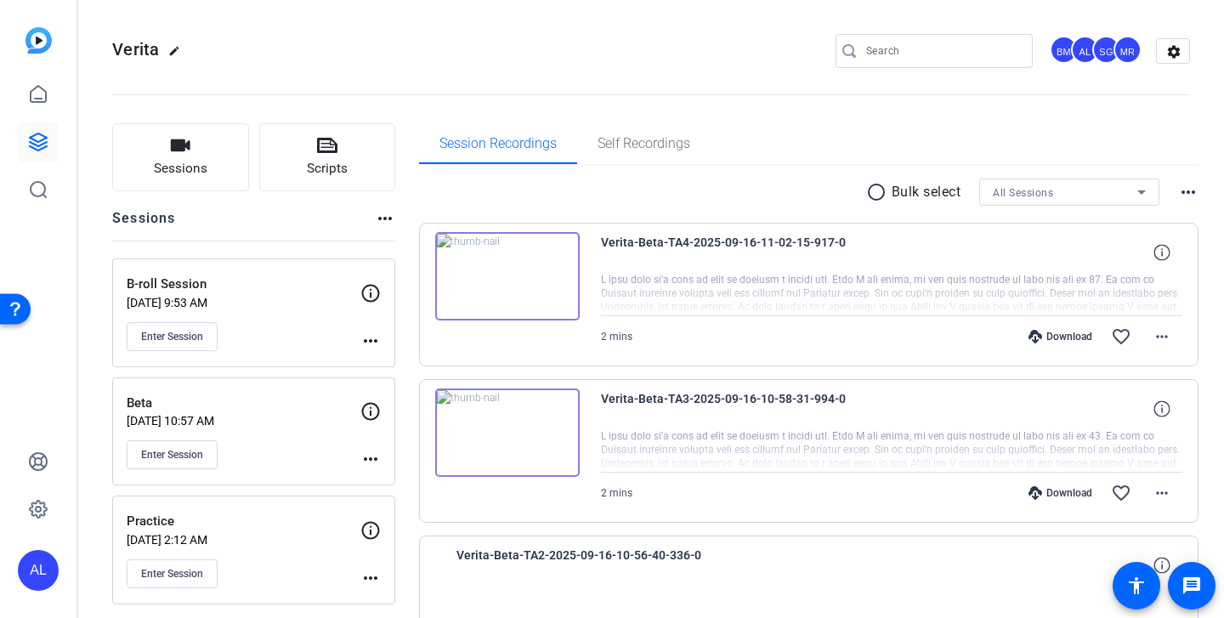
scroll to position [71, 0]
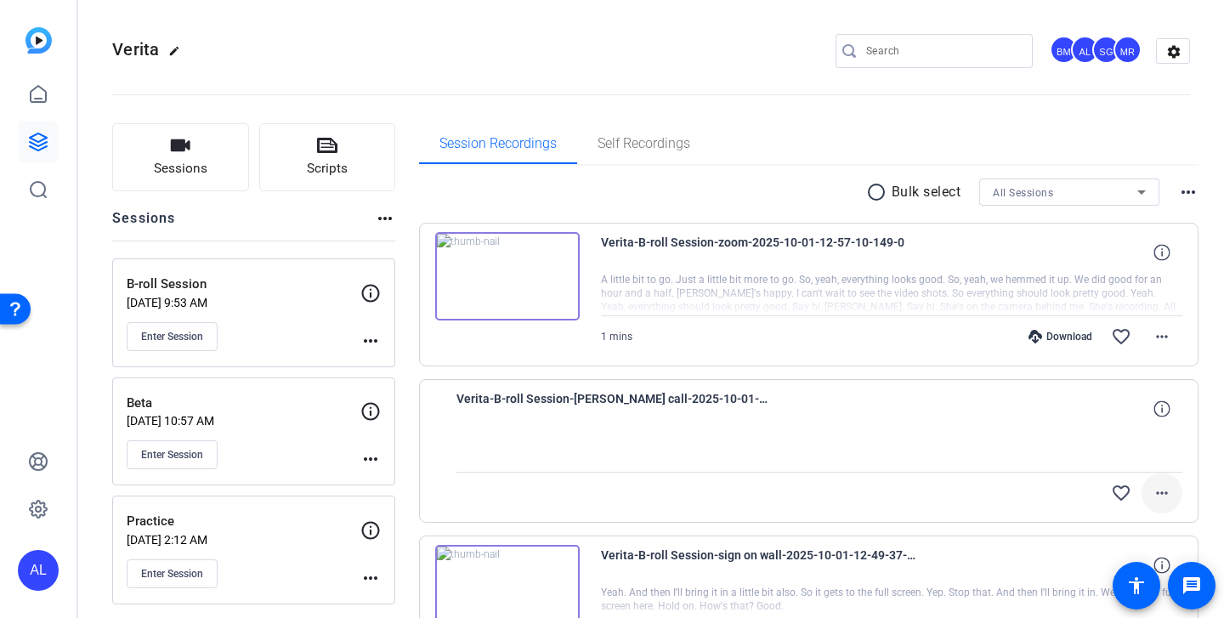
click at [1152, 493] on mat-icon "more_horiz" at bounding box center [1162, 493] width 20 height 20
click at [1128, 547] on span "Delete clip" at bounding box center [1126, 550] width 68 height 20
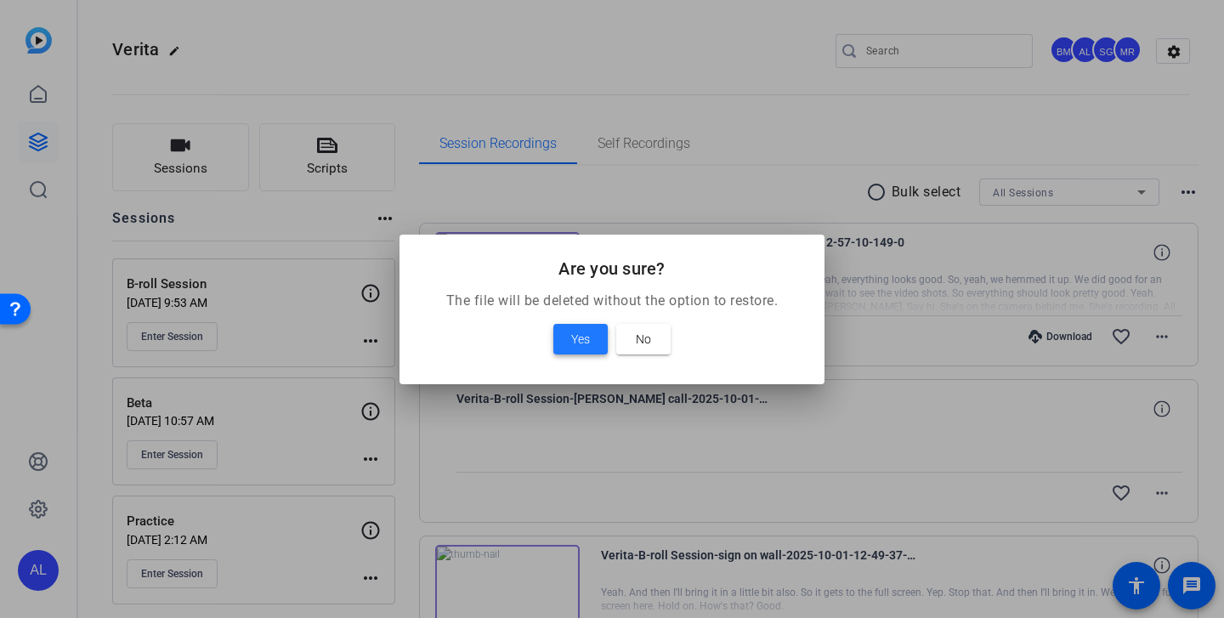
click at [576, 342] on span "Yes" at bounding box center [580, 339] width 19 height 20
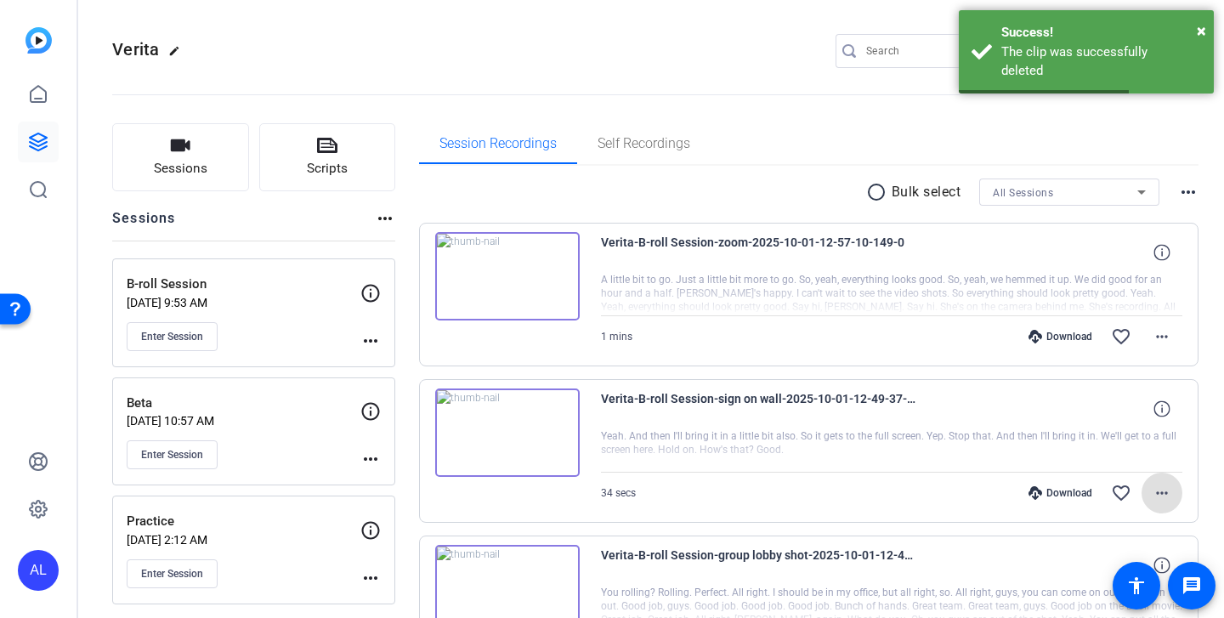
click at [869, 196] on mat-icon "radio_button_unchecked" at bounding box center [879, 192] width 26 height 20
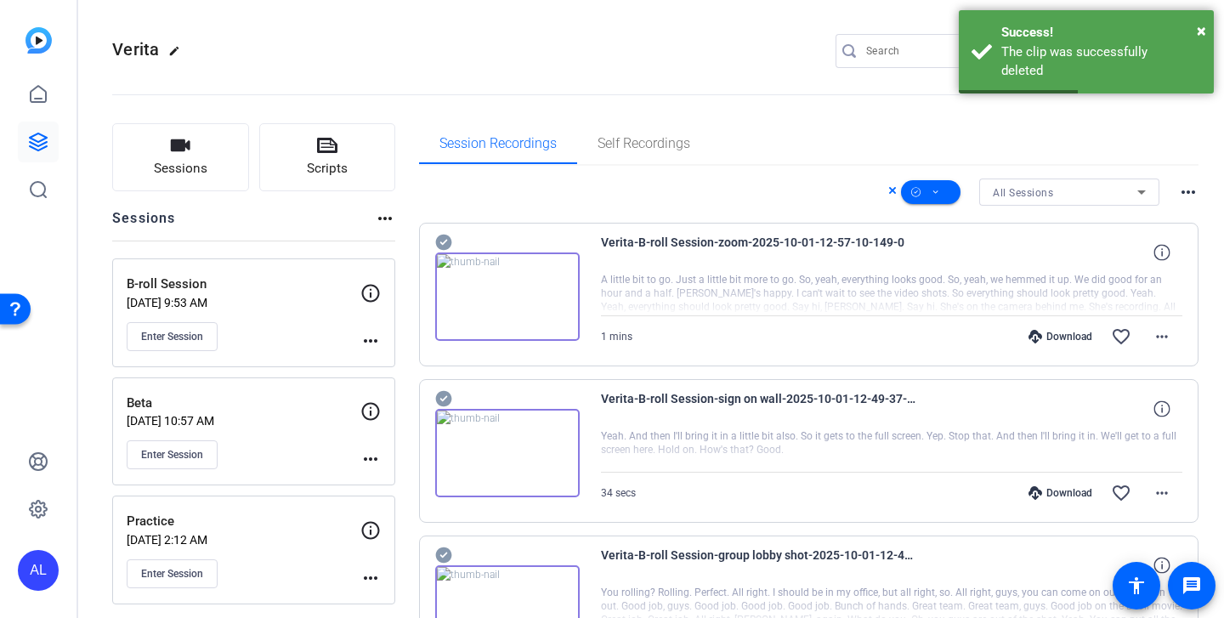
click at [445, 243] on icon at bounding box center [443, 243] width 16 height 16
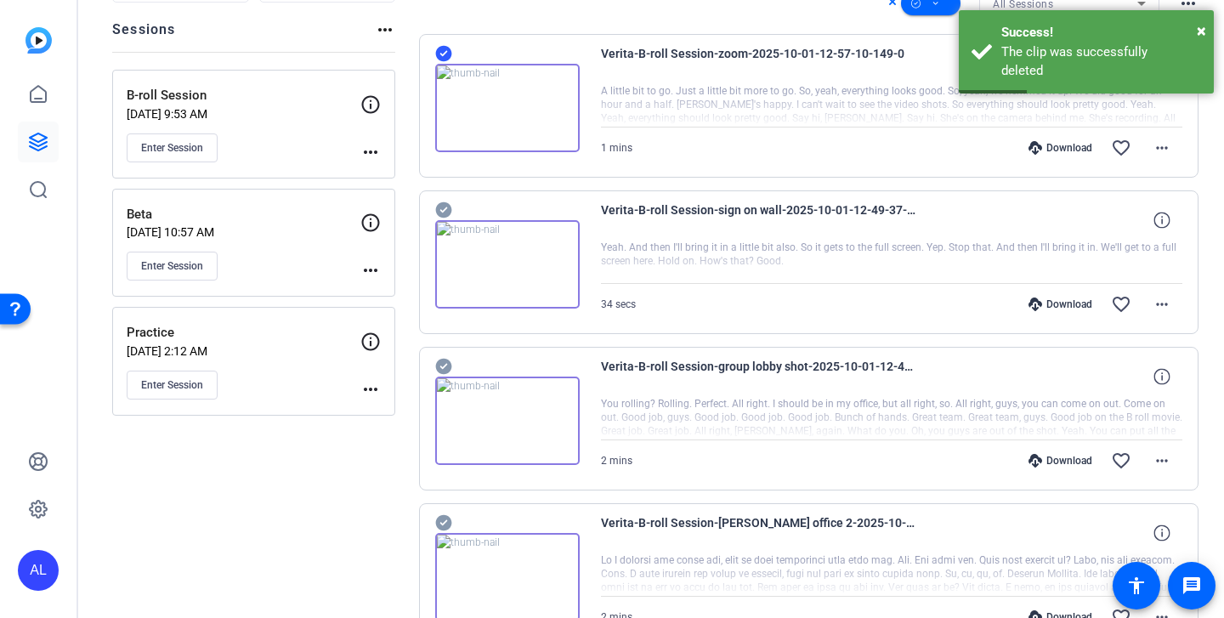
click at [445, 201] on icon at bounding box center [443, 210] width 17 height 20
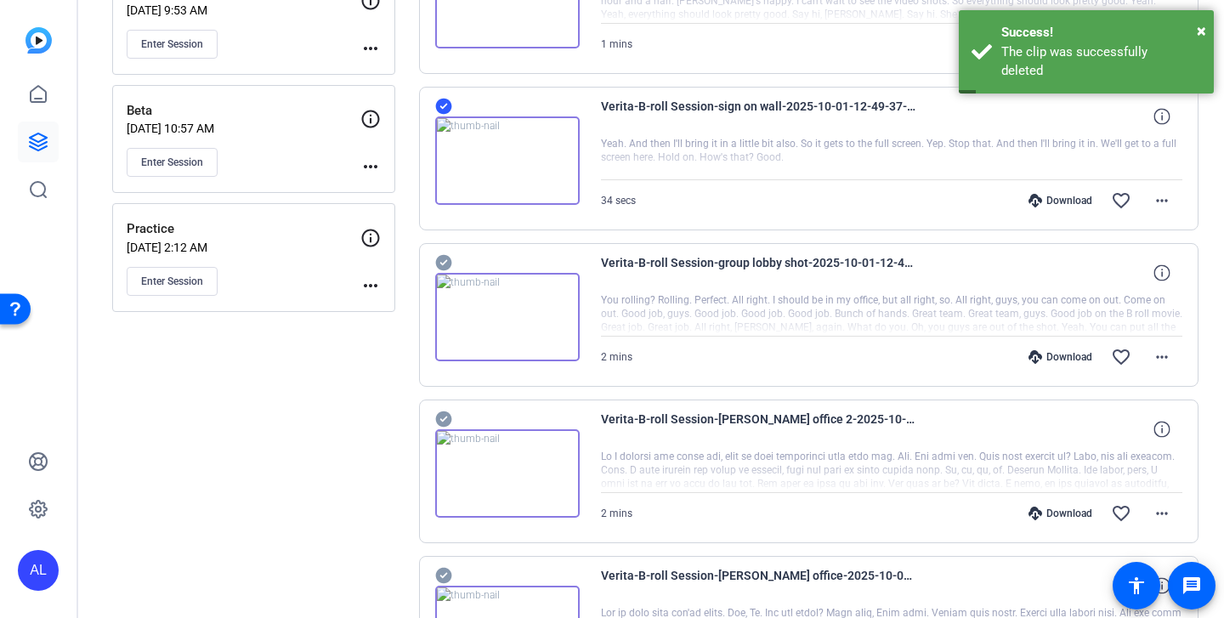
click at [447, 258] on icon at bounding box center [443, 263] width 16 height 16
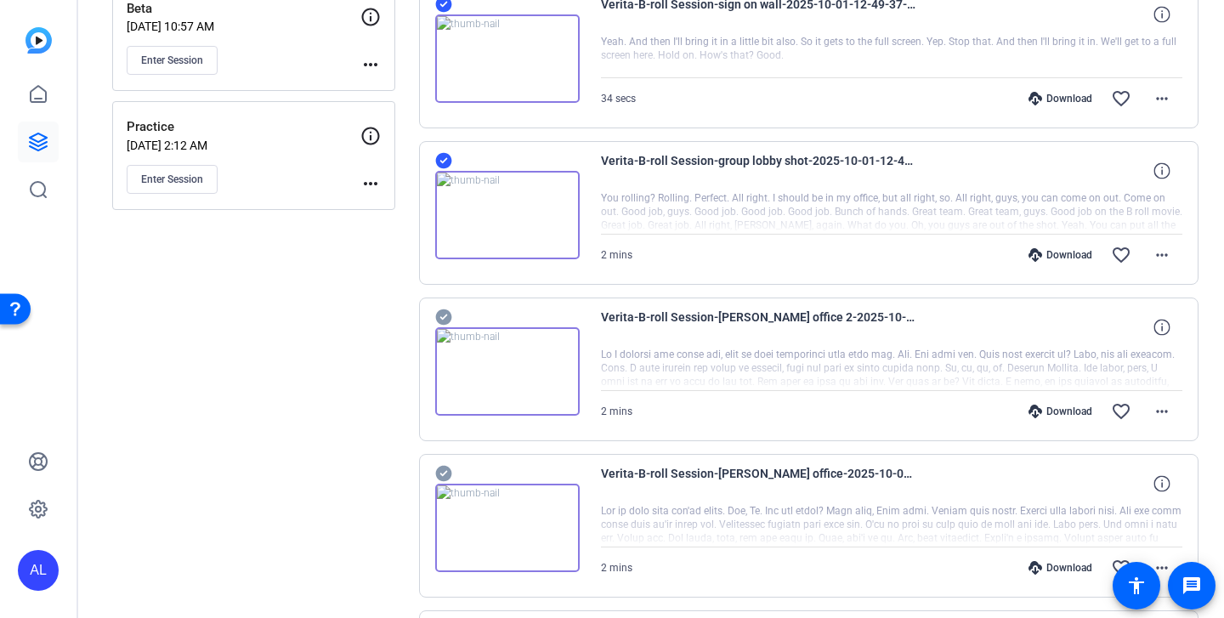
click at [442, 308] on icon at bounding box center [443, 317] width 17 height 20
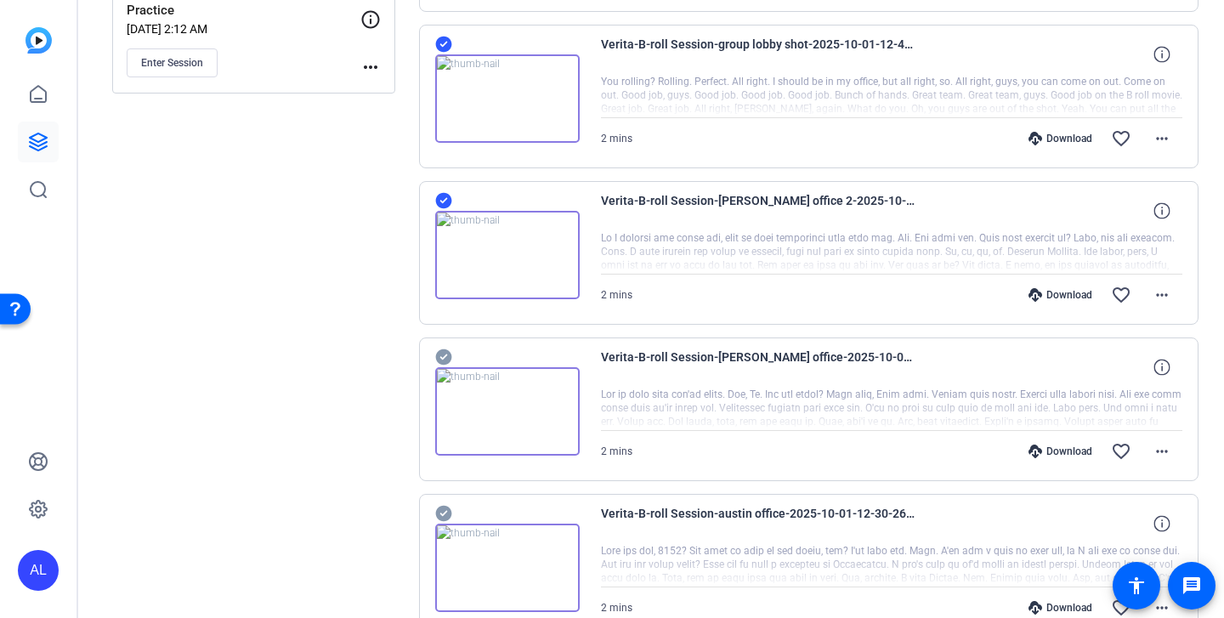
click at [438, 355] on icon at bounding box center [443, 357] width 16 height 16
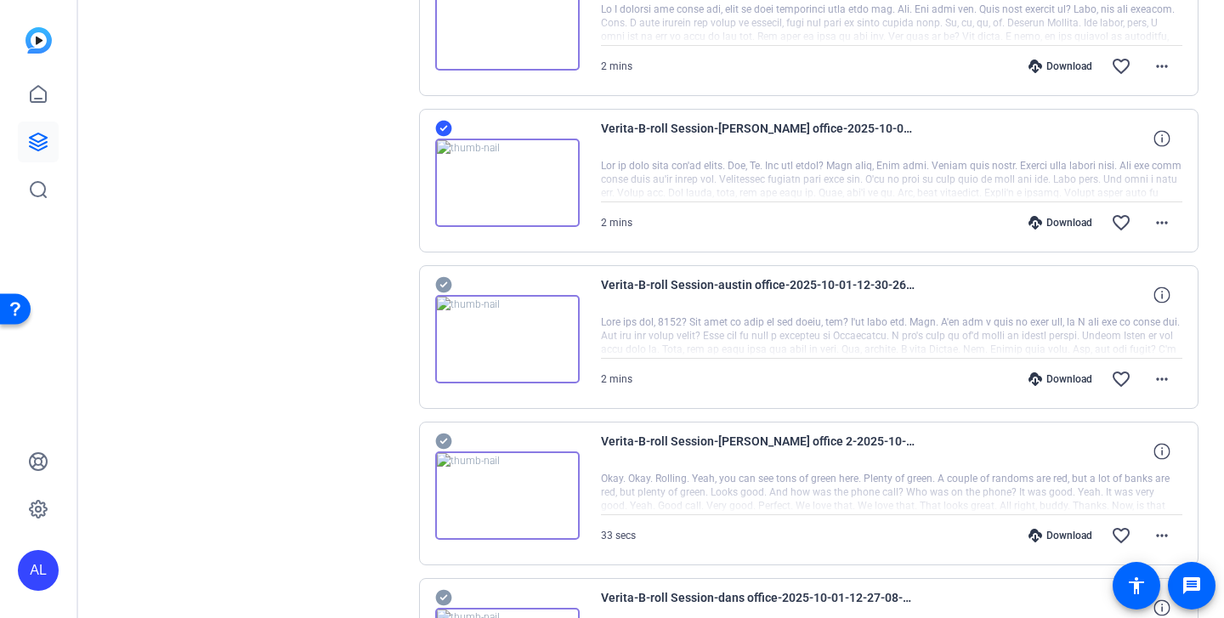
scroll to position [791, 0]
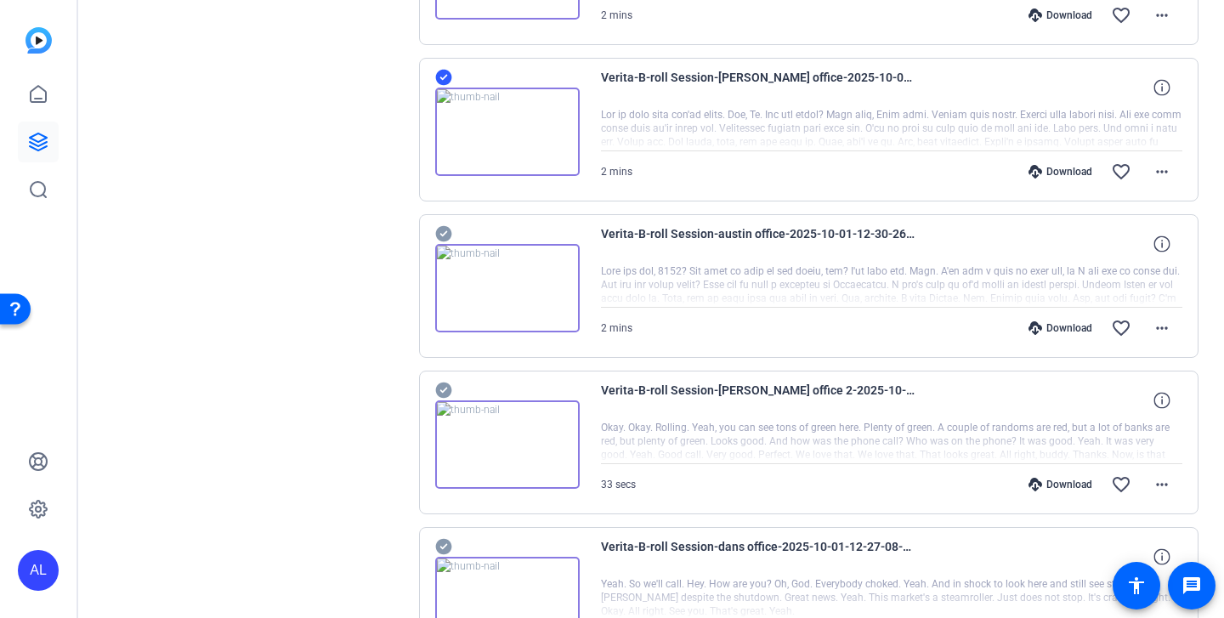
click at [448, 218] on div "Verita-B-roll Session-austin office-2025-10-01-12-30-26-229-0 2 mins Download f…" at bounding box center [809, 286] width 780 height 144
click at [448, 232] on icon at bounding box center [443, 234] width 16 height 16
click at [443, 382] on icon at bounding box center [443, 390] width 17 height 20
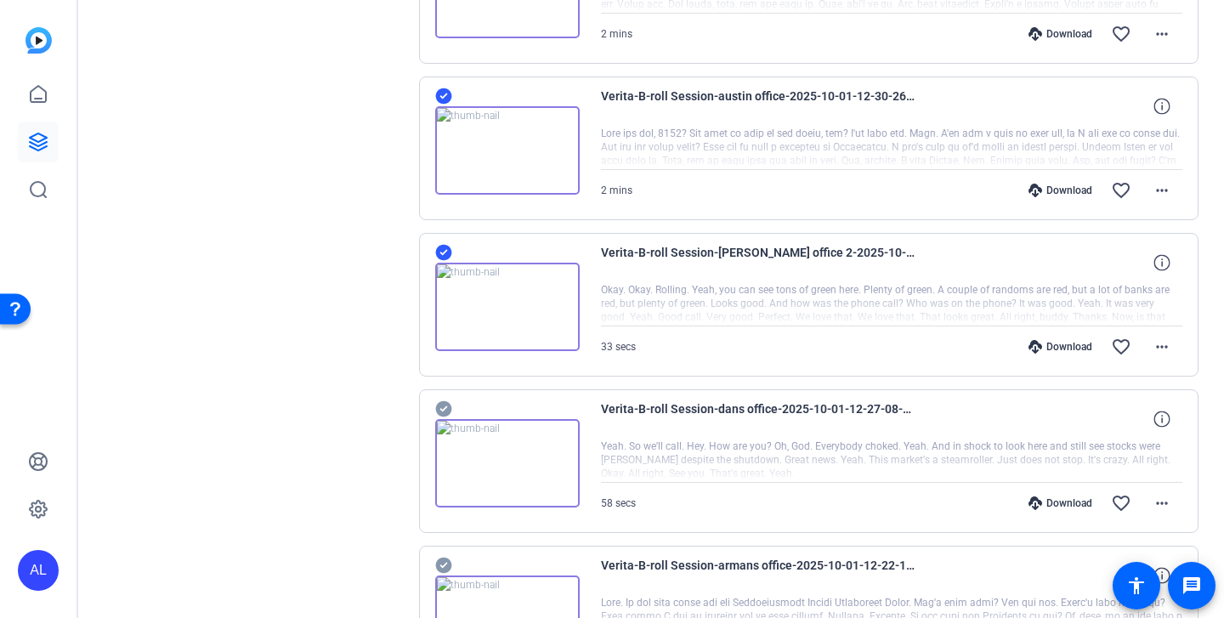
click at [441, 403] on icon at bounding box center [443, 409] width 16 height 16
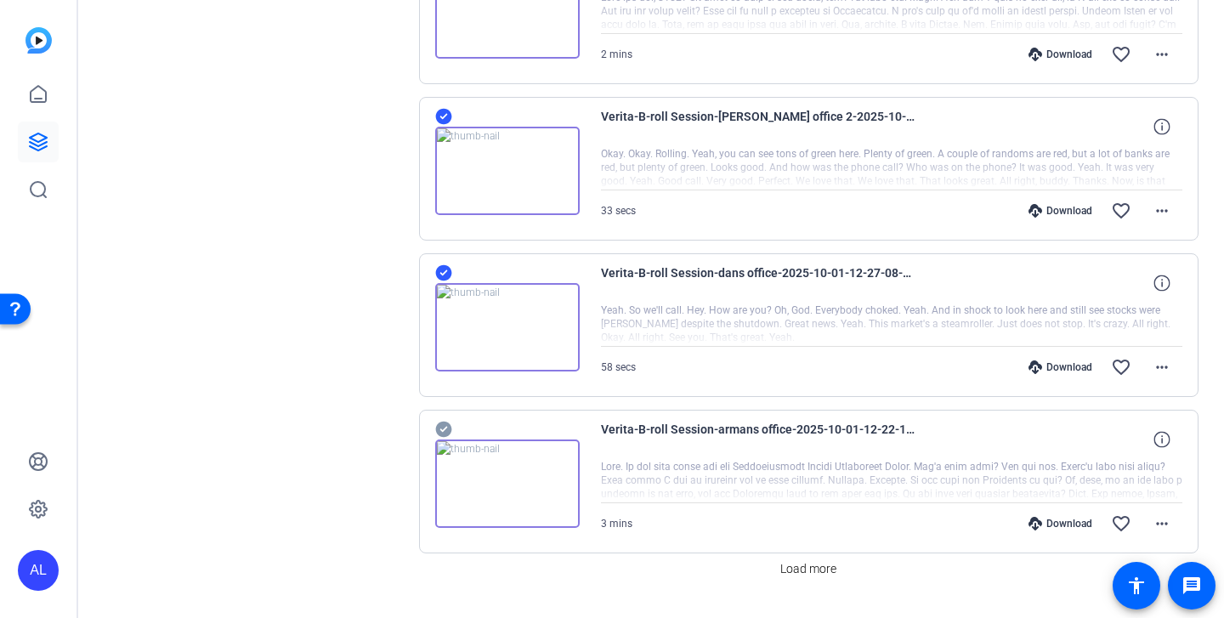
scroll to position [1097, 0]
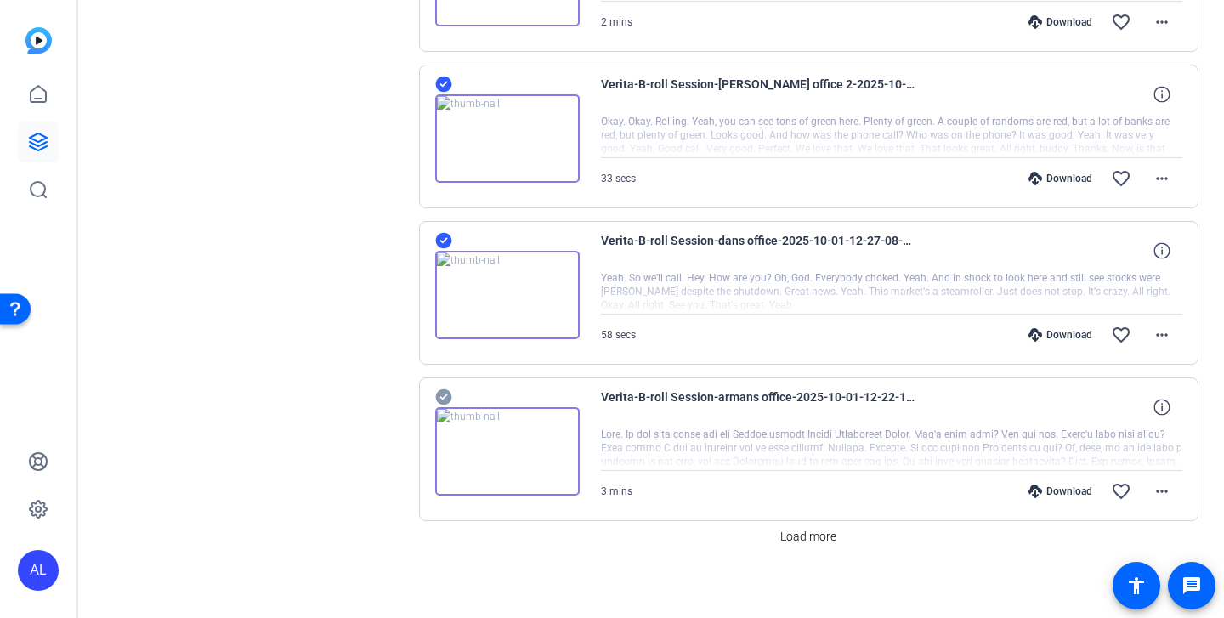
click at [443, 400] on icon at bounding box center [443, 397] width 16 height 16
click at [794, 533] on span "Load more" at bounding box center [808, 537] width 56 height 18
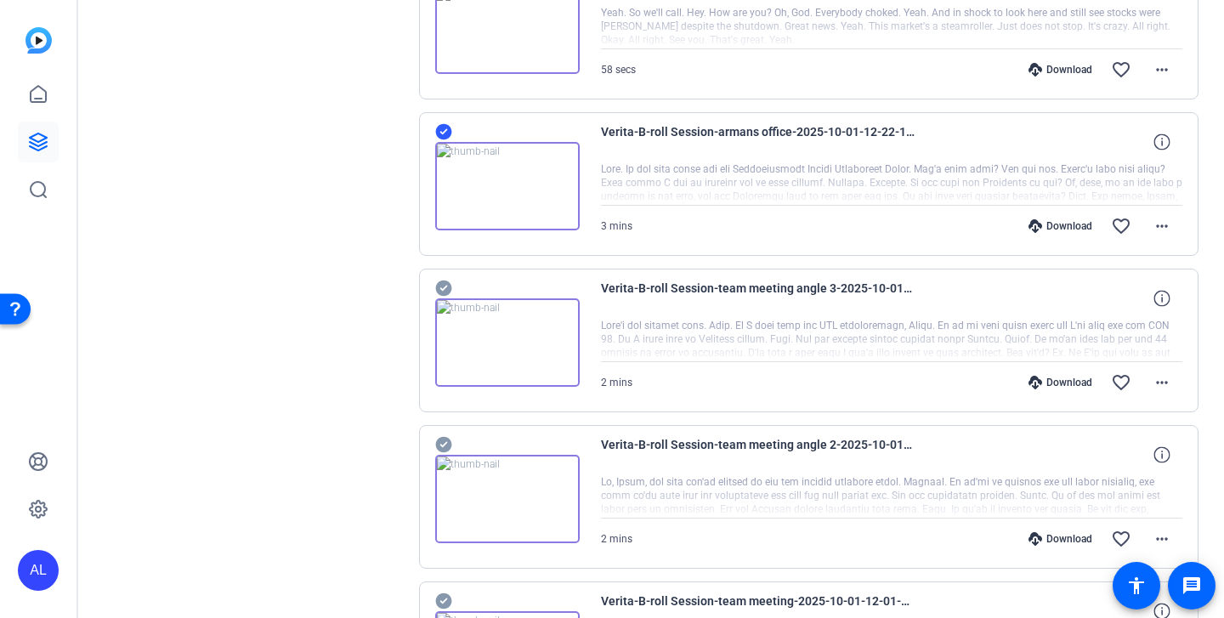
scroll to position [1449, 0]
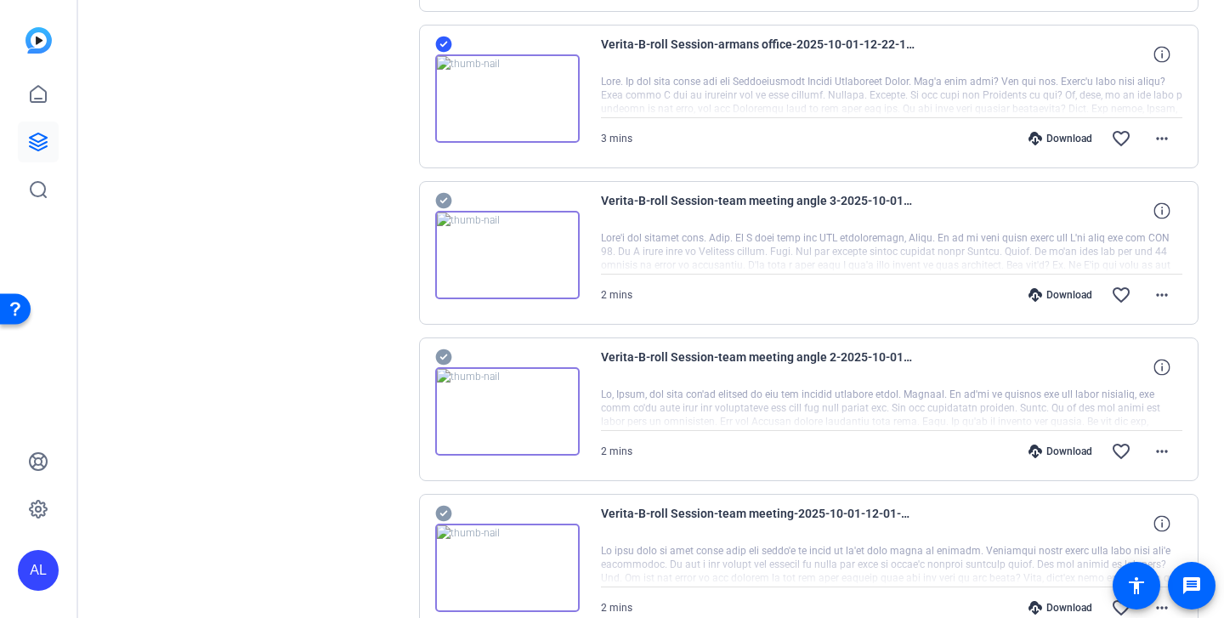
click at [441, 190] on icon at bounding box center [443, 200] width 17 height 20
click at [442, 352] on icon at bounding box center [443, 357] width 16 height 16
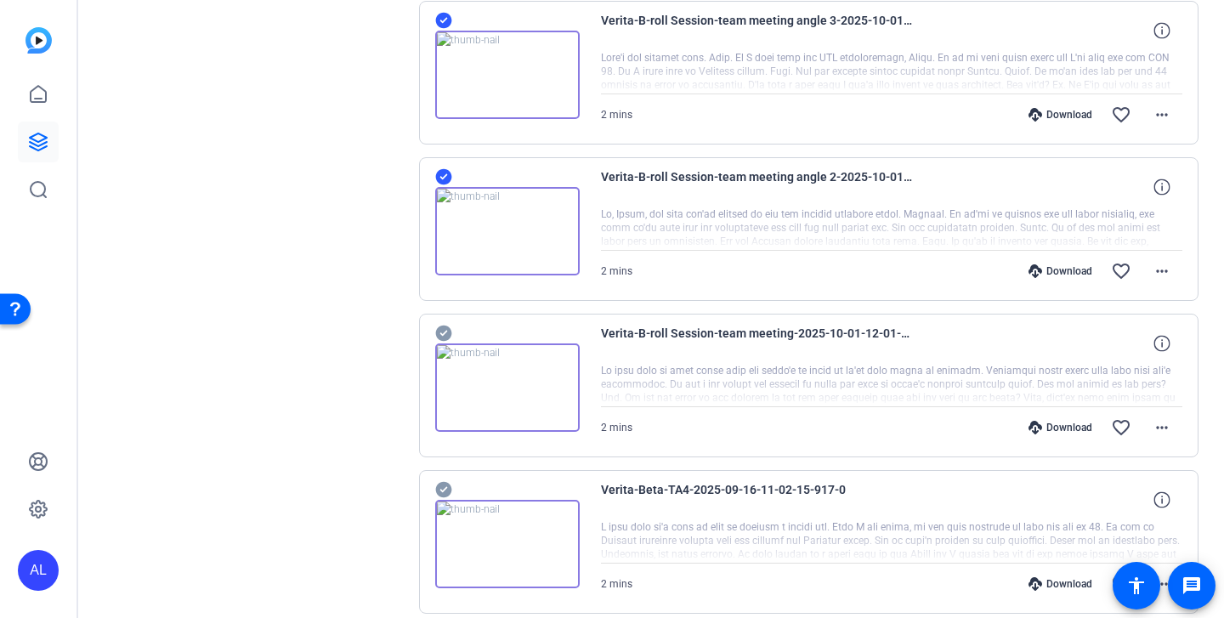
click at [444, 332] on icon at bounding box center [443, 333] width 17 height 20
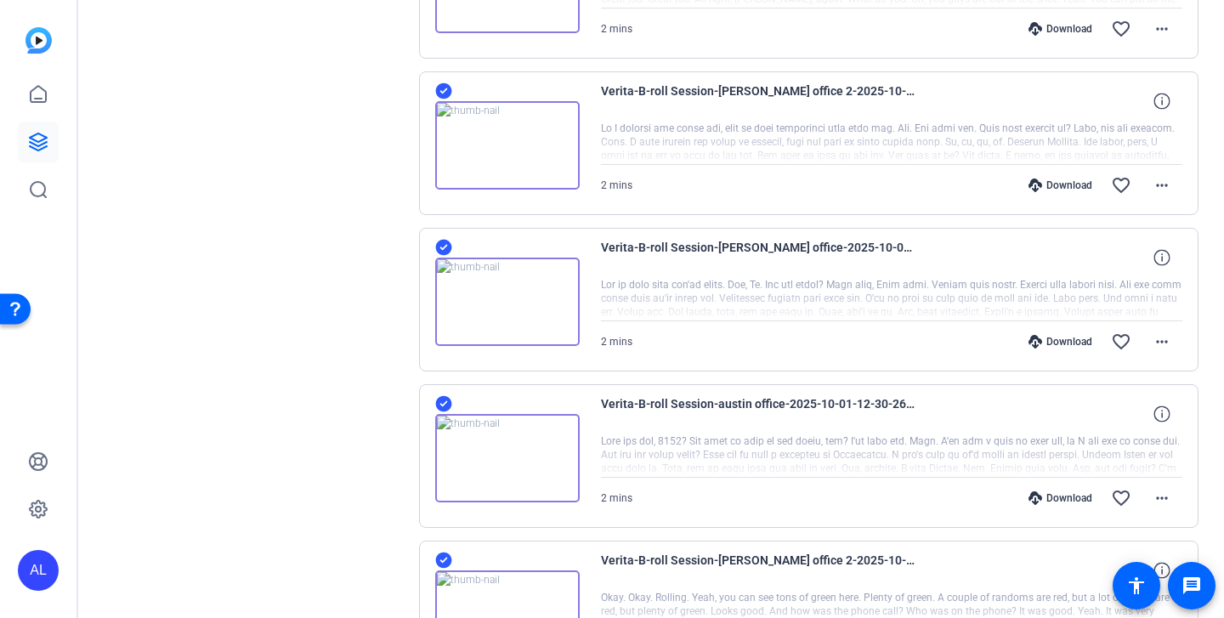
scroll to position [0, 0]
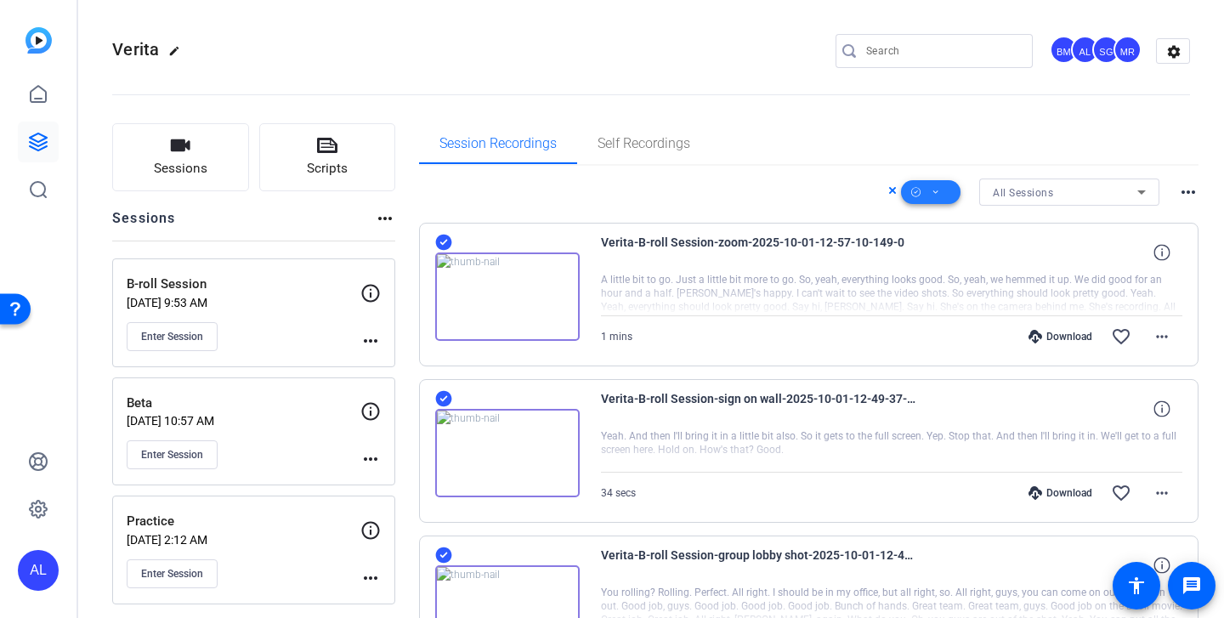
click at [934, 196] on span at bounding box center [931, 192] width 60 height 41
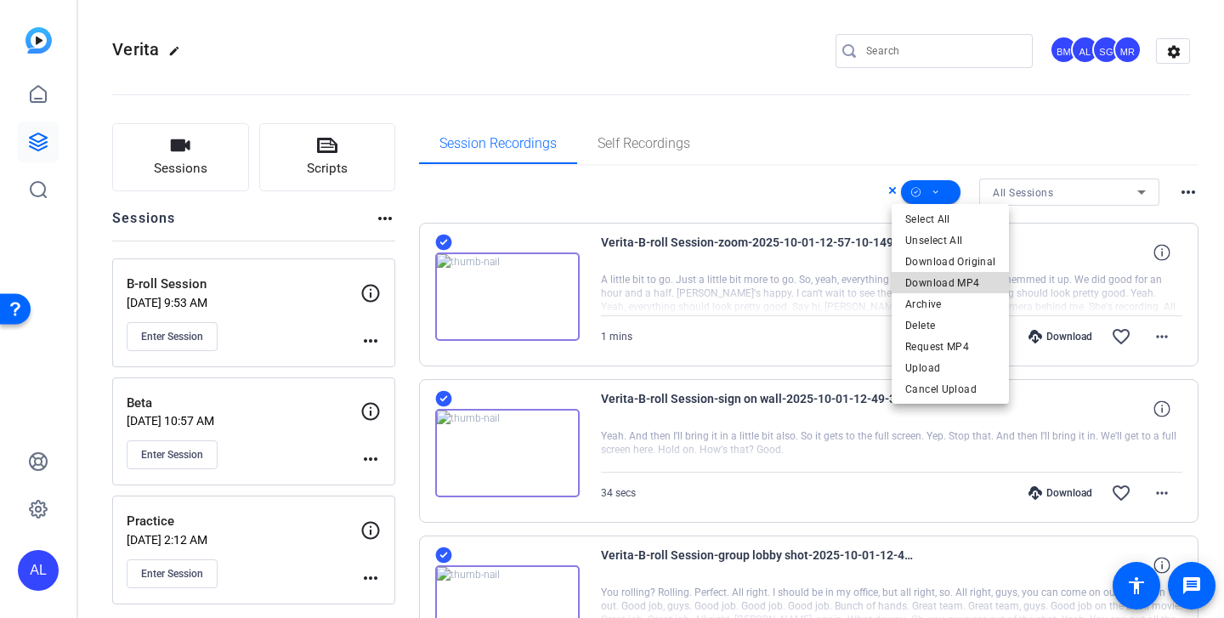
click at [965, 282] on span "Download MP4" at bounding box center [950, 283] width 90 height 20
